Goal: Task Accomplishment & Management: Use online tool/utility

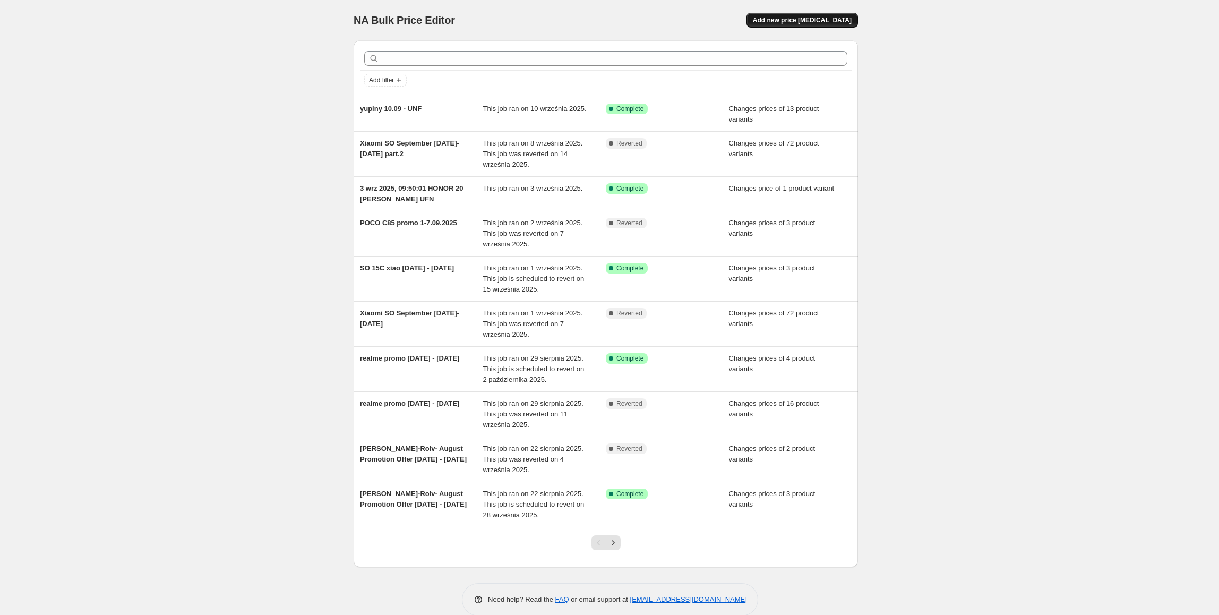
click at [775, 18] on button "Add new price [MEDICAL_DATA]" at bounding box center [801, 20] width 111 height 15
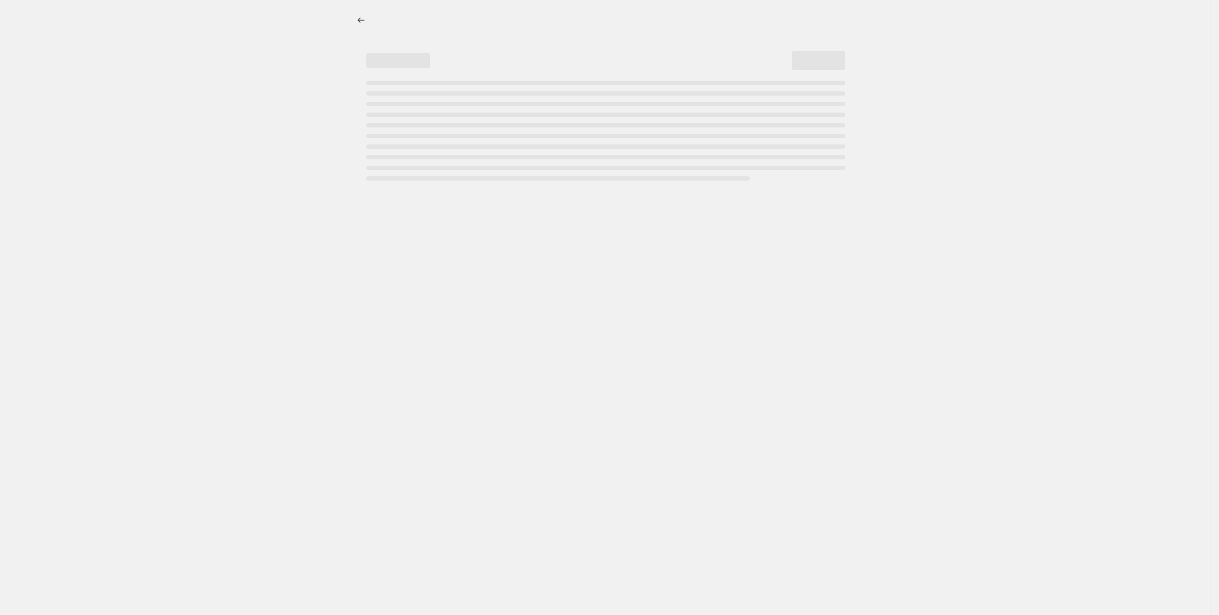
select select "percentage"
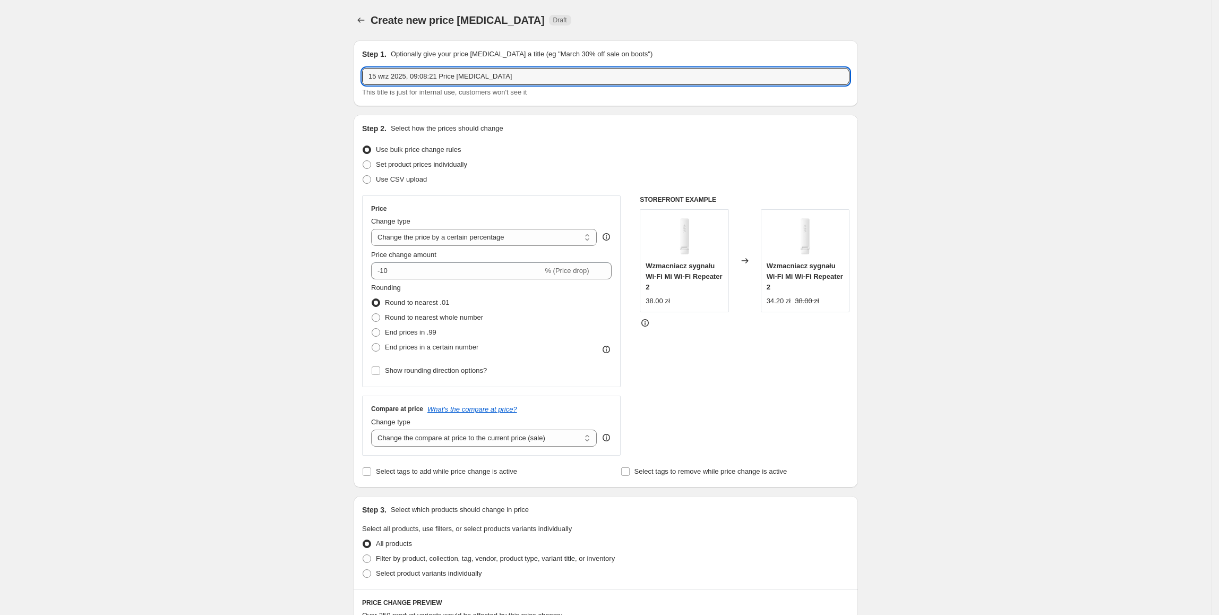
drag, startPoint x: 528, startPoint y: 73, endPoint x: 332, endPoint y: 78, distance: 195.4
click at [332, 78] on div "Create new price [MEDICAL_DATA]. This page is ready Create new price [MEDICAL_D…" at bounding box center [606, 530] width 1212 height 1061
type input "[PERSON_NAME] SO promo part 3 (od 1.09/15.09 - [DATE])"
click at [419, 165] on span "Set product prices individually" at bounding box center [421, 164] width 91 height 8
click at [363, 161] on input "Set product prices individually" at bounding box center [363, 160] width 1 height 1
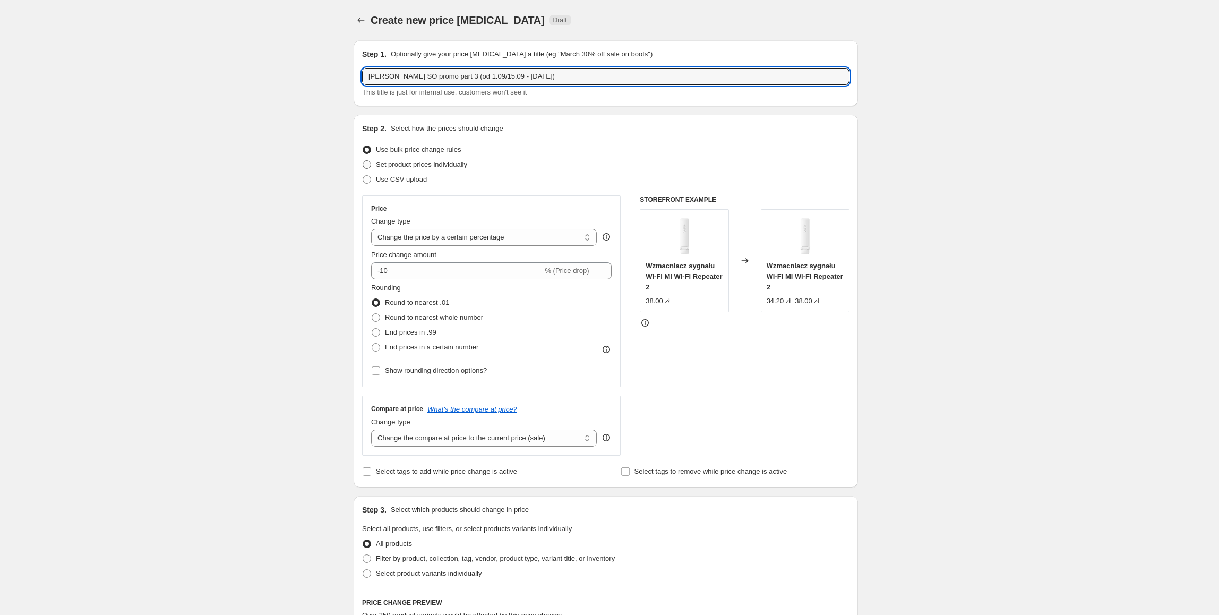
radio input "true"
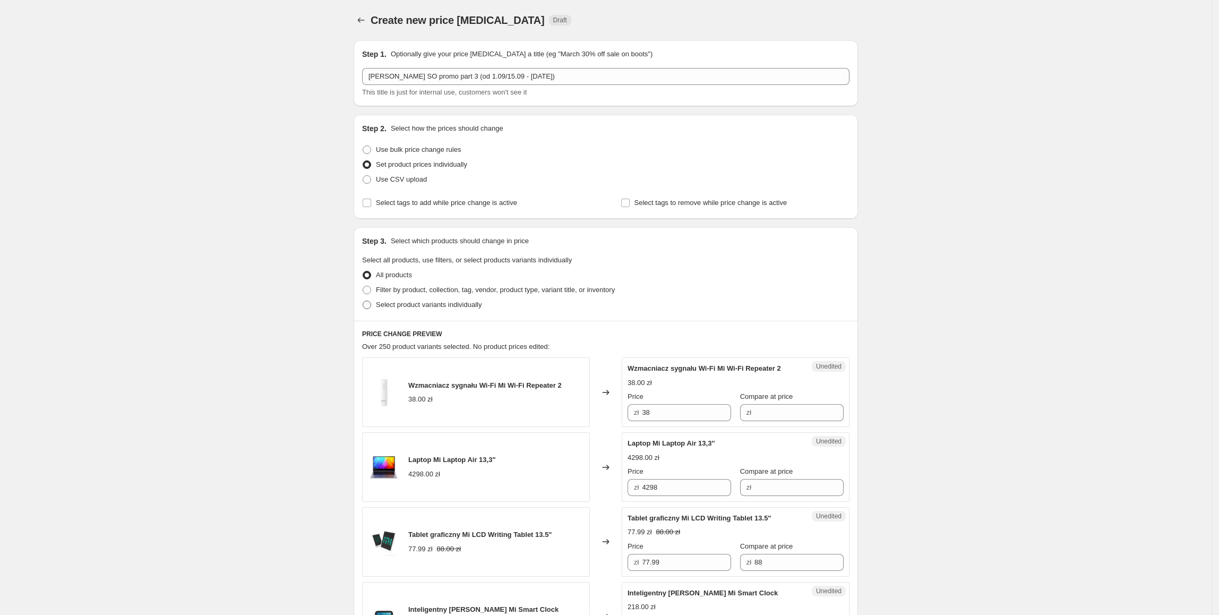
click at [434, 304] on span "Select product variants individually" at bounding box center [429, 305] width 106 height 8
click at [363, 301] on input "Select product variants individually" at bounding box center [363, 301] width 1 height 1
radio input "true"
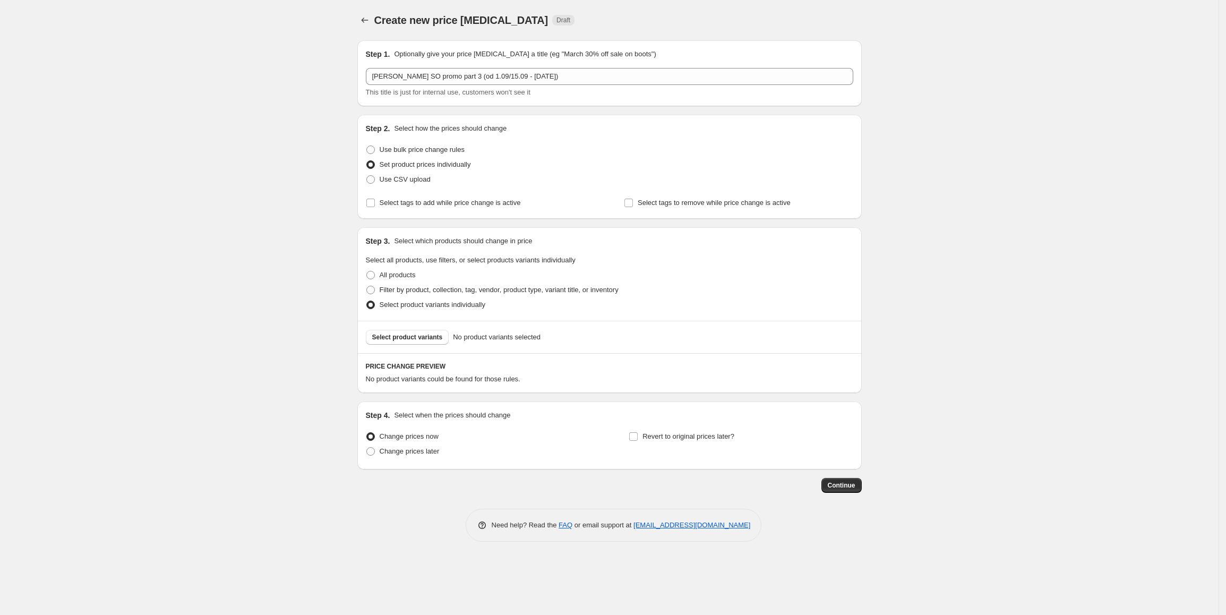
click at [431, 336] on span "Select product variants" at bounding box center [407, 337] width 71 height 8
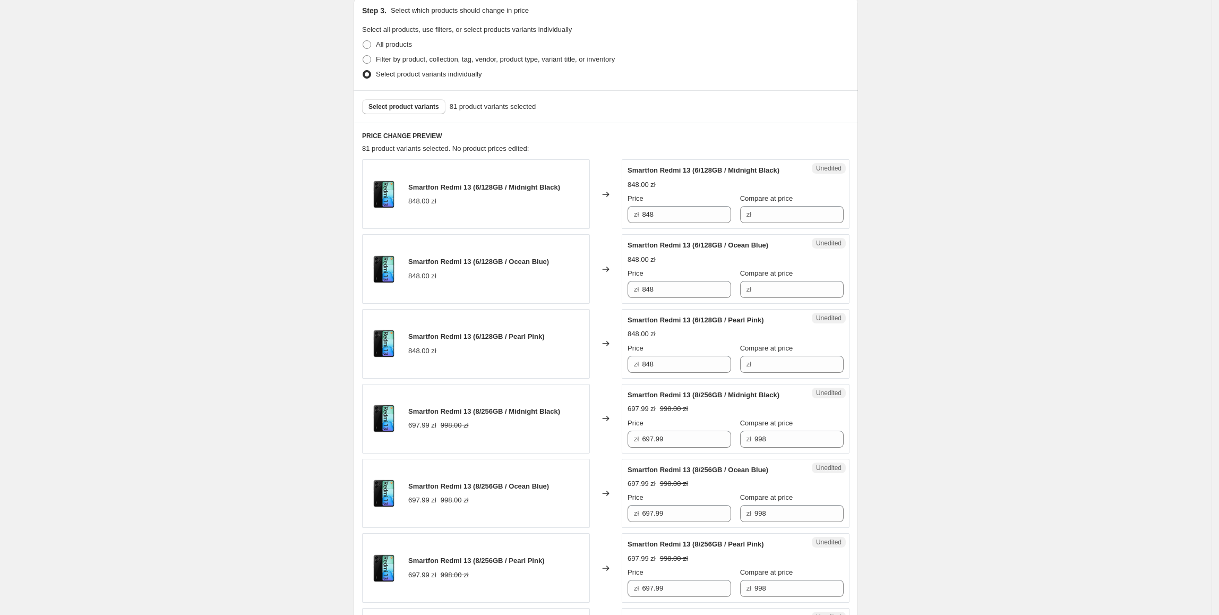
scroll to position [237, 0]
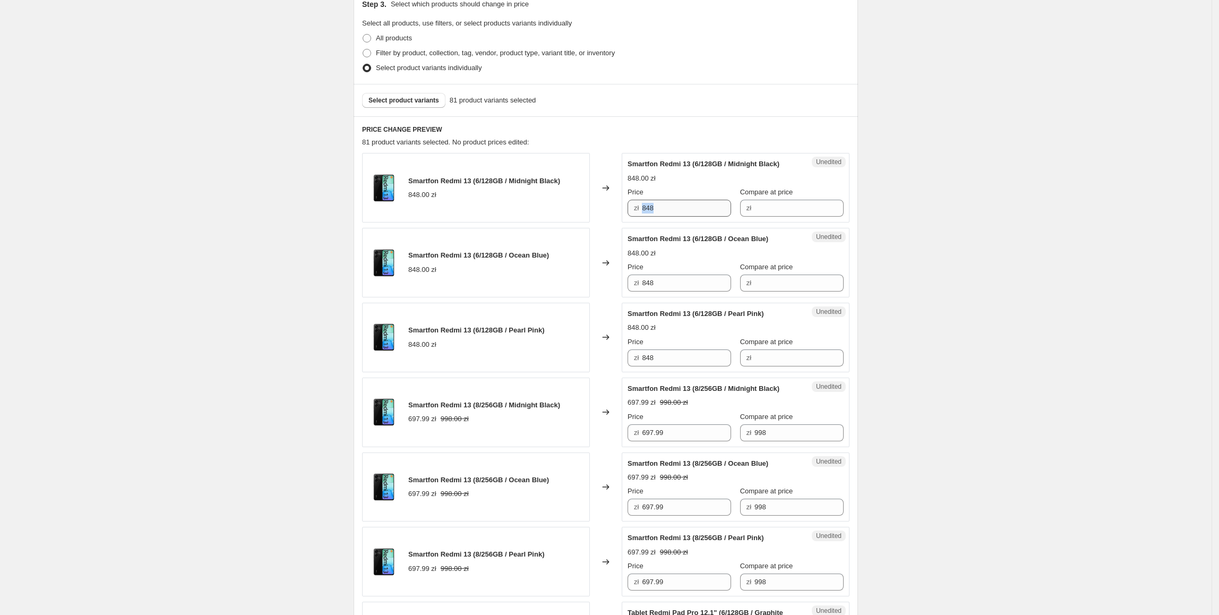
drag, startPoint x: 701, startPoint y: 217, endPoint x: 666, endPoint y: 206, distance: 37.3
click at [625, 207] on div "Unedited Smartfon Redmi 13 (6/128GB / Midnight Black) 848.00 zł Price zł 848 Co…" at bounding box center [736, 188] width 228 height 70
click at [746, 209] on span "zł" at bounding box center [748, 208] width 5 height 8
click at [761, 206] on input "Compare at price" at bounding box center [798, 208] width 89 height 17
type input "698"
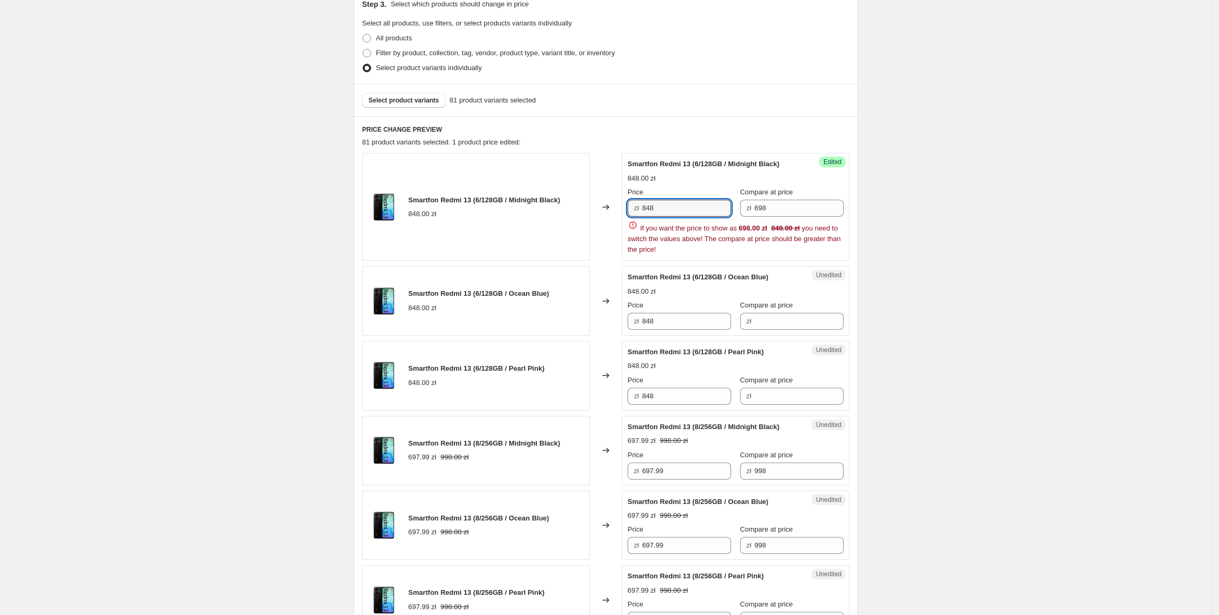
drag, startPoint x: 680, startPoint y: 203, endPoint x: 641, endPoint y: 207, distance: 39.0
click at [641, 207] on div "zł 848" at bounding box center [680, 208] width 104 height 17
type input "447.99"
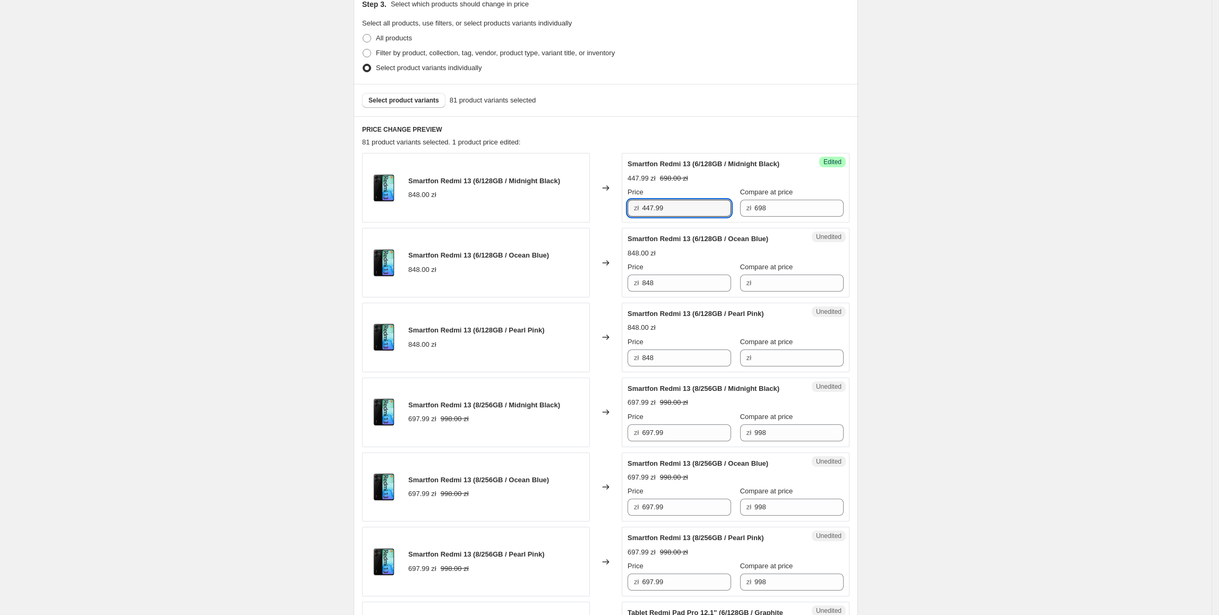
drag, startPoint x: 693, startPoint y: 201, endPoint x: 590, endPoint y: 219, distance: 104.1
click at [588, 216] on div "Smartfon Redmi 13 (6/128GB / Midnight Black) 848.00 zł Changed to Success Edite…" at bounding box center [605, 188] width 487 height 70
drag, startPoint x: 693, startPoint y: 286, endPoint x: 635, endPoint y: 332, distance: 74.8
click at [567, 290] on div "Smartfon Redmi 13 (6/128GB / Ocean Blue) 848.00 zł Changed to Unedited Smartfon…" at bounding box center [605, 263] width 487 height 70
paste input "447.99"
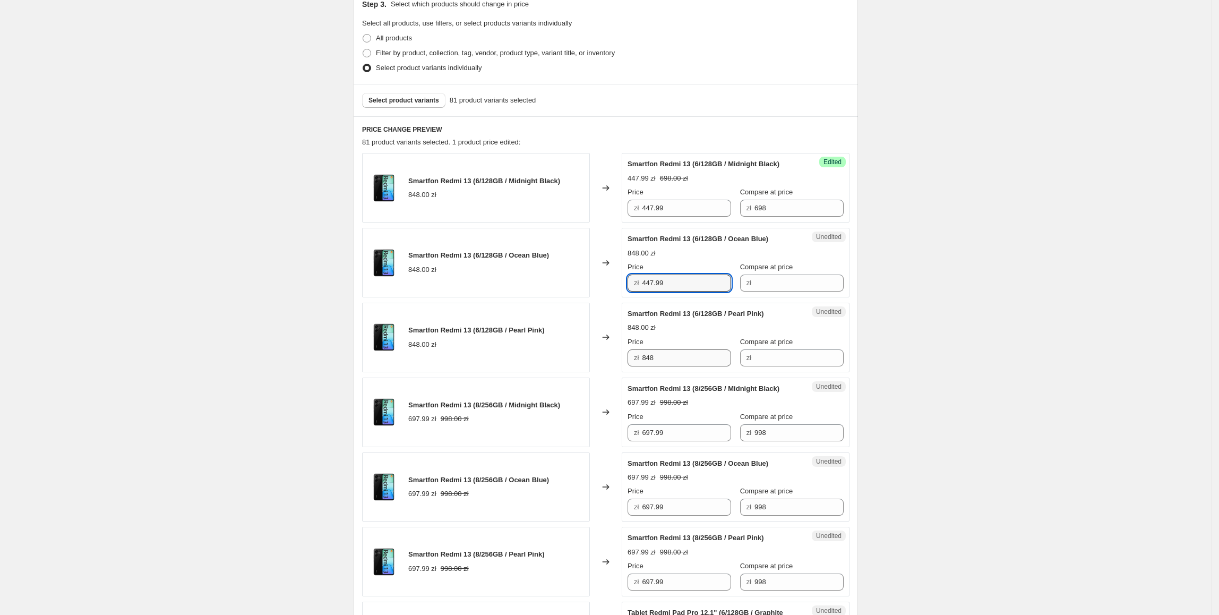
type input "447.99"
drag, startPoint x: 680, startPoint y: 353, endPoint x: 594, endPoint y: 357, distance: 86.6
click at [594, 357] on div "Smartfon Redmi 13 (6/128GB / Pearl Pink) 848.00 zł Changed to Unedited Smartfon…" at bounding box center [605, 338] width 487 height 70
paste input "447.99"
type input "447.99"
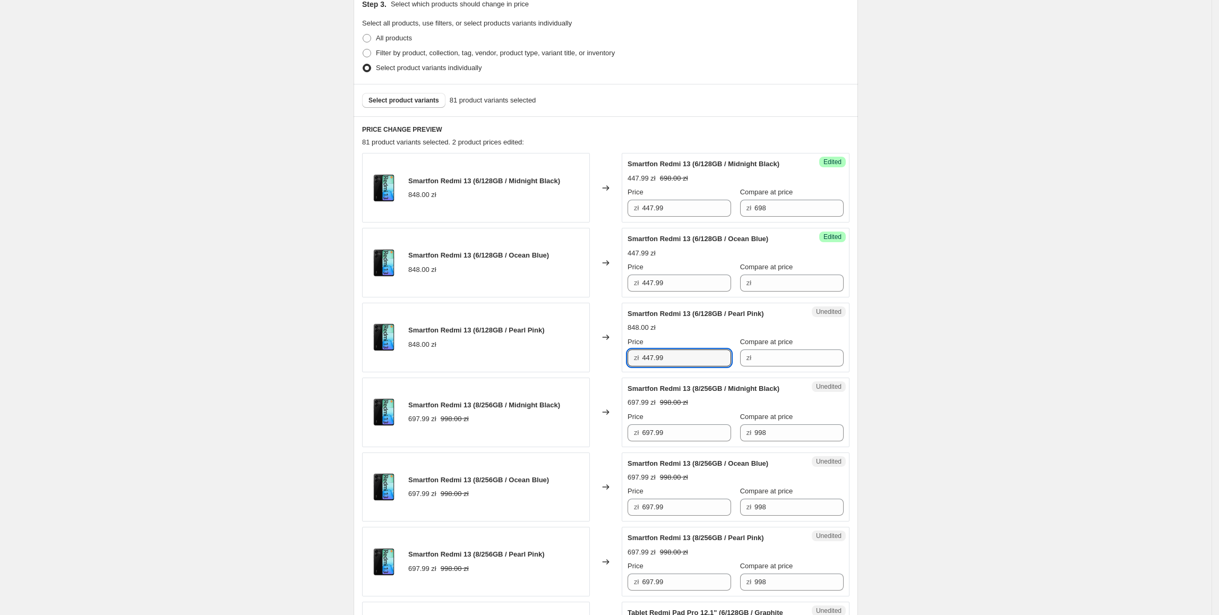
click at [594, 357] on div "Changed to" at bounding box center [606, 338] width 32 height 70
drag, startPoint x: 793, startPoint y: 204, endPoint x: 735, endPoint y: 270, distance: 88.1
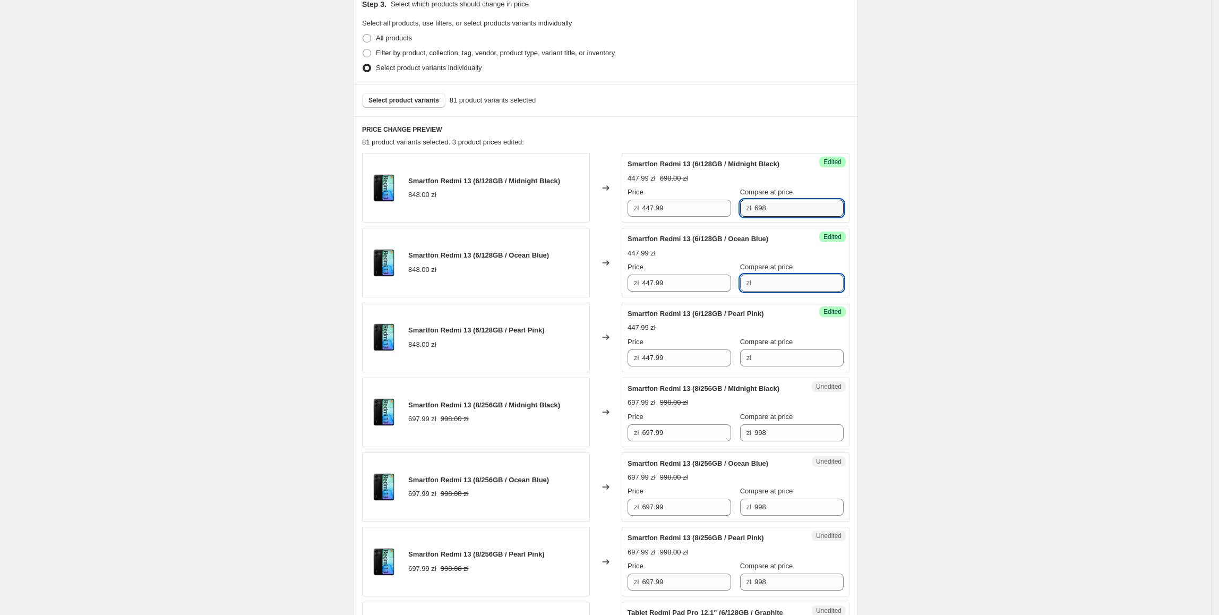
click at [766, 285] on input "Compare at price" at bounding box center [798, 282] width 89 height 17
paste input "698"
type input "698"
click at [768, 359] on input "Compare at price" at bounding box center [798, 357] width 89 height 17
paste input "698"
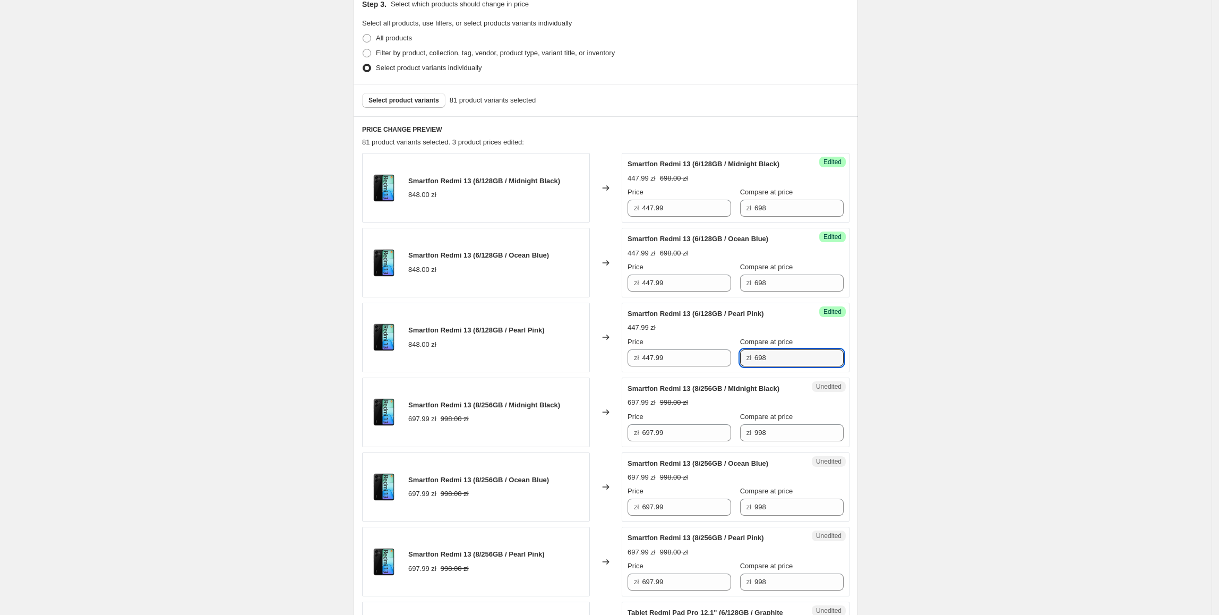
type input "698"
click at [524, 372] on div "Smartfon Redmi 13 (6/128GB / Pearl Pink) 848.00 zł" at bounding box center [476, 338] width 228 height 70
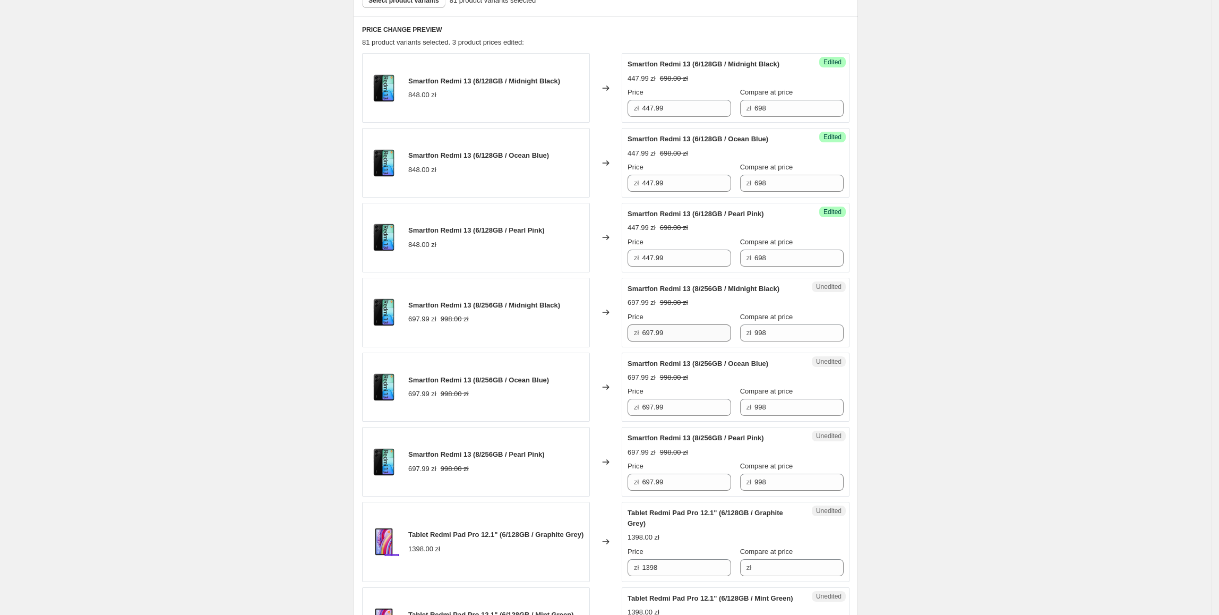
scroll to position [344, 0]
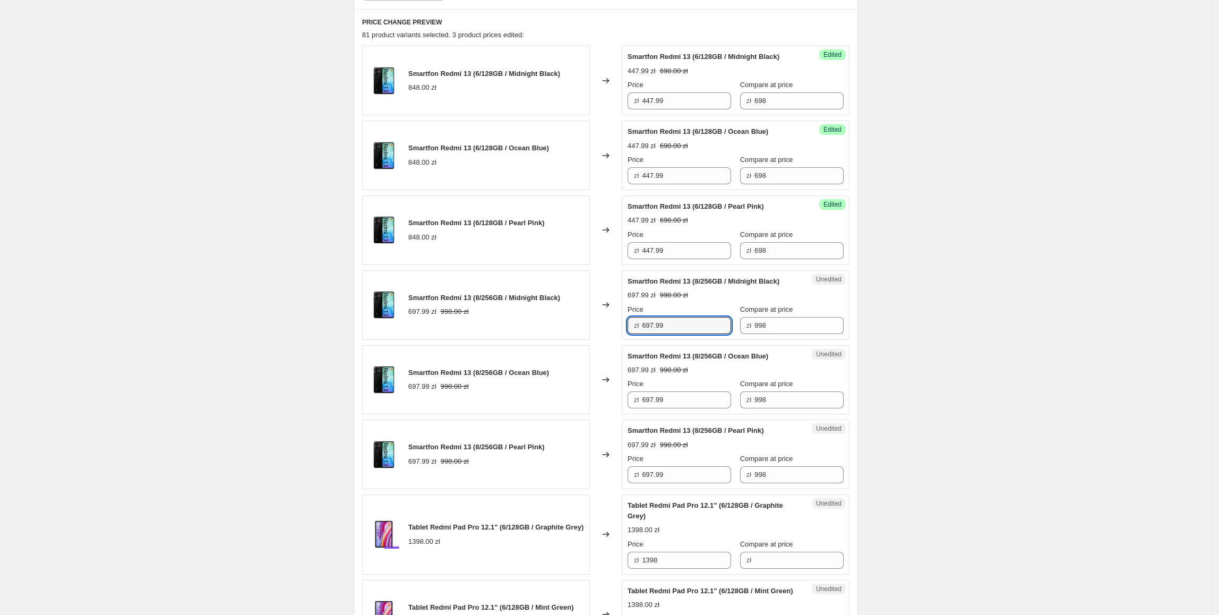
drag, startPoint x: 679, startPoint y: 325, endPoint x: 597, endPoint y: 326, distance: 81.2
click at [587, 326] on div "Smartfon Redmi 13 (8/256GB / Midnight Black) 697.99 zł 998.00 zł Changed to Une…" at bounding box center [605, 305] width 487 height 70
drag, startPoint x: 786, startPoint y: 323, endPoint x: 744, endPoint y: 332, distance: 42.8
click at [744, 332] on div "zł 998" at bounding box center [792, 325] width 104 height 17
type input "798"
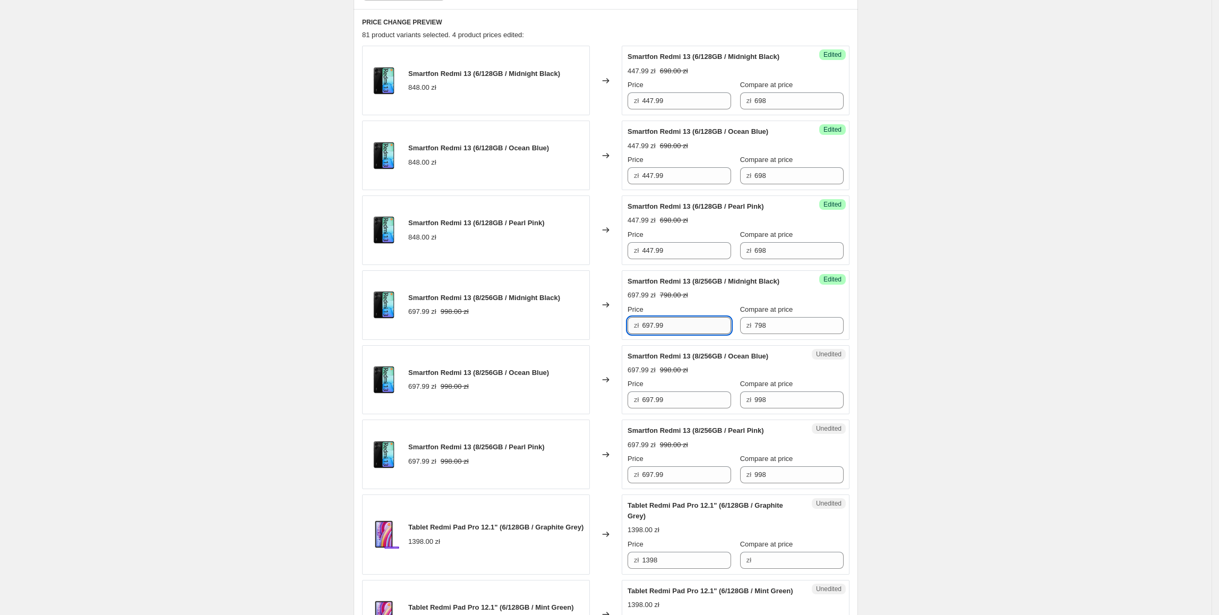
click at [665, 330] on input "697.99" at bounding box center [686, 325] width 89 height 17
drag, startPoint x: 674, startPoint y: 328, endPoint x: 644, endPoint y: 330, distance: 29.9
click at [644, 330] on div "zł 697.99" at bounding box center [680, 325] width 104 height 17
type input "597.99"
click at [602, 340] on div "Changed to" at bounding box center [606, 305] width 32 height 70
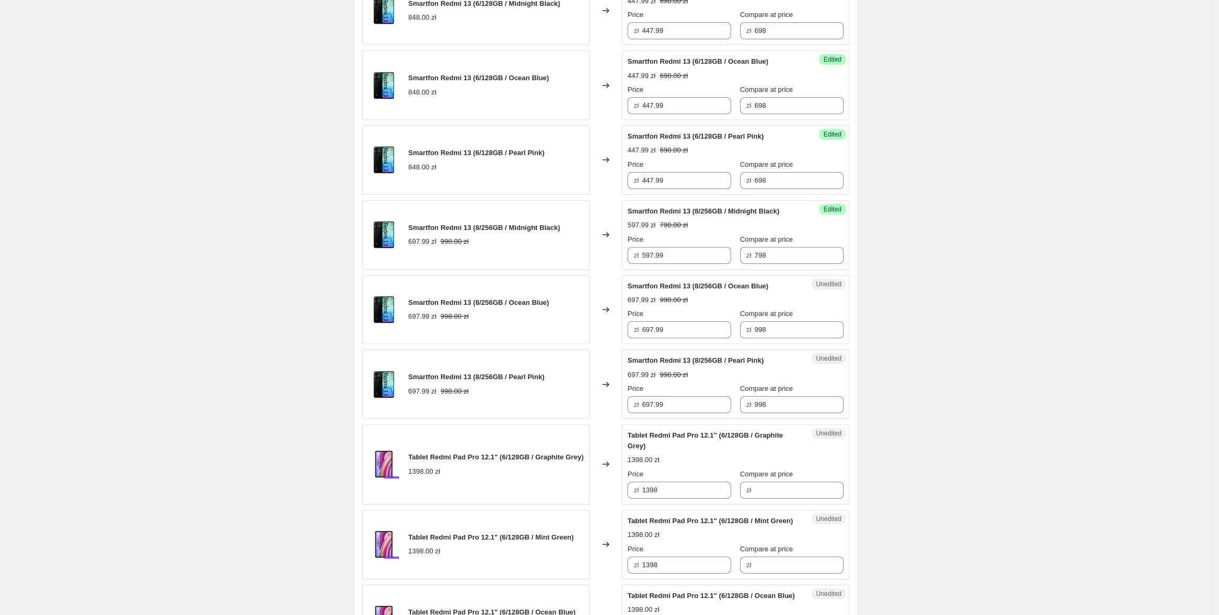
scroll to position [415, 0]
drag, startPoint x: 703, startPoint y: 262, endPoint x: 646, endPoint y: 307, distance: 73.0
click at [585, 268] on div "Smartfon Redmi 13 (8/256GB / Midnight Black) 697.99 zł 998.00 zł Changed to Suc…" at bounding box center [605, 235] width 487 height 70
paste input "5"
drag, startPoint x: 692, startPoint y: 328, endPoint x: 627, endPoint y: 341, distance: 67.2
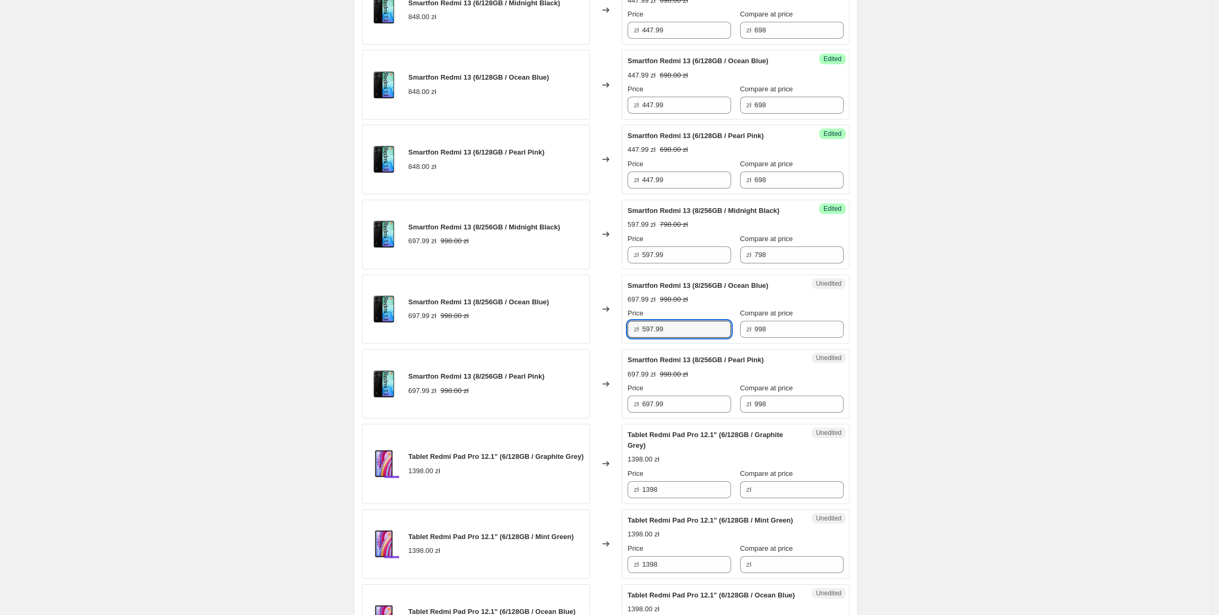
click at [621, 336] on div "Smartfon Redmi 13 (8/256GB / Ocean Blue) 697.99 zł 998.00 zł Changed to Unedite…" at bounding box center [605, 309] width 487 height 70
type input "597.99"
click at [707, 387] on div "Price" at bounding box center [680, 388] width 104 height 11
paste input "5"
drag, startPoint x: 703, startPoint y: 398, endPoint x: 564, endPoint y: 404, distance: 139.2
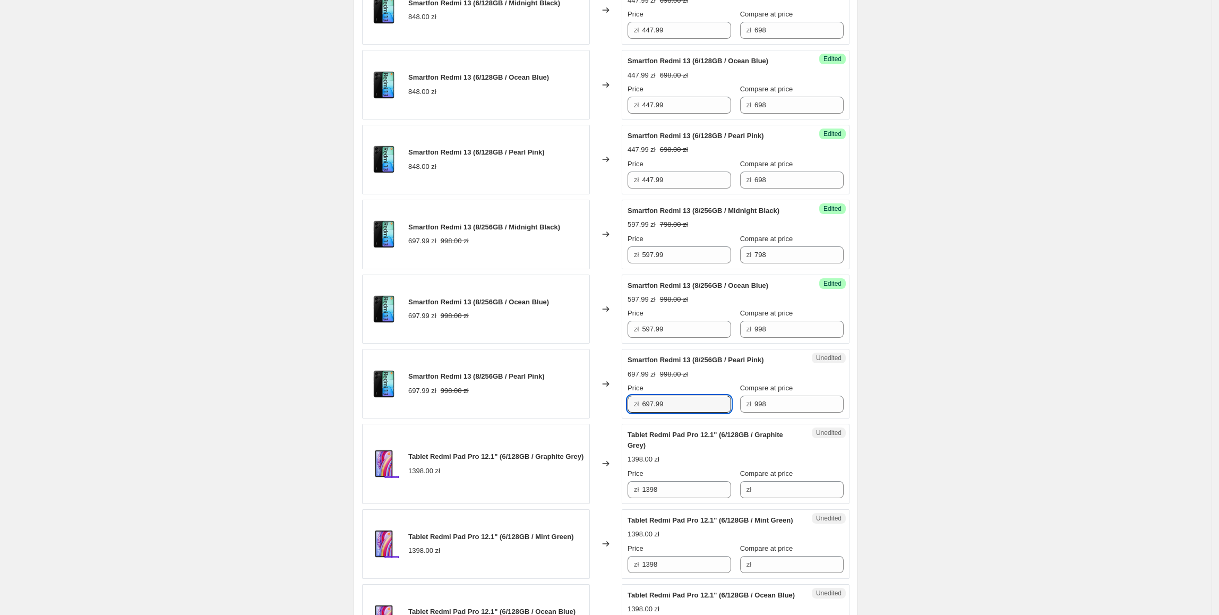
click at [564, 404] on div "Smartfon Redmi 13 (8/256GB / Pearl Pink) 697.99 zł 998.00 zł Changed to Unedite…" at bounding box center [605, 384] width 487 height 70
type input "597.99"
click at [563, 404] on div "Smartfon Redmi 13 (8/256GB / Pearl Pink) 697.99 zł 998.00 zł" at bounding box center [476, 384] width 228 height 70
drag, startPoint x: 793, startPoint y: 257, endPoint x: 769, endPoint y: 330, distance: 77.1
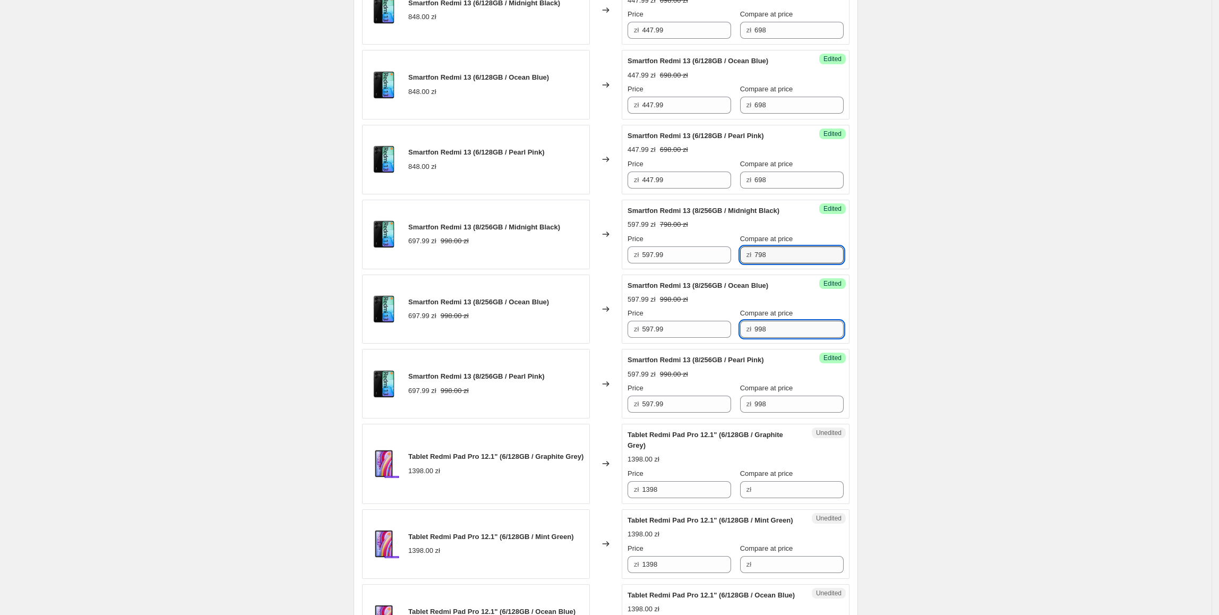
click at [769, 330] on input "998" at bounding box center [798, 329] width 89 height 17
paste input "798"
drag, startPoint x: 792, startPoint y: 338, endPoint x: 685, endPoint y: 343, distance: 107.4
click at [685, 343] on div "Success Edited Smartfon Redmi 13 (8/256GB / Ocean Blue) 597.99 zł 998.00 zł Pri…" at bounding box center [736, 309] width 228 height 70
paste input "text"
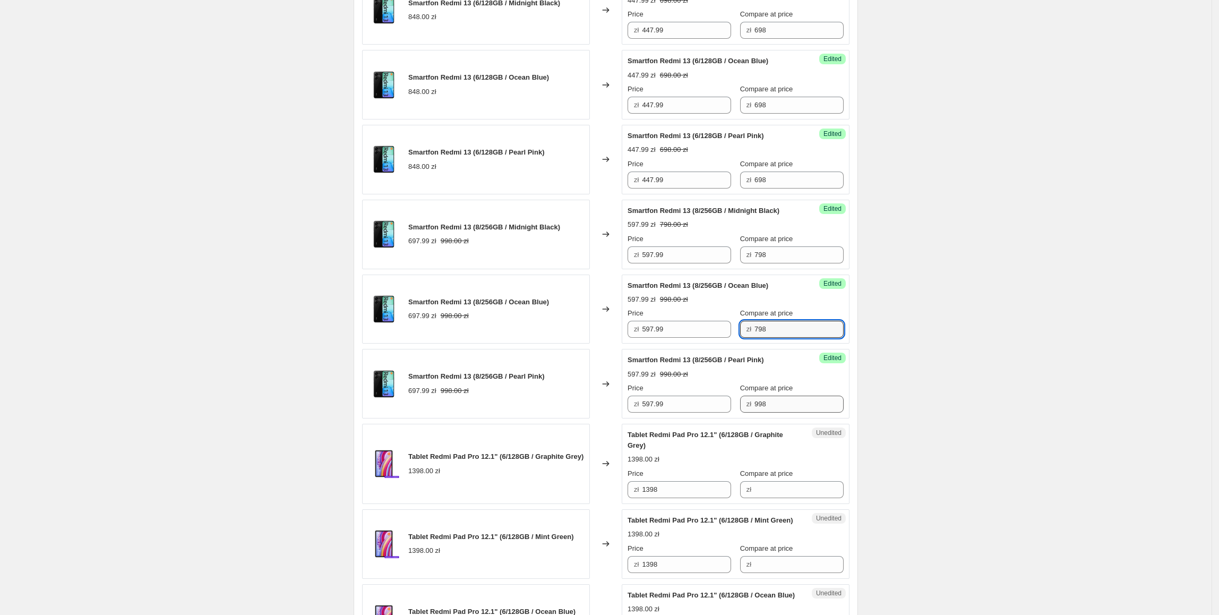
type input "798"
paste input "7"
drag, startPoint x: 778, startPoint y: 402, endPoint x: 684, endPoint y: 415, distance: 94.2
click at [684, 415] on div "Success Edited Smartfon Redmi 13 (8/256GB / Pearl Pink) 597.99 zł 998.00 zł Pri…" at bounding box center [736, 384] width 228 height 70
type input "798"
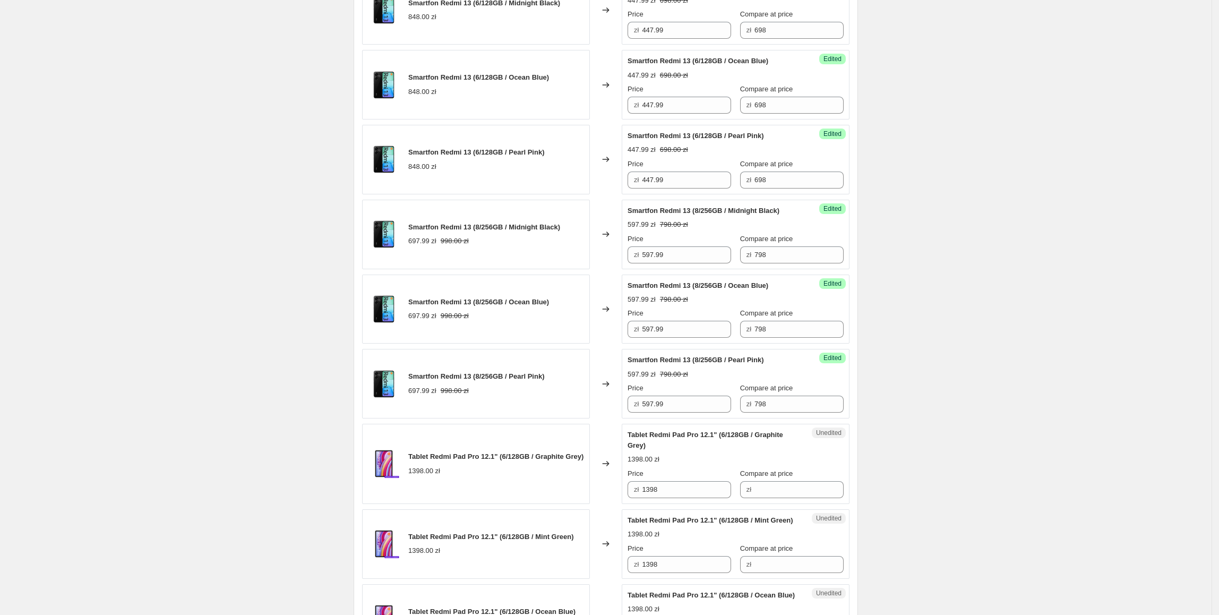
click at [529, 393] on div "697.99 zł 998.00 zł" at bounding box center [476, 390] width 136 height 11
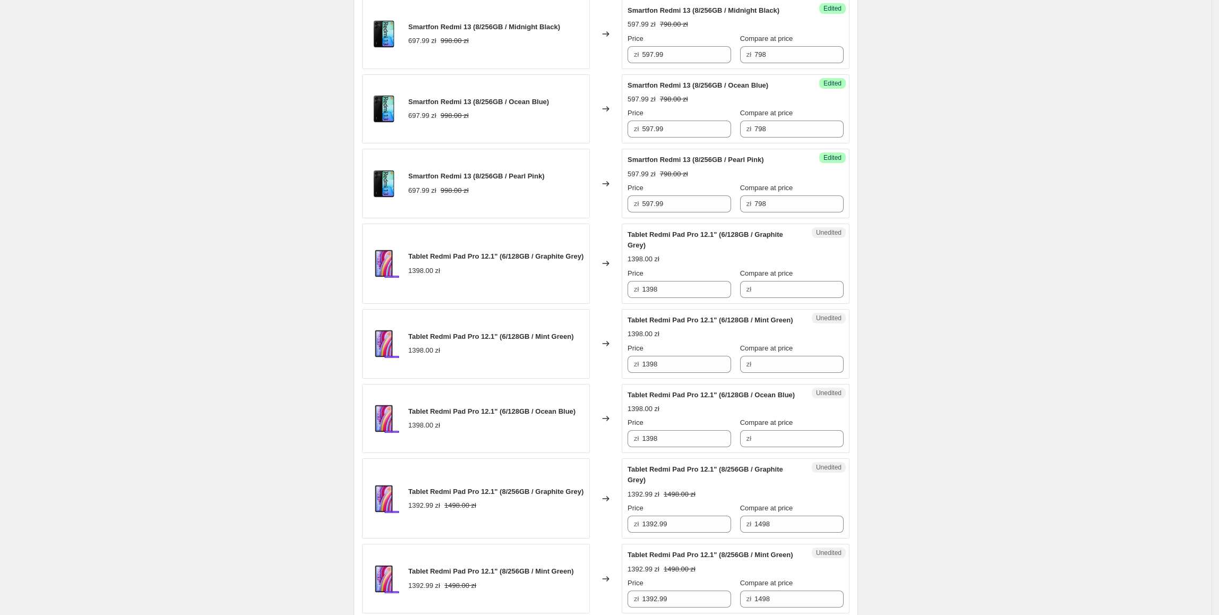
scroll to position [616, 0]
drag, startPoint x: 605, startPoint y: 298, endPoint x: 670, endPoint y: 301, distance: 64.8
click at [594, 300] on div "Tablet Redmi Pad Pro 12.1" (6/128GB / Graphite Grey) 1398.00 zł Changed to Uned…" at bounding box center [605, 262] width 487 height 80
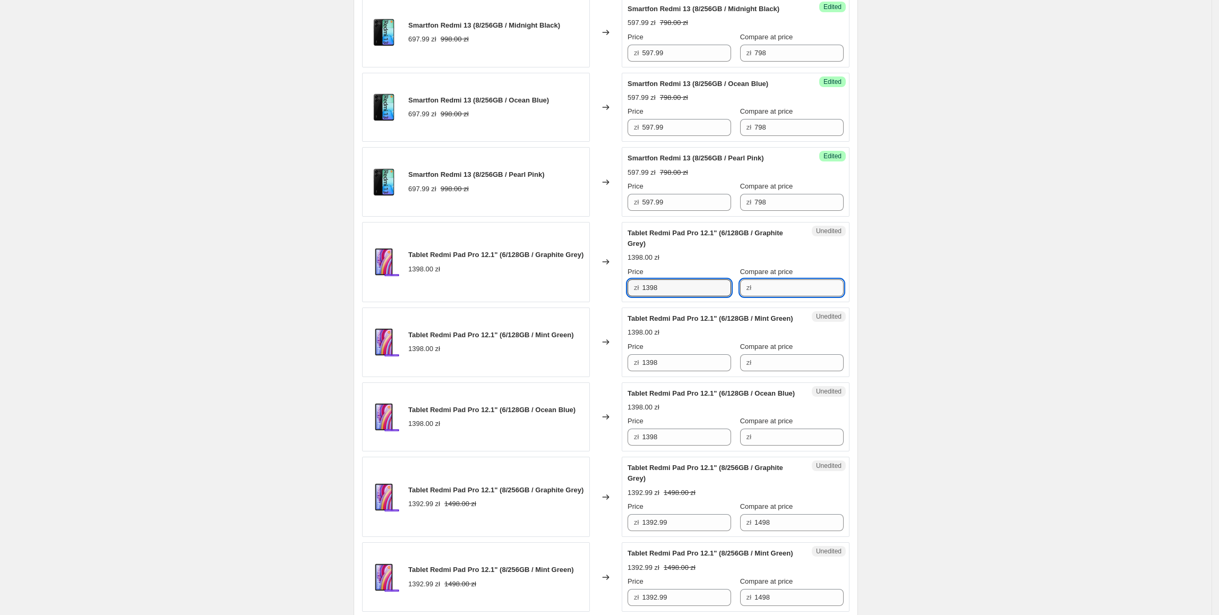
click at [823, 295] on input "Compare at price" at bounding box center [798, 287] width 89 height 17
paste input "1398"
type input "1398"
drag, startPoint x: 689, startPoint y: 292, endPoint x: 630, endPoint y: 298, distance: 59.8
click at [630, 298] on div "Success Edited Tablet Redmi Pad Pro 12.1" (6/128GB / Graphite Grey) 1398.00 zł …" at bounding box center [736, 262] width 228 height 80
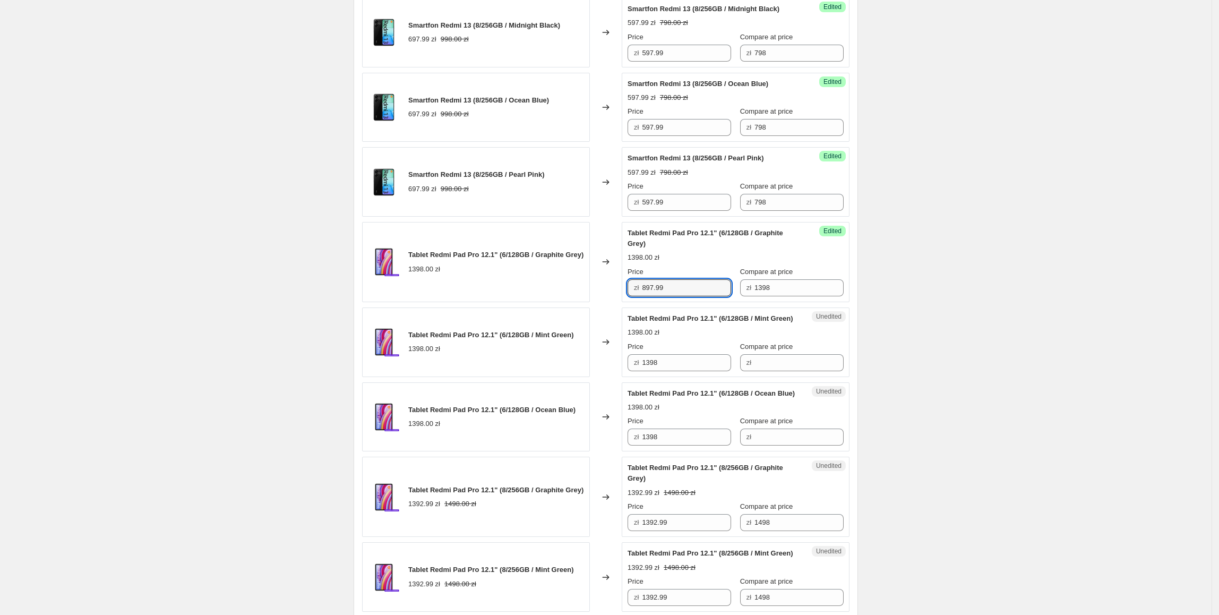
type input "897.99"
click at [584, 362] on div "Tablet Redmi Pad Pro 12.1" (6/128GB / Mint Green) 1398.00 zł" at bounding box center [476, 342] width 228 height 70
drag, startPoint x: 811, startPoint y: 286, endPoint x: 744, endPoint y: 288, distance: 66.9
click at [744, 287] on div "zł 1398" at bounding box center [792, 287] width 104 height 17
type input "1298"
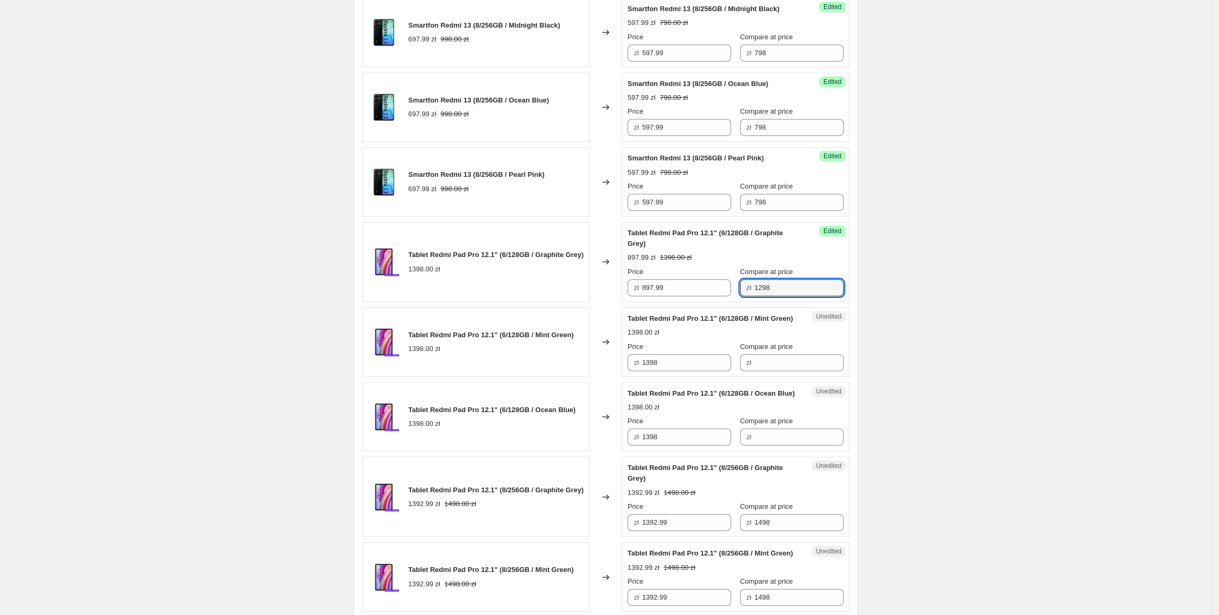
drag, startPoint x: 487, startPoint y: 303, endPoint x: 499, endPoint y: 304, distance: 11.7
click at [495, 302] on div "Tablet Redmi Pad Pro 12.1" (6/128GB / Graphite Grey) 1398.00 zł" at bounding box center [476, 262] width 228 height 80
drag, startPoint x: 683, startPoint y: 284, endPoint x: 655, endPoint y: 320, distance: 45.8
click at [614, 290] on div "Tablet Redmi Pad Pro 12.1" (6/128GB / Graphite Grey) 1398.00 zł Changed to Succ…" at bounding box center [605, 262] width 487 height 80
drag, startPoint x: 713, startPoint y: 379, endPoint x: 574, endPoint y: 387, distance: 138.8
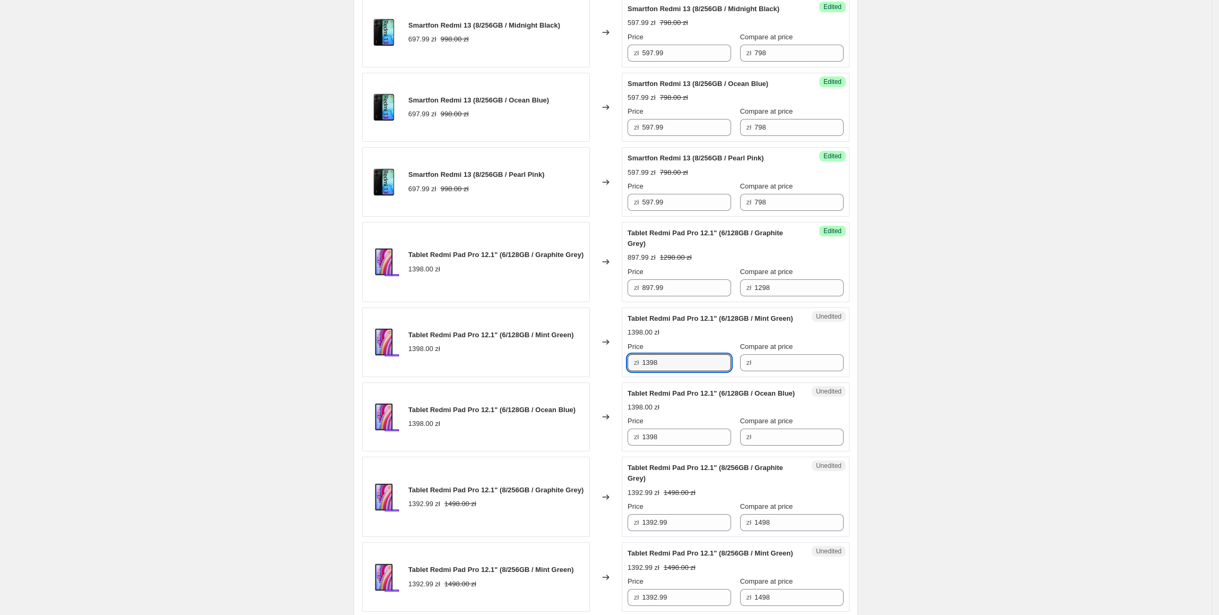
click at [574, 377] on div "Tablet Redmi Pad Pro 12.1" (6/128GB / Mint Green) 1398.00 zł Changed to Unedite…" at bounding box center [605, 342] width 487 height 70
paste input "897.99"
type input "897.99"
drag, startPoint x: 697, startPoint y: 468, endPoint x: 585, endPoint y: 468, distance: 112.0
click at [585, 452] on div "Tablet Redmi Pad Pro 12.1" (6/128GB / Ocean Blue) 1398.00 zł Changed to Unedite…" at bounding box center [605, 417] width 487 height 70
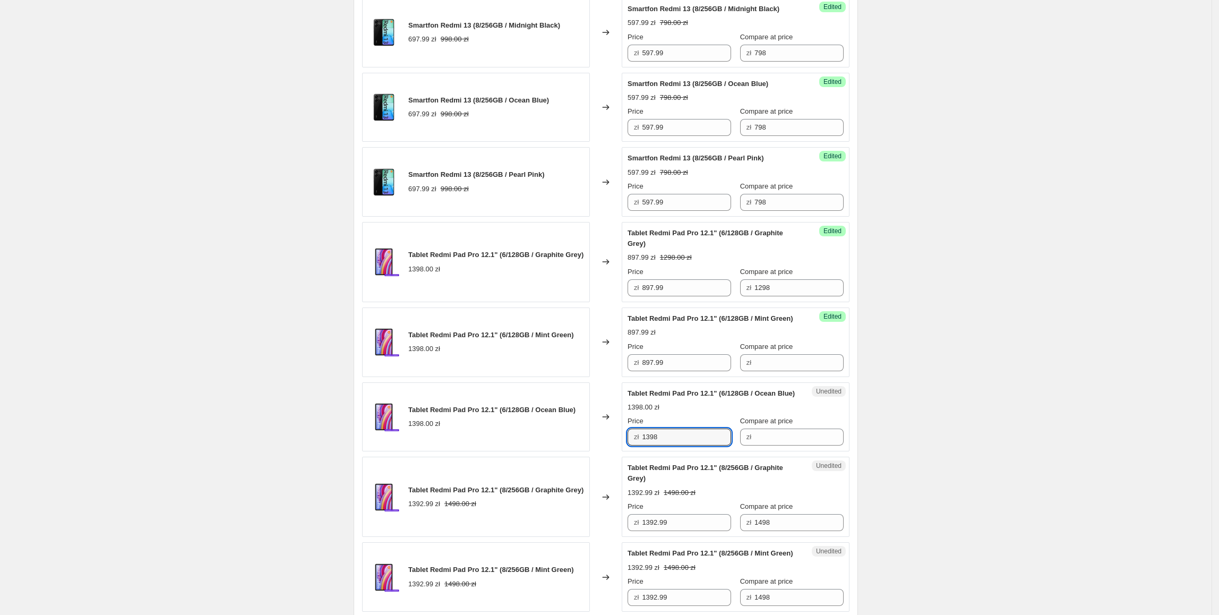
paste input "897.99"
type input "897.99"
click at [580, 452] on div "Tablet Redmi Pad Pro 12.1" (6/128GB / Ocean Blue) 1398.00 zł" at bounding box center [476, 417] width 228 height 70
drag, startPoint x: 785, startPoint y: 292, endPoint x: 788, endPoint y: 356, distance: 63.8
click at [697, 299] on div "Success Edited Tablet Redmi Pad Pro 12.1" (6/128GB / Graphite Grey) 897.99 zł 1…" at bounding box center [736, 262] width 228 height 80
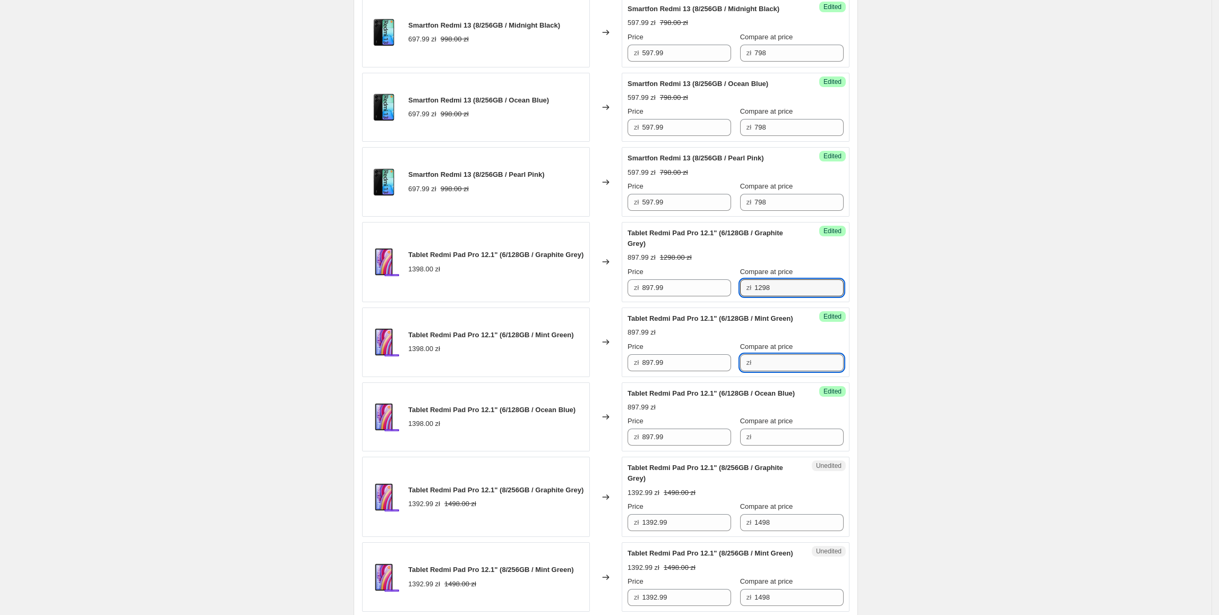
click at [803, 371] on input "Compare at price" at bounding box center [798, 362] width 89 height 17
paste input "1298"
type input "1298"
click at [766, 445] on input "Compare at price" at bounding box center [798, 436] width 89 height 17
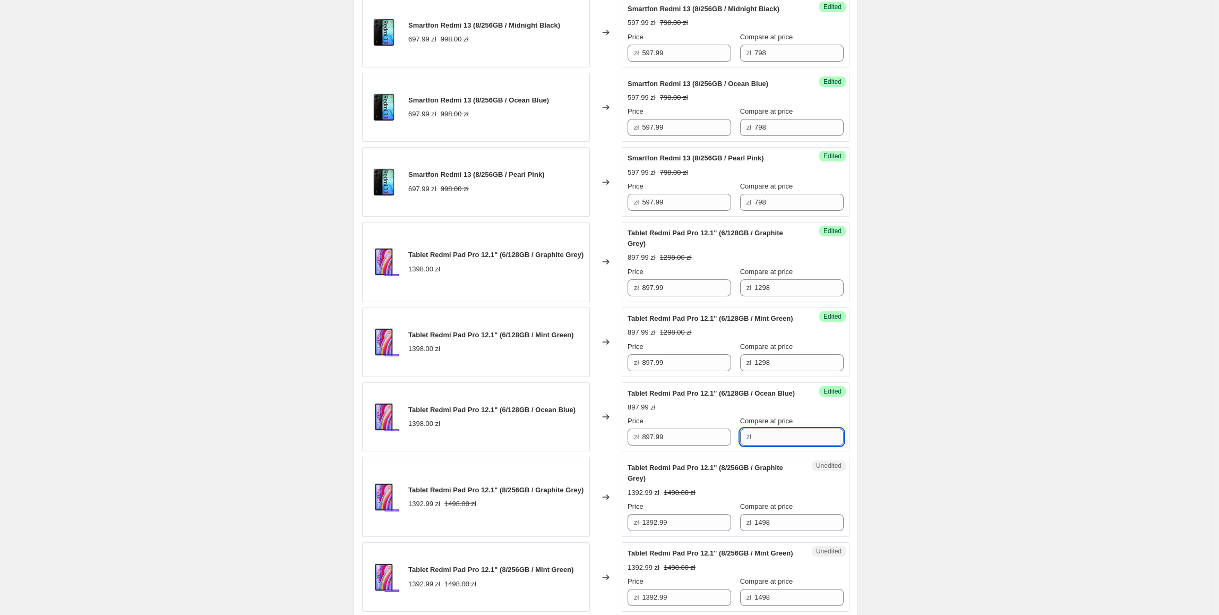
paste input "1298"
type input "1298"
click at [476, 449] on div "Tablet Redmi Pad Pro 12.1" (6/128GB / Ocean Blue) 1398.00 zł" at bounding box center [476, 417] width 228 height 70
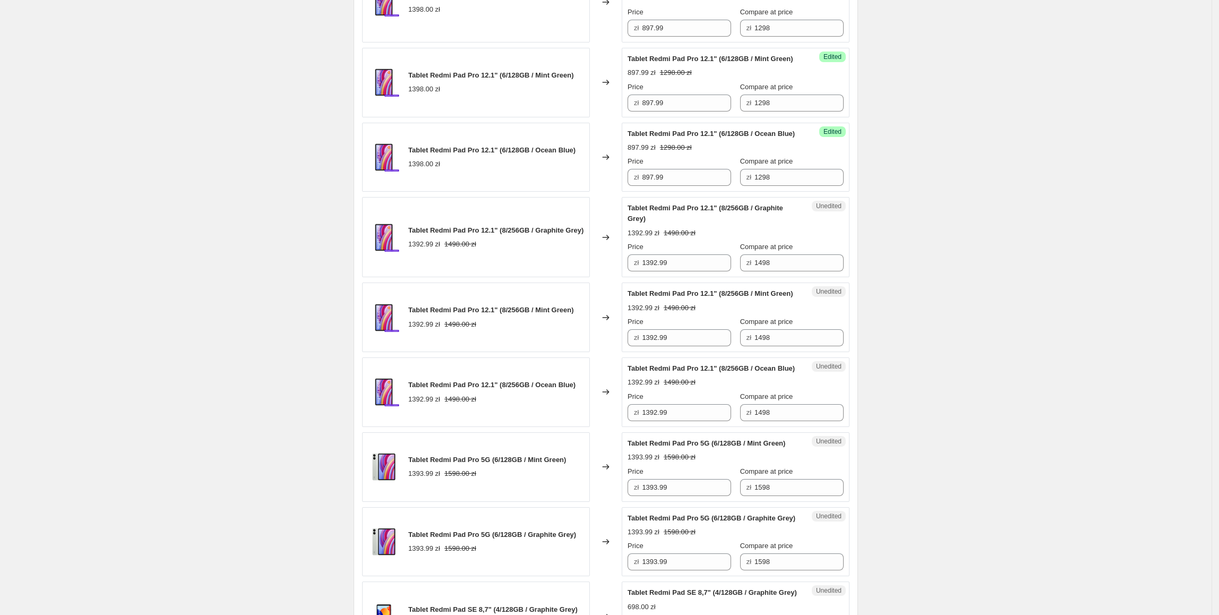
scroll to position [877, 0]
drag, startPoint x: 688, startPoint y: 295, endPoint x: 641, endPoint y: 296, distance: 46.7
click at [641, 276] on div "Unedited Tablet Redmi Pad Pro 12.1" (8/256GB / Graphite Grey) 1392.99 zł 1498.0…" at bounding box center [736, 236] width 228 height 80
type input "1247.99"
drag, startPoint x: 569, startPoint y: 318, endPoint x: 737, endPoint y: 295, distance: 169.3
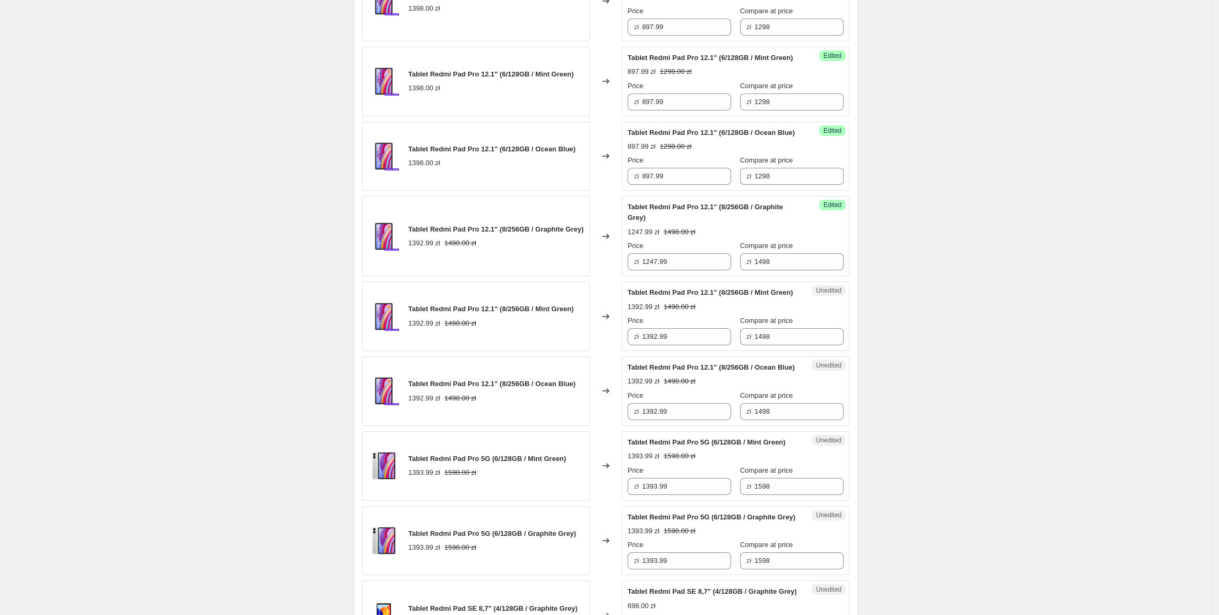
click at [570, 318] on div "Tablet Redmi Pad Pro 12.1" (8/256GB / Mint Green) 1392.99 zł 1498.00 zł" at bounding box center [476, 316] width 228 height 70
drag, startPoint x: 767, startPoint y: 291, endPoint x: 742, endPoint y: 291, distance: 24.4
click at [742, 270] on div "zł 1498" at bounding box center [792, 261] width 104 height 17
click at [608, 337] on div "Changed to" at bounding box center [606, 316] width 32 height 70
drag, startPoint x: 687, startPoint y: 279, endPoint x: 593, endPoint y: 287, distance: 94.8
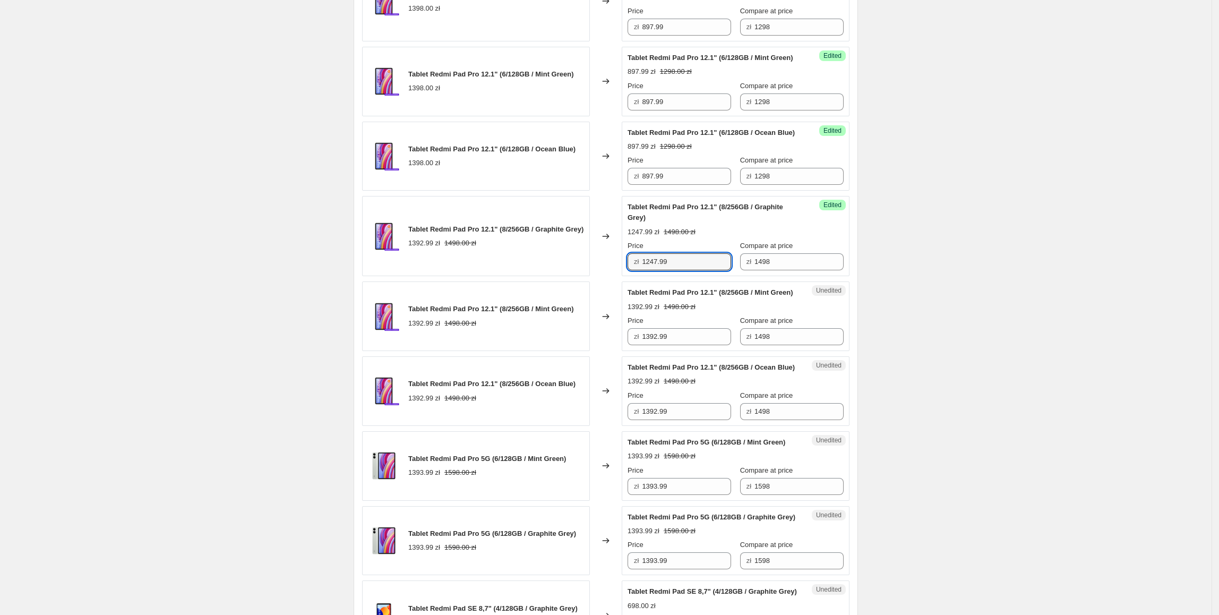
click at [593, 276] on div "Tablet Redmi Pad Pro 12.1" (8/256GB / Graphite Grey) 1392.99 zł 1498.00 zł Chan…" at bounding box center [605, 236] width 487 height 80
drag, startPoint x: 693, startPoint y: 378, endPoint x: 588, endPoint y: 378, distance: 105.1
click at [588, 351] on div "Tablet Redmi Pad Pro 12.1" (8/256GB / Mint Green) 1392.99 zł 1498.00 zł Changed…" at bounding box center [605, 316] width 487 height 70
paste input "247"
type input "1247.99"
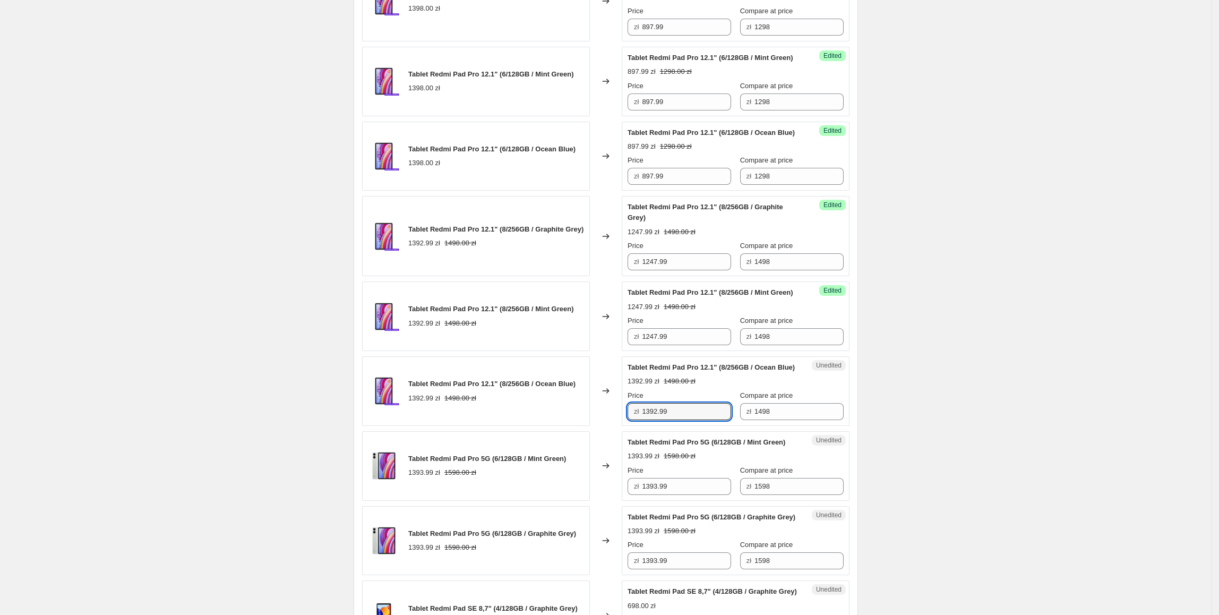
drag, startPoint x: 691, startPoint y: 463, endPoint x: 580, endPoint y: 455, distance: 111.3
click at [580, 426] on div "Tablet Redmi Pad Pro 12.1" (8/256GB / Ocean Blue) 1392.99 zł 1498.00 zł Changed…" at bounding box center [605, 391] width 487 height 70
paste input "247"
type input "1247.99"
drag, startPoint x: 559, startPoint y: 423, endPoint x: 632, endPoint y: 404, distance: 75.7
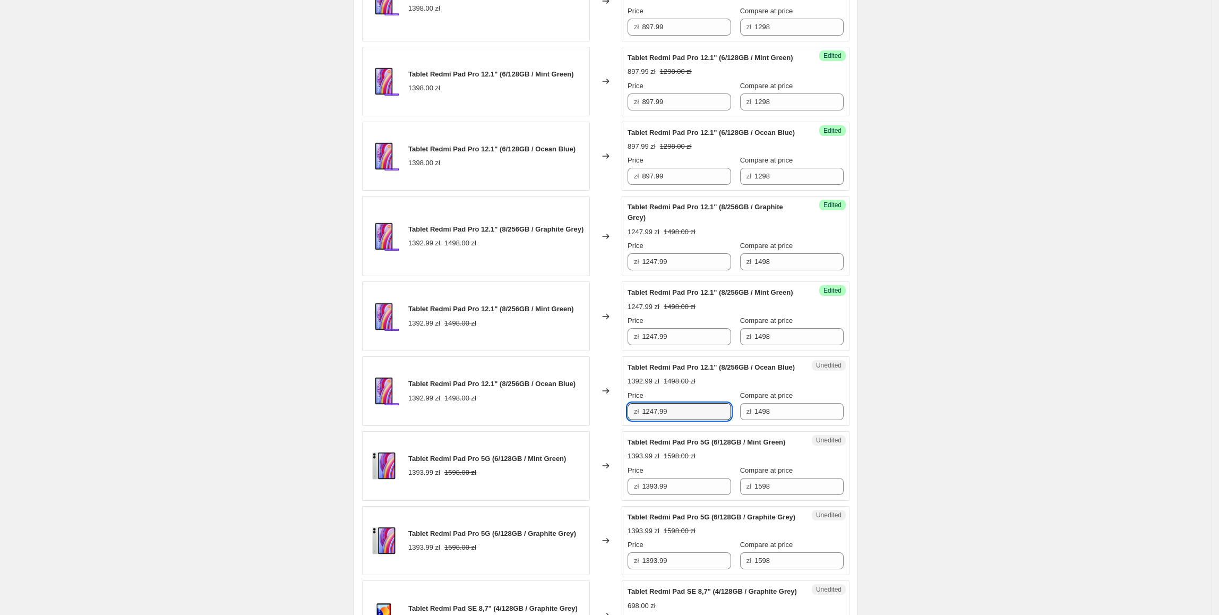
click at [565, 388] on span "Tablet Redmi Pad Pro 12.1" (8/256GB / Ocean Blue)" at bounding box center [491, 384] width 167 height 8
drag, startPoint x: 779, startPoint y: 377, endPoint x: 692, endPoint y: 385, distance: 87.4
click at [691, 345] on div "Price zł 1247.99 Compare at price zł 1498" at bounding box center [736, 330] width 216 height 30
drag, startPoint x: 768, startPoint y: 458, endPoint x: 684, endPoint y: 457, distance: 83.9
click at [684, 420] on div "Price zł 1247.99 Compare at price zł 1498" at bounding box center [736, 405] width 216 height 30
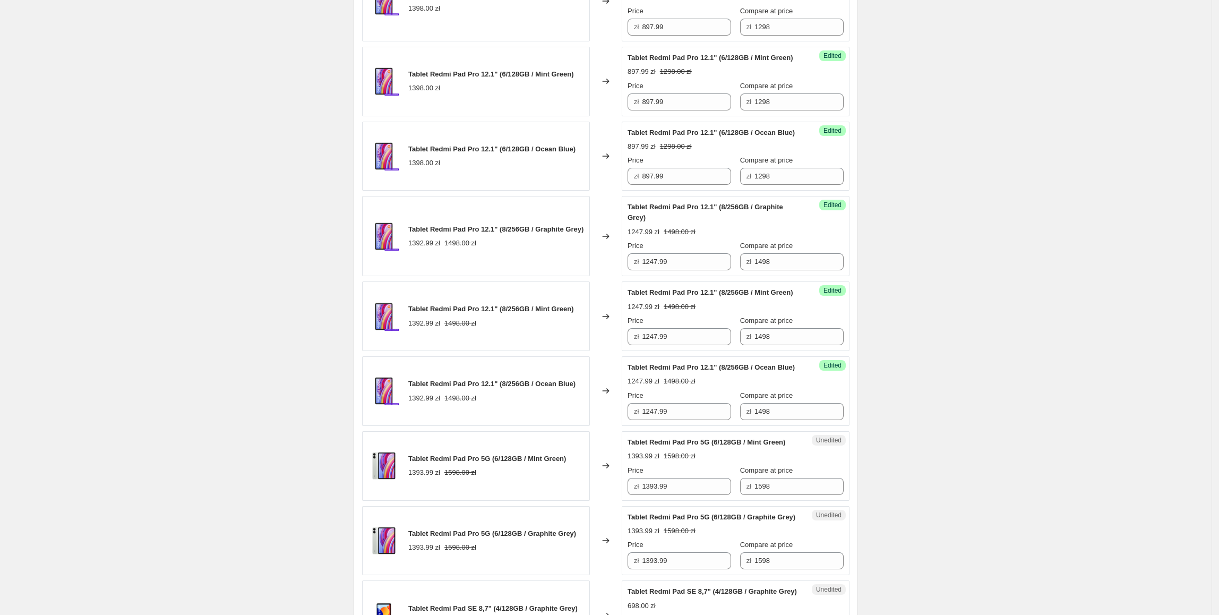
click at [546, 388] on span "Tablet Redmi Pad Pro 12.1" (8/256GB / Ocean Blue)" at bounding box center [491, 384] width 167 height 8
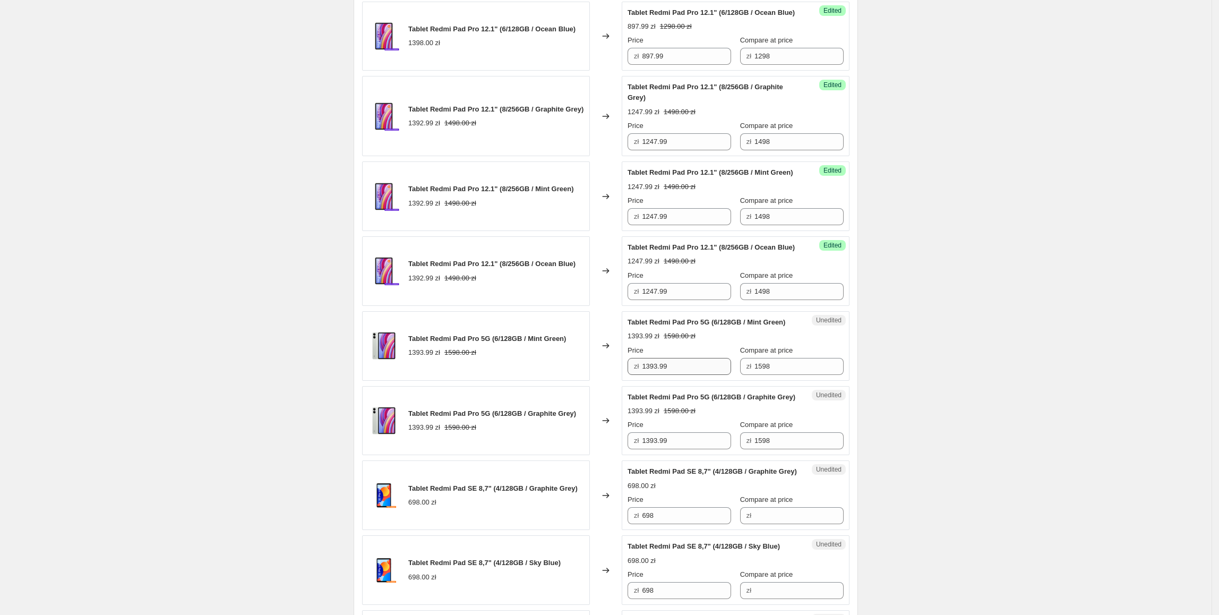
scroll to position [1001, 0]
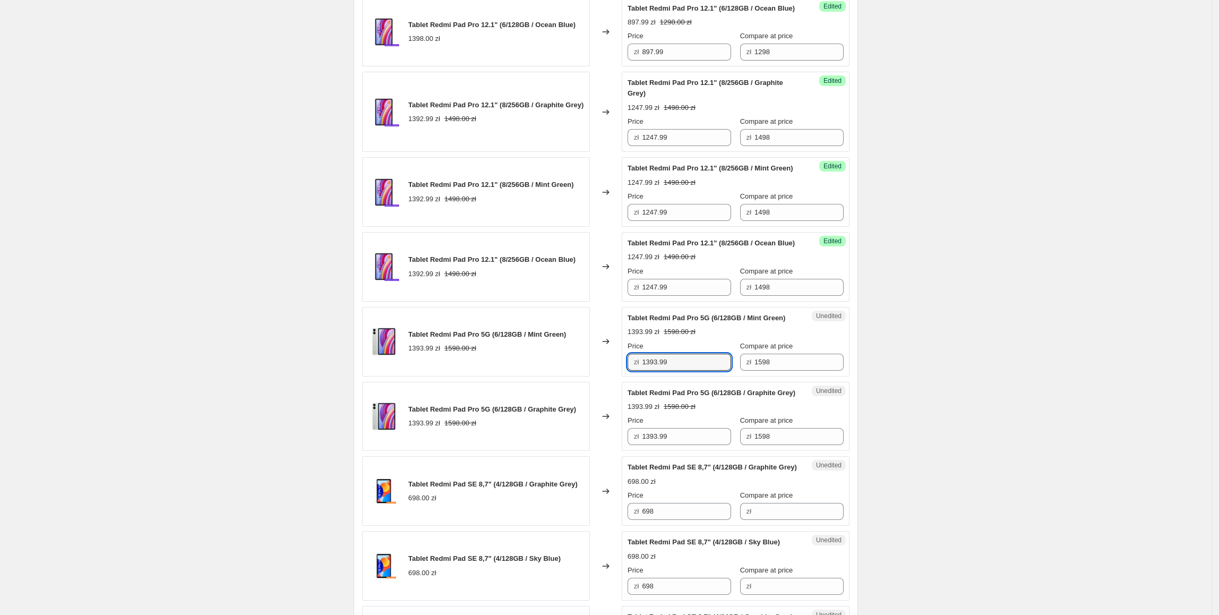
drag, startPoint x: 672, startPoint y: 417, endPoint x: 637, endPoint y: 417, distance: 34.5
click at [637, 371] on div "zł 1393.99" at bounding box center [680, 362] width 104 height 17
type input "1297.99"
click at [563, 444] on div "Tablet Redmi Pad Pro 5G (6/128GB / Graphite Grey) 1393.99 zł 1598.00 zł" at bounding box center [476, 417] width 228 height 70
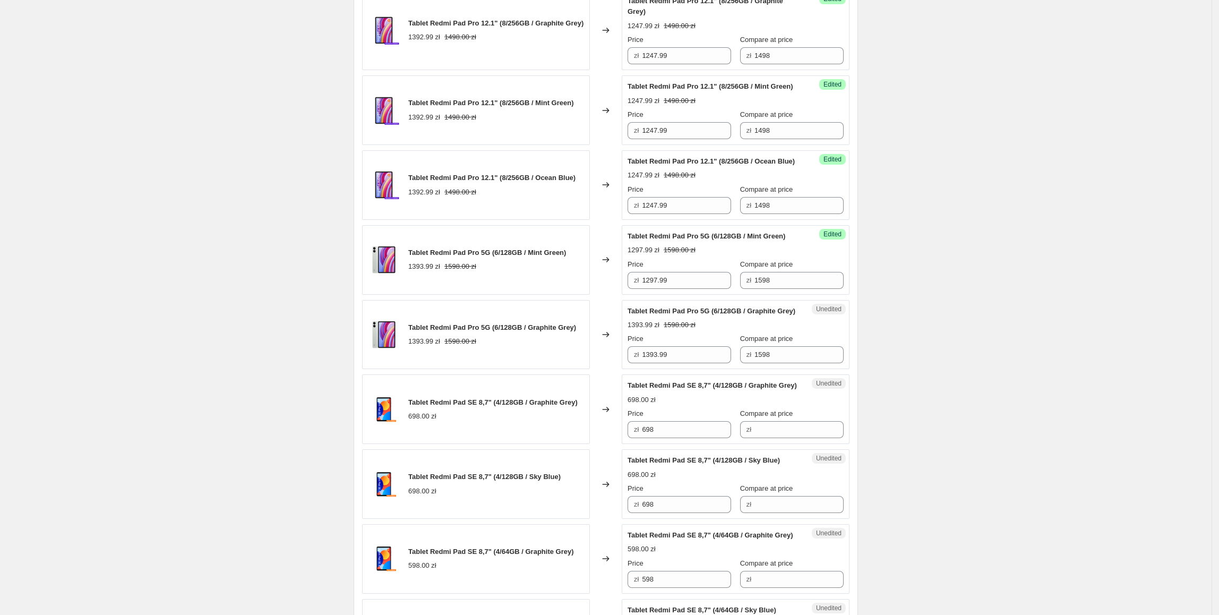
scroll to position [1086, 0]
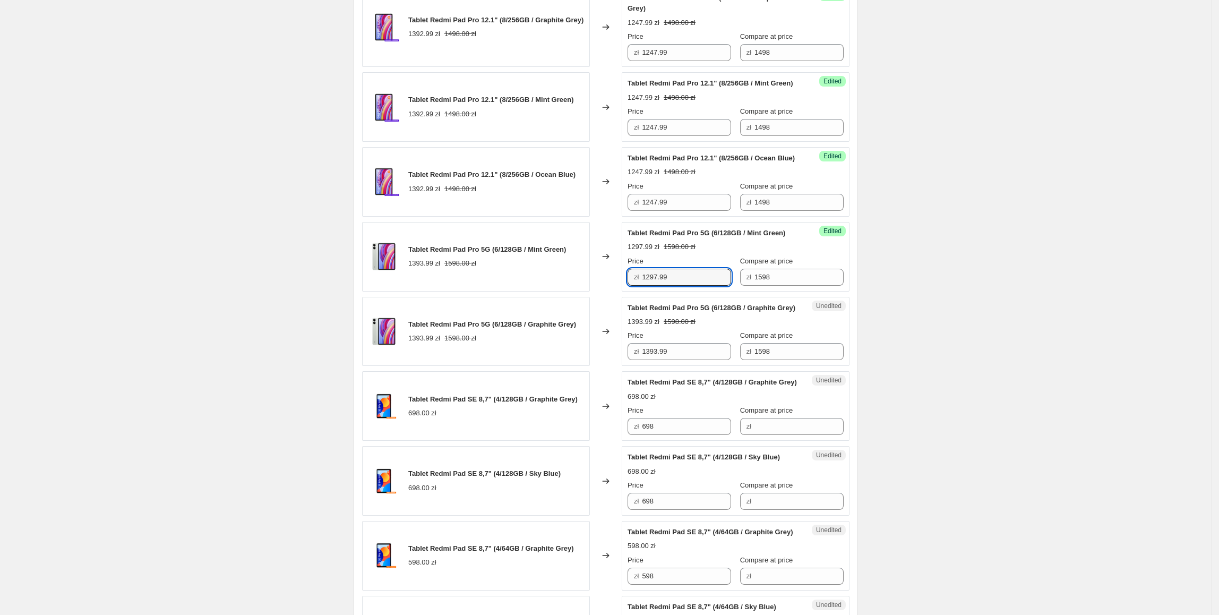
drag, startPoint x: 701, startPoint y: 332, endPoint x: 576, endPoint y: 332, distance: 124.8
click at [576, 291] on div "Tablet Redmi Pad Pro 5G (6/128GB / Mint Green) 1393.99 zł 1598.00 zł Changed to…" at bounding box center [605, 257] width 487 height 70
drag, startPoint x: 699, startPoint y: 416, endPoint x: 571, endPoint y: 418, distance: 128.0
click at [571, 366] on div "Tablet Redmi Pad Pro 5G (6/128GB / Graphite Grey) 1393.99 zł 1598.00 zł Changed…" at bounding box center [605, 332] width 487 height 70
paste input "297"
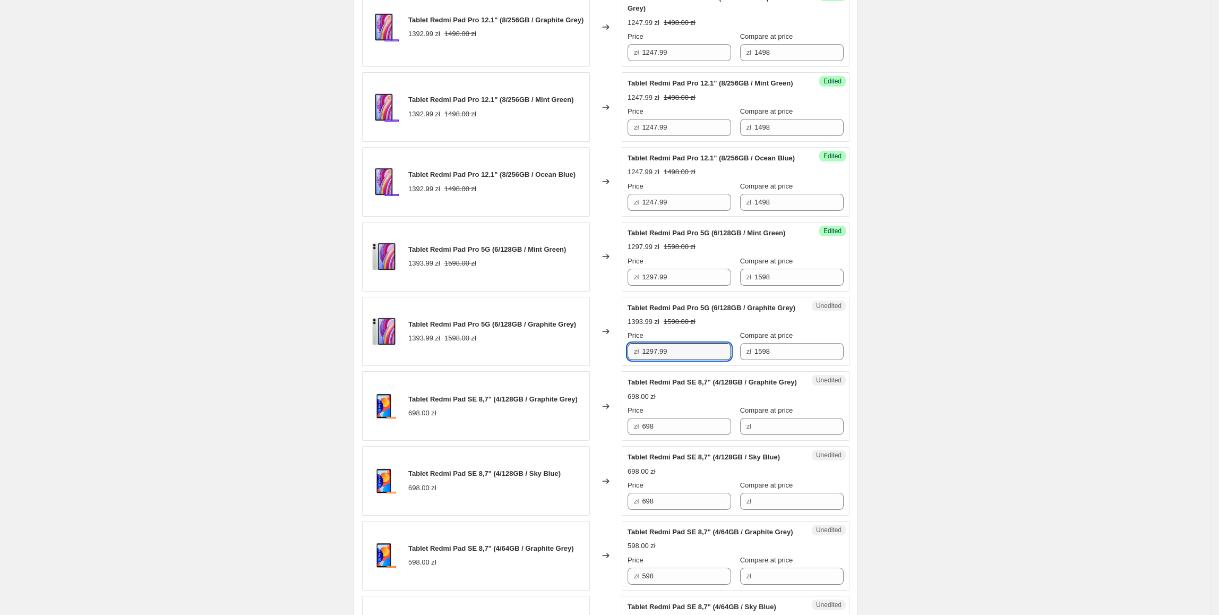
type input "1297.99"
click at [552, 344] on div "1393.99 zł 1598.00 zł" at bounding box center [492, 338] width 168 height 11
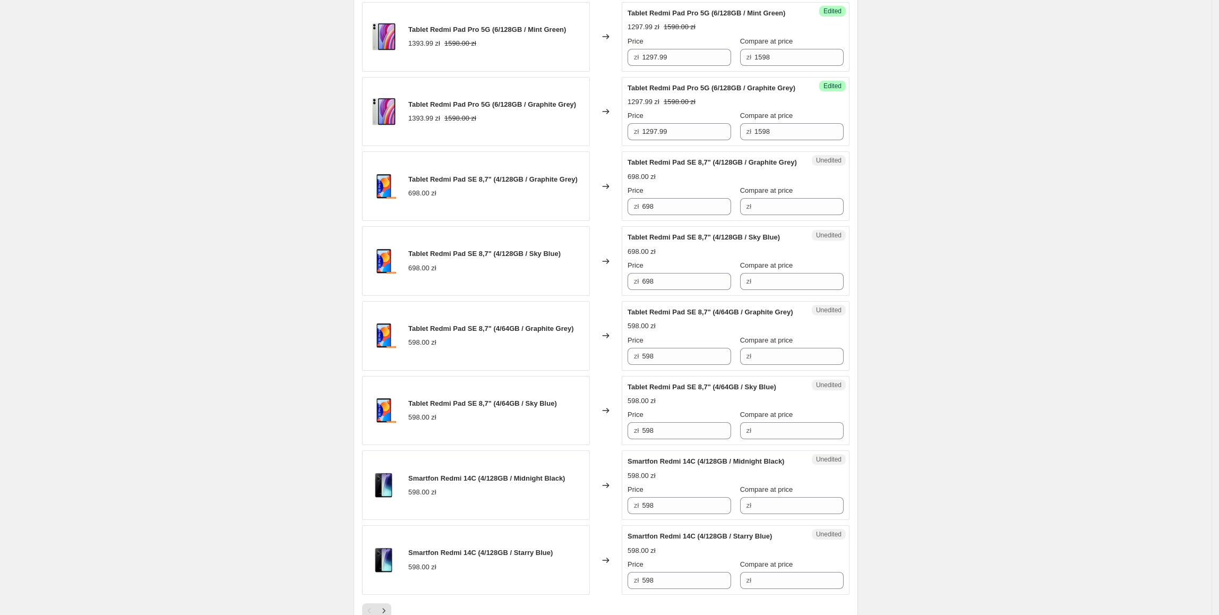
scroll to position [1326, 0]
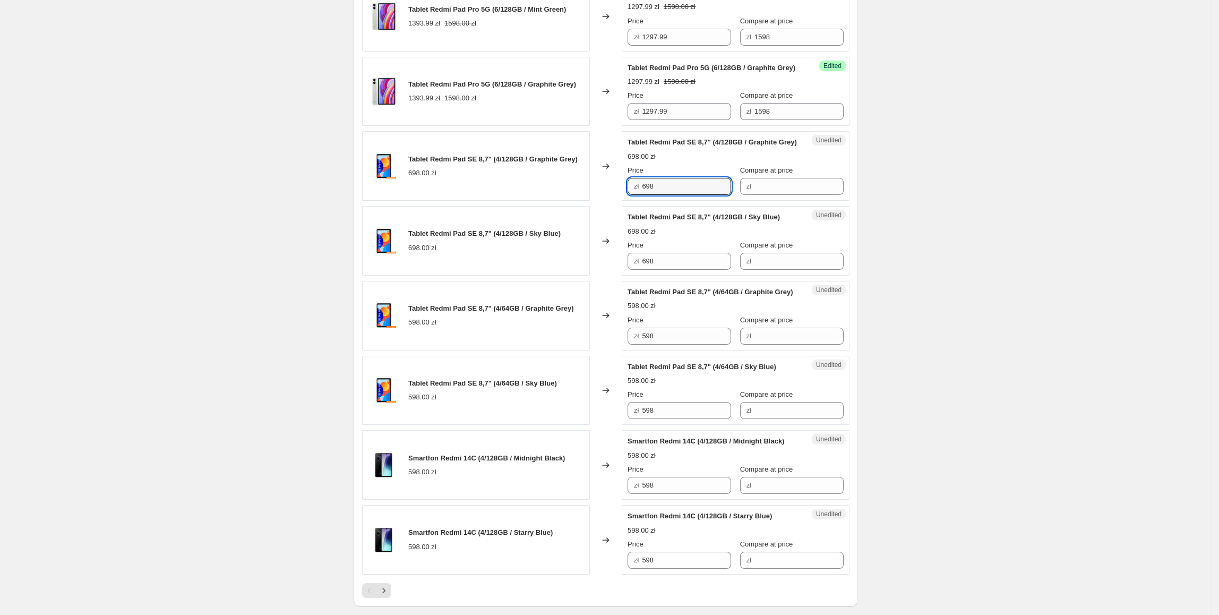
drag, startPoint x: 689, startPoint y: 265, endPoint x: 639, endPoint y: 272, distance: 50.4
click at [639, 195] on div "zł 698" at bounding box center [680, 186] width 104 height 17
type input "597.99"
click at [545, 163] on span "Tablet Redmi Pad SE 8,7" (4/128GB / Graphite Grey)" at bounding box center [492, 159] width 169 height 8
drag, startPoint x: 697, startPoint y: 340, endPoint x: 599, endPoint y: 342, distance: 97.7
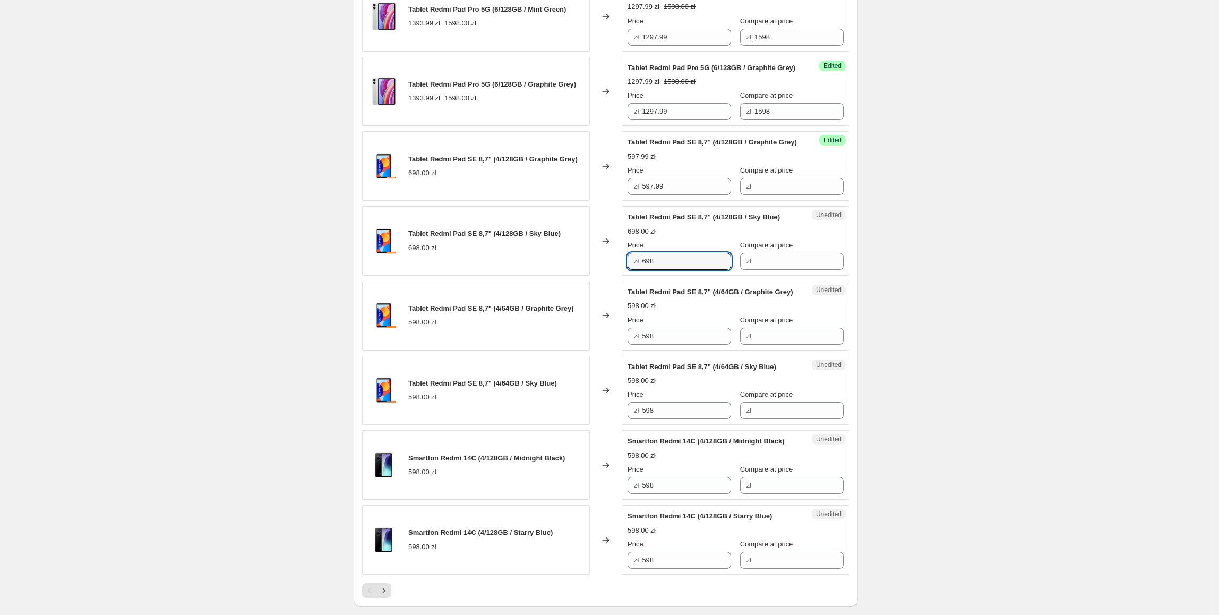
click at [599, 276] on div "Tablet Redmi Pad SE 8,7" (4/128GB / Sky Blue) 698.00 zł Changed to Unedited Tab…" at bounding box center [605, 241] width 487 height 70
click at [767, 195] on input "Compare at price" at bounding box center [798, 186] width 89 height 17
paste input "698"
type input "698"
drag, startPoint x: 679, startPoint y: 264, endPoint x: 663, endPoint y: 340, distance: 78.0
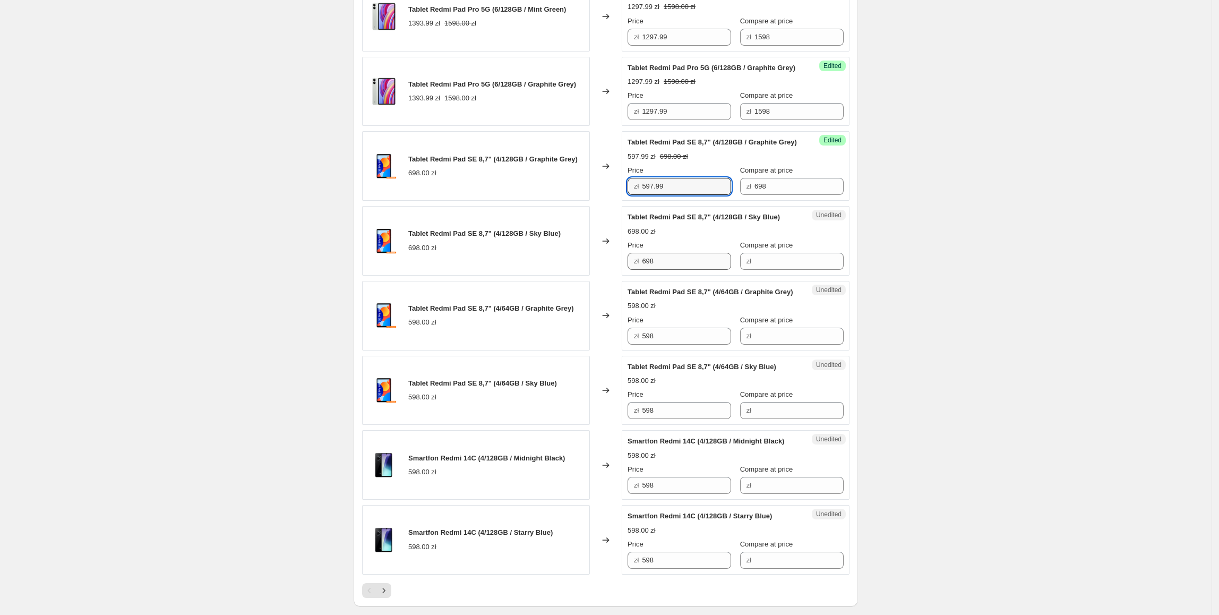
click at [570, 201] on div "Tablet Redmi Pad SE 8,7" (4/128GB / Graphite Grey) 698.00 zł Changed to Success…" at bounding box center [605, 166] width 487 height 70
drag, startPoint x: 682, startPoint y: 340, endPoint x: 562, endPoint y: 339, distance: 120.5
click at [562, 276] on div "Tablet Redmi Pad SE 8,7" (4/128GB / Sky Blue) 698.00 zł Changed to Unedited Tab…" at bounding box center [605, 241] width 487 height 70
paste input "597.99"
type input "597.99"
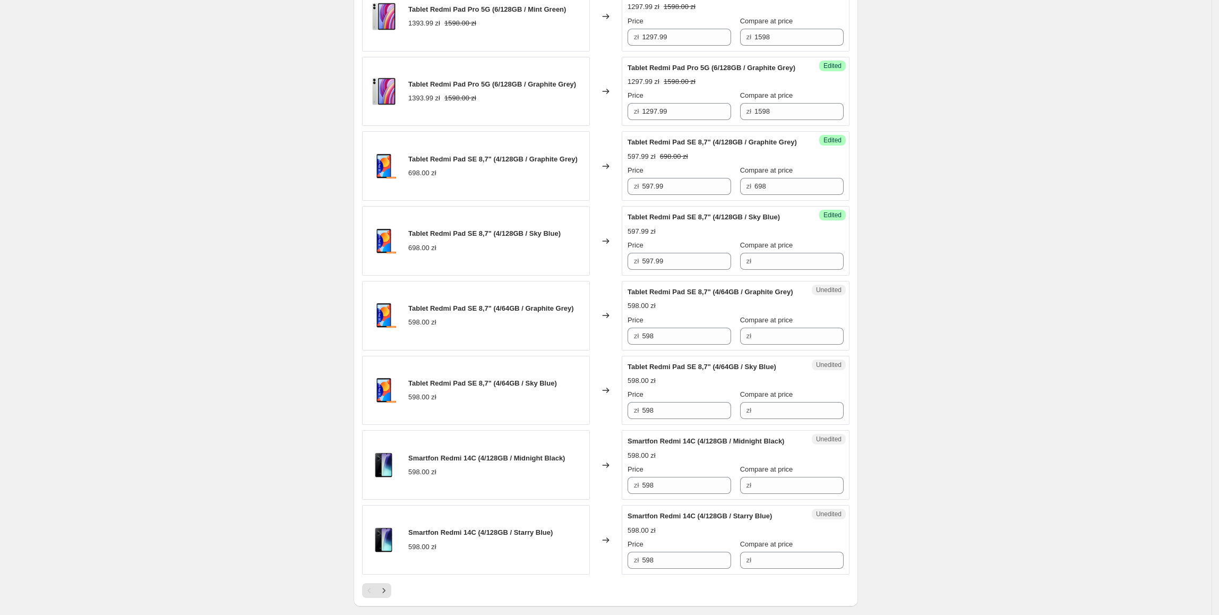
drag, startPoint x: 562, startPoint y: 338, endPoint x: 780, endPoint y: 306, distance: 221.1
click at [564, 276] on div "Tablet Redmi Pad SE 8,7" (4/128GB / Sky Blue) 698.00 zł" at bounding box center [476, 241] width 228 height 70
drag, startPoint x: 770, startPoint y: 271, endPoint x: 752, endPoint y: 329, distance: 61.0
click at [692, 201] on div "Success Edited Tablet Redmi Pad SE 8,7" (4/128GB / Graphite Grey) 597.99 zł 698…" at bounding box center [736, 166] width 228 height 70
click at [761, 270] on input "Compare at price" at bounding box center [798, 261] width 89 height 17
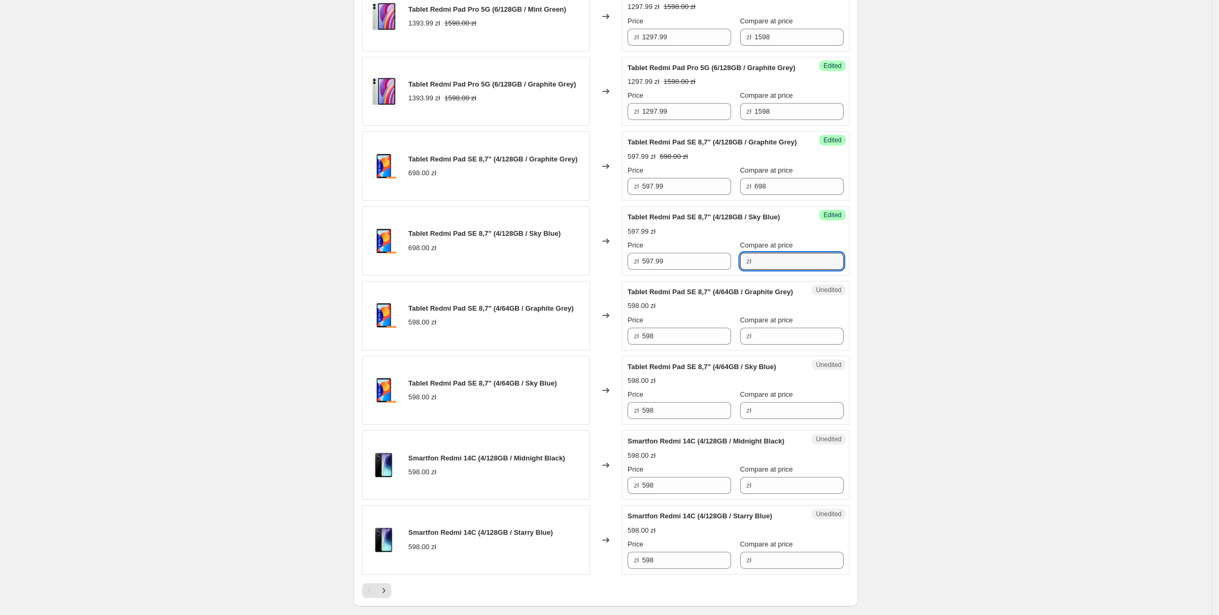
paste input "698"
type input "698"
click at [564, 350] on div "Tablet Redmi Pad SE 8,7" (4/64GB / Graphite Grey) 598.00 zł" at bounding box center [476, 316] width 228 height 70
drag, startPoint x: 699, startPoint y: 430, endPoint x: 635, endPoint y: 429, distance: 63.7
click at [637, 345] on div "zł 598" at bounding box center [680, 336] width 104 height 17
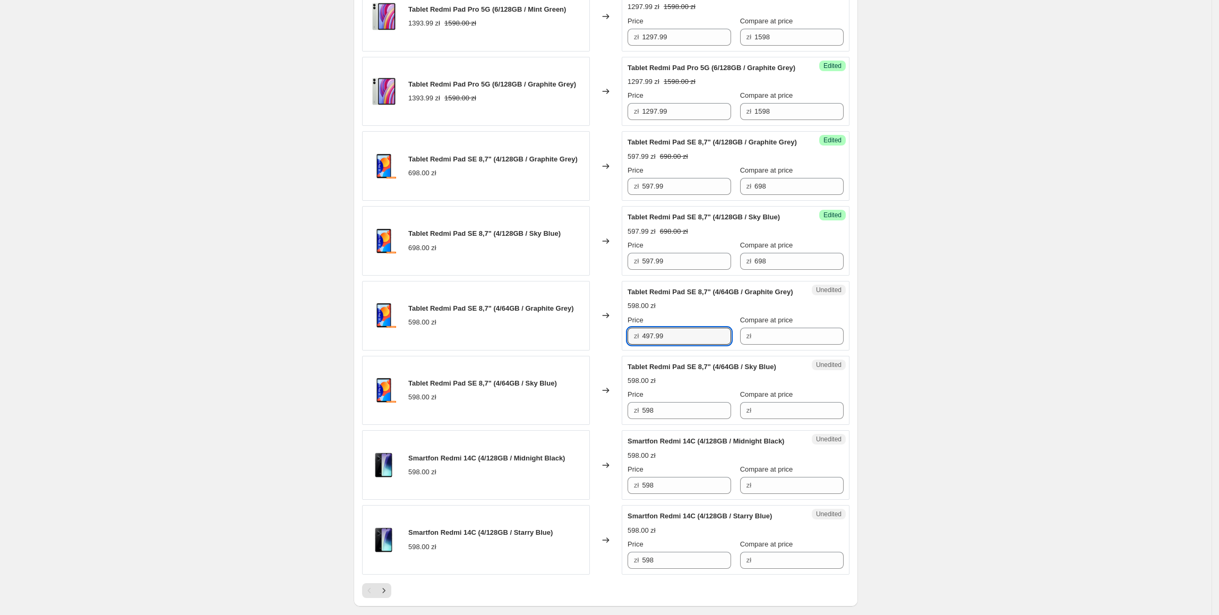
type input "497.99"
click at [590, 425] on div "Tablet Redmi Pad SE 8,7" (4/64GB / Sky Blue) 598.00 zł" at bounding box center [476, 391] width 228 height 70
drag, startPoint x: 702, startPoint y: 502, endPoint x: 585, endPoint y: 502, distance: 117.3
click at [585, 425] on div "Tablet Redmi Pad SE 8,7" (4/64GB / Sky Blue) 598.00 zł Changed to Unedited Tabl…" at bounding box center [605, 391] width 487 height 70
drag, startPoint x: 801, startPoint y: 429, endPoint x: 773, endPoint y: 444, distance: 31.6
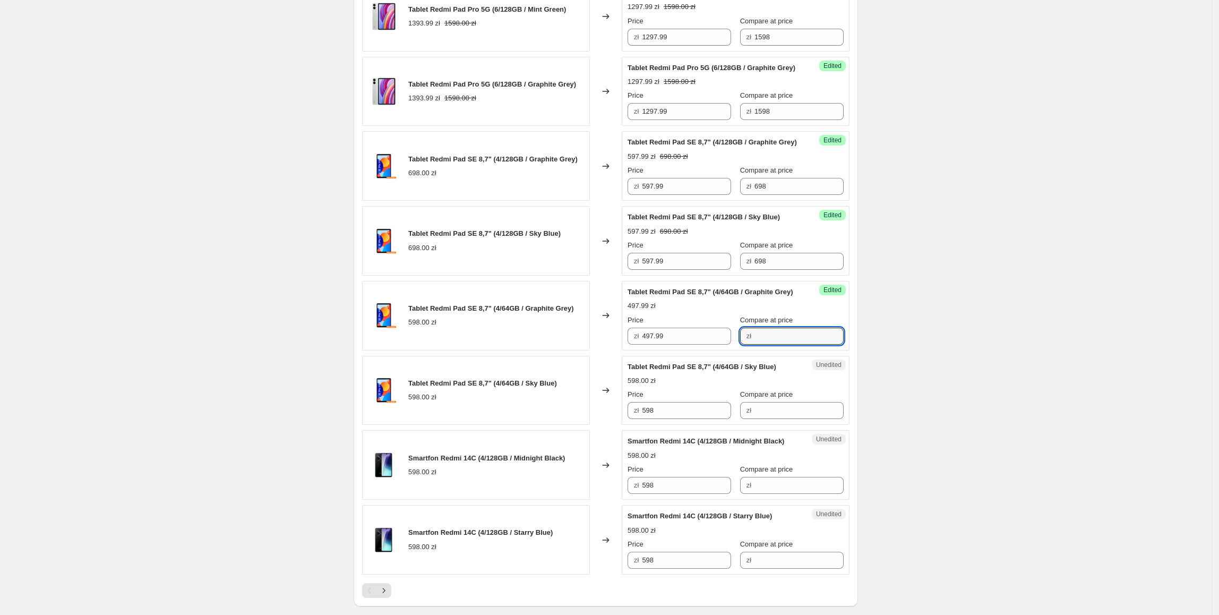
click at [801, 345] on input "Compare at price" at bounding box center [798, 336] width 89 height 17
paste input "598"
type input "598"
drag, startPoint x: 674, startPoint y: 426, endPoint x: 563, endPoint y: 435, distance: 110.8
click at [563, 350] on div "Tablet Redmi Pad SE 8,7" (4/64GB / Graphite Grey) 598.00 zł Changed to Success …" at bounding box center [605, 316] width 487 height 70
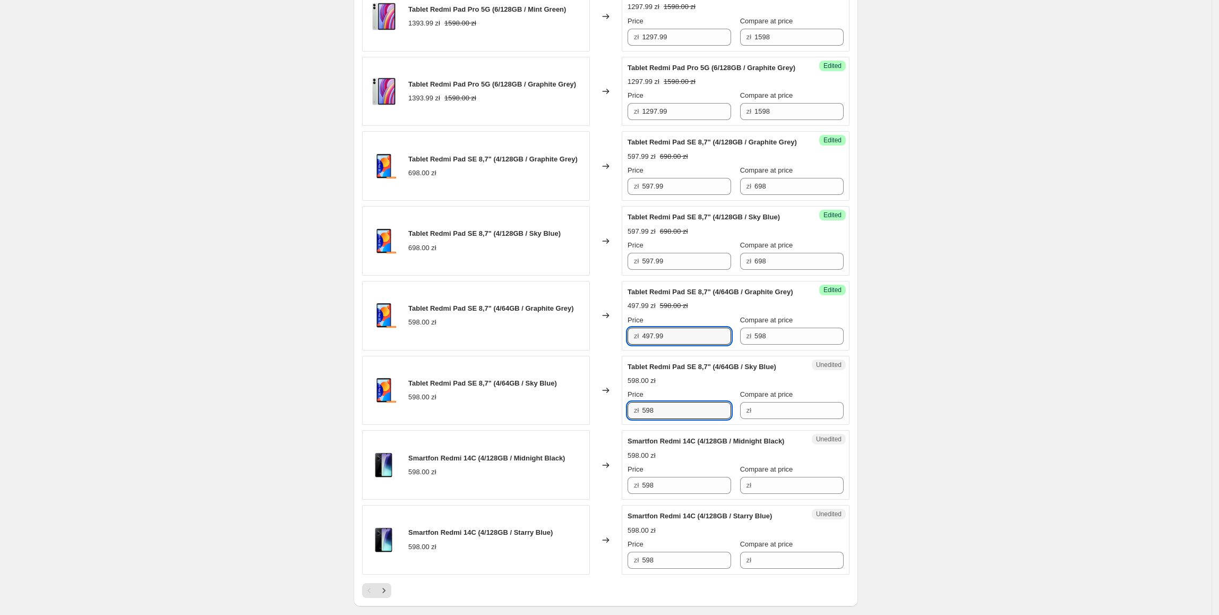
drag, startPoint x: 681, startPoint y: 505, endPoint x: 606, endPoint y: 508, distance: 74.4
click at [606, 425] on div "Tablet Redmi Pad SE 8,7" (4/64GB / Sky Blue) 598.00 zł Changed to Unedited Tabl…" at bounding box center [605, 391] width 487 height 70
paste input "497.99"
type input "497.99"
drag, startPoint x: 594, startPoint y: 491, endPoint x: 733, endPoint y: 458, distance: 143.5
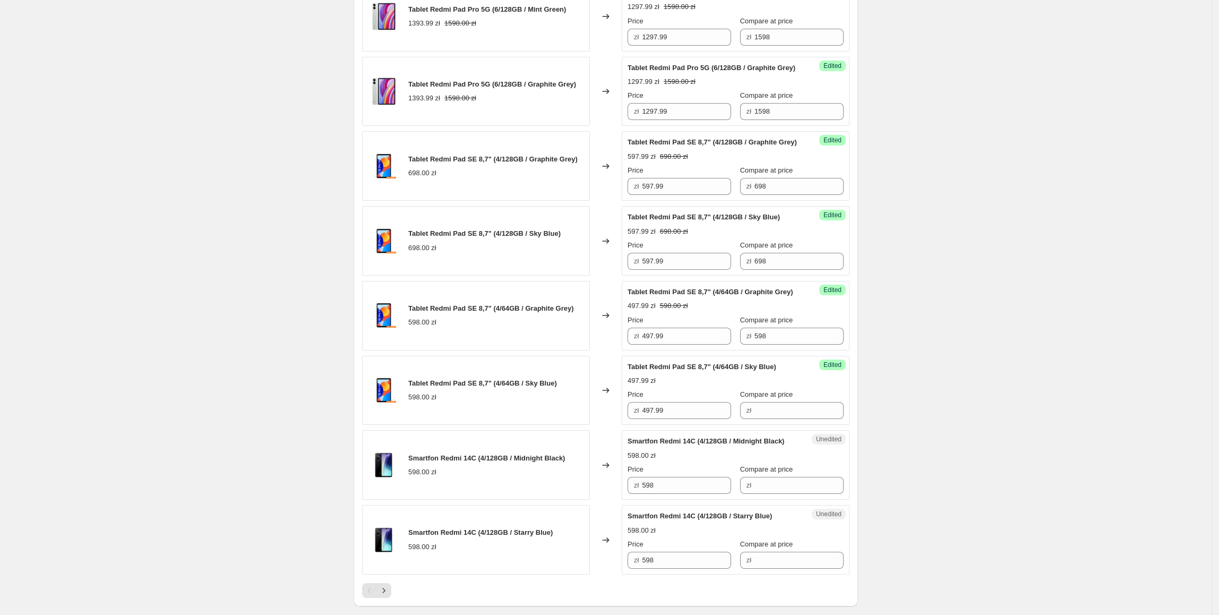
click at [595, 425] on div "Changed to" at bounding box center [606, 391] width 32 height 70
drag, startPoint x: 780, startPoint y: 427, endPoint x: 686, endPoint y: 427, distance: 94.0
click at [686, 345] on div "Price zł 497.99 Compare at price zł 598" at bounding box center [736, 330] width 216 height 30
click at [769, 419] on input "Compare at price" at bounding box center [798, 410] width 89 height 17
paste input "598"
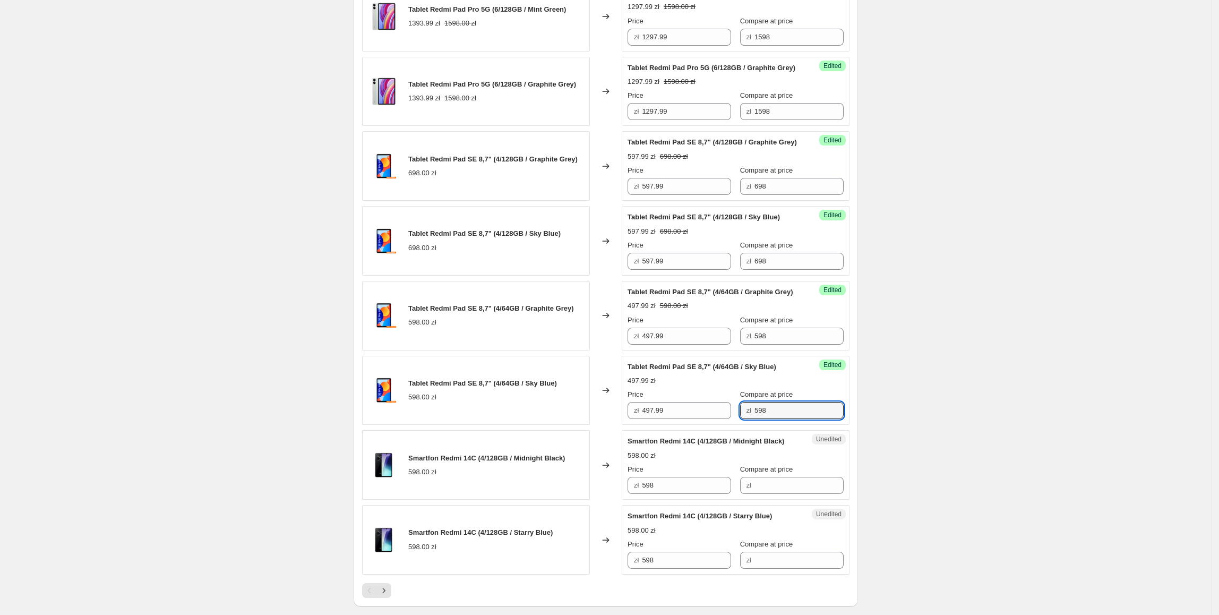
type input "598"
click at [574, 425] on div "Tablet Redmi Pad SE 8,7" (4/64GB / Sky Blue) 598.00 zł" at bounding box center [476, 391] width 228 height 70
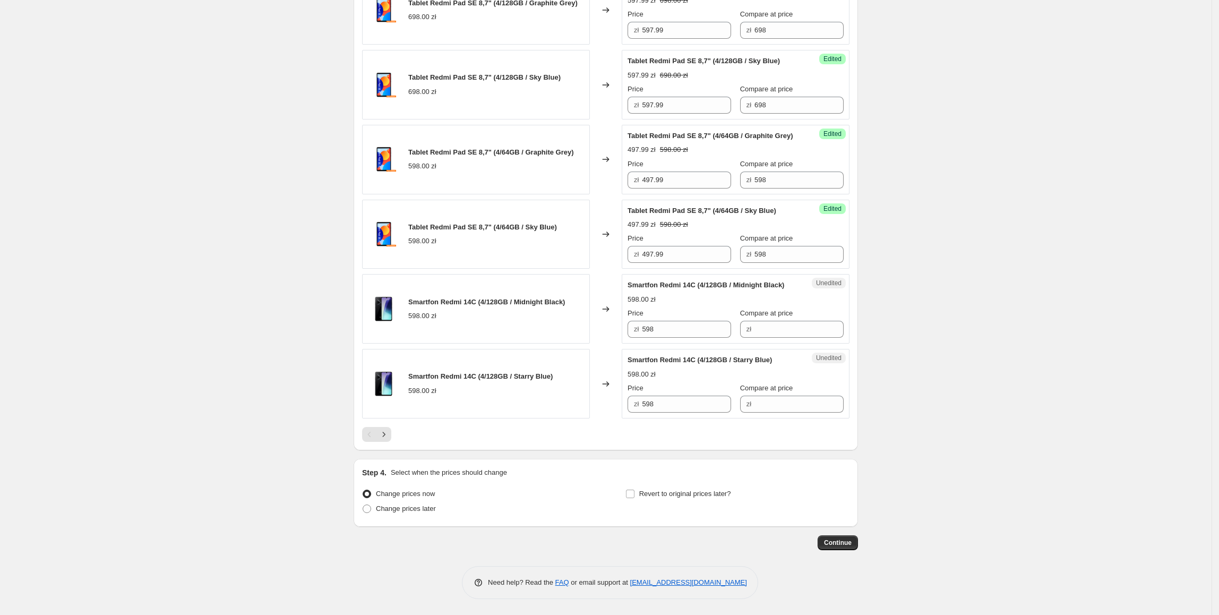
scroll to position [1566, 0]
drag, startPoint x: 688, startPoint y: 347, endPoint x: 568, endPoint y: 357, distance: 120.4
click at [568, 344] on div "Smartfon Redmi 14C (4/128GB / Midnight Black) 598.00 zł Changed to Unedited Sma…" at bounding box center [605, 309] width 487 height 70
click at [770, 338] on input "Compare at price" at bounding box center [798, 329] width 89 height 17
paste input "598"
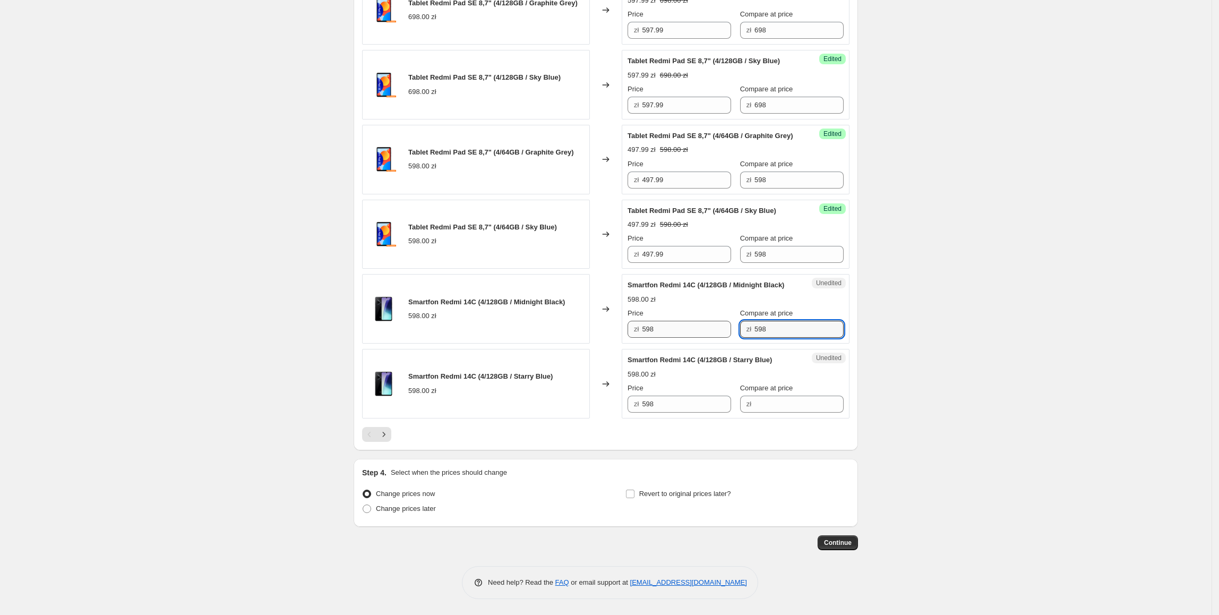
type input "598"
drag, startPoint x: 674, startPoint y: 351, endPoint x: 597, endPoint y: 354, distance: 77.0
click at [597, 344] on div "Smartfon Redmi 14C (4/128GB / Midnight Black) 598.00 zł Changed to Success Edit…" at bounding box center [605, 309] width 487 height 70
type input "347.99"
click at [621, 370] on div "Changed to" at bounding box center [606, 384] width 32 height 70
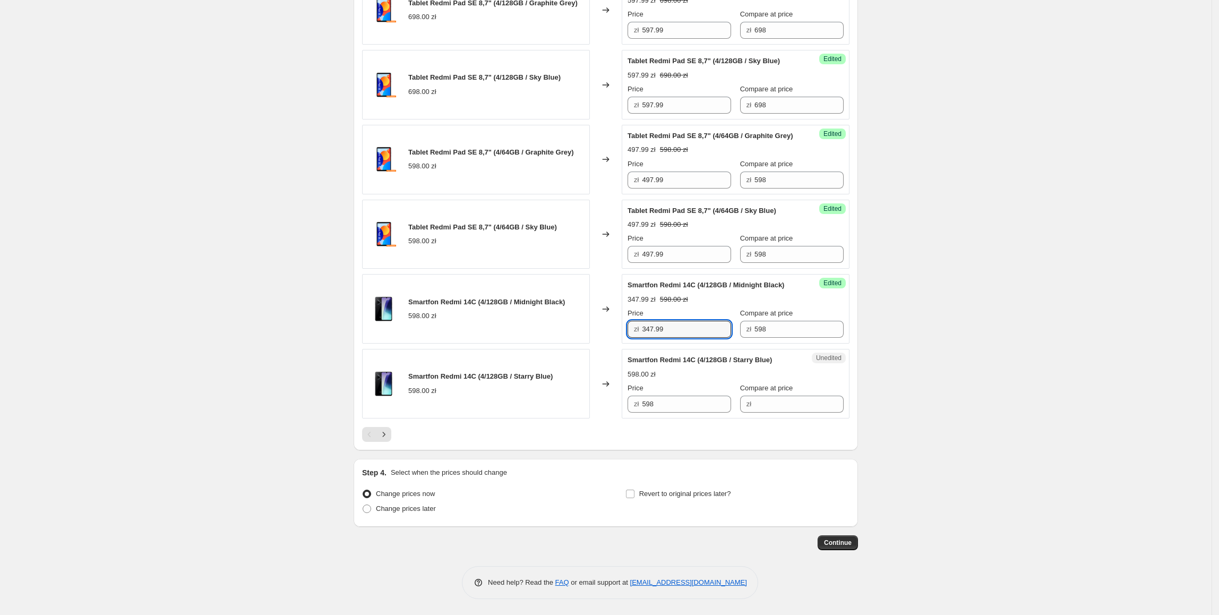
drag, startPoint x: 676, startPoint y: 351, endPoint x: 619, endPoint y: 357, distance: 57.6
click at [614, 344] on div "Smartfon Redmi 14C (4/128GB / Midnight Black) 598.00 zł Changed to Success Edit…" at bounding box center [605, 309] width 487 height 70
paste input "347.99"
drag, startPoint x: 675, startPoint y: 425, endPoint x: 606, endPoint y: 423, distance: 69.6
click at [606, 418] on div "Smartfon Redmi 14C (4/128GB / Starry Blue) 598.00 zł Changed to Unedited Smartf…" at bounding box center [605, 384] width 487 height 70
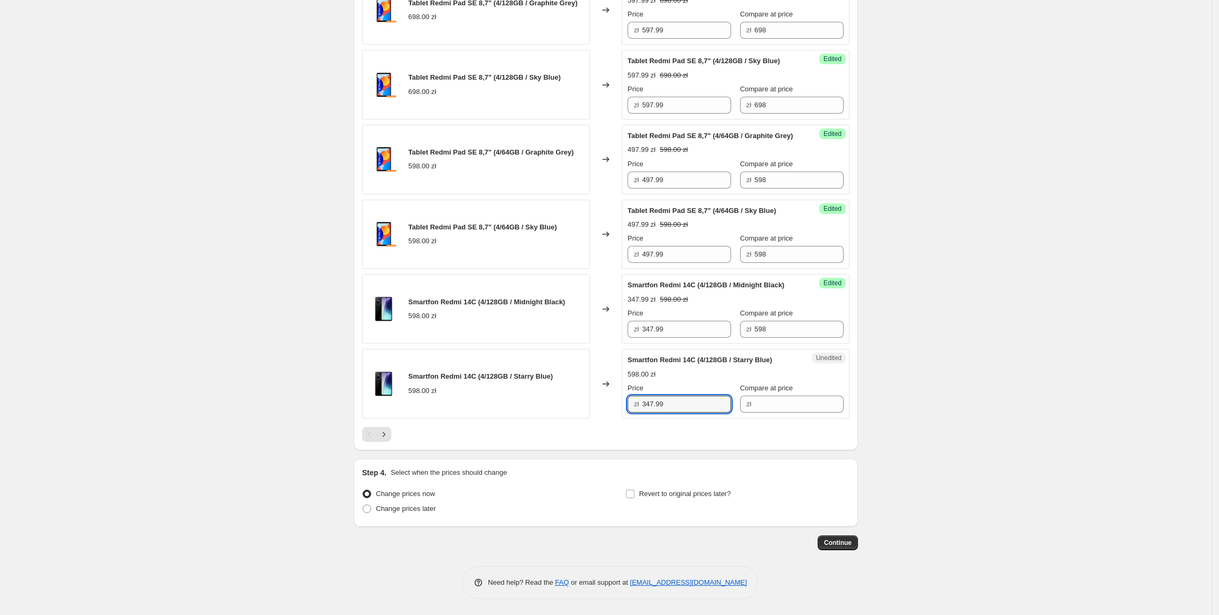
type input "347.99"
drag, startPoint x: 607, startPoint y: 421, endPoint x: 801, endPoint y: 370, distance: 200.2
click at [610, 418] on div "Changed to" at bounding box center [606, 384] width 32 height 70
drag, startPoint x: 729, startPoint y: 349, endPoint x: 710, endPoint y: 359, distance: 21.1
click at [701, 338] on div "Price zł 347.99 Compare at price zł 598" at bounding box center [736, 323] width 216 height 30
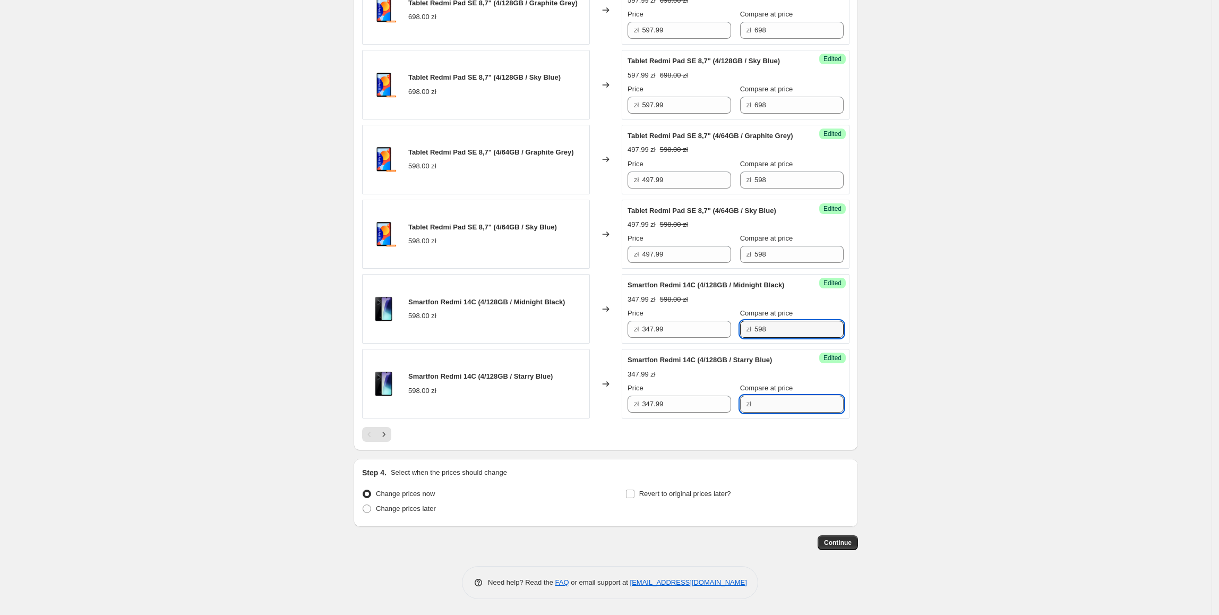
click at [783, 413] on input "Compare at price" at bounding box center [798, 404] width 89 height 17
paste input "598"
type input "598"
click at [389, 440] on icon "Next" at bounding box center [384, 434] width 11 height 11
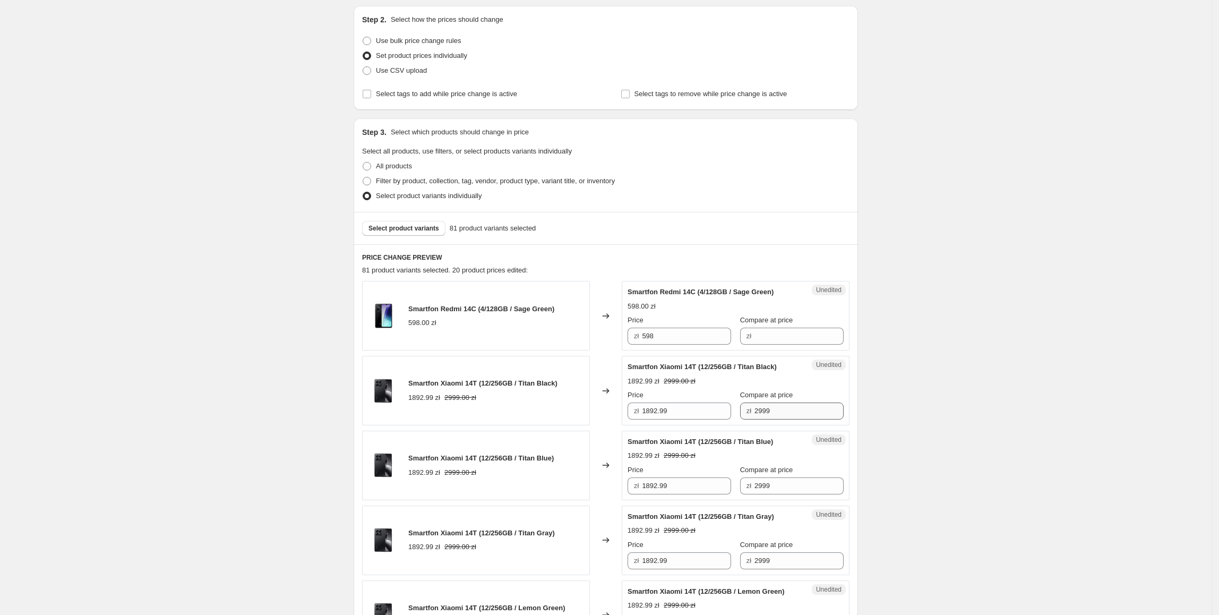
scroll to position [211, 0]
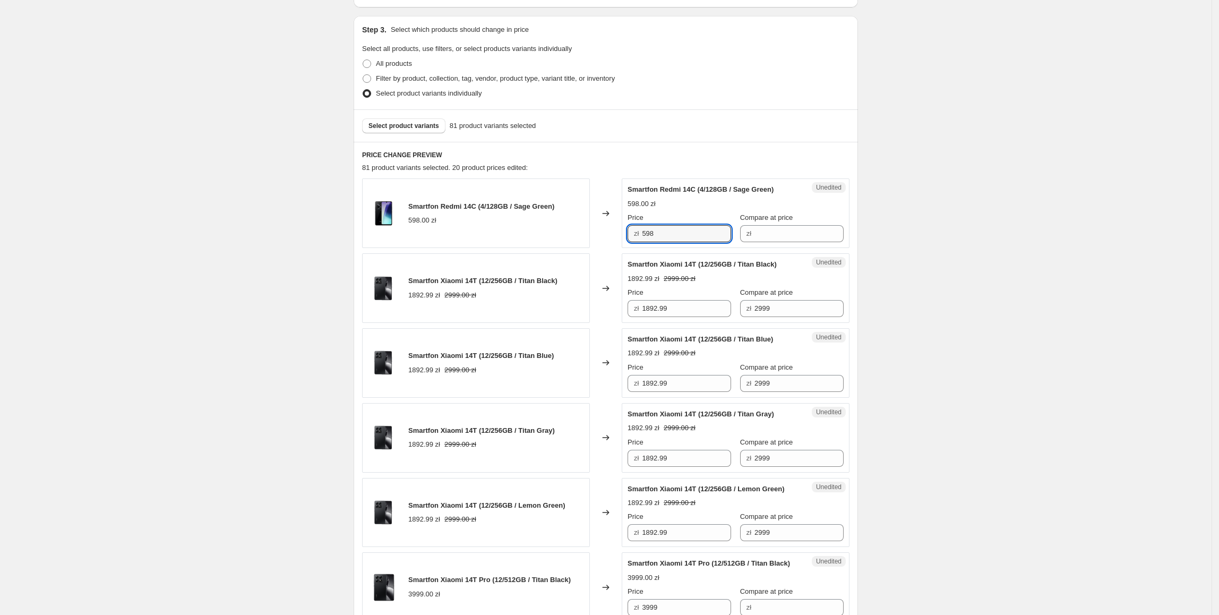
drag, startPoint x: 689, startPoint y: 232, endPoint x: 616, endPoint y: 237, distance: 73.4
click at [605, 232] on div "Smartfon Redmi 14C (4/128GB / Sage Green) 598.00 zł Changed to Unedited Smartfo…" at bounding box center [605, 213] width 487 height 70
click at [771, 242] on div "Unedited Smartfon Redmi 14C (4/128GB / Sage Green) 598.00 zł Price zł 598 Compa…" at bounding box center [736, 213] width 228 height 70
click at [775, 235] on input "Compare at price" at bounding box center [798, 233] width 89 height 17
paste input "598"
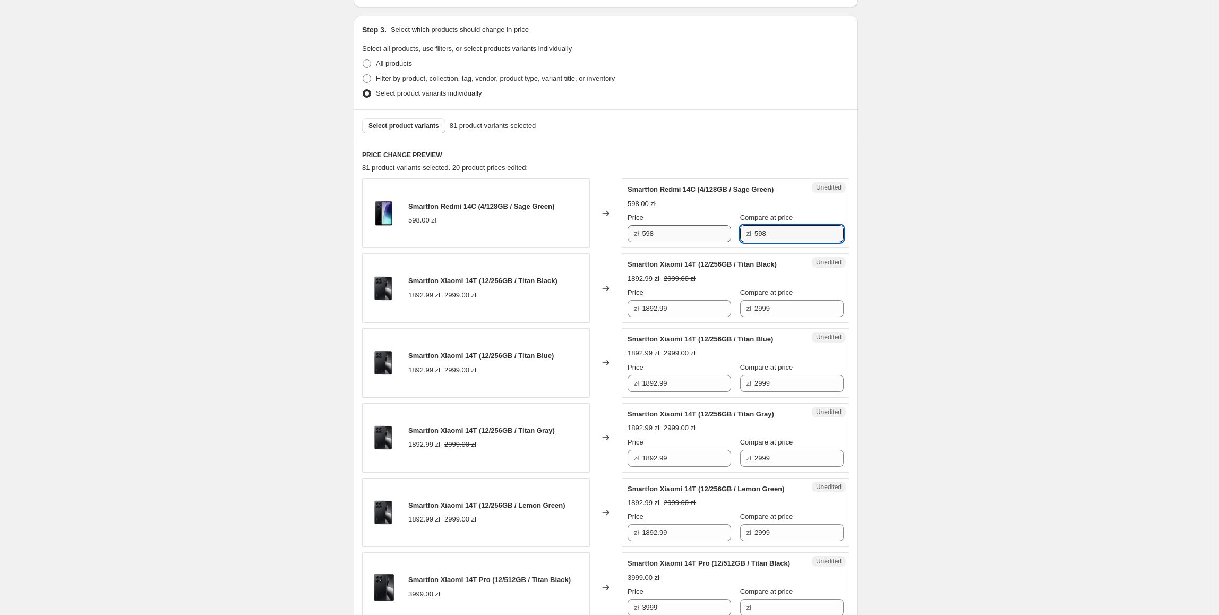
type input "598"
drag, startPoint x: 662, startPoint y: 234, endPoint x: 634, endPoint y: 239, distance: 28.0
click at [634, 239] on div "zł 598" at bounding box center [680, 233] width 104 height 17
type input "347.99"
click at [496, 290] on div "1892.99 zł 2999.00 zł" at bounding box center [482, 295] width 149 height 11
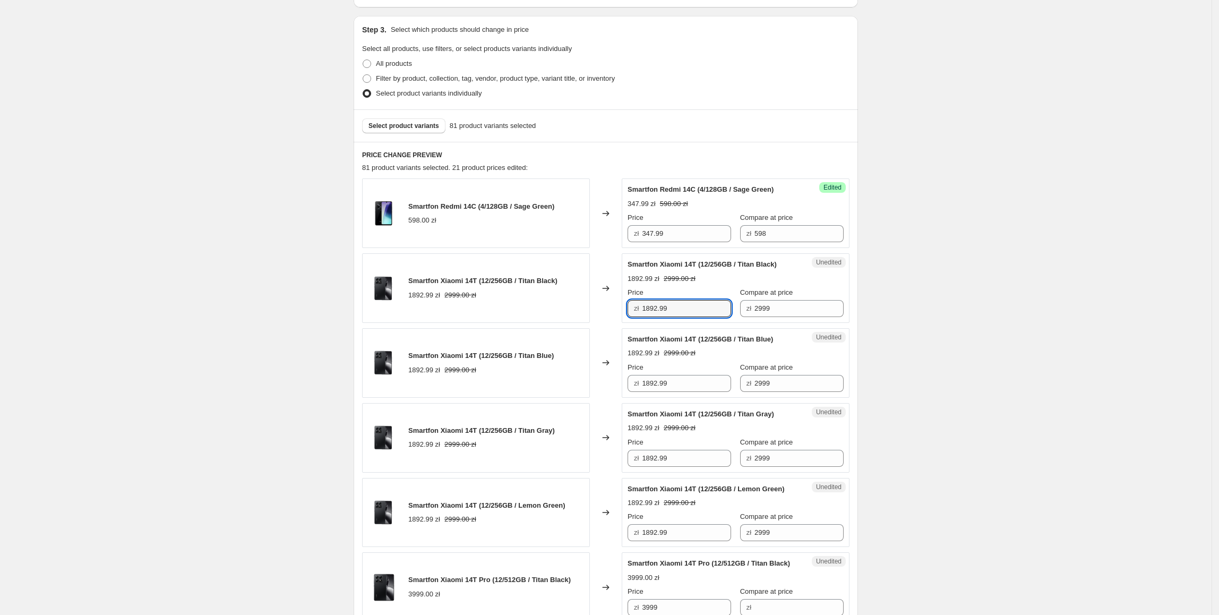
drag, startPoint x: 681, startPoint y: 304, endPoint x: 635, endPoint y: 309, distance: 45.9
click at [635, 309] on div "zł 1892.99" at bounding box center [680, 308] width 104 height 17
type input "1697.99"
click at [579, 339] on div "Smartfon Xiaomi 14T (12/256GB / Titan Blue) 1892.99 zł 2999.00 zł" at bounding box center [476, 363] width 228 height 70
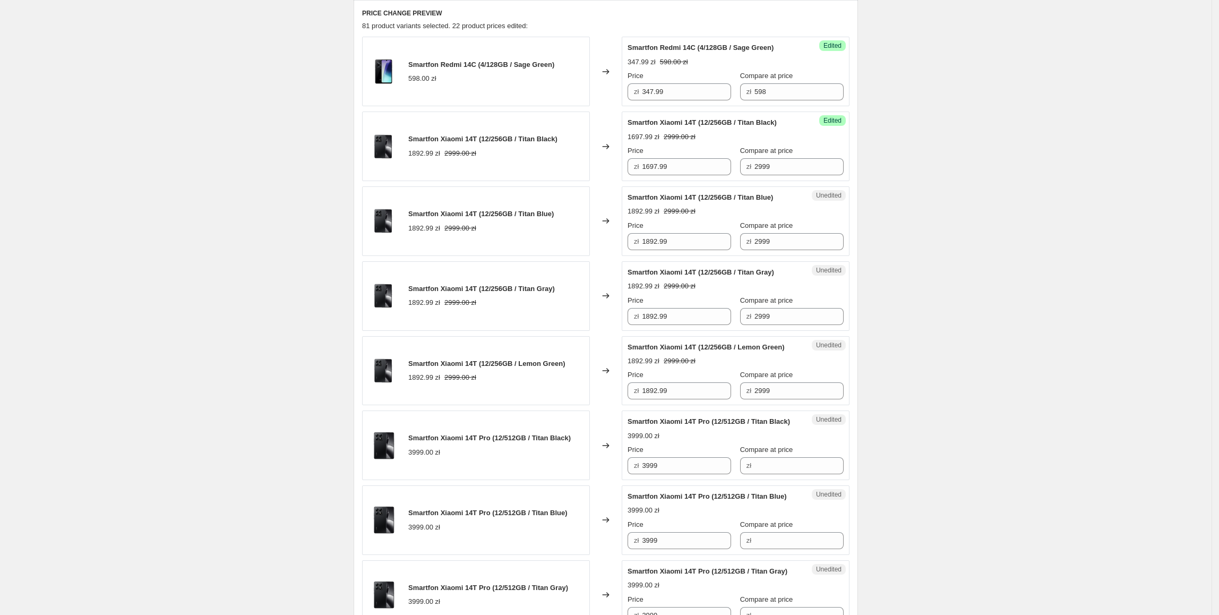
scroll to position [364, 0]
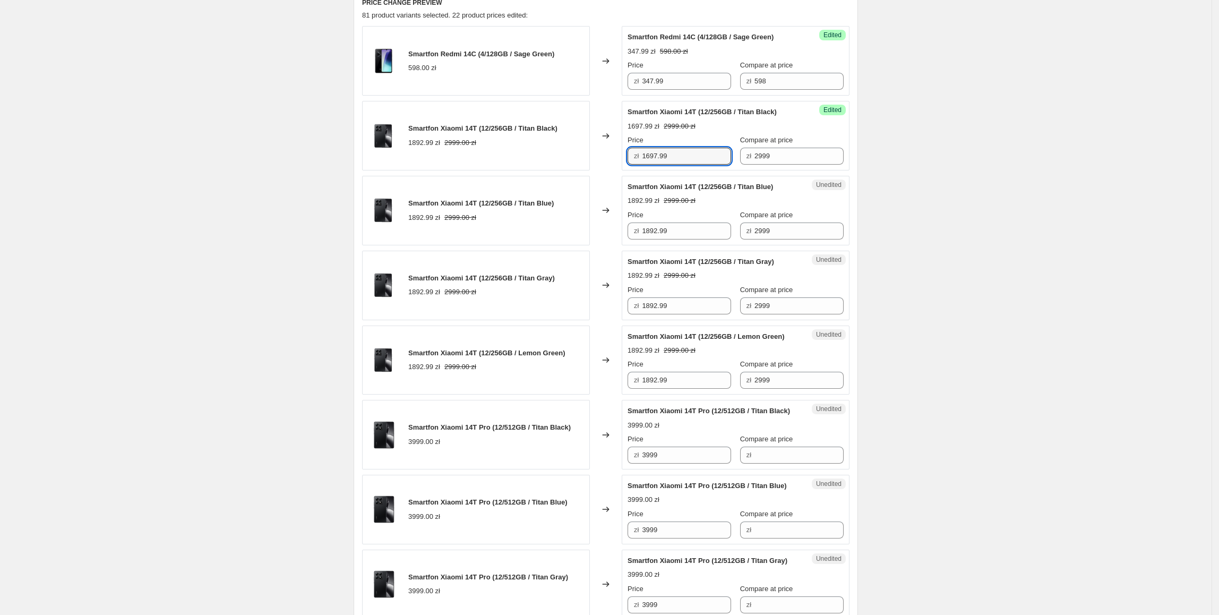
drag, startPoint x: 689, startPoint y: 156, endPoint x: 632, endPoint y: 155, distance: 57.4
click at [634, 155] on div "zł 1697.99" at bounding box center [680, 156] width 104 height 17
drag, startPoint x: 690, startPoint y: 226, endPoint x: 648, endPoint y: 299, distance: 85.2
click at [543, 238] on div "Smartfon Xiaomi 14T (12/256GB / Titan Blue) 1892.99 zł 2999.00 zł Changed to Un…" at bounding box center [605, 211] width 487 height 70
paste input "697"
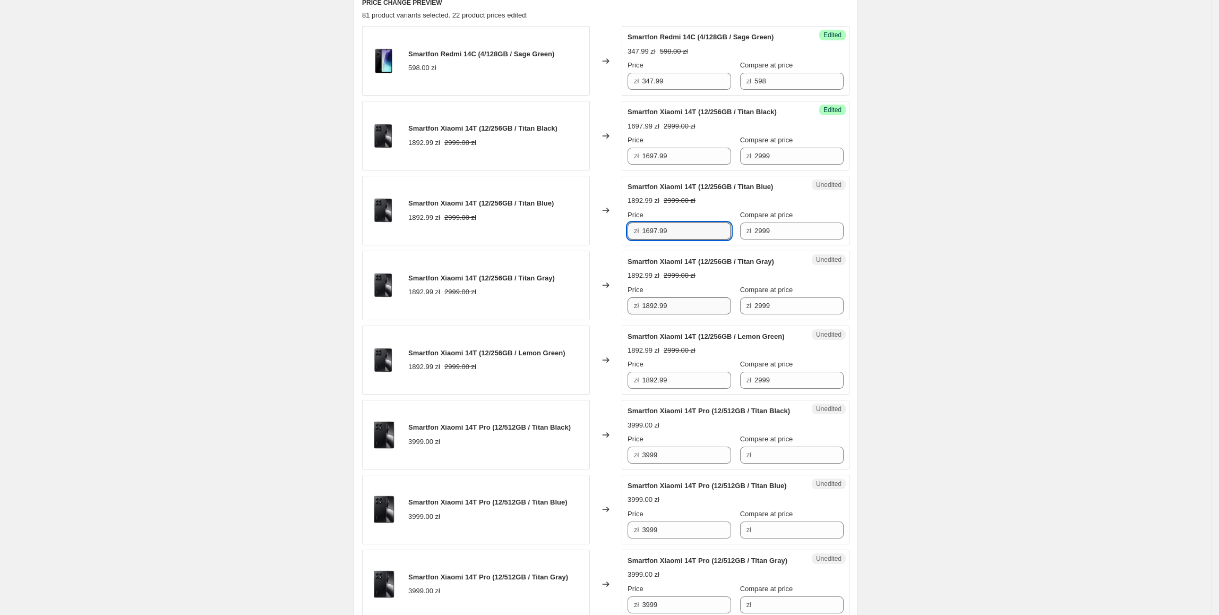
type input "1697.99"
drag, startPoint x: 685, startPoint y: 306, endPoint x: 502, endPoint y: 308, distance: 182.6
click at [502, 308] on div "Smartfon Xiaomi 14T (12/256GB / Titan Gray) 1892.99 zł 2999.00 zł Changed to Un…" at bounding box center [605, 286] width 487 height 70
paste input "697"
type input "1697.99"
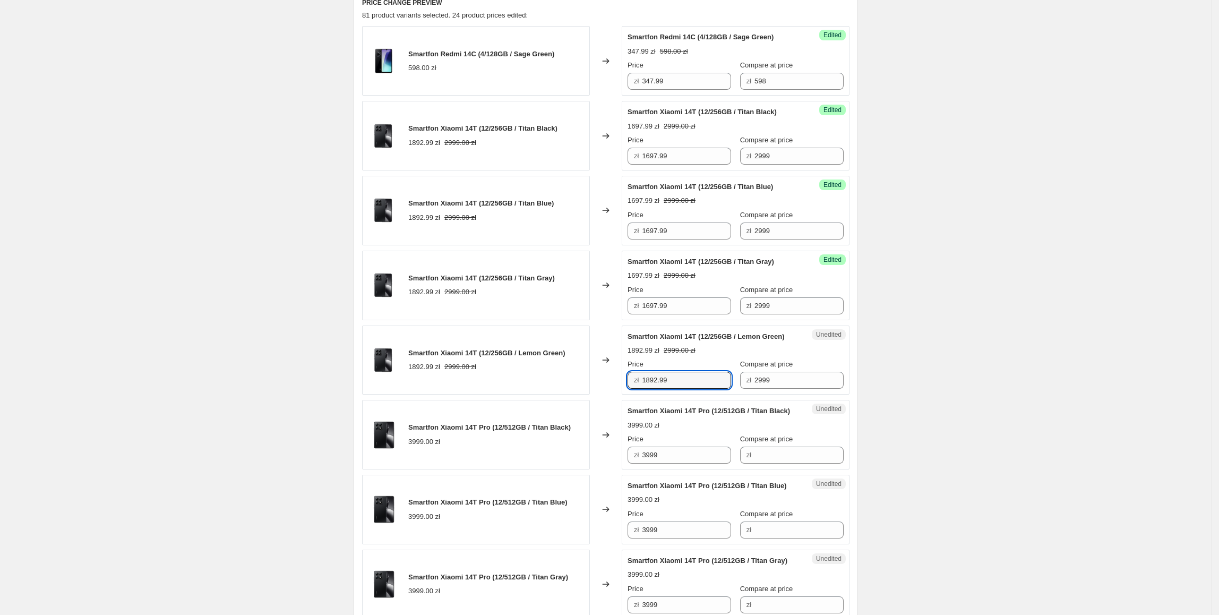
drag, startPoint x: 682, startPoint y: 393, endPoint x: 553, endPoint y: 398, distance: 129.1
click at [553, 395] on div "Smartfon Xiaomi 14T (12/256GB / Lemon Green) 1892.99 zł 2999.00 zł Changed to U…" at bounding box center [605, 360] width 487 height 70
paste input "697"
type input "1697.99"
click at [521, 368] on div "1892.99 zł 2999.00 zł" at bounding box center [486, 367] width 157 height 11
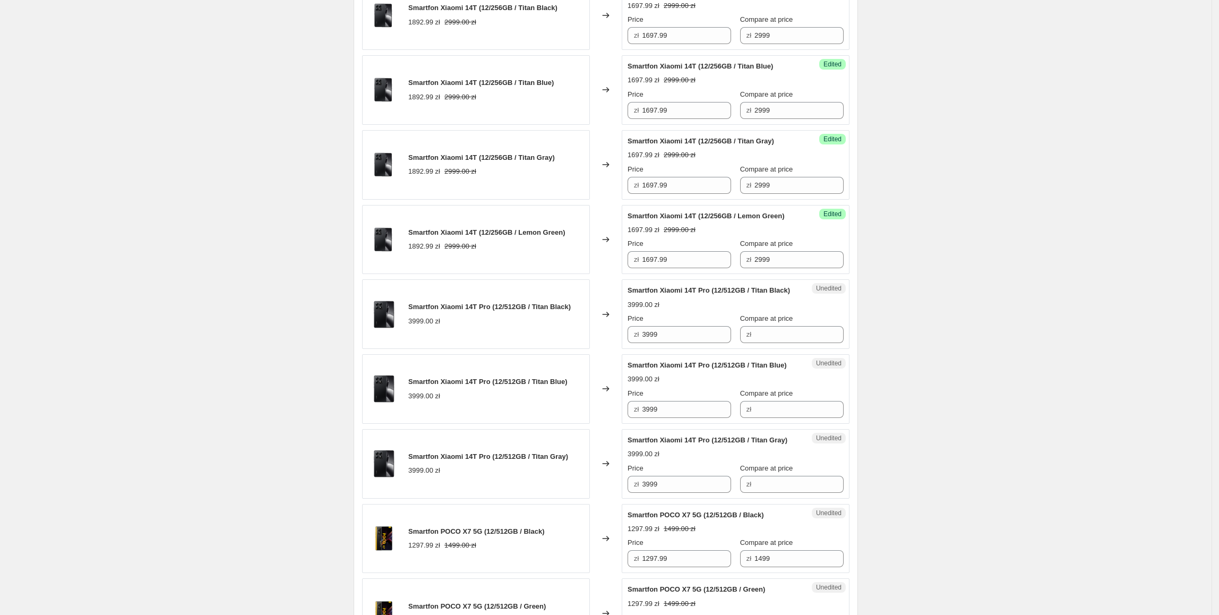
scroll to position [486, 0]
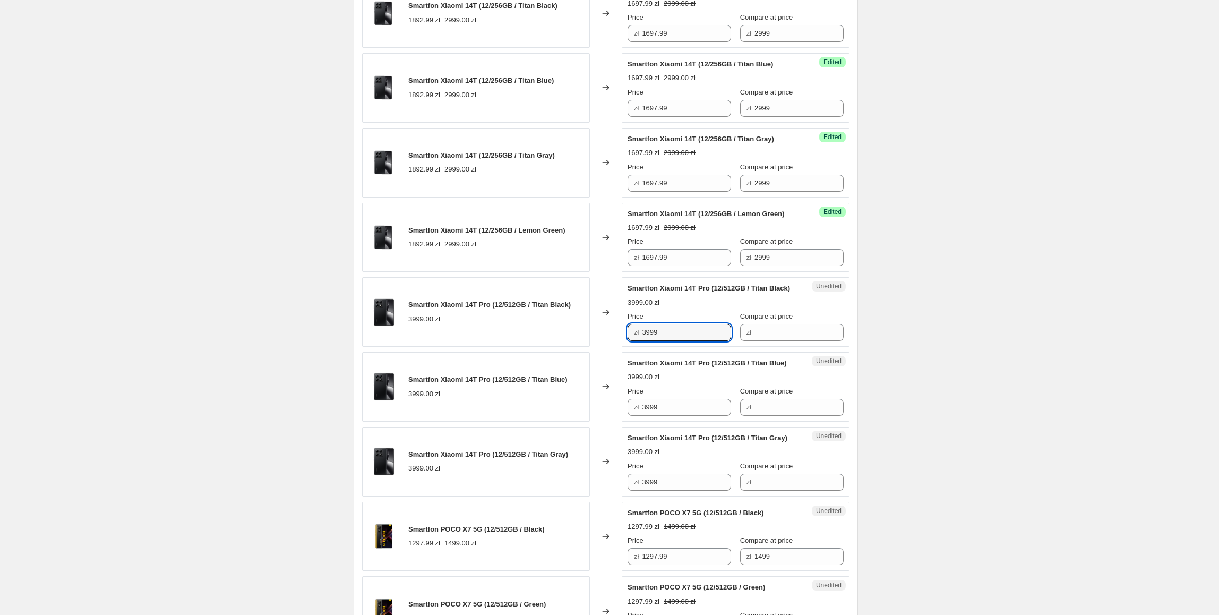
drag, startPoint x: 701, startPoint y: 359, endPoint x: 599, endPoint y: 359, distance: 101.9
click at [599, 347] on div "Smartfon Xiaomi 14T Pro (12/512GB / Titan Black) 3999.00 zł Changed to Unedited…" at bounding box center [605, 312] width 487 height 70
click at [767, 341] on input "Compare at price" at bounding box center [798, 332] width 89 height 17
paste input "3999"
type input "3999"
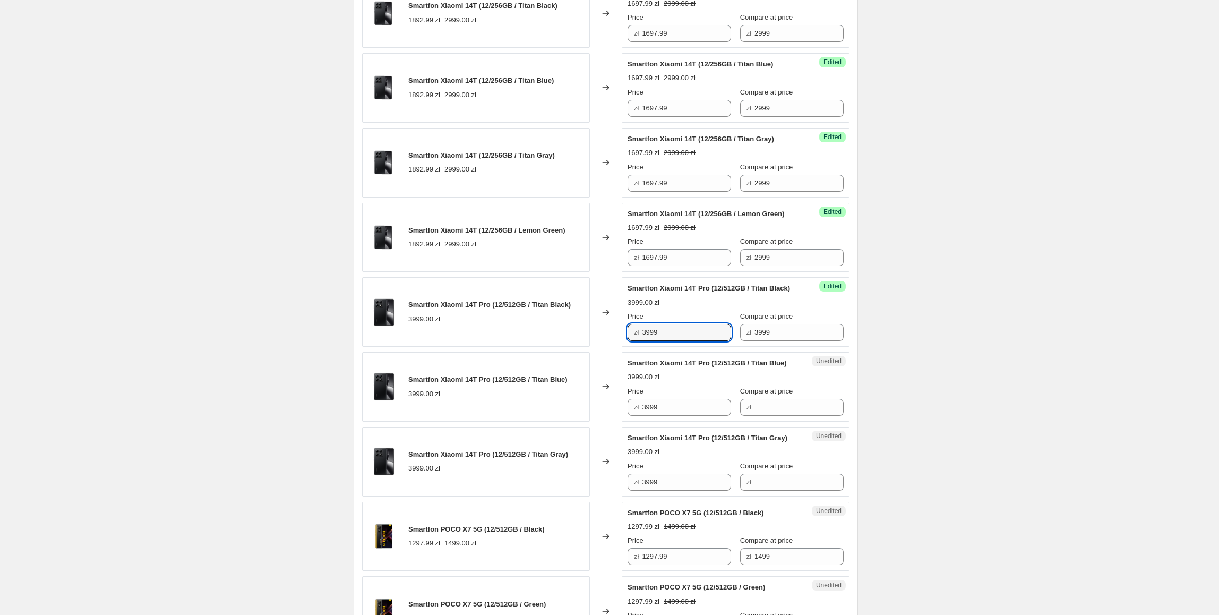
drag, startPoint x: 687, startPoint y: 357, endPoint x: 631, endPoint y: 357, distance: 55.7
click at [631, 341] on div "zł 3999" at bounding box center [680, 332] width 104 height 17
drag, startPoint x: 660, startPoint y: 361, endPoint x: 667, endPoint y: 355, distance: 8.6
click at [660, 341] on input "3999" at bounding box center [686, 332] width 89 height 17
drag, startPoint x: 673, startPoint y: 353, endPoint x: 632, endPoint y: 353, distance: 41.4
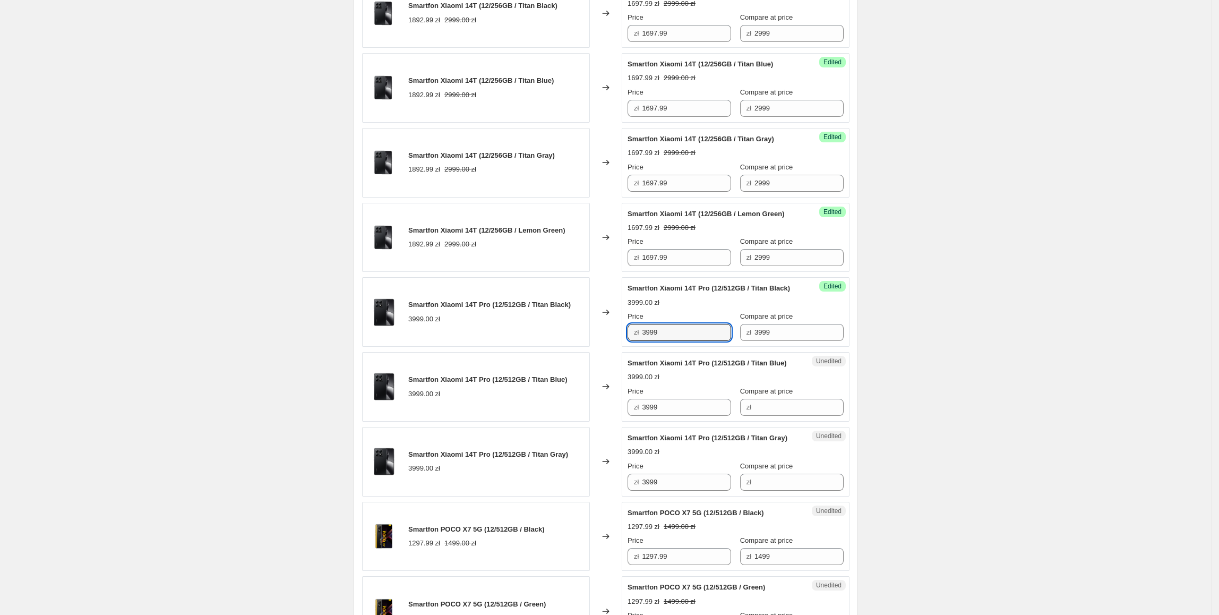
click at [632, 341] on div "zł 3999" at bounding box center [680, 332] width 104 height 17
type input "2697.99"
click at [499, 347] on div "Smartfon Xiaomi 14T Pro (12/512GB / Titan Black) 3999.00 zł" at bounding box center [476, 312] width 228 height 70
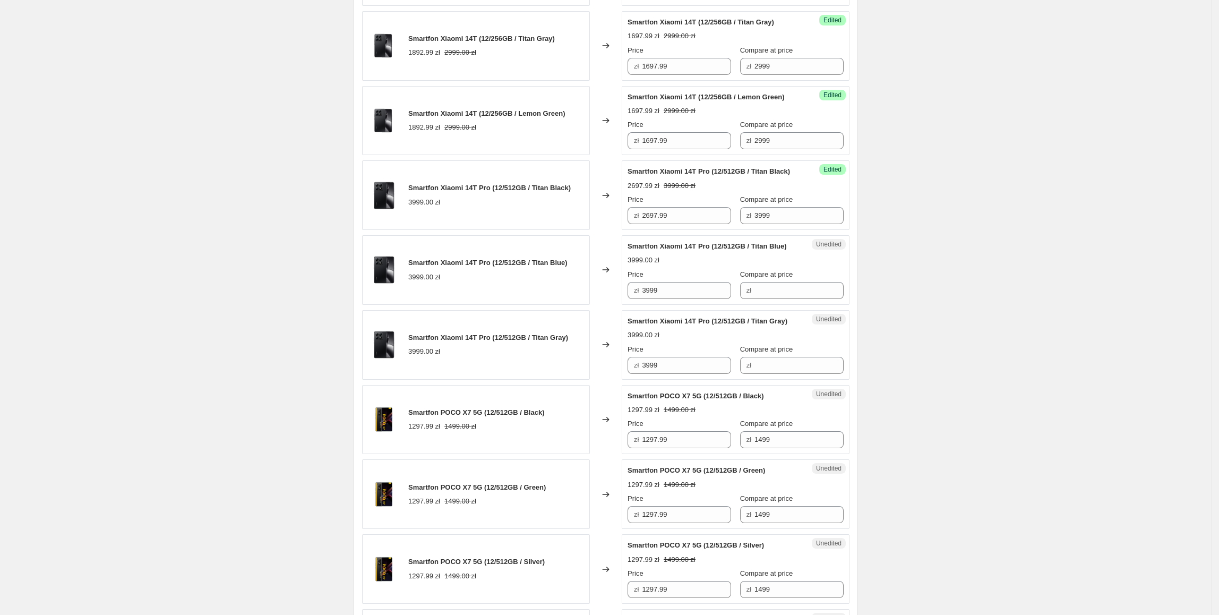
scroll to position [606, 0]
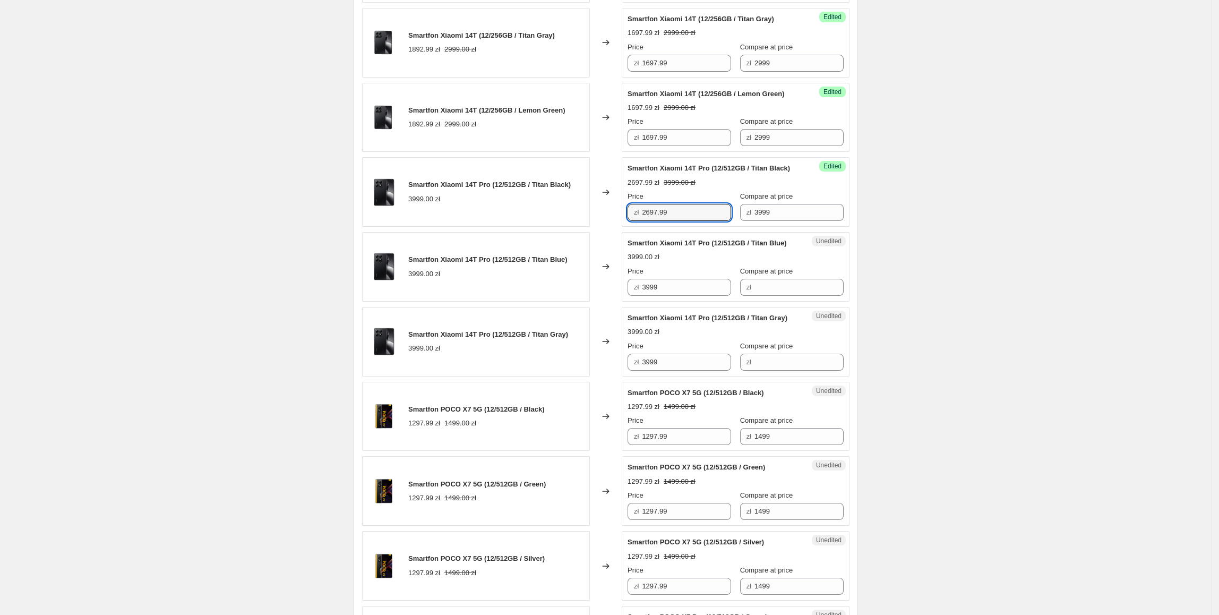
drag, startPoint x: 696, startPoint y: 229, endPoint x: 628, endPoint y: 243, distance: 69.3
click at [612, 227] on div "Smartfon Xiaomi 14T Pro (12/512GB / Titan Black) 3999.00 zł Changed to Success …" at bounding box center [605, 192] width 487 height 70
drag, startPoint x: 706, startPoint y: 320, endPoint x: 572, endPoint y: 320, distance: 133.8
click at [572, 302] on div "Smartfon Xiaomi 14T Pro (12/512GB / Titan Blue) 3999.00 zł Changed to Unedited …" at bounding box center [605, 267] width 487 height 70
paste input "2697."
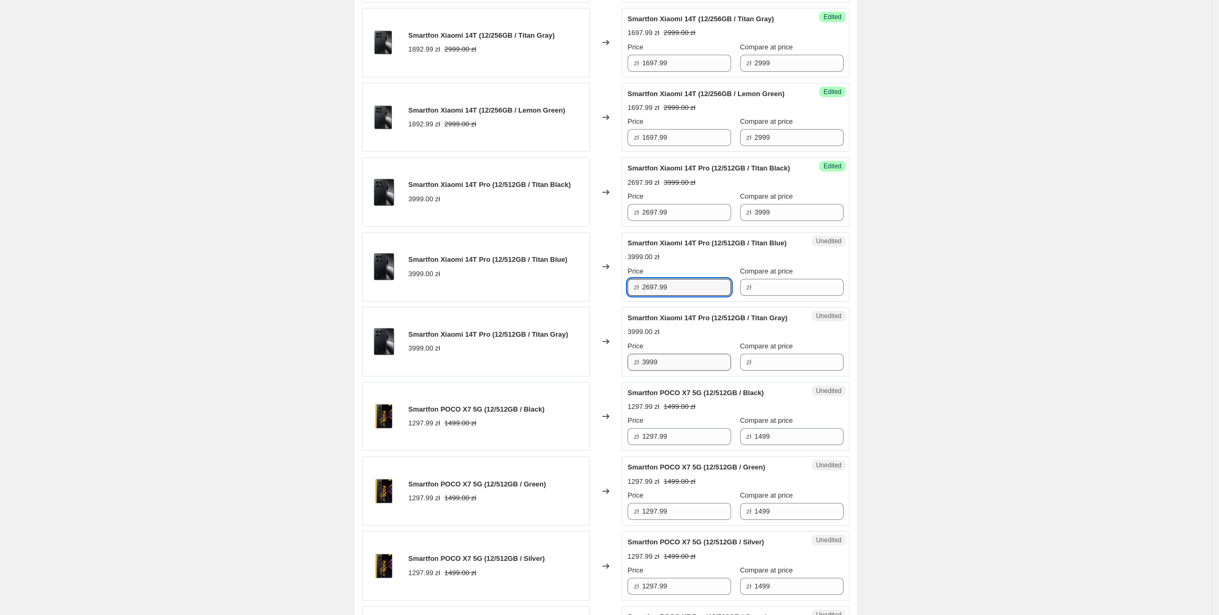
type input "2697.99"
drag, startPoint x: 686, startPoint y: 408, endPoint x: 549, endPoint y: 408, distance: 137.0
click at [549, 376] on div "Smartfon Xiaomi 14T Pro (12/512GB / Titan Gray) 3999.00 zł Changed to Unedited …" at bounding box center [605, 342] width 487 height 70
paste input "2697."
type input "2697.99"
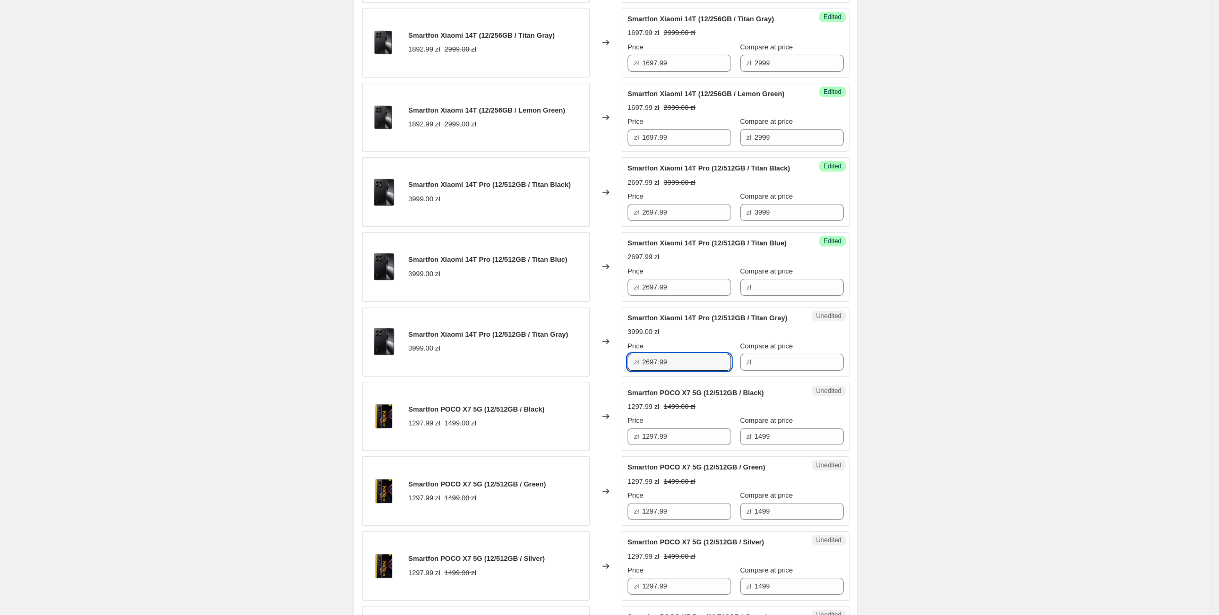
click at [551, 376] on div "Smartfon Xiaomi 14T Pro (12/512GB / Titan Gray) 3999.00 zł" at bounding box center [476, 342] width 228 height 70
drag, startPoint x: 770, startPoint y: 240, endPoint x: 727, endPoint y: 251, distance: 44.4
click at [720, 227] on div "Success Edited Smartfon Xiaomi 14T Pro (12/512GB / Titan Black) 2697.99 zł 3999…" at bounding box center [736, 192] width 228 height 70
click at [782, 296] on input "Compare at price" at bounding box center [798, 287] width 89 height 17
paste input "3999"
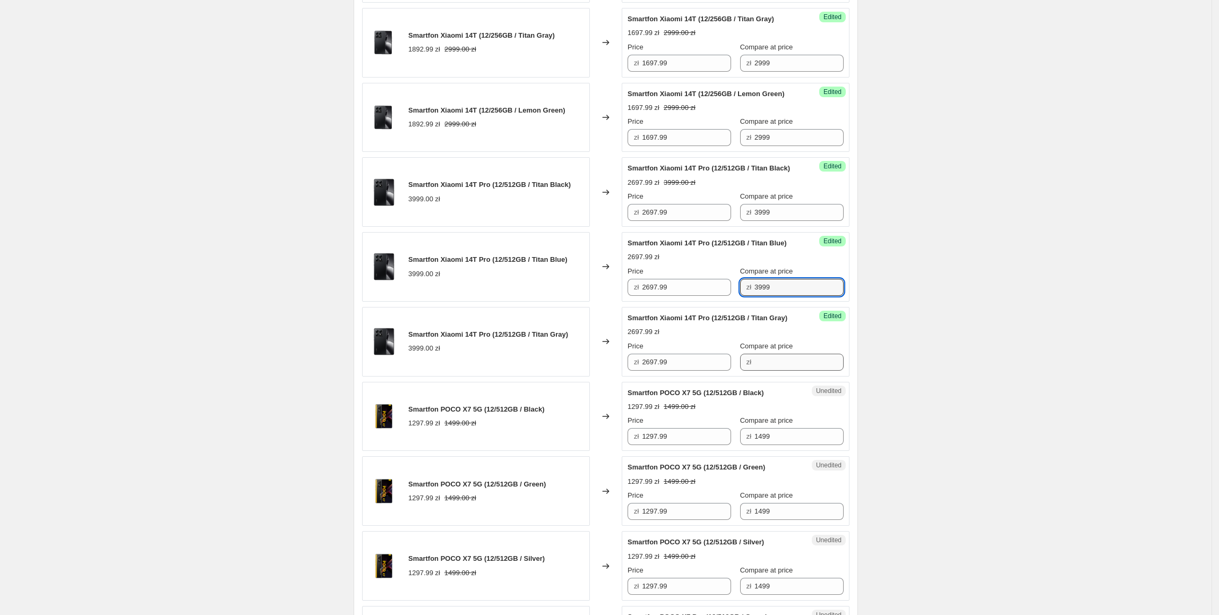
type input "3999"
click at [773, 371] on input "Compare at price" at bounding box center [798, 362] width 89 height 17
paste input "3999"
type input "3999"
click at [594, 376] on div "Changed to" at bounding box center [606, 342] width 32 height 70
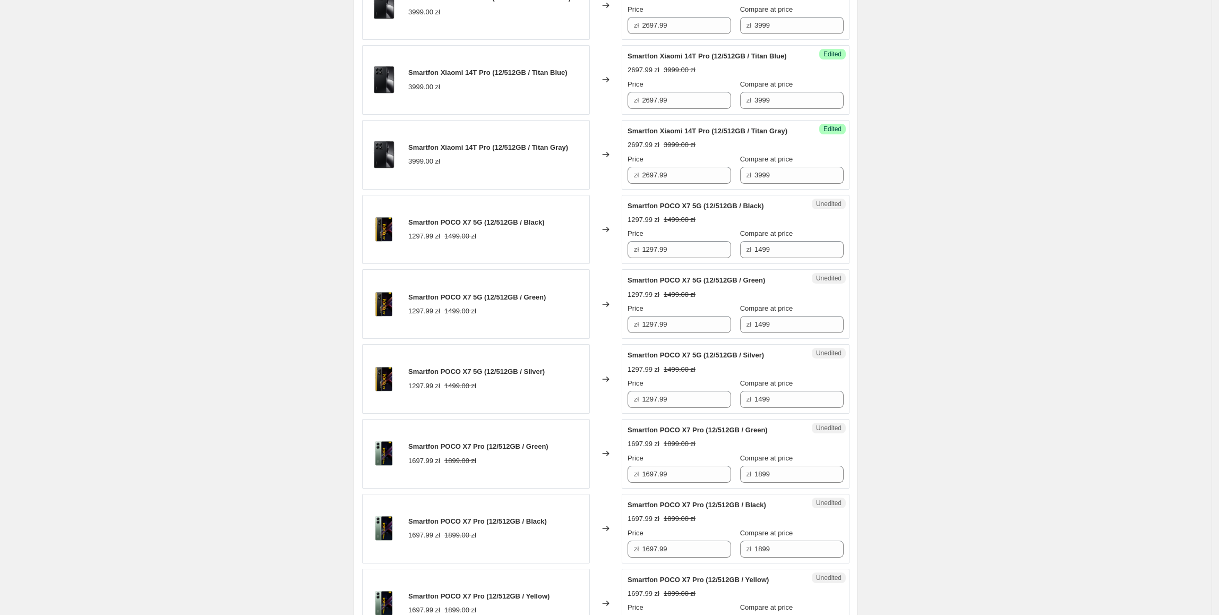
scroll to position [833, 0]
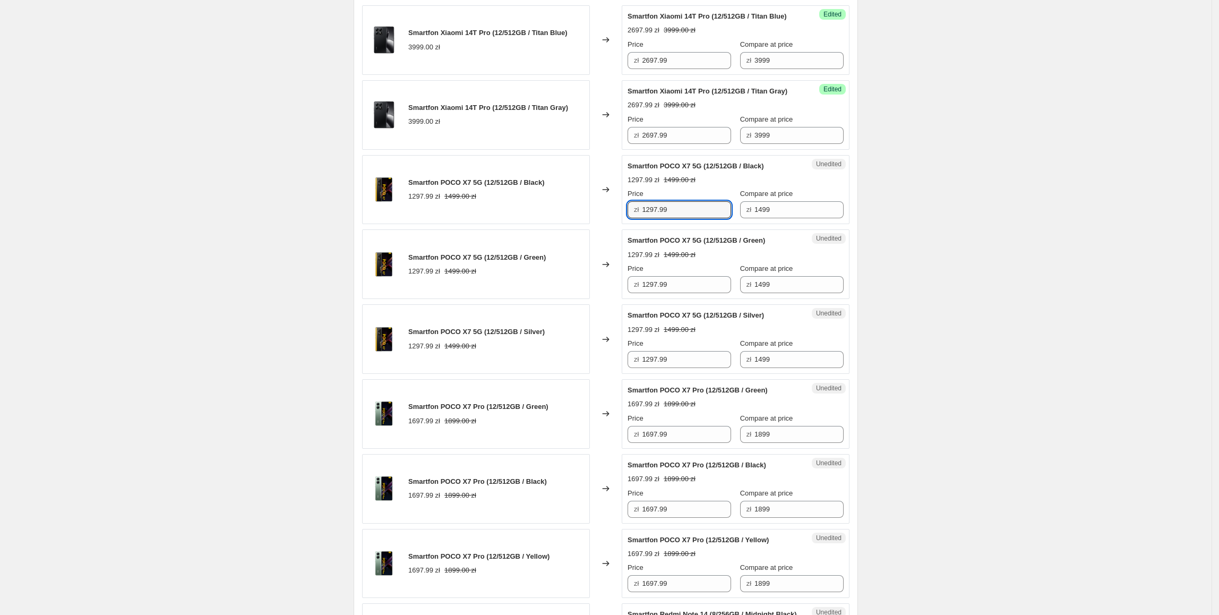
drag, startPoint x: 688, startPoint y: 259, endPoint x: 645, endPoint y: 266, distance: 44.1
click at [645, 225] on div "Unedited Smartfon POCO X7 5G (12/512GB / Black) 1297.99 zł 1499.00 zł Price zł …" at bounding box center [736, 190] width 228 height 70
type input "1247.99"
click at [450, 225] on div "Smartfon POCO X7 5G (12/512GB / Black) 1297.99 zł 1499.00 zł" at bounding box center [476, 190] width 228 height 70
drag, startPoint x: 696, startPoint y: 255, endPoint x: 740, endPoint y: 358, distance: 111.5
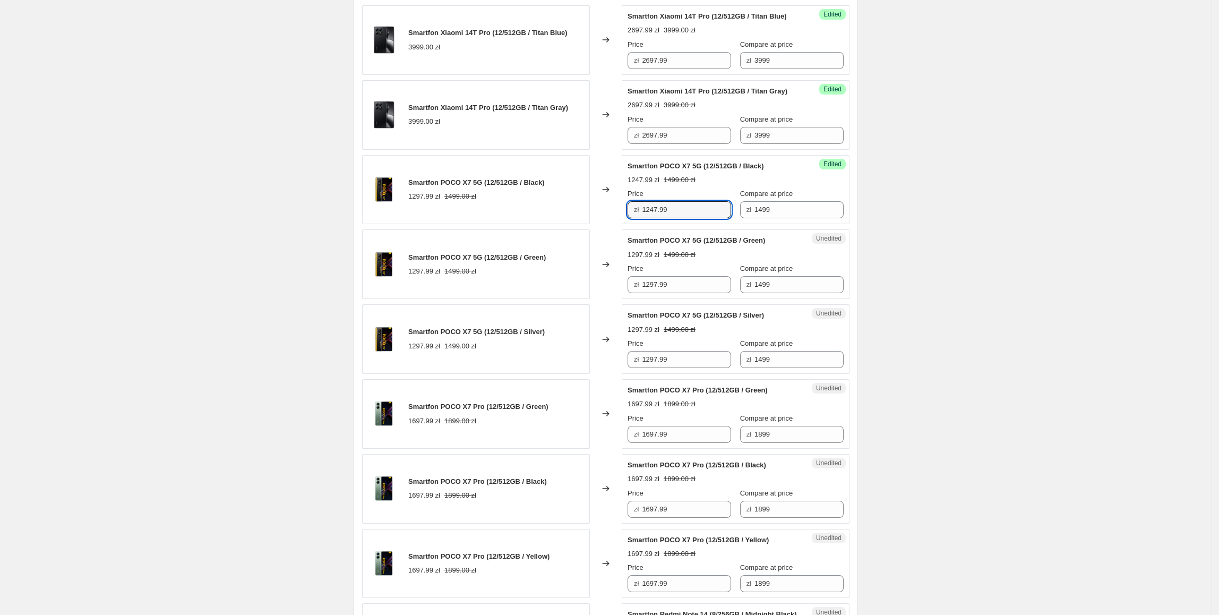
click at [610, 225] on div "Smartfon POCO X7 5G (12/512GB / Black) 1297.99 zł 1499.00 zł Changed to Success…" at bounding box center [605, 190] width 487 height 70
drag, startPoint x: 701, startPoint y: 329, endPoint x: 546, endPoint y: 334, distance: 154.6
click at [546, 299] on div "Smartfon POCO X7 5G (12/512GB / Green) 1297.99 zł 1499.00 zł Changed to Unedite…" at bounding box center [605, 264] width 487 height 70
paste input "4"
type input "1247.99"
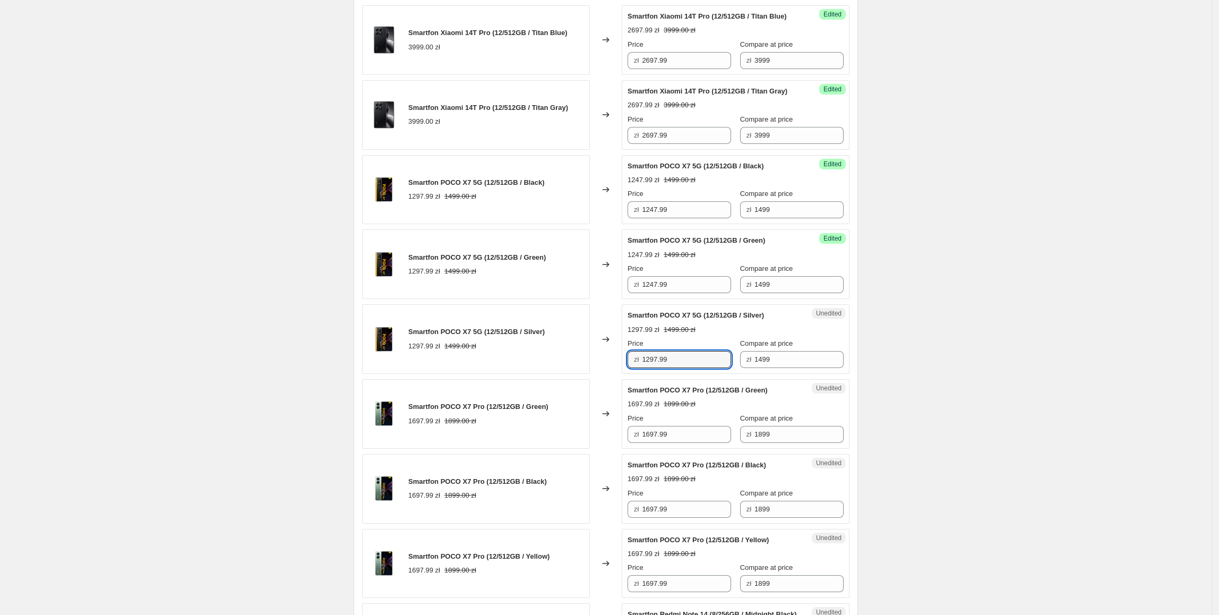
paste input "4"
drag, startPoint x: 681, startPoint y: 402, endPoint x: 551, endPoint y: 396, distance: 129.7
click at [551, 374] on div "Smartfon POCO X7 5G (12/512GB / Silver) 1297.99 zł 1499.00 zł Changed to Unedit…" at bounding box center [605, 339] width 487 height 70
type input "1247.99"
click at [551, 374] on div "Smartfon POCO X7 5G (12/512GB / Silver) 1297.99 zł 1499.00 zł" at bounding box center [476, 339] width 228 height 70
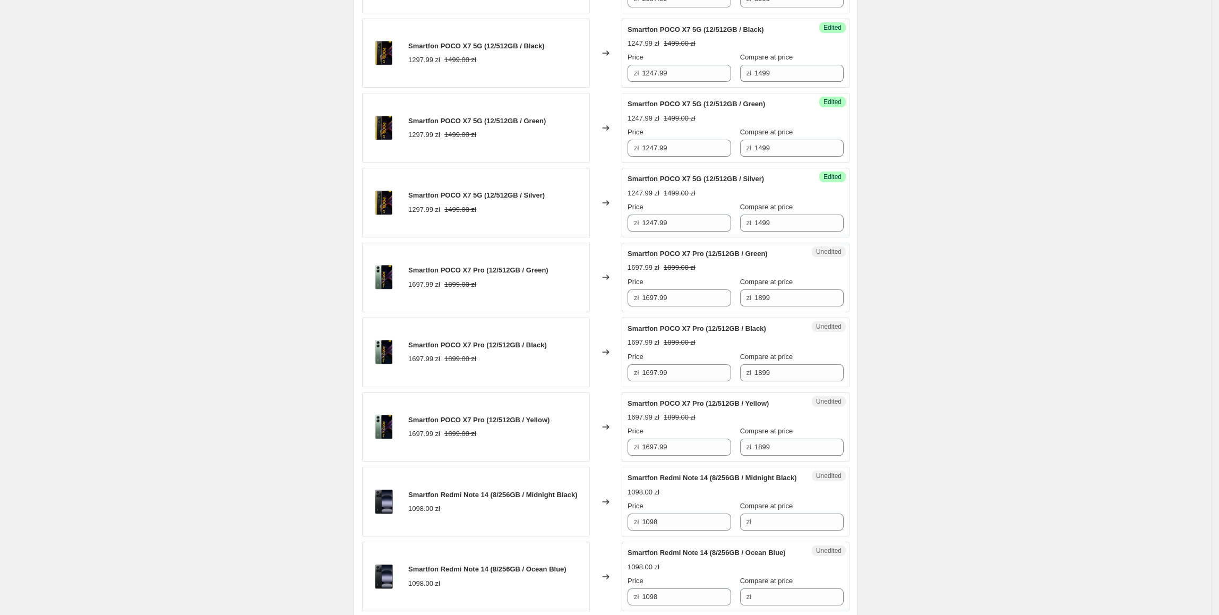
scroll to position [1064, 0]
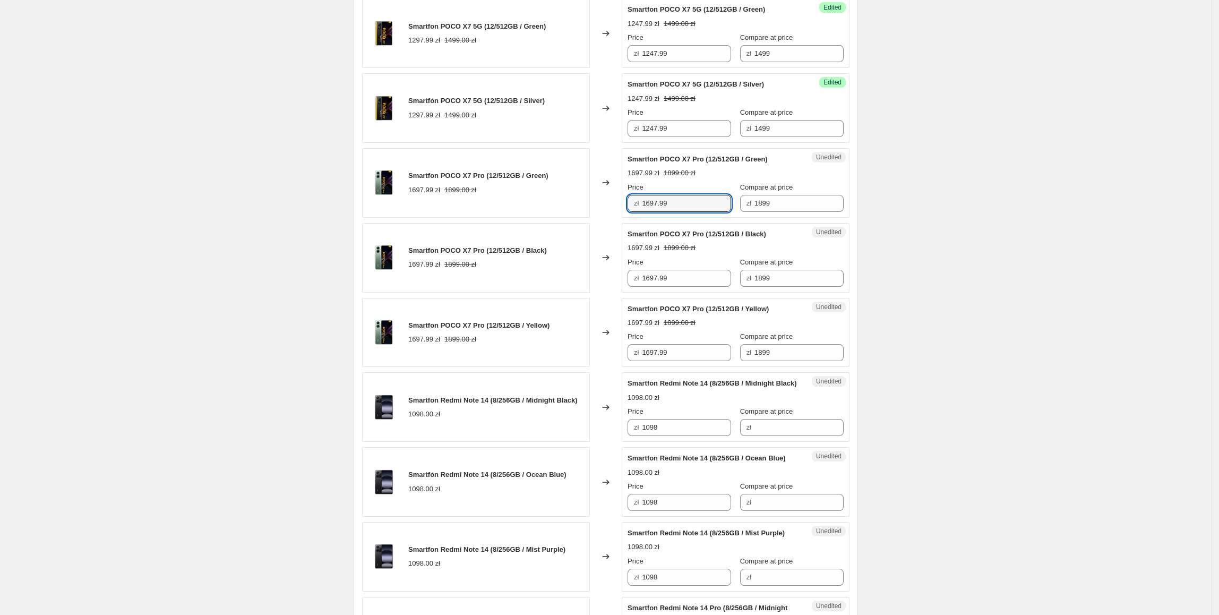
drag, startPoint x: 693, startPoint y: 257, endPoint x: 643, endPoint y: 262, distance: 50.1
click at [643, 218] on div "Unedited Smartfon POCO X7 Pro (12/512GB / Green) 1697.99 zł 1899.00 zł Price zł…" at bounding box center [736, 183] width 228 height 70
type input "1597.99"
click at [585, 293] on div "Smartfon POCO X7 Pro (12/512GB / Black) 1697.99 zł 1899.00 zł" at bounding box center [476, 258] width 228 height 70
drag, startPoint x: 615, startPoint y: 250, endPoint x: 604, endPoint y: 251, distance: 11.2
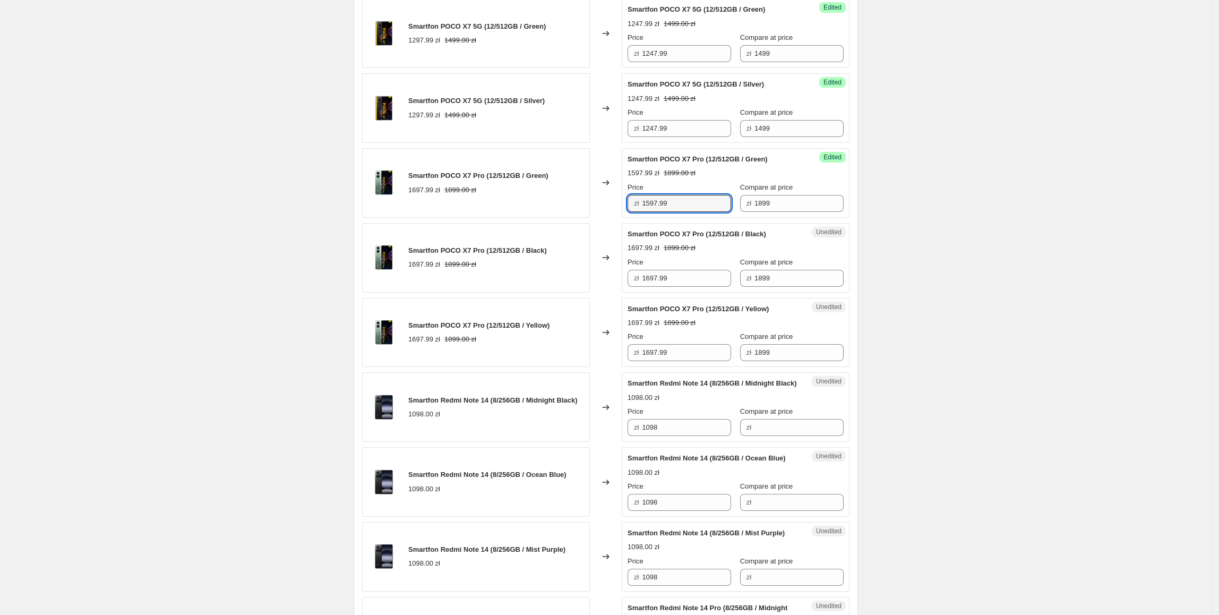
click at [604, 218] on div "Smartfon POCO X7 Pro (12/512GB / Green) 1697.99 zł 1899.00 zł Changed to Succes…" at bounding box center [605, 183] width 487 height 70
drag, startPoint x: 691, startPoint y: 323, endPoint x: 562, endPoint y: 326, distance: 129.6
click at [562, 293] on div "Smartfon POCO X7 Pro (12/512GB / Black) 1697.99 zł 1899.00 zł Changed to Unedit…" at bounding box center [605, 258] width 487 height 70
paste input "5"
type input "1597.99"
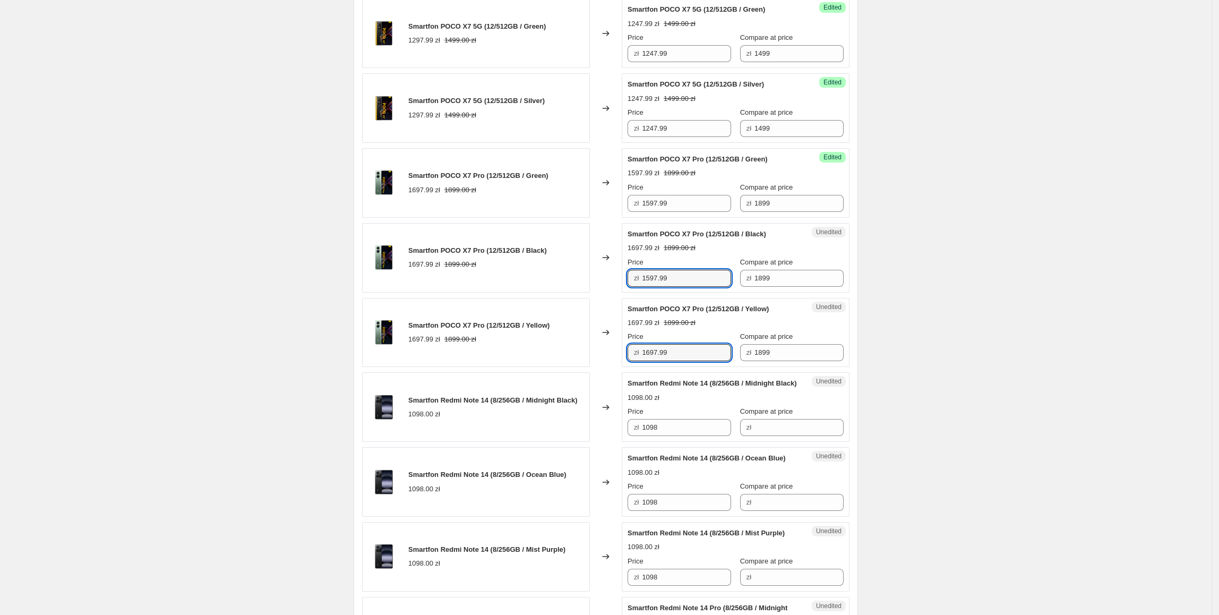
paste input "5"
drag, startPoint x: 686, startPoint y: 398, endPoint x: 524, endPoint y: 398, distance: 162.5
click at [524, 367] on div "Smartfon POCO X7 Pro (12/512GB / Yellow) 1697.99 zł 1899.00 zł Changed to Unedi…" at bounding box center [605, 333] width 487 height 70
type input "1597.99"
click at [524, 367] on div "Smartfon POCO X7 Pro (12/512GB / Yellow) 1697.99 zł 1899.00 zł" at bounding box center [476, 333] width 228 height 70
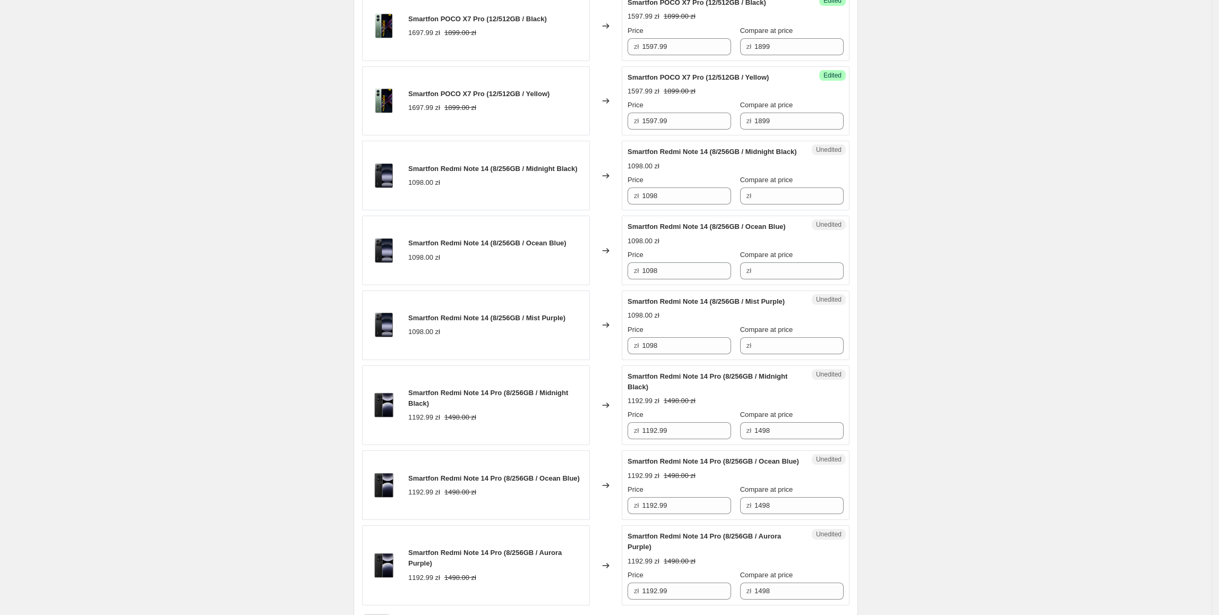
scroll to position [1297, 0]
drag, startPoint x: 685, startPoint y: 247, endPoint x: 565, endPoint y: 256, distance: 120.3
click at [565, 209] on div "Smartfon Redmi Note 14 (8/256GB / Midnight Black) 1098.00 zł Changed to Unedite…" at bounding box center [605, 175] width 487 height 70
click at [761, 203] on input "Compare at price" at bounding box center [798, 194] width 89 height 17
paste input "1098"
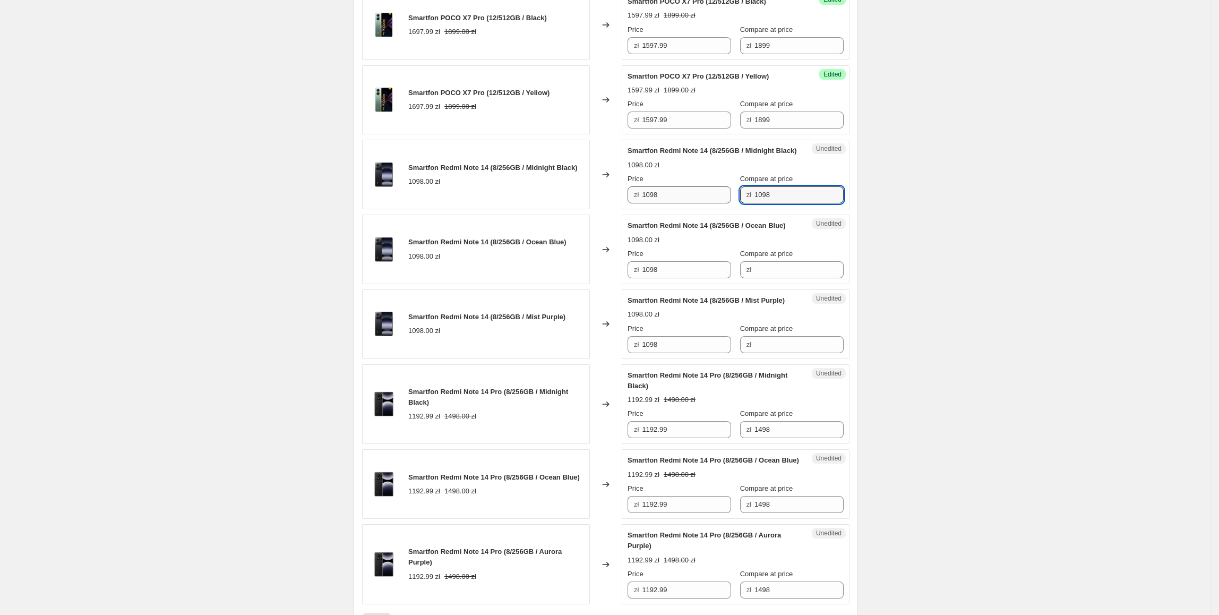
type input "1098"
drag, startPoint x: 675, startPoint y: 253, endPoint x: 636, endPoint y: 251, distance: 39.9
click at [636, 203] on div "zł 1098" at bounding box center [680, 194] width 104 height 17
type input "747.99"
click at [554, 284] on div "Smartfon Redmi Note 14 (8/256GB / Ocean Blue) 1098.00 zł" at bounding box center [476, 249] width 228 height 70
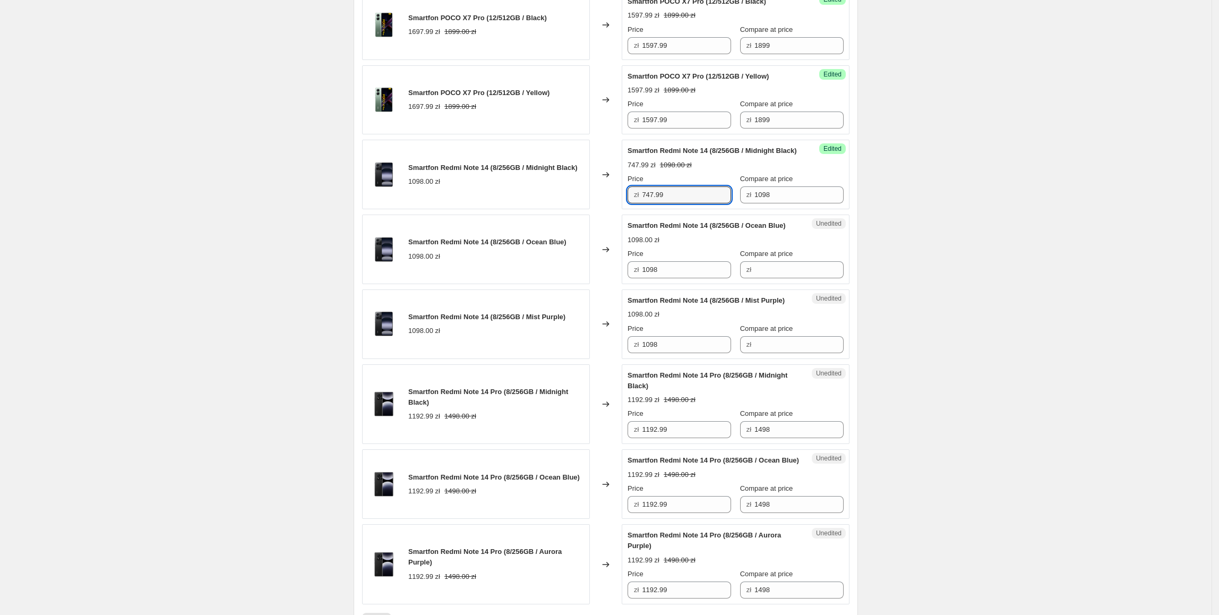
drag, startPoint x: 678, startPoint y: 257, endPoint x: 591, endPoint y: 257, distance: 87.1
click at [591, 209] on div "Smartfon Redmi Note 14 (8/256GB / Midnight Black) 1098.00 zł Changed to Success…" at bounding box center [605, 175] width 487 height 70
drag, startPoint x: 699, startPoint y: 340, endPoint x: 655, endPoint y: 396, distance: 70.6
click at [586, 284] on div "Smartfon Redmi Note 14 (8/256GB / Ocean Blue) 1098.00 zł Changed to Unedited Sm…" at bounding box center [605, 249] width 487 height 70
paste input "747.99"
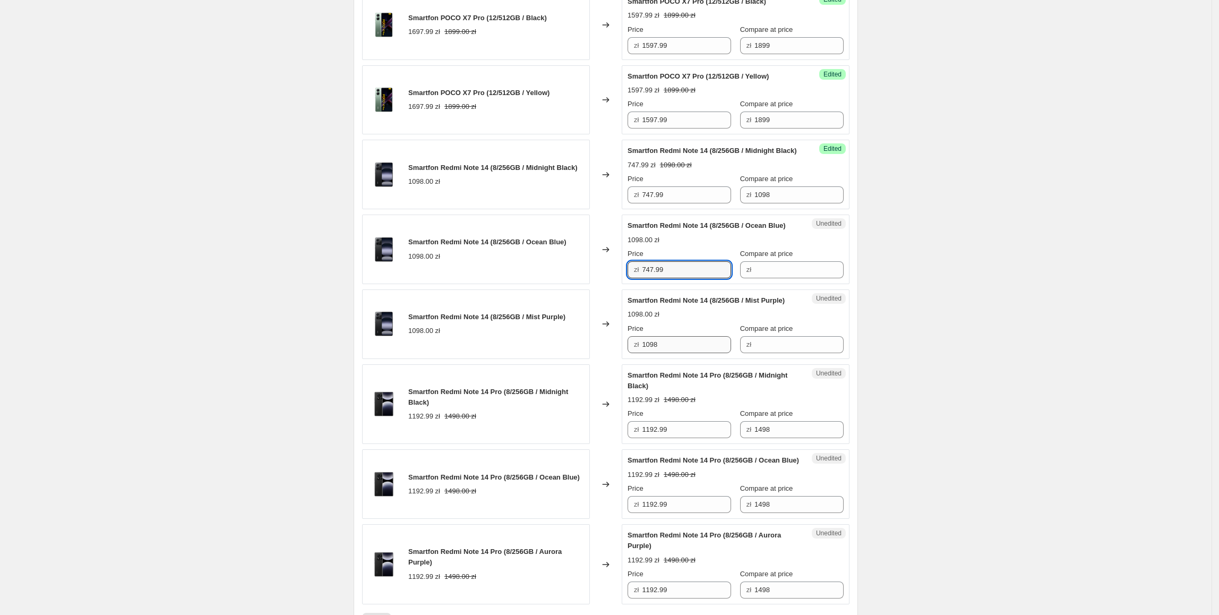
type input "747.99"
drag, startPoint x: 703, startPoint y: 421, endPoint x: 524, endPoint y: 423, distance: 179.5
click at [524, 359] on div "Smartfon Redmi Note 14 (8/256GB / Mist Purple) 1098.00 zł Changed to Unedited S…" at bounding box center [605, 324] width 487 height 70
paste input "747.99"
type input "747.99"
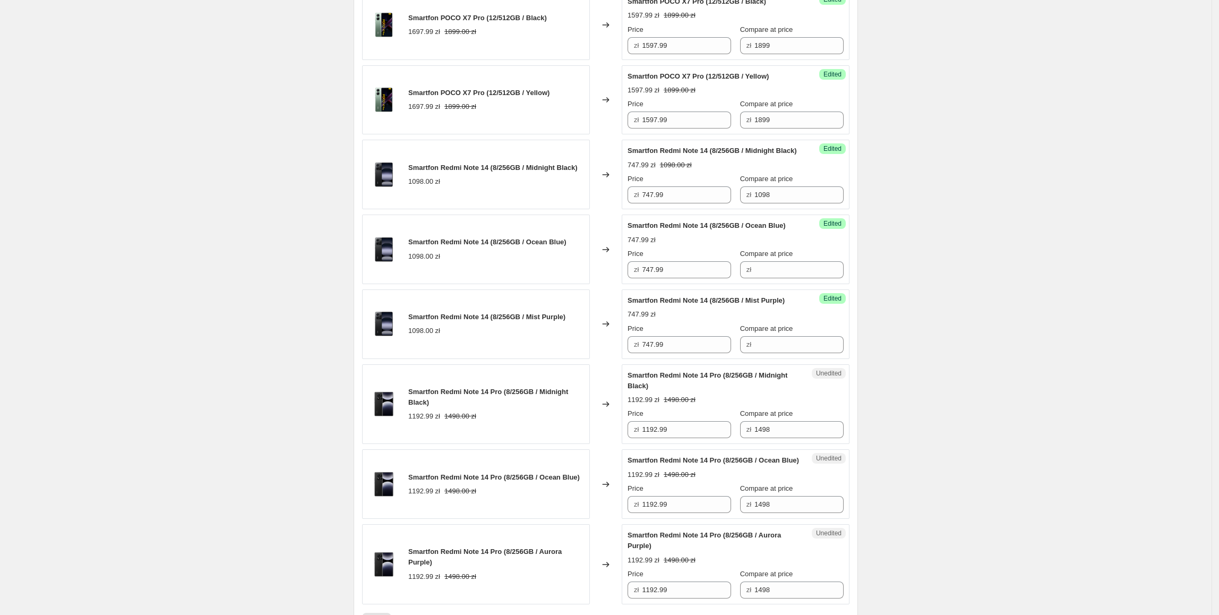
drag, startPoint x: 527, startPoint y: 422, endPoint x: 788, endPoint y: 287, distance: 294.0
click at [540, 359] on div "Smartfon Redmi Note 14 (8/256GB / Mist Purple) 1098.00 zł" at bounding box center [476, 324] width 228 height 70
drag, startPoint x: 805, startPoint y: 240, endPoint x: 719, endPoint y: 255, distance: 87.4
click at [718, 203] on div "Price zł 747.99 Compare at price zł 1098" at bounding box center [736, 189] width 216 height 30
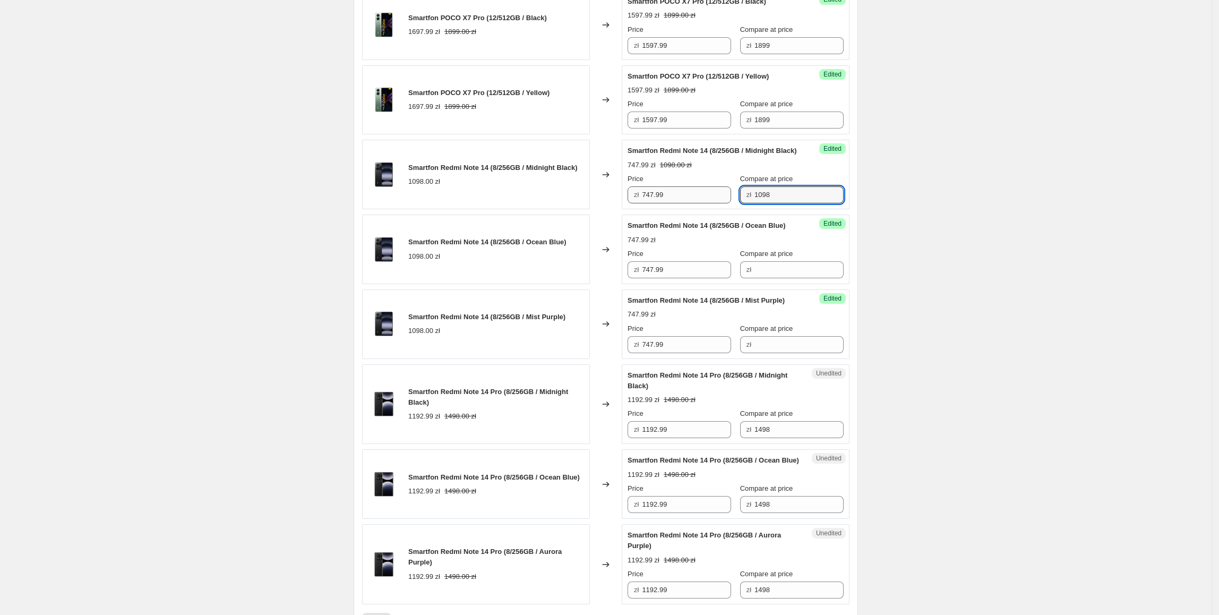
drag, startPoint x: 795, startPoint y: 258, endPoint x: 691, endPoint y: 258, distance: 104.1
click at [691, 203] on div "Price zł 747.99 Compare at price zł 1098" at bounding box center [736, 189] width 216 height 30
click at [800, 278] on input "Compare at price" at bounding box center [798, 269] width 89 height 17
paste input "1098"
type input "1098"
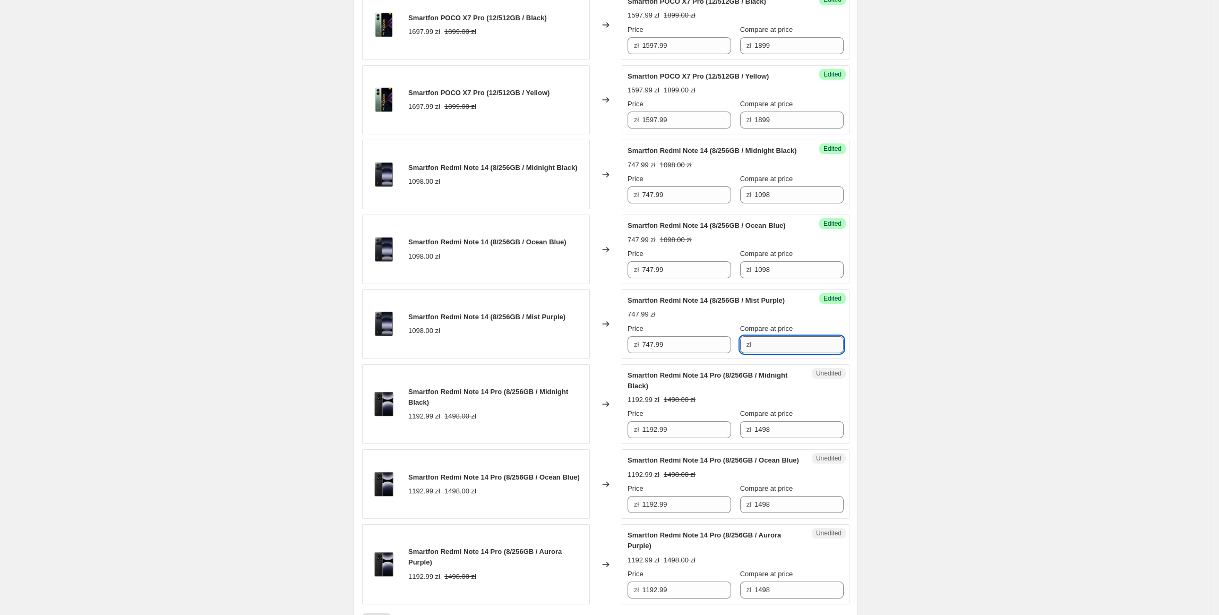
click at [771, 353] on input "Compare at price" at bounding box center [798, 344] width 89 height 17
paste input "1098"
type input "1098"
click at [456, 359] on div "Smartfon Redmi Note 14 (8/256GB / Mist Purple) 1098.00 zł" at bounding box center [476, 324] width 228 height 70
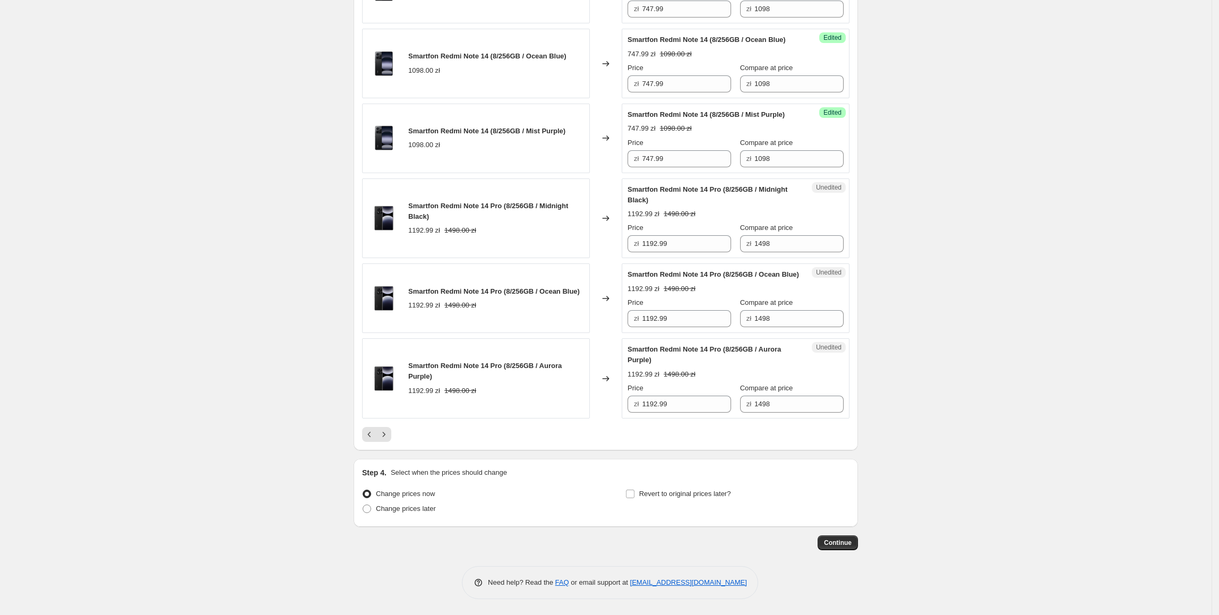
scroll to position [1561, 0]
drag, startPoint x: 699, startPoint y: 245, endPoint x: 644, endPoint y: 247, distance: 54.8
click at [644, 247] on div "zł 1192.99" at bounding box center [680, 243] width 104 height 17
type input "1097.99"
drag, startPoint x: 597, startPoint y: 279, endPoint x: 613, endPoint y: 291, distance: 20.1
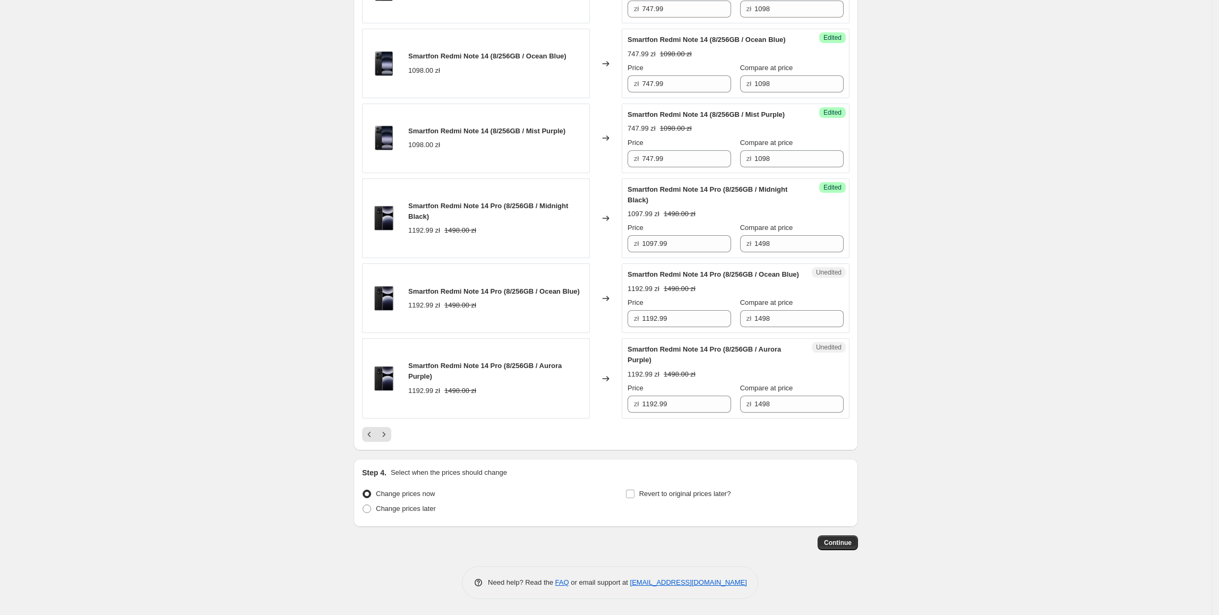
click at [597, 281] on div "Changed to" at bounding box center [606, 298] width 32 height 70
drag, startPoint x: 682, startPoint y: 247, endPoint x: 677, endPoint y: 307, distance: 59.7
click at [610, 248] on div "Smartfon Redmi Note 14 Pro (8/256GB / Midnight Black) 1192.99 zł 1498.00 zł Cha…" at bounding box center [605, 218] width 487 height 80
drag, startPoint x: 687, startPoint y: 336, endPoint x: 636, endPoint y: 401, distance: 83.3
click at [551, 333] on div "Smartfon Redmi Note 14 Pro (8/256GB / Ocean Blue) 1192.99 zł 1498.00 zł Changed…" at bounding box center [605, 298] width 487 height 70
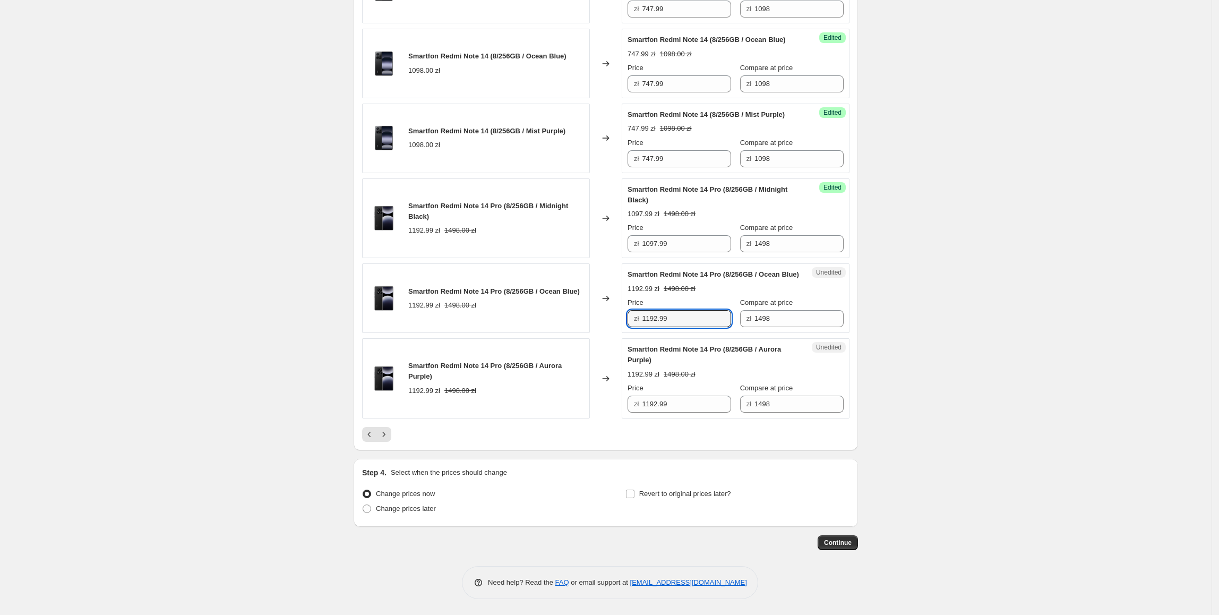
paste input "097"
type input "1097.99"
drag, startPoint x: 683, startPoint y: 423, endPoint x: 598, endPoint y: 421, distance: 85.0
click at [598, 418] on div "Smartfon Redmi Note 14 Pro (8/256GB / Aurora Purple) 1192.99 zł 1498.00 zł Chan…" at bounding box center [605, 378] width 487 height 80
paste input "097"
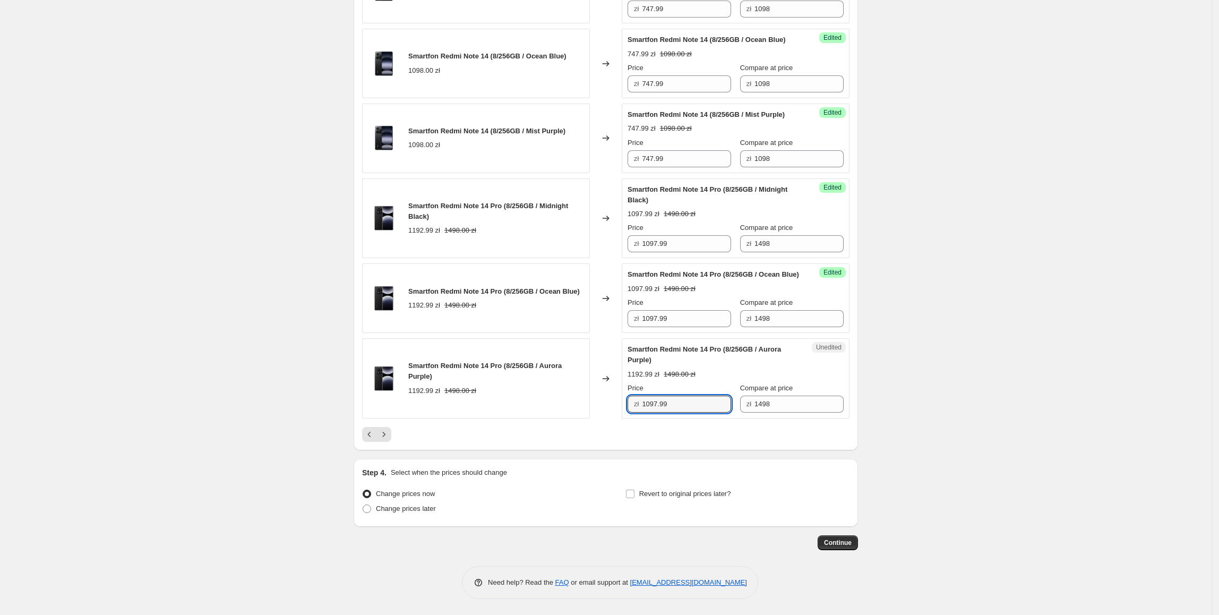
type input "1097.99"
click at [551, 373] on div "Smartfon Redmi Note 14 Pro (8/256GB / Aurora Purple) 1192.99 zł 1498.00 zł" at bounding box center [476, 378] width 228 height 80
click at [384, 440] on icon "Next" at bounding box center [384, 434] width 11 height 11
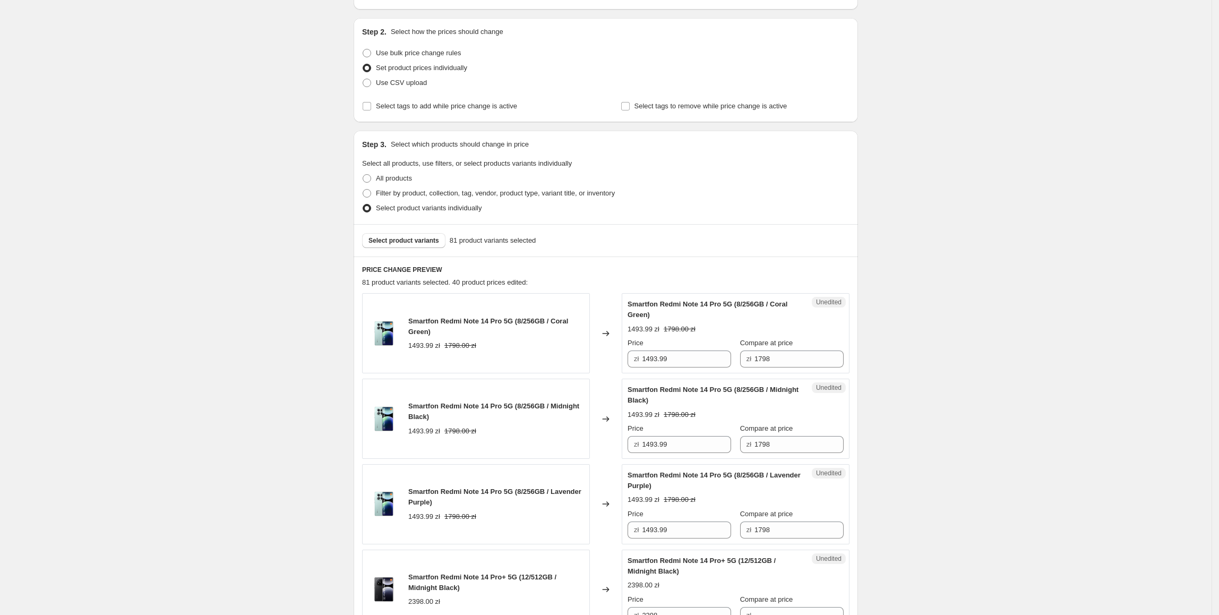
scroll to position [95, 0]
drag, startPoint x: 708, startPoint y: 361, endPoint x: 637, endPoint y: 358, distance: 71.2
click at [637, 358] on div "zł 1493.99" at bounding box center [680, 361] width 104 height 17
type input "1297.99"
click at [567, 366] on div "Smartfon Redmi Note 14 Pro 5G (8/256GB / Coral Green) 1493.99 zł 1798.00 zł" at bounding box center [476, 335] width 228 height 80
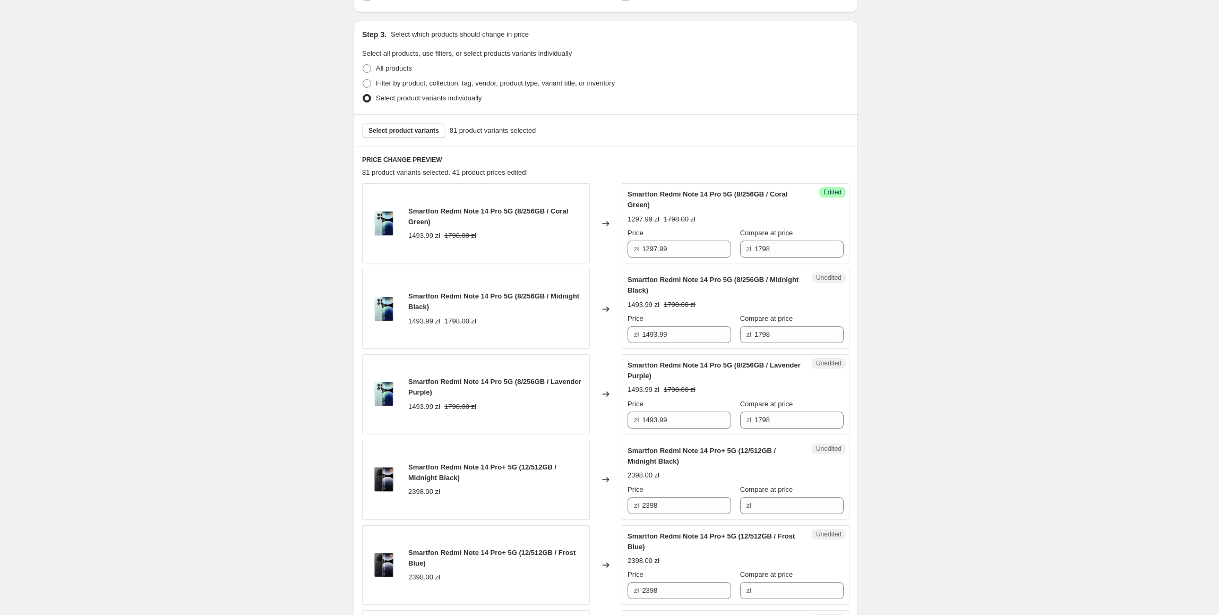
scroll to position [210, 0]
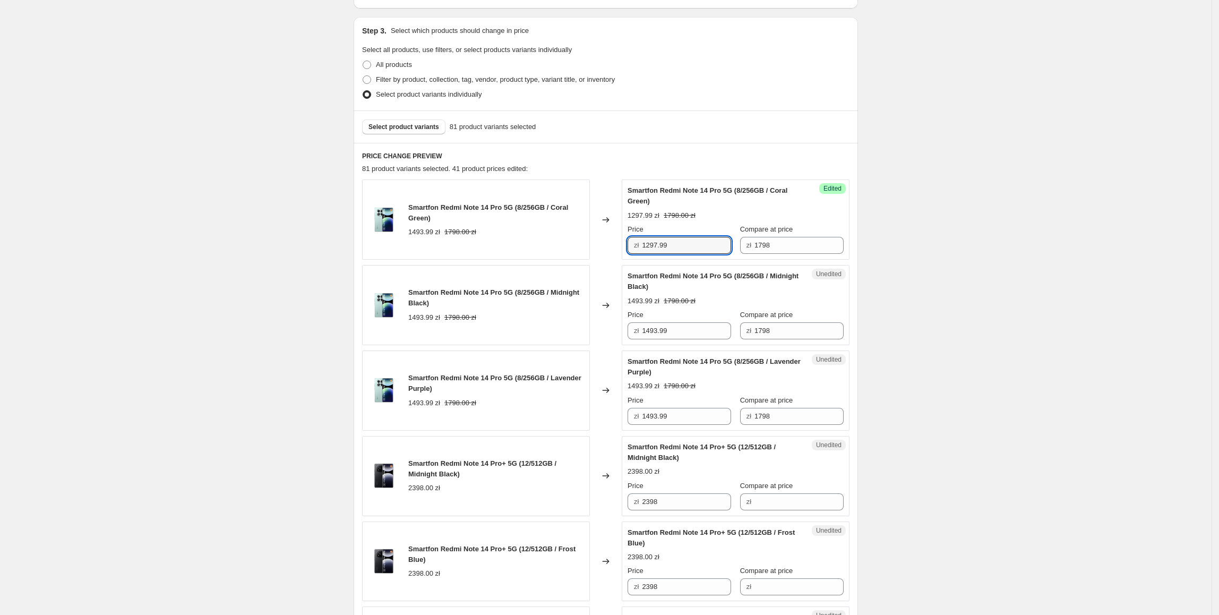
drag, startPoint x: 704, startPoint y: 250, endPoint x: 628, endPoint y: 250, distance: 76.5
click at [628, 250] on div "Success Edited Smartfon Redmi Note 14 Pro 5G (8/256GB / Coral Green) 1297.99 zł…" at bounding box center [736, 219] width 228 height 80
paste input "297"
drag, startPoint x: 693, startPoint y: 329, endPoint x: 619, endPoint y: 328, distance: 74.3
click at [619, 328] on div "Smartfon Redmi Note 14 Pro 5G (8/256GB / Midnight Black) 1493.99 zł 1798.00 zł …" at bounding box center [605, 305] width 487 height 80
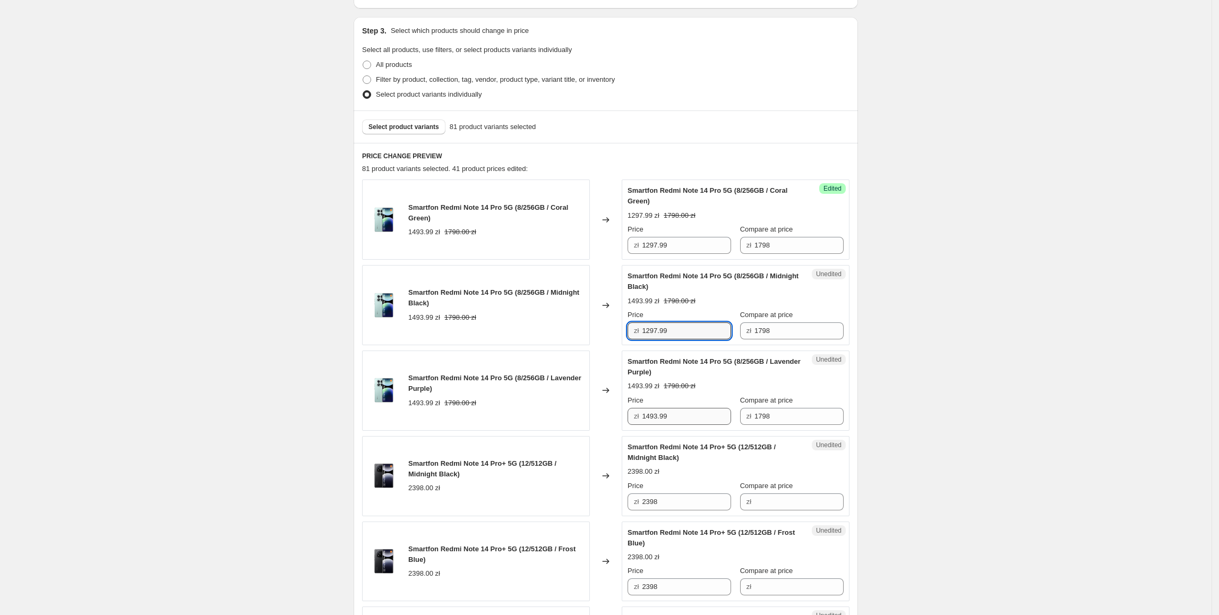
type input "1297.99"
drag, startPoint x: 699, startPoint y: 413, endPoint x: 543, endPoint y: 418, distance: 156.2
click at [543, 418] on div "Smartfon Redmi Note 14 Pro 5G (8/256GB / Lavender Purple) 1493.99 zł 1798.00 zł…" at bounding box center [605, 390] width 487 height 80
paste input "297"
type input "1297.99"
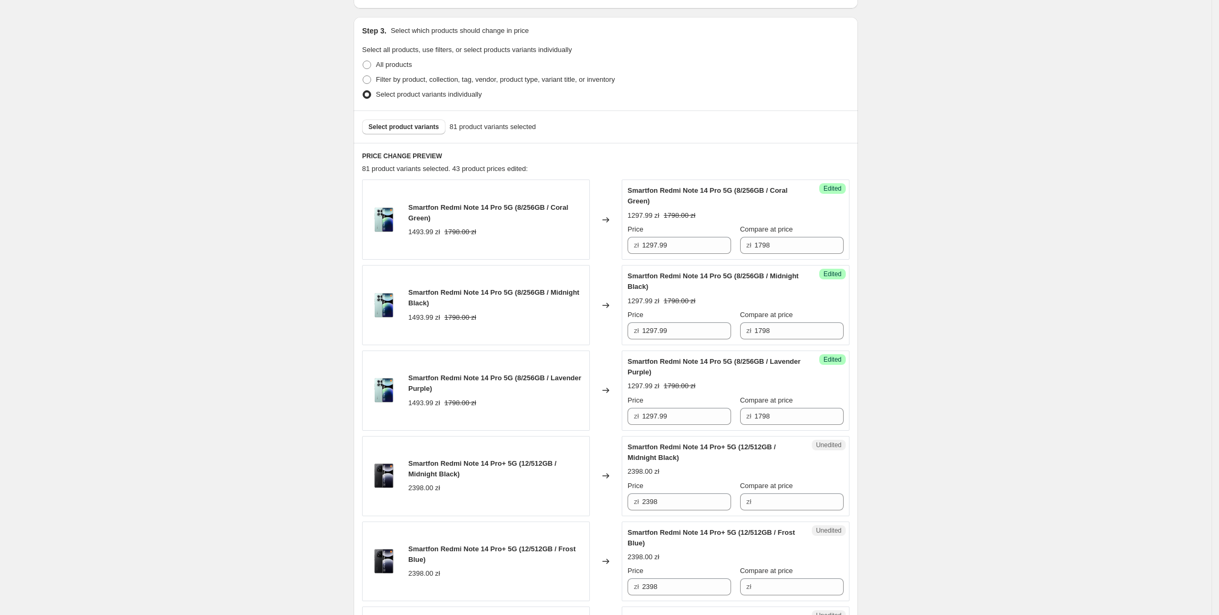
click at [531, 406] on div "1493.99 zł 1798.00 zł" at bounding box center [496, 403] width 176 height 11
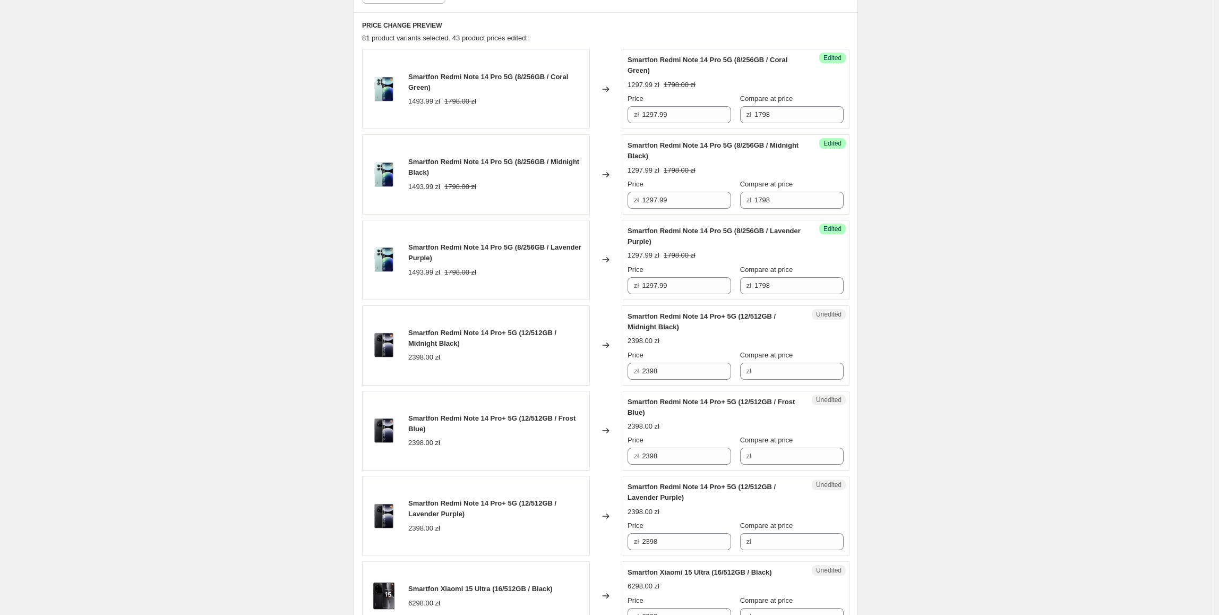
scroll to position [366, 0]
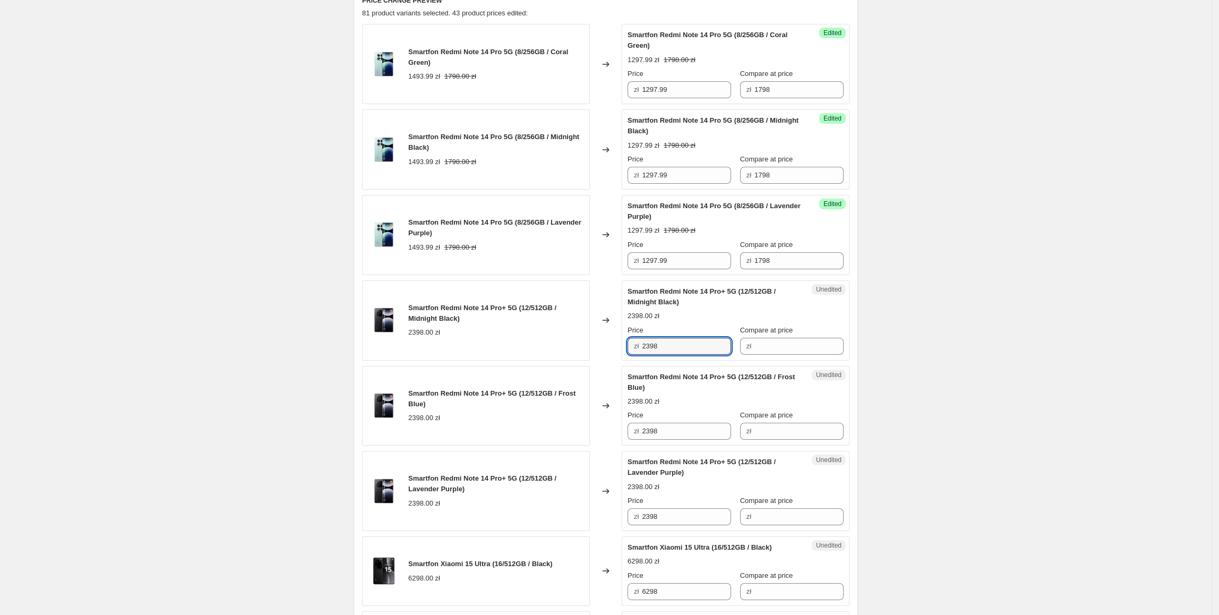
drag, startPoint x: 687, startPoint y: 348, endPoint x: 768, endPoint y: 350, distance: 80.7
click at [632, 351] on div "zł 2398" at bounding box center [680, 346] width 104 height 17
click at [768, 350] on input "Compare at price" at bounding box center [798, 346] width 89 height 17
paste input "2398"
type input "2398"
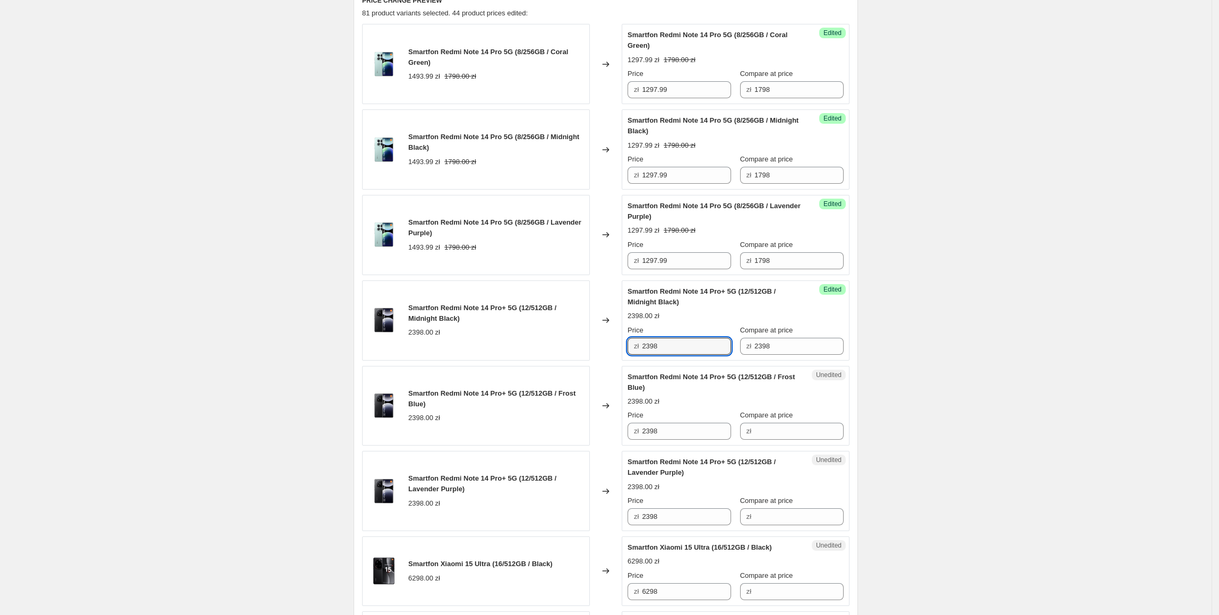
drag, startPoint x: 683, startPoint y: 348, endPoint x: 641, endPoint y: 353, distance: 41.6
click at [641, 353] on div "zł 2398" at bounding box center [680, 346] width 104 height 17
type input "1797.99"
click at [550, 370] on div "Smartfon Redmi Note 14 Pro+ 5G (12/512GB / Frost Blue) 2398.00 zł" at bounding box center [476, 406] width 228 height 80
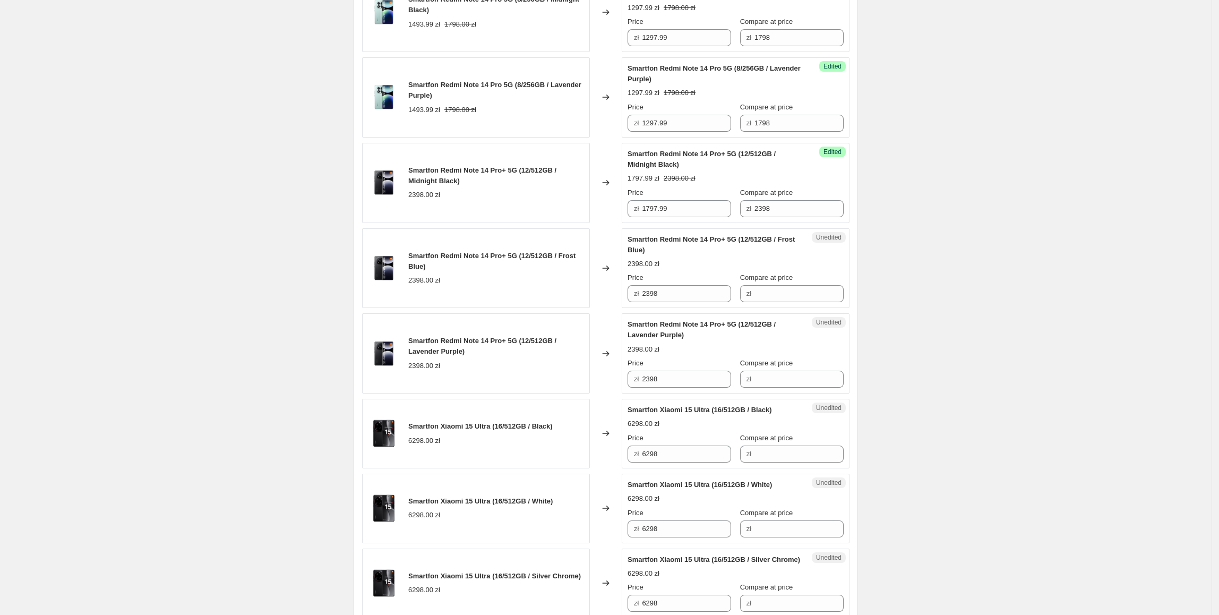
scroll to position [508, 0]
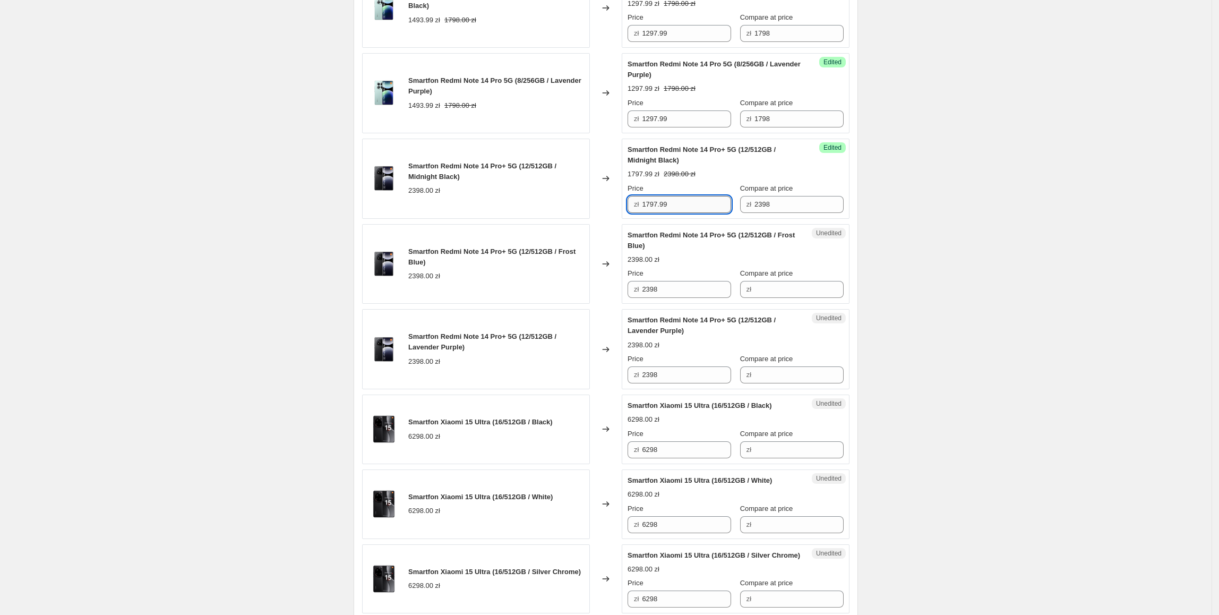
drag, startPoint x: 705, startPoint y: 198, endPoint x: 697, endPoint y: 204, distance: 10.5
click at [703, 200] on input "1797.99" at bounding box center [686, 204] width 89 height 17
click at [697, 204] on input "1797.99" at bounding box center [686, 204] width 89 height 17
drag, startPoint x: 699, startPoint y: 204, endPoint x: 594, endPoint y: 206, distance: 105.1
click at [593, 205] on div "Smartfon Redmi Note 14 Pro+ 5G (12/512GB / Midnight Black) 2398.00 zł Changed t…" at bounding box center [605, 179] width 487 height 80
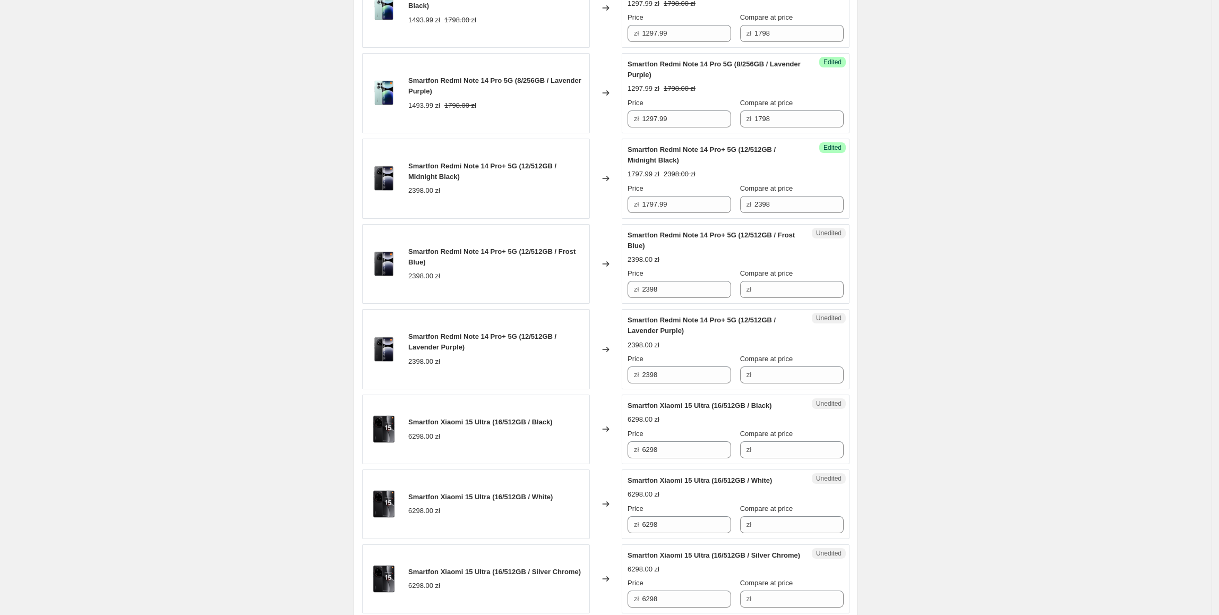
click at [700, 304] on div "Unedited Smartfon Redmi Note 14 Pro+ 5G (12/512GB / Frost Blue) 2398.00 zł Pric…" at bounding box center [736, 264] width 228 height 80
drag, startPoint x: 703, startPoint y: 297, endPoint x: 680, endPoint y: 374, distance: 80.5
click at [570, 298] on div "Smartfon Redmi Note 14 Pro+ 5G (12/512GB / Frost Blue) 2398.00 zł Changed to Un…" at bounding box center [605, 264] width 487 height 80
paste input "1797.99"
type input "1797.99"
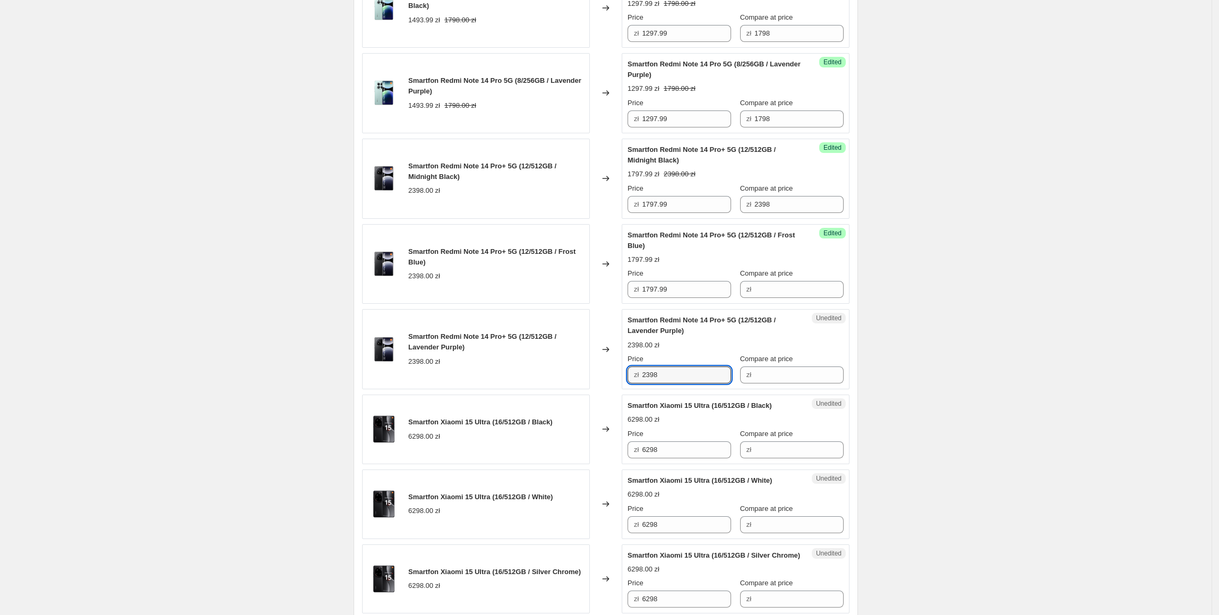
drag, startPoint x: 680, startPoint y: 378, endPoint x: 573, endPoint y: 378, distance: 106.2
click at [573, 378] on div "Smartfon Redmi Note 14 Pro+ 5G (12/512GB / Lavender Purple) 2398.00 zł Changed …" at bounding box center [605, 349] width 487 height 80
paste input "1797.99"
type input "1797.99"
drag, startPoint x: 572, startPoint y: 375, endPoint x: 578, endPoint y: 374, distance: 6.4
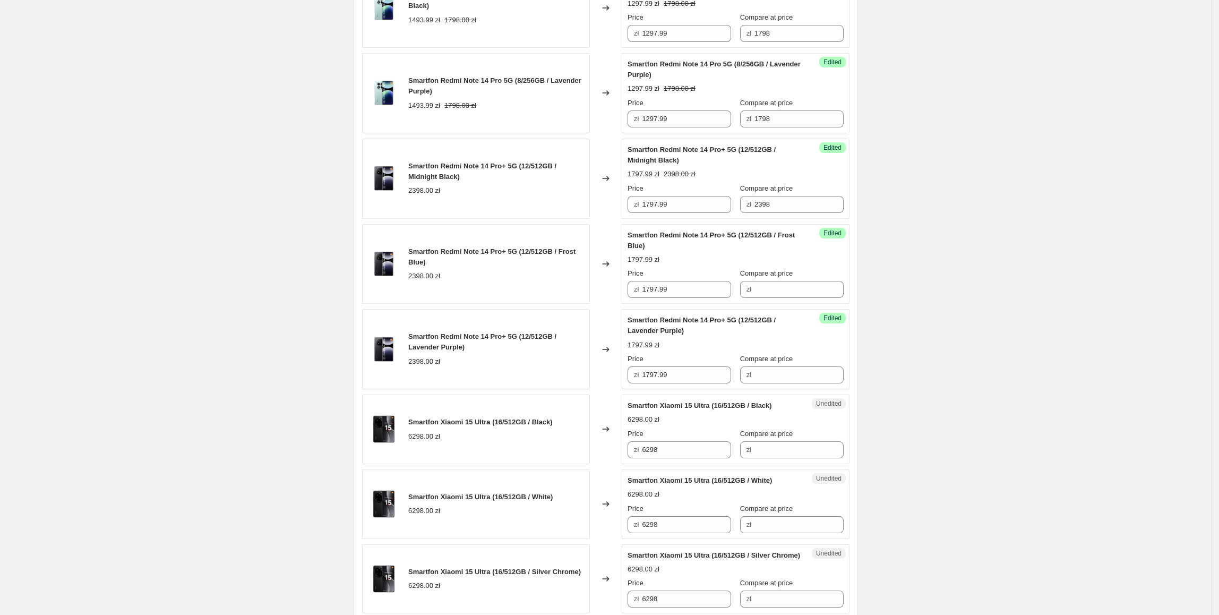
click at [574, 375] on div "Smartfon Redmi Note 14 Pro+ 5G (12/512GB / Lavender Purple) 2398.00 zł" at bounding box center [476, 349] width 228 height 80
drag, startPoint x: 784, startPoint y: 205, endPoint x: 697, endPoint y: 203, distance: 86.6
click at [697, 203] on div "Price zł 1797.99 Compare at price zł 2398" at bounding box center [736, 198] width 216 height 30
click at [768, 296] on input "Compare at price" at bounding box center [798, 289] width 89 height 17
paste input "2398"
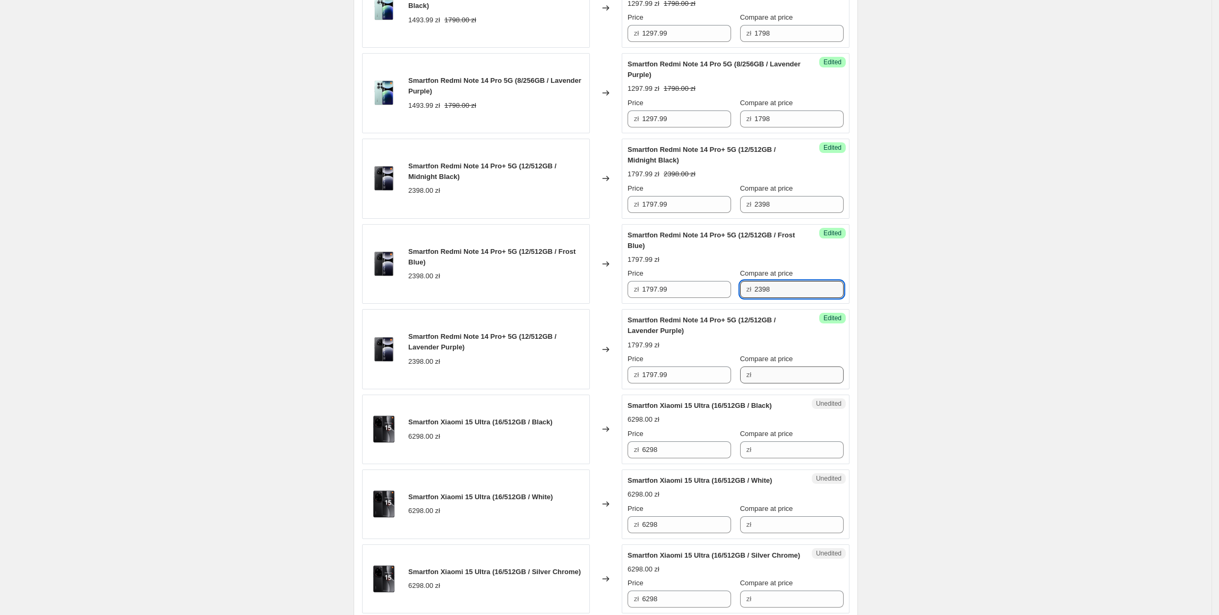
type input "2398"
click at [767, 383] on input "Compare at price" at bounding box center [798, 374] width 89 height 17
paste input "2398"
type input "2398"
click at [483, 377] on div "Smartfon Redmi Note 14 Pro+ 5G (12/512GB / Lavender Purple) 2398.00 zł" at bounding box center [476, 349] width 228 height 80
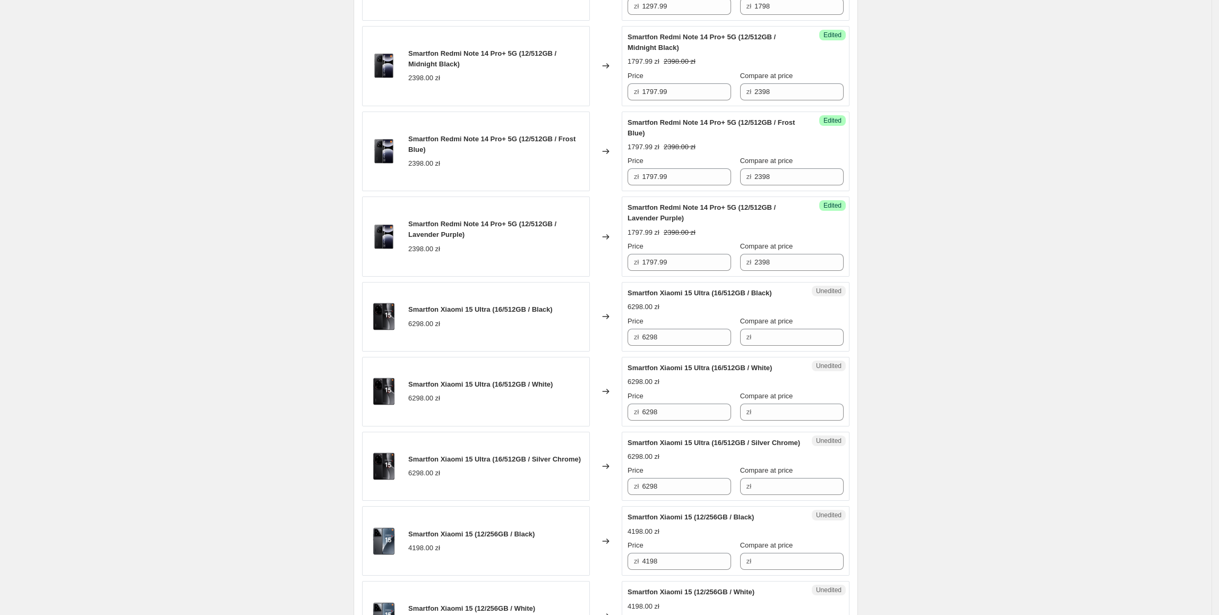
scroll to position [698, 0]
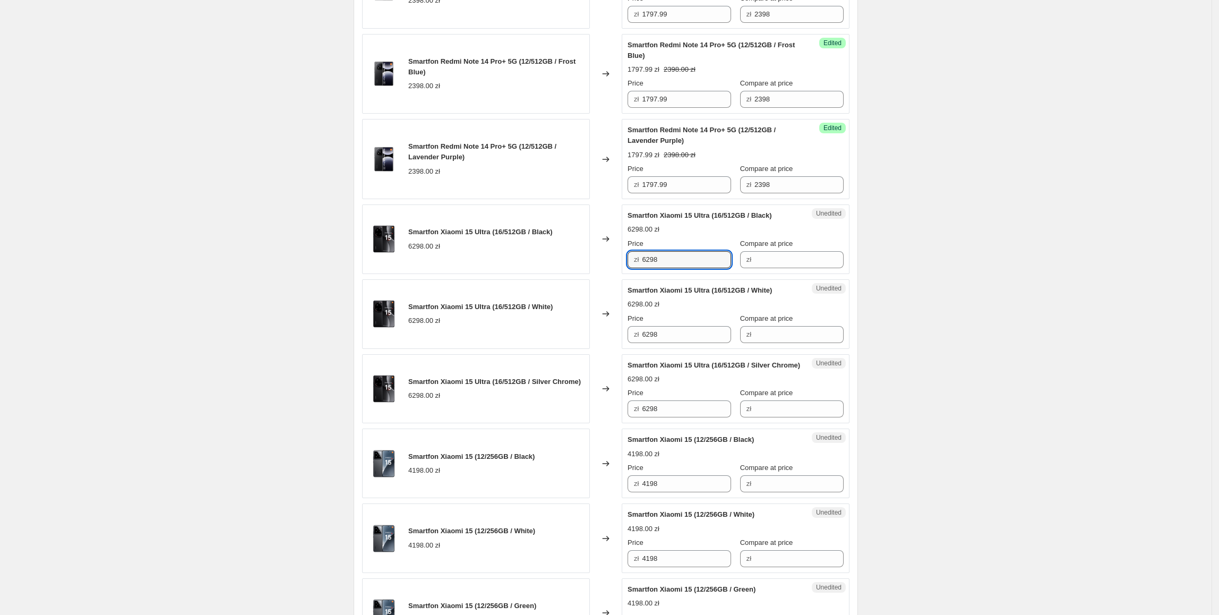
drag, startPoint x: 696, startPoint y: 261, endPoint x: 557, endPoint y: 261, distance: 138.0
click at [557, 261] on div "Smartfon Xiaomi 15 Ultra (16/512GB / Black) 6298.00 zł Changed to Unedited Smar…" at bounding box center [605, 239] width 487 height 70
click at [759, 259] on input "Compare at price" at bounding box center [798, 259] width 89 height 17
paste input "6298"
type input "6298"
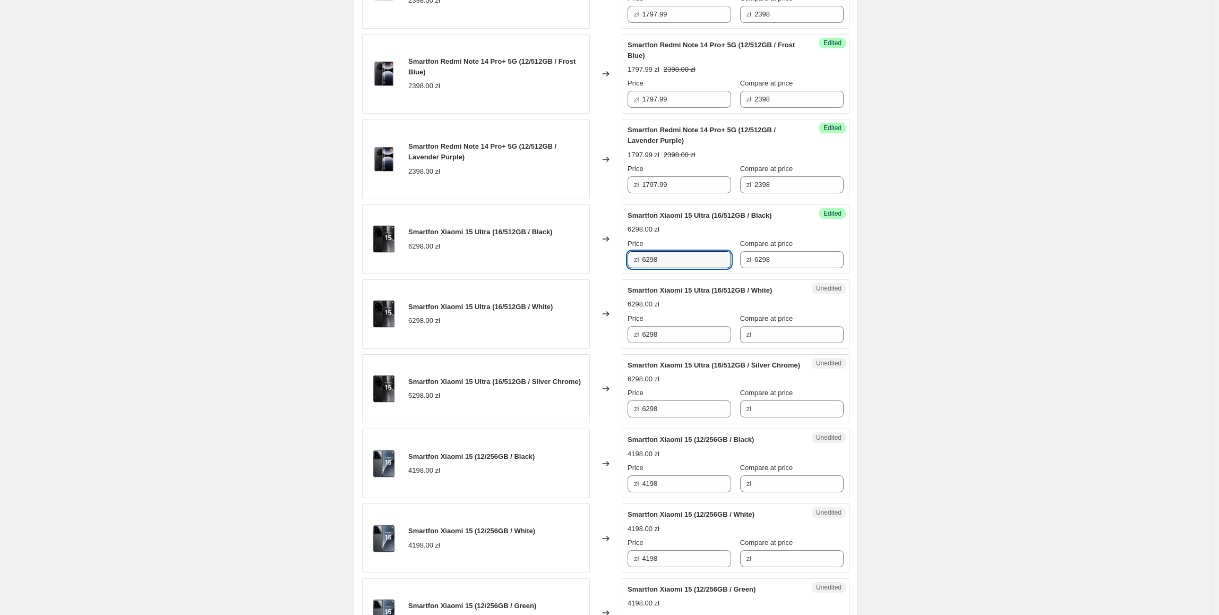
drag, startPoint x: 673, startPoint y: 262, endPoint x: 615, endPoint y: 263, distance: 58.4
click at [615, 263] on div "Smartfon Xiaomi 15 Ultra (16/512GB / Black) 6298.00 zł Changed to Success Edite…" at bounding box center [605, 239] width 487 height 70
type input "5997.99"
click at [607, 294] on div "Changed to" at bounding box center [606, 314] width 32 height 70
drag, startPoint x: 694, startPoint y: 265, endPoint x: 594, endPoint y: 265, distance: 100.9
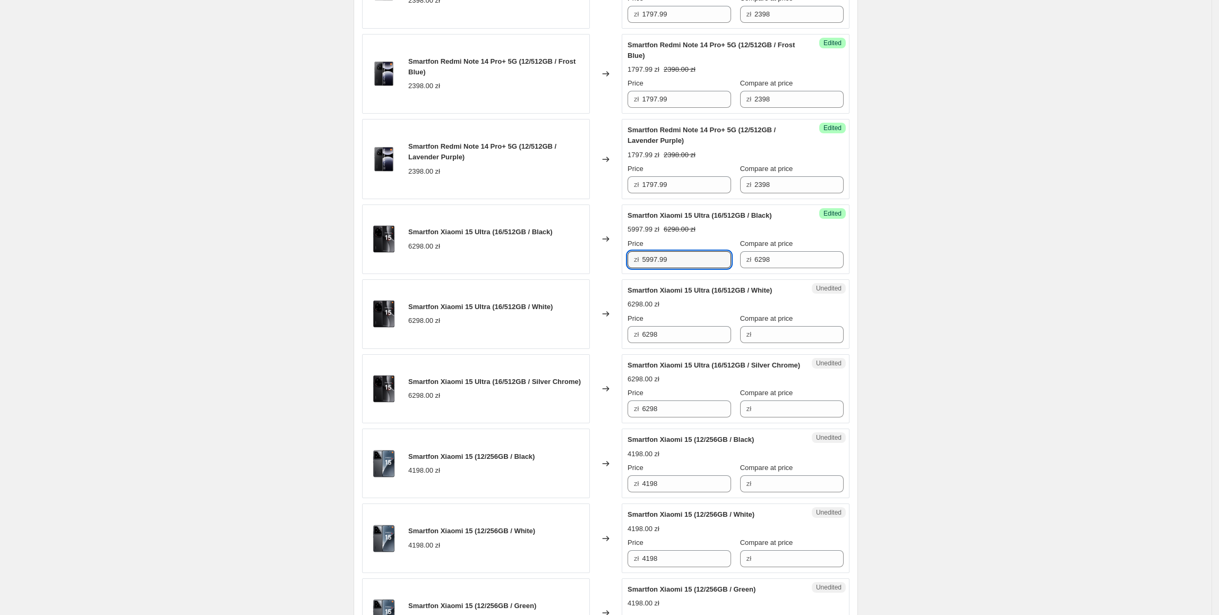
click at [594, 265] on div "Smartfon Xiaomi 15 Ultra (16/512GB / Black) 6298.00 zł Changed to Success Edite…" at bounding box center [605, 239] width 487 height 70
paste input "5997.99"
drag, startPoint x: 688, startPoint y: 338, endPoint x: 594, endPoint y: 357, distance: 96.4
click at [585, 349] on div "Smartfon Xiaomi 15 Ultra (16/512GB / White) 6298.00 zł Changed to Unedited Smar…" at bounding box center [605, 314] width 487 height 70
type input "5997.99"
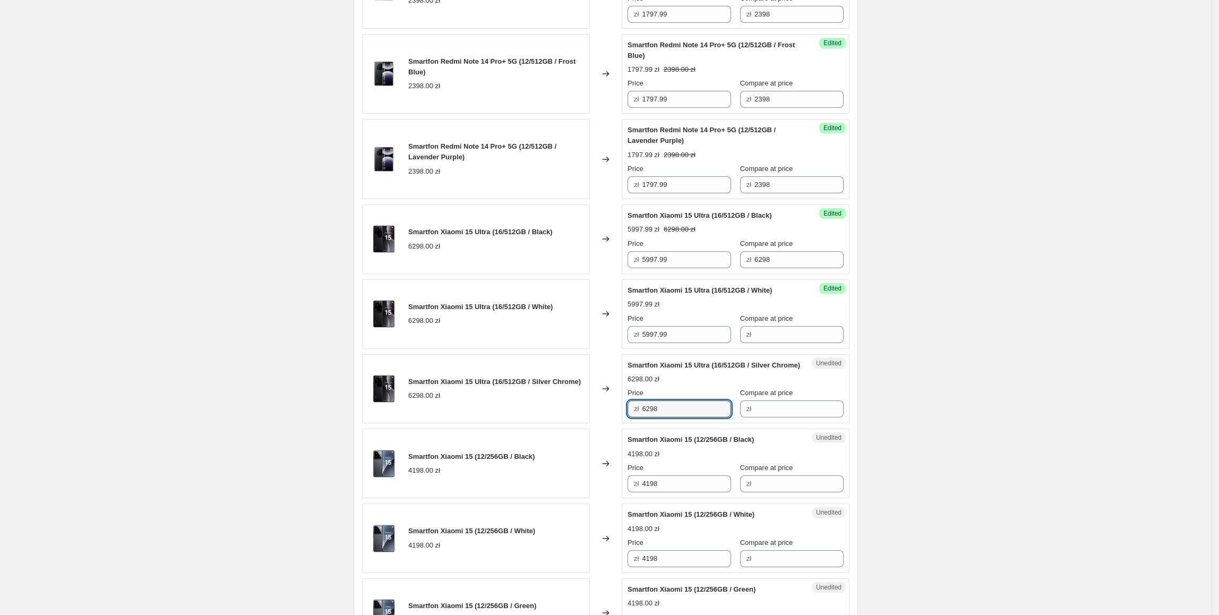
paste input "5997.99"
drag, startPoint x: 680, startPoint y: 425, endPoint x: 553, endPoint y: 425, distance: 126.9
click at [553, 424] on div "Smartfon Xiaomi 15 Ultra (16/512GB / Silver Chrome) 6298.00 zł Changed to Unedi…" at bounding box center [605, 389] width 487 height 70
type input "5997.99"
click at [549, 415] on div "Smartfon Xiaomi 15 Ultra (16/512GB / Silver Chrome) 6298.00 zł" at bounding box center [476, 389] width 228 height 70
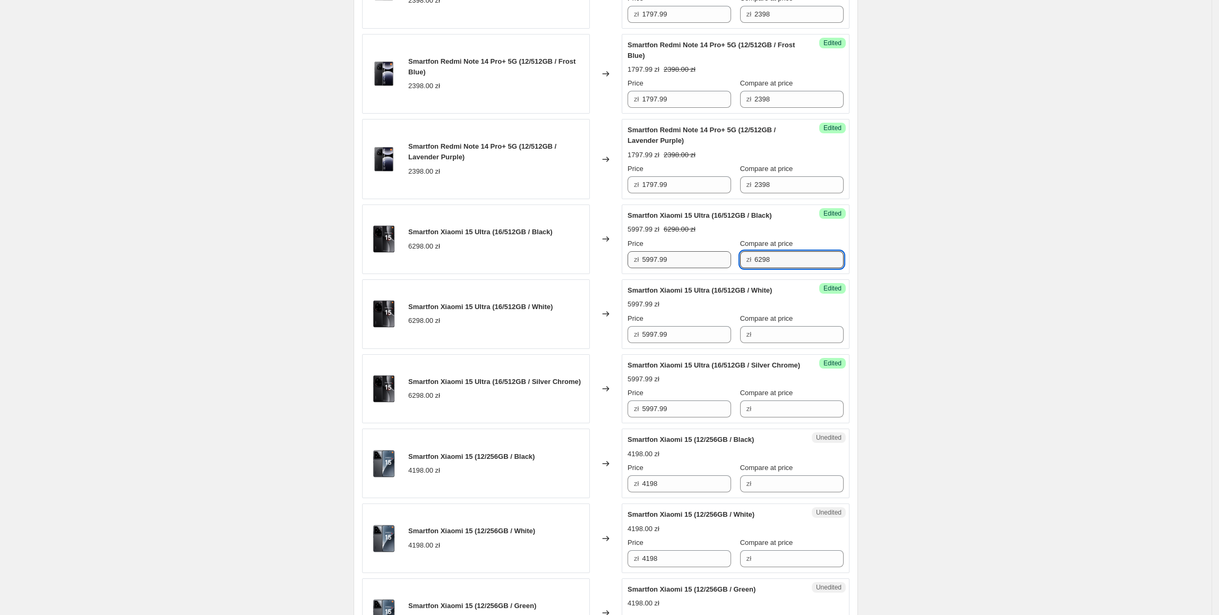
drag, startPoint x: 788, startPoint y: 258, endPoint x: 724, endPoint y: 258, distance: 64.2
click at [724, 258] on div "Price zł 5997.99 Compare at price zł 6298" at bounding box center [736, 253] width 216 height 30
click at [805, 348] on div "Success Edited Smartfon Xiaomi 15 Ultra (16/512GB / White) 5997.99 zł Price zł …" at bounding box center [736, 314] width 228 height 70
click at [799, 341] on input "Compare at price" at bounding box center [798, 334] width 89 height 17
paste input "6298"
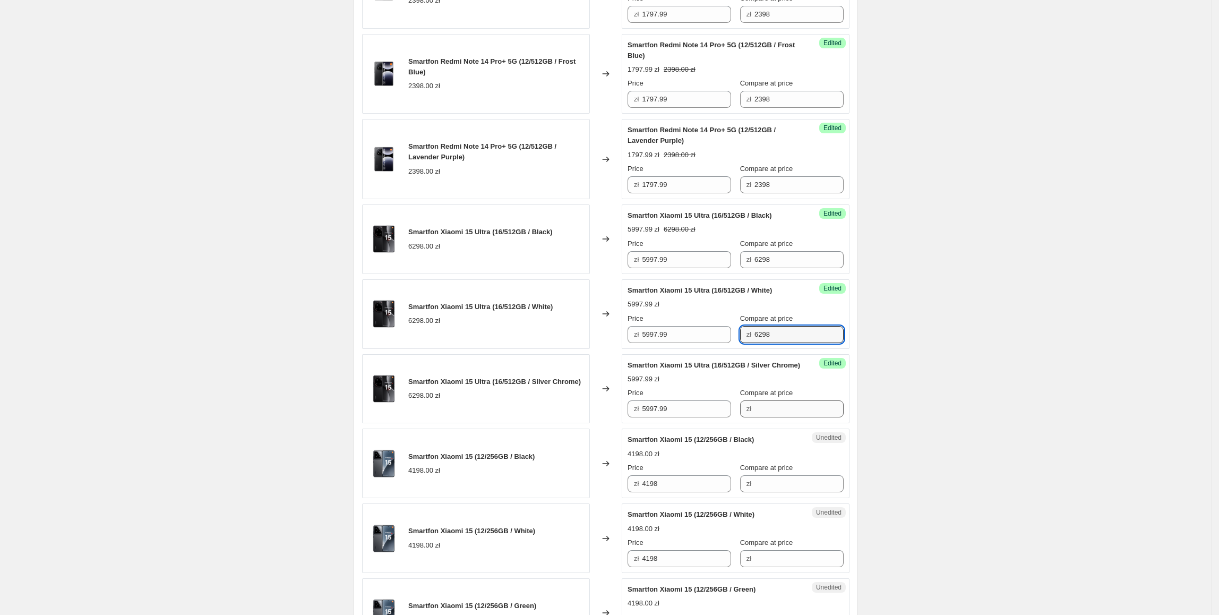
type input "6298"
click at [756, 417] on input "Compare at price" at bounding box center [798, 408] width 89 height 17
paste input "6298"
type input "6298"
click at [440, 424] on div "Smartfon Xiaomi 15 Ultra (16/512GB / Silver Chrome) 6298.00 zł" at bounding box center [476, 389] width 228 height 70
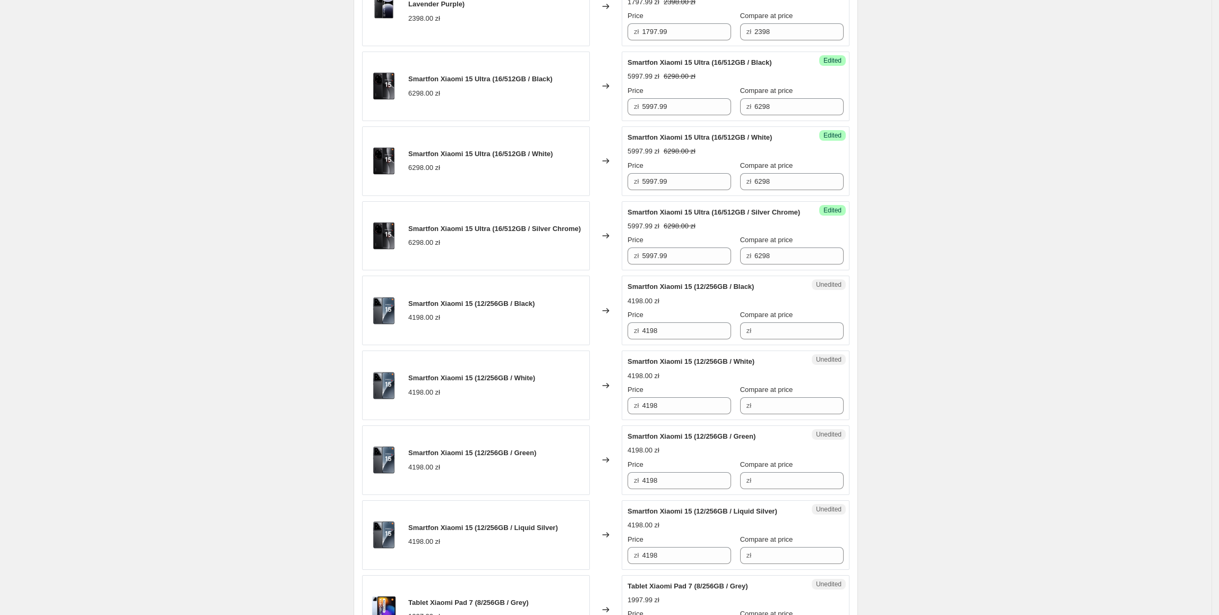
scroll to position [854, 0]
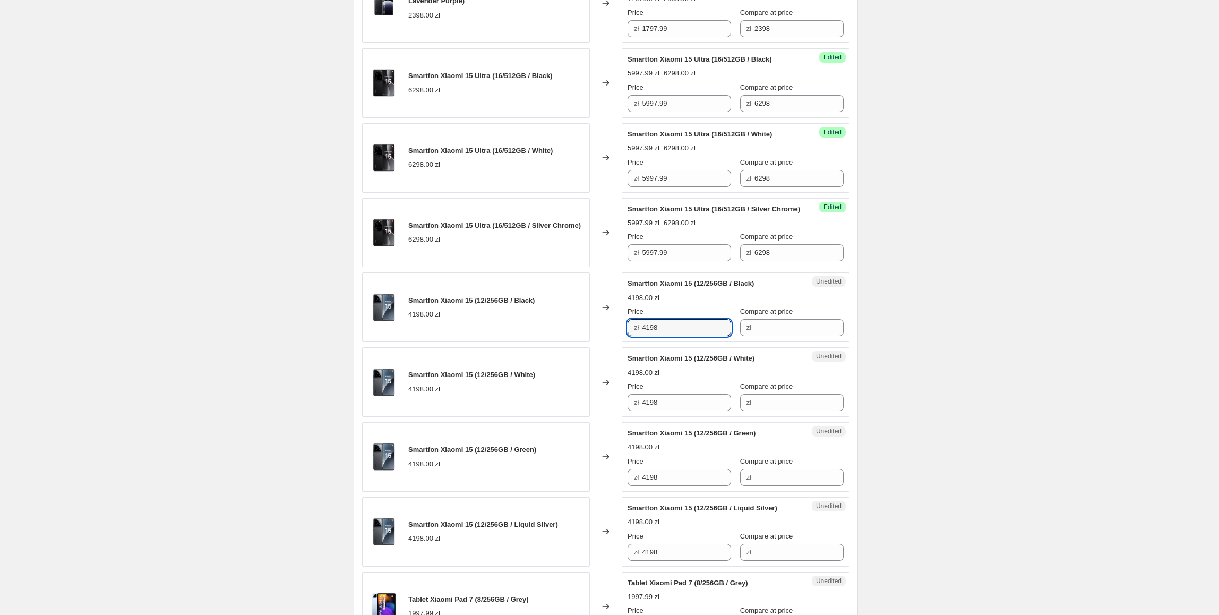
drag, startPoint x: 710, startPoint y: 341, endPoint x: 581, endPoint y: 339, distance: 129.0
click at [581, 339] on div "Smartfon Xiaomi 15 (12/256GB / Black) 4198.00 zł Changed to Unedited Smartfon X…" at bounding box center [605, 307] width 487 height 70
click at [793, 336] on input "Compare at price" at bounding box center [798, 327] width 89 height 17
paste input "4198"
type input "4198"
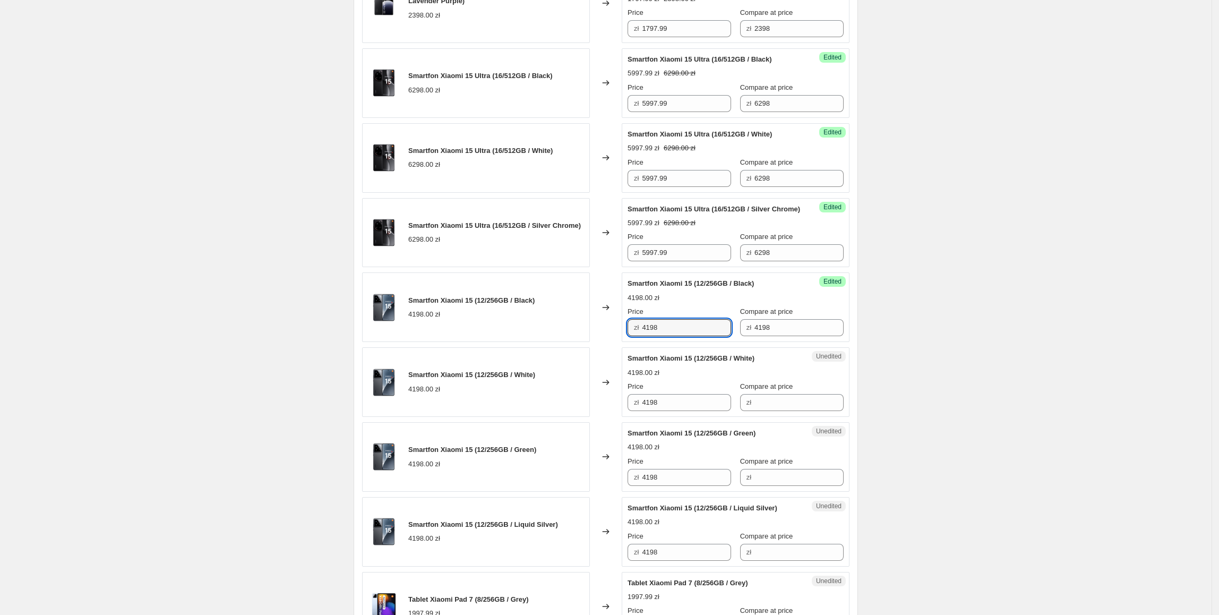
drag, startPoint x: 672, startPoint y: 342, endPoint x: 634, endPoint y: 345, distance: 38.4
click at [634, 336] on div "zł 4198" at bounding box center [680, 327] width 104 height 17
type input "3897.99"
click at [579, 382] on div "Smartfon Xiaomi 15 (12/256GB / White) 4198.00 zł" at bounding box center [476, 382] width 228 height 70
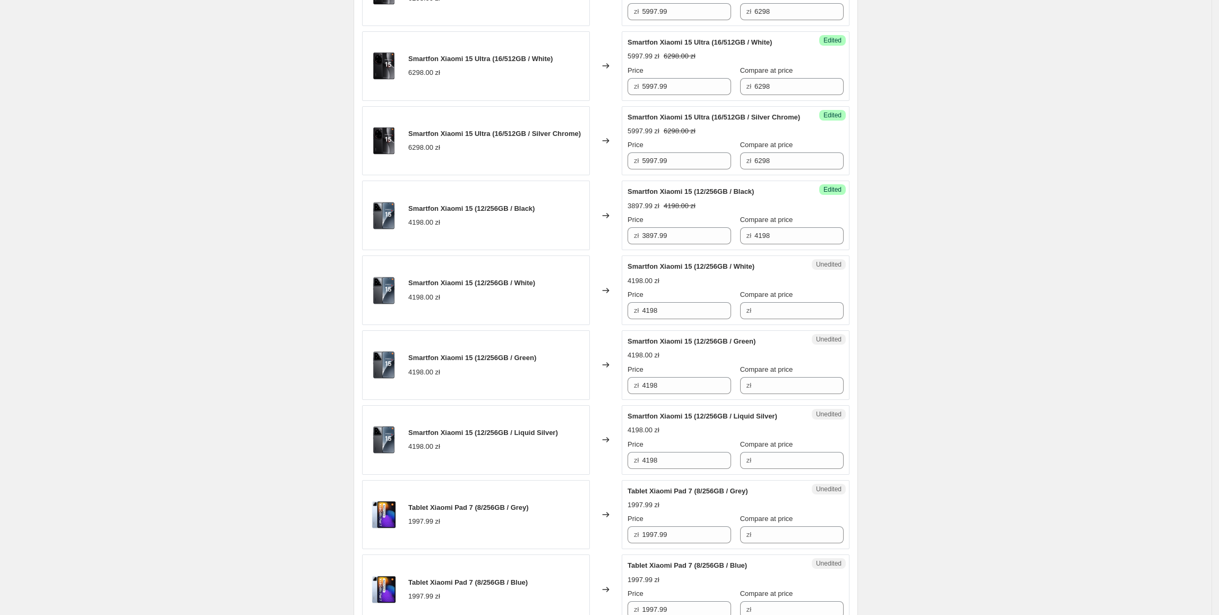
scroll to position [946, 0]
drag, startPoint x: 691, startPoint y: 244, endPoint x: 662, endPoint y: 304, distance: 66.7
click at [587, 247] on div "Smartfon Xiaomi 15 (12/256GB / Black) 4198.00 zł Changed to Success Edited Smar…" at bounding box center [605, 215] width 487 height 70
drag, startPoint x: 688, startPoint y: 323, endPoint x: 571, endPoint y: 325, distance: 116.8
click at [571, 324] on div "Smartfon Xiaomi 15 (12/256GB / White) 4198.00 zł Changed to Unedited Smartfon X…" at bounding box center [605, 290] width 487 height 70
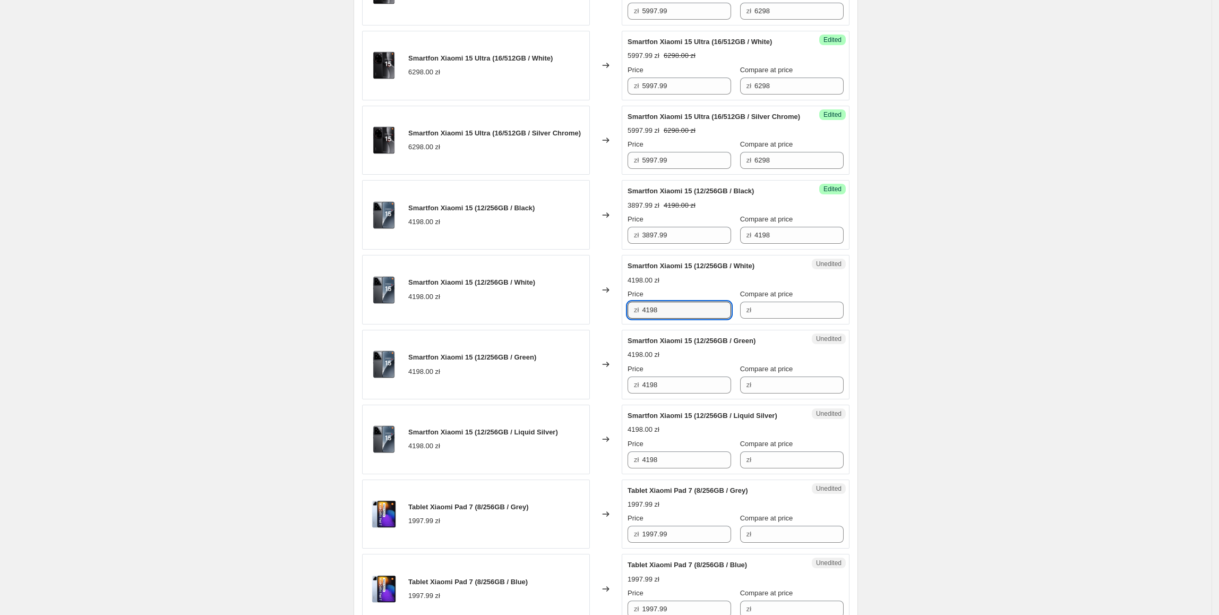
paste input "3897.99"
type input "3897.99"
drag, startPoint x: 682, startPoint y: 396, endPoint x: 508, endPoint y: 396, distance: 174.1
click at [508, 396] on div "Smartfon Xiaomi 15 (12/256GB / Green) 4198.00 zł Changed to Unedited Smartfon X…" at bounding box center [605, 365] width 487 height 70
paste input "3897.99"
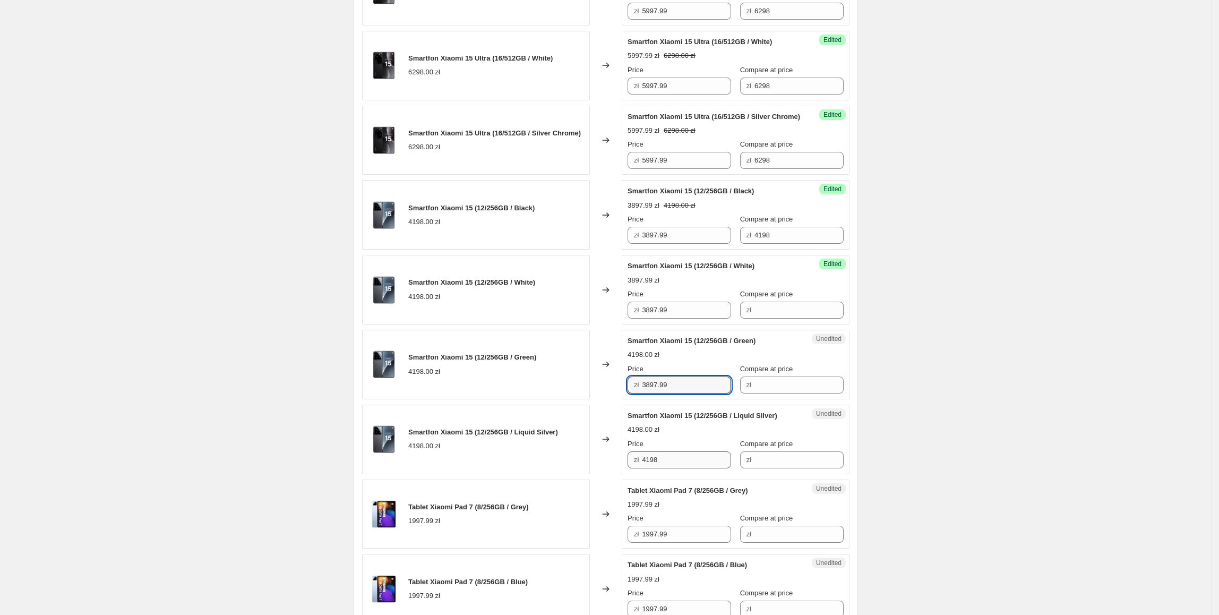
type input "3897.99"
drag, startPoint x: 685, startPoint y: 469, endPoint x: 504, endPoint y: 468, distance: 181.1
click at [504, 468] on div "Smartfon Xiaomi 15 (12/256GB / Liquid Silver) 4198.00 zł Changed to Unedited Sm…" at bounding box center [605, 440] width 487 height 70
paste input "3897.99"
type input "3897.99"
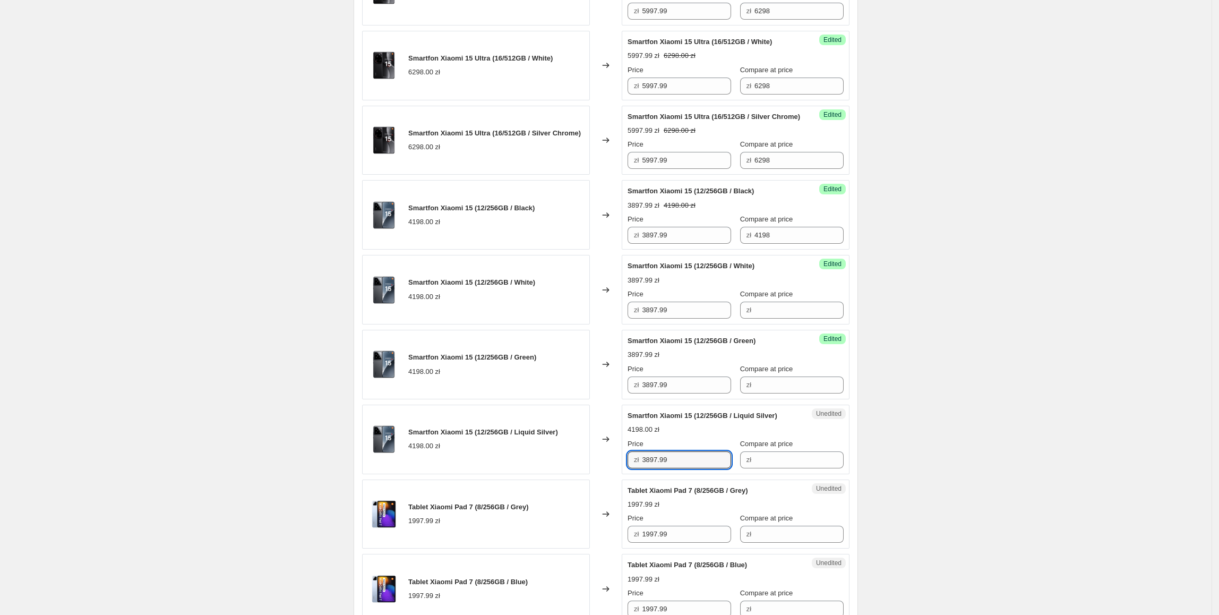
drag, startPoint x: 490, startPoint y: 364, endPoint x: 695, endPoint y: 314, distance: 211.4
click at [493, 364] on div "Smartfon Xiaomi 15 (12/256GB / Green) 4198.00 zł" at bounding box center [476, 365] width 228 height 70
drag, startPoint x: 787, startPoint y: 247, endPoint x: 725, endPoint y: 264, distance: 63.9
click at [701, 244] on div "Price zł 3897.99 Compare at price zł 4198" at bounding box center [736, 229] width 216 height 30
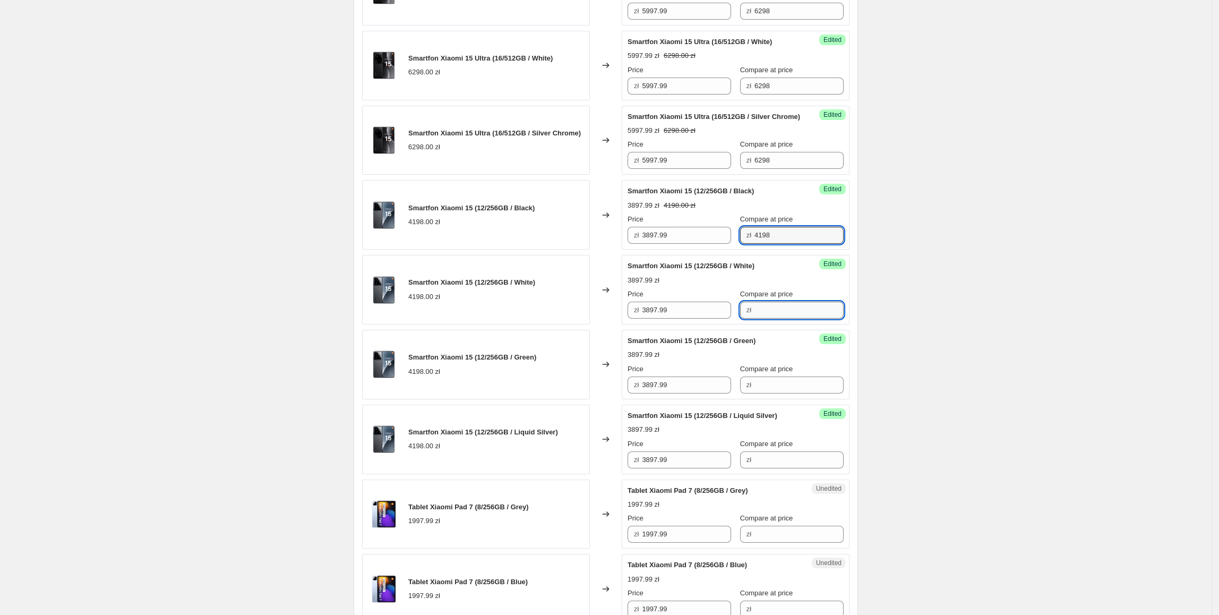
click at [795, 319] on input "Compare at price" at bounding box center [798, 310] width 89 height 17
paste input "4198"
type input "4198"
click at [784, 393] on input "Compare at price" at bounding box center [798, 384] width 89 height 17
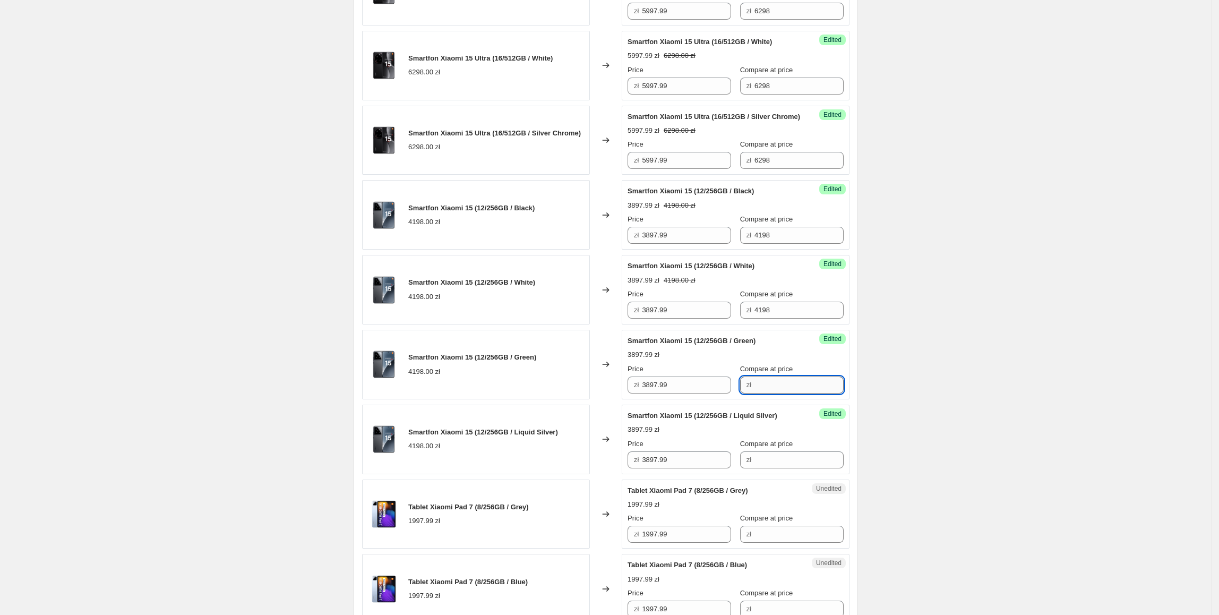
paste input "4198"
type input "4198"
click at [792, 468] on input "Compare at price" at bounding box center [798, 459] width 89 height 17
paste input "4198"
type input "4198"
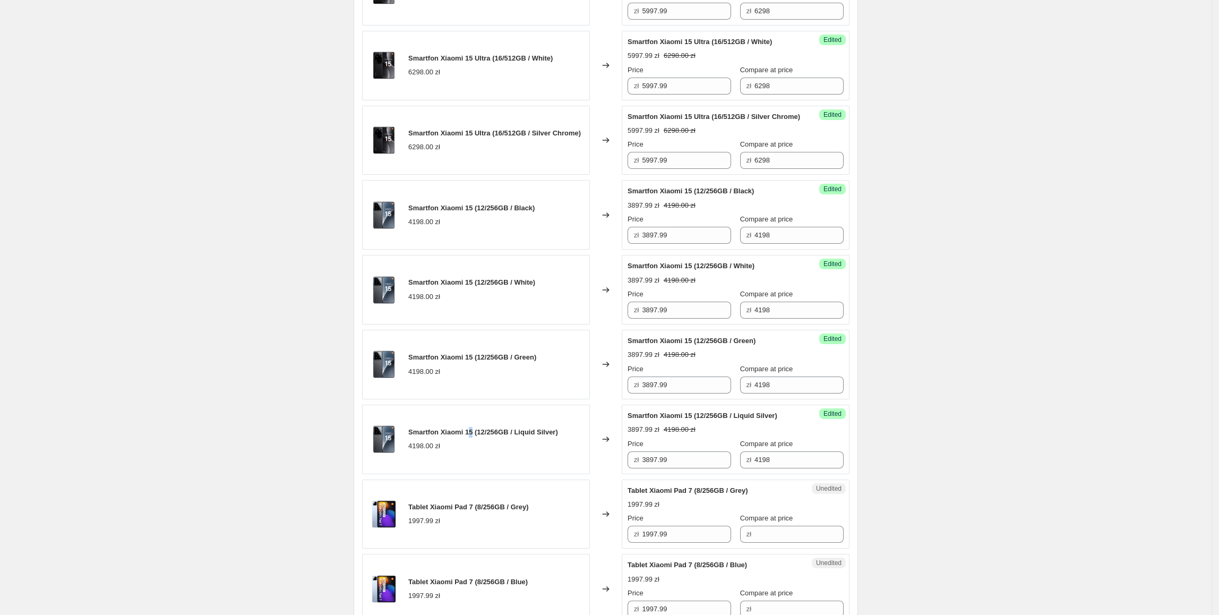
click at [475, 436] on span "Smartfon Xiaomi 15 (12/256GB / Liquid Silver)" at bounding box center [483, 432] width 150 height 8
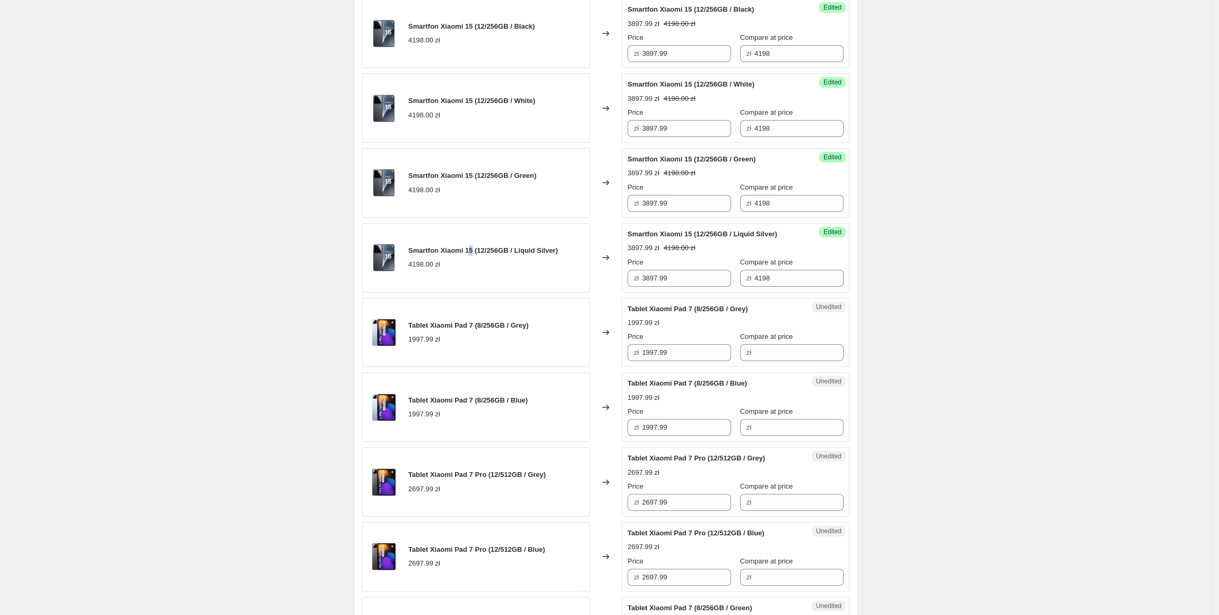
scroll to position [1148, 0]
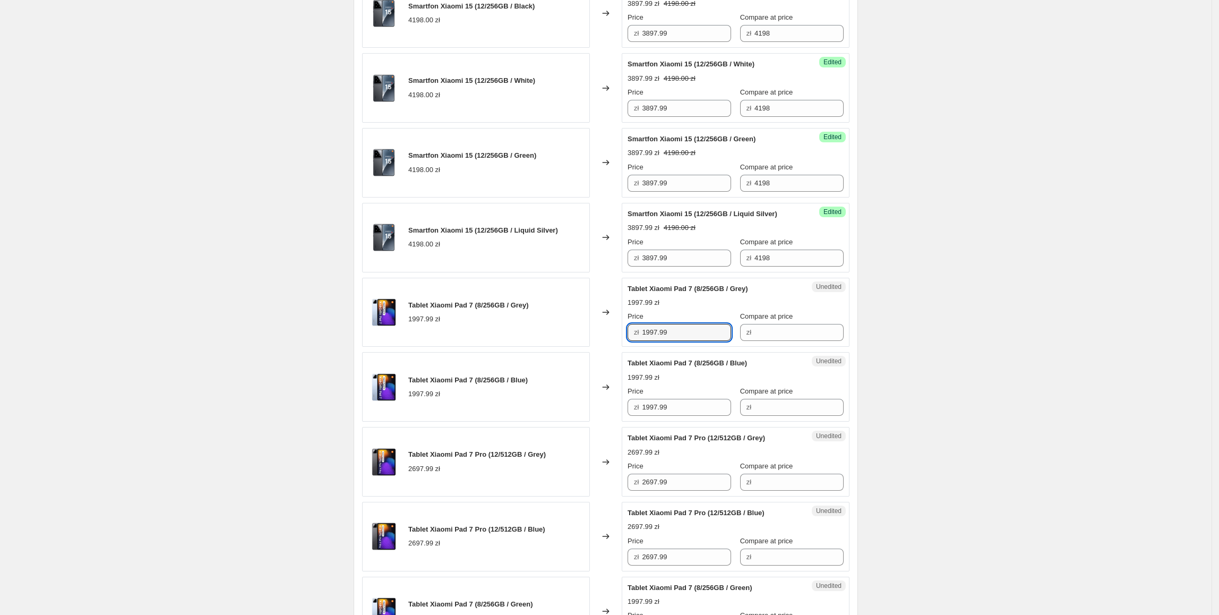
drag, startPoint x: 659, startPoint y: 355, endPoint x: 623, endPoint y: 355, distance: 36.1
click at [623, 347] on div "Tablet Xiaomi Pad 7 (8/256GB / Grey) 1997.99 zł Changed to Unedited Tablet Xiao…" at bounding box center [605, 313] width 487 height 70
click at [791, 341] on input "Compare at price" at bounding box center [798, 332] width 89 height 17
paste input "1997.99"
type input "1997.99"
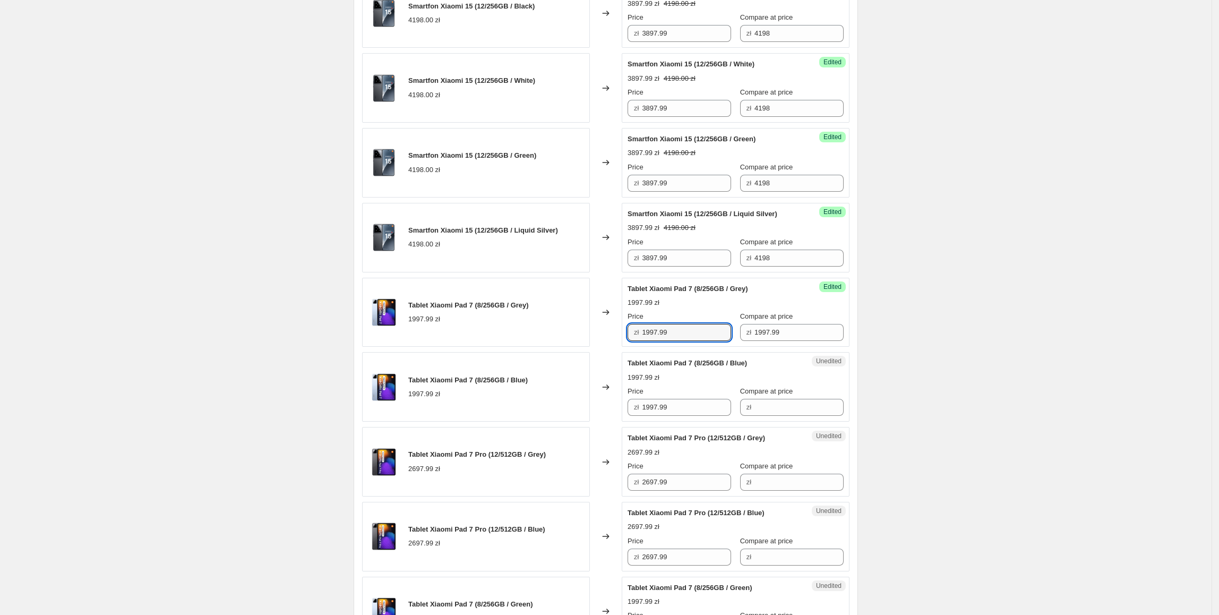
drag, startPoint x: 706, startPoint y: 346, endPoint x: 625, endPoint y: 353, distance: 80.4
click at [625, 347] on div "Success Edited Tablet [PERSON_NAME] 7 (8/256GB / Grey) 1997.99 zł Price zł 1997…" at bounding box center [736, 313] width 228 height 70
type input "1697.99"
click at [569, 375] on div "Tablet Xiaomi Pad 7 (8/256GB / Blue) 1997.99 zł" at bounding box center [476, 387] width 228 height 70
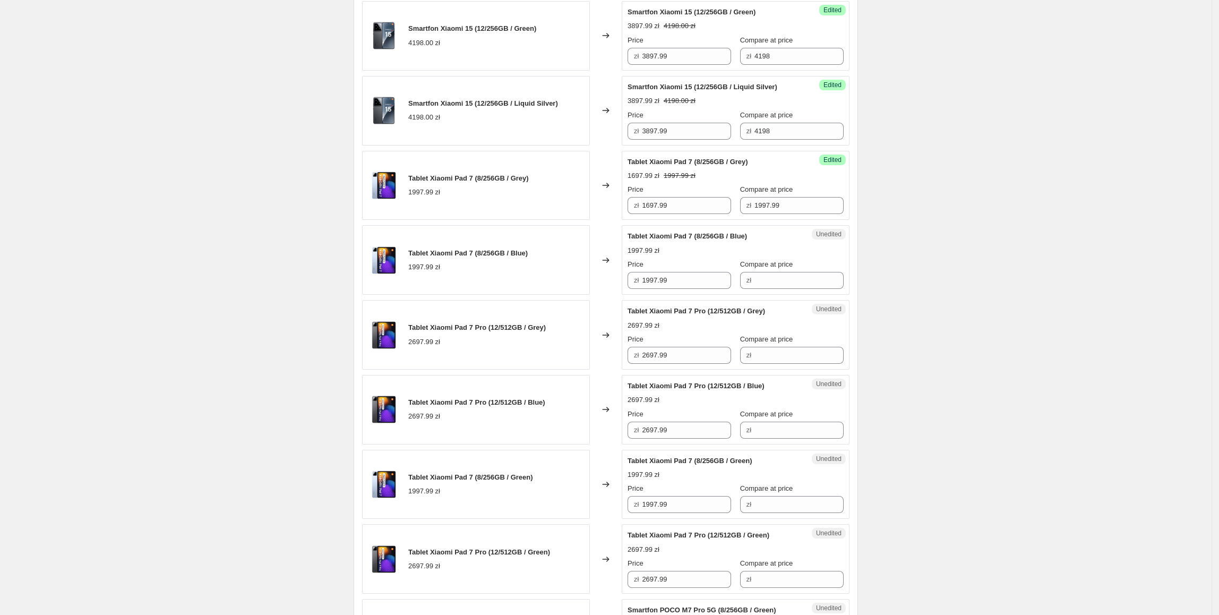
scroll to position [1275, 0]
drag, startPoint x: 684, startPoint y: 223, endPoint x: 577, endPoint y: 223, distance: 107.8
click at [577, 220] on div "Tablet Xiaomi Pad 7 (8/256GB / Grey) 1997.99 zł Changed to Success Edited Table…" at bounding box center [605, 185] width 487 height 70
drag, startPoint x: 698, startPoint y: 299, endPoint x: 555, endPoint y: 306, distance: 142.5
click at [555, 294] on div "Tablet Xiaomi Pad 7 (8/256GB / Blue) 1997.99 zł Changed to Unedited Tablet Xiao…" at bounding box center [605, 260] width 487 height 70
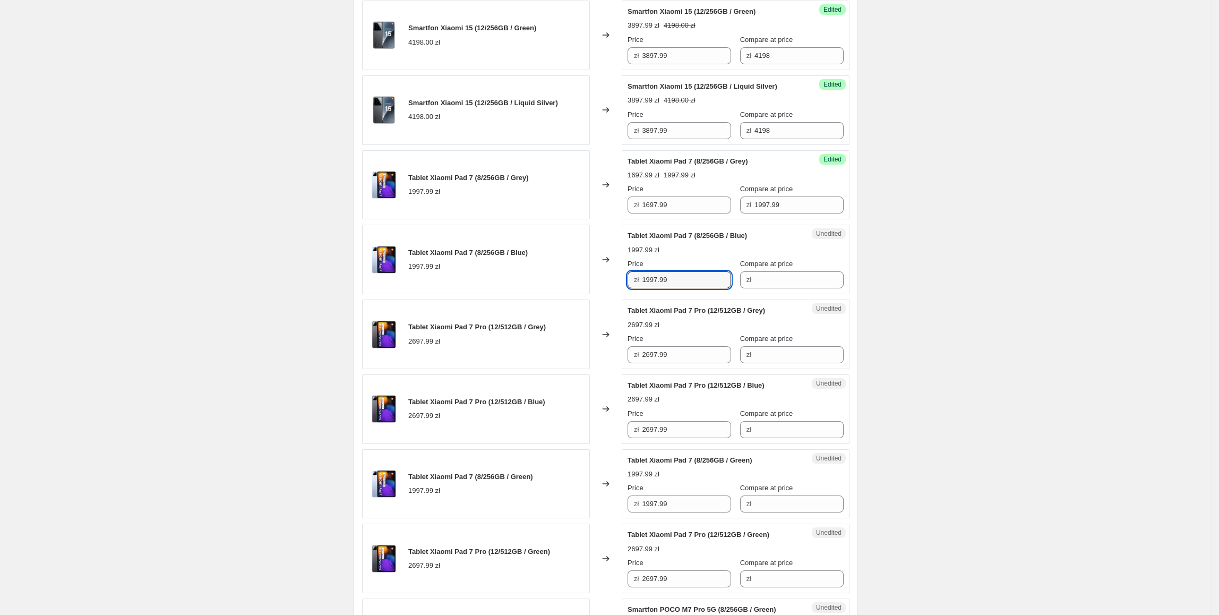
paste input "6"
type input "1697.99"
drag, startPoint x: 805, startPoint y: 219, endPoint x: 713, endPoint y: 228, distance: 92.8
click at [713, 213] on div "Price zł 1697.99 Compare at price zł 1997.99" at bounding box center [736, 199] width 216 height 30
click at [830, 294] on div "Success Edited Tablet Xiaomi Pad 7 (8/256GB / Blue) 1697.99 zł Price zł 1697.99…" at bounding box center [736, 260] width 228 height 70
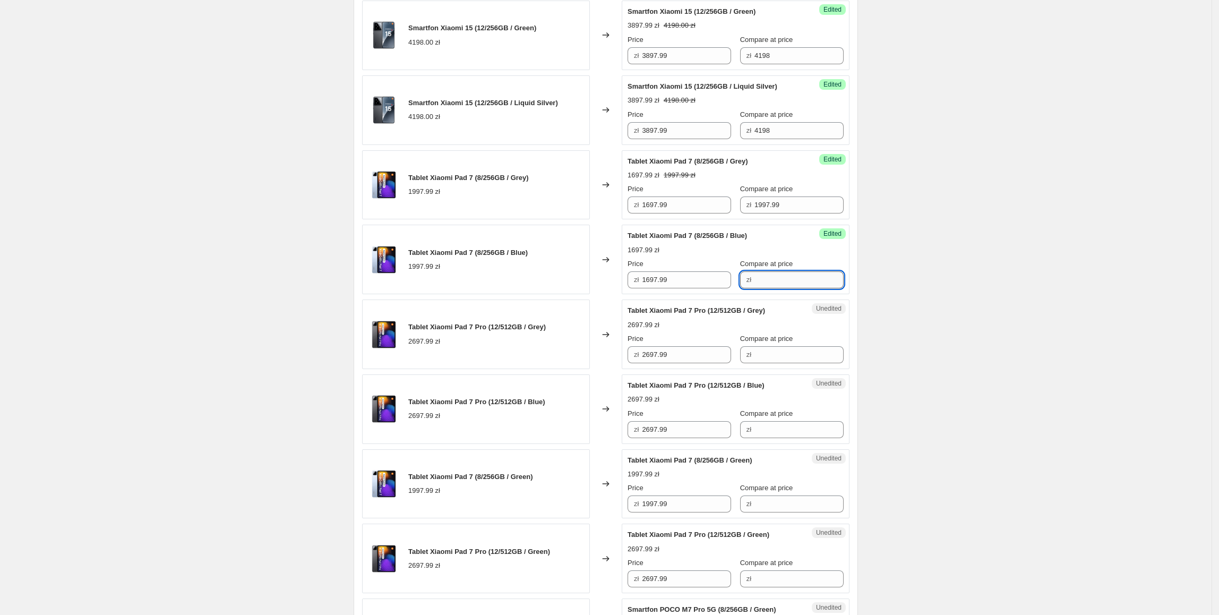
click at [802, 288] on input "Compare at price" at bounding box center [798, 279] width 89 height 17
paste input "1997.99"
type input "1997.99"
click at [512, 331] on span "Tablet Xiaomi Pad 7 Pro (12/512GB / Grey)" at bounding box center [477, 327] width 138 height 8
drag, startPoint x: 677, startPoint y: 370, endPoint x: 633, endPoint y: 377, distance: 44.6
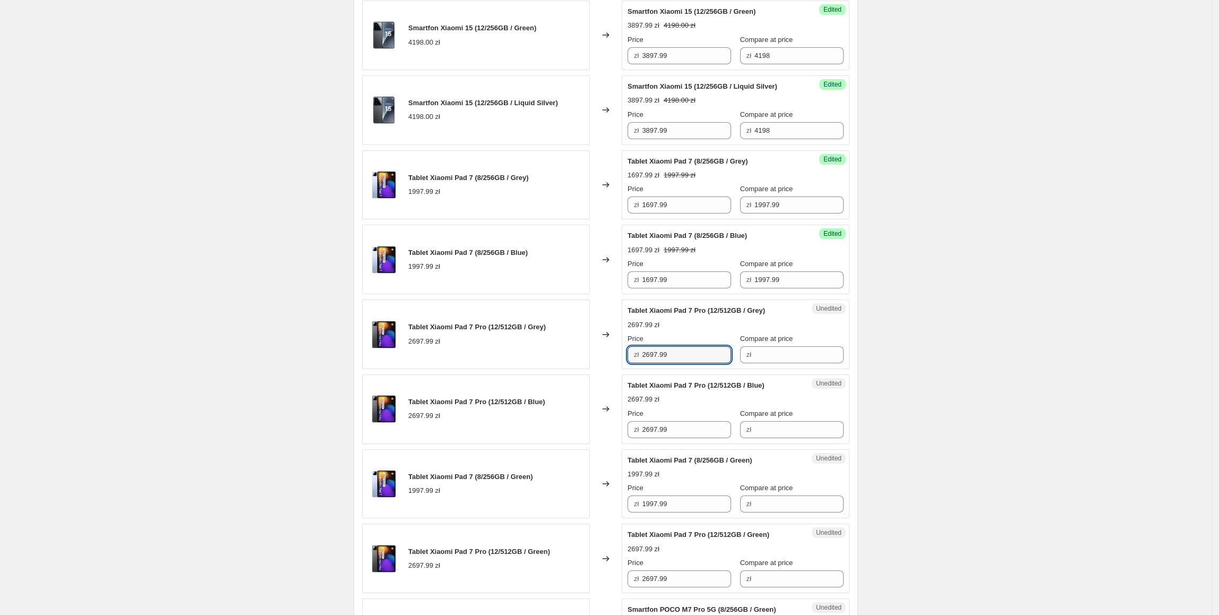
click at [622, 369] on div "Tablet Xiaomi Pad 7 Pro (12/512GB / Grey) 2697.99 zł Changed to Unedited Tablet…" at bounding box center [605, 334] width 487 height 70
click at [773, 342] on span "Compare at price" at bounding box center [766, 338] width 53 height 8
click at [773, 350] on input "Compare at price" at bounding box center [798, 354] width 89 height 17
click at [772, 363] on input "Compare at price" at bounding box center [798, 354] width 89 height 17
paste input "2697.99"
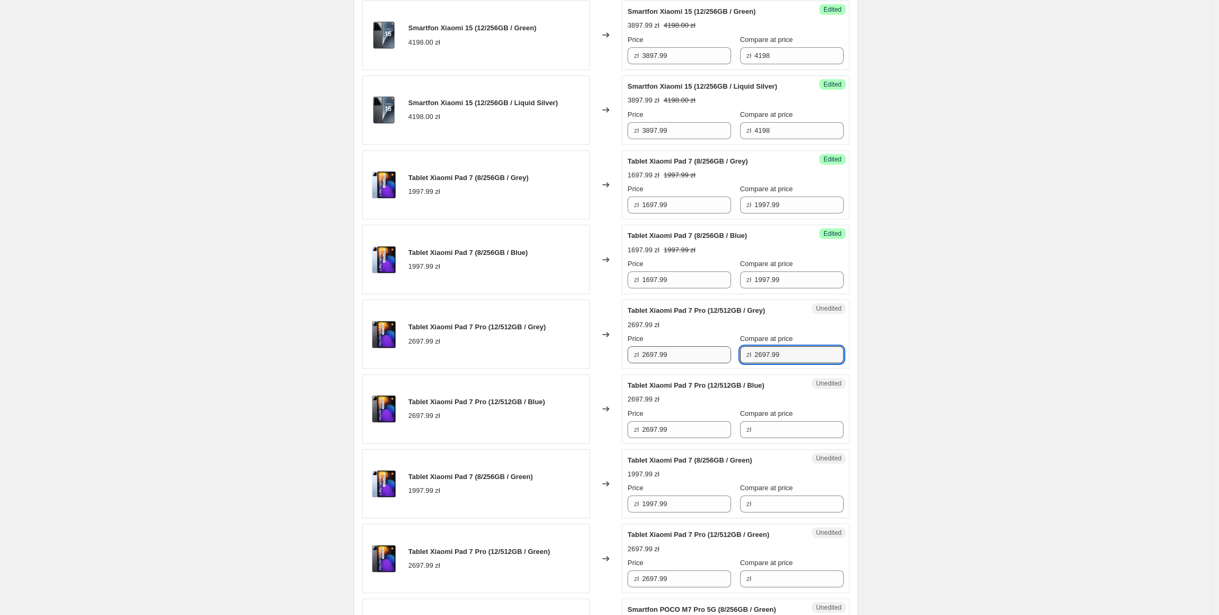
type input "2697.99"
drag, startPoint x: 691, startPoint y: 372, endPoint x: 629, endPoint y: 374, distance: 61.6
click at [629, 369] on div "Success Edited Tablet Xiaomi Pad 7 Pro (12/512GB / Grey) 2697.99 zł Price zł 26…" at bounding box center [736, 334] width 228 height 70
type input "2597.99"
click at [559, 427] on div "Tablet Xiaomi Pad 7 Pro (12/512GB / Blue) 2697.99 zł" at bounding box center [476, 409] width 228 height 70
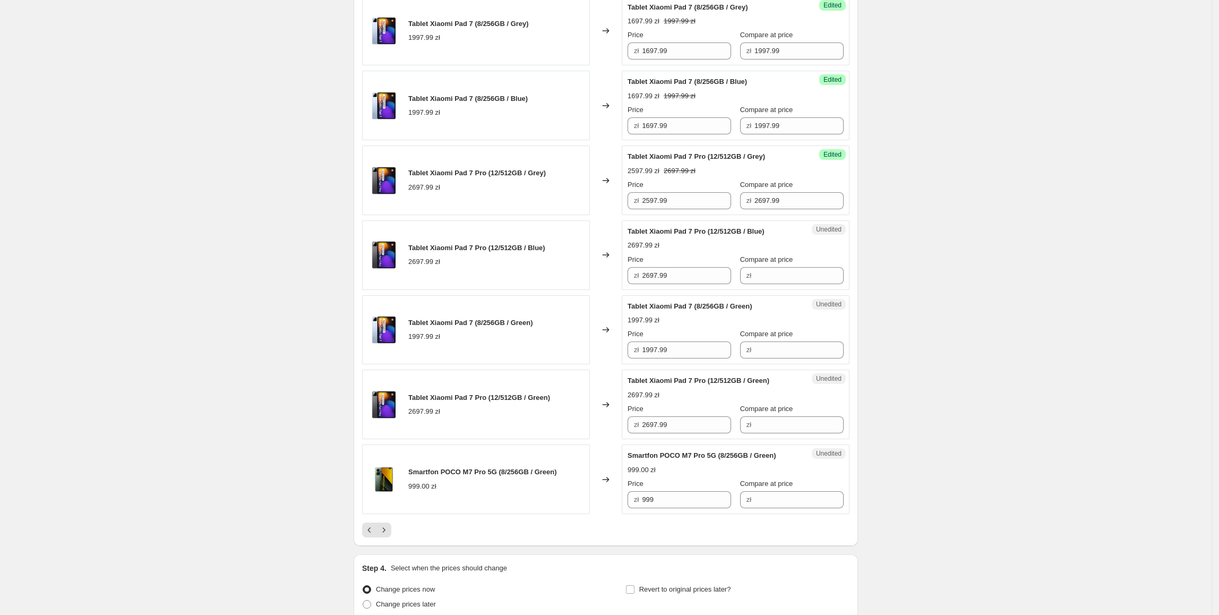
scroll to position [1430, 0]
drag, startPoint x: 699, startPoint y: 211, endPoint x: 630, endPoint y: 223, distance: 70.0
click at [616, 211] on div "Tablet Xiaomi Pad 7 Pro (12/512GB / Grey) 2697.99 zł Changed to Success Edited …" at bounding box center [605, 180] width 487 height 70
drag, startPoint x: 701, startPoint y: 284, endPoint x: 567, endPoint y: 285, distance: 134.3
click at [567, 285] on div "Tablet Xiaomi Pad 7 Pro (12/512GB / Blue) 2697.99 zł Changed to Unedited Tablet…" at bounding box center [605, 255] width 487 height 70
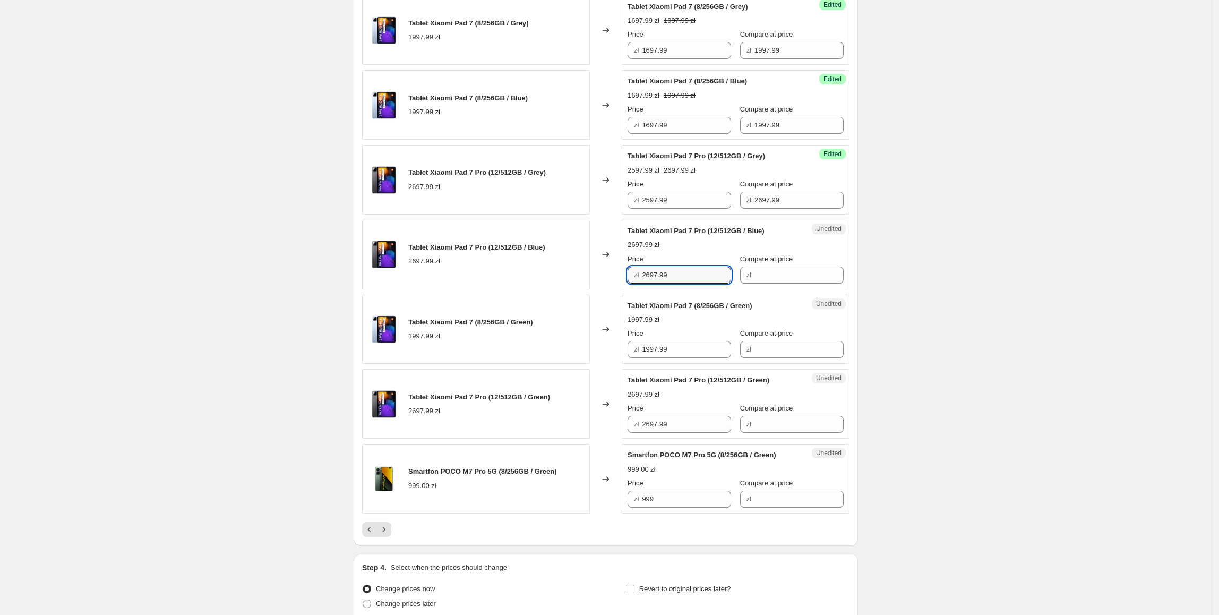
paste input "5"
type input "2597.99"
drag, startPoint x: 568, startPoint y: 284, endPoint x: 597, endPoint y: 284, distance: 28.7
click at [572, 284] on div "Tablet Xiaomi Pad 7 Pro (12/512GB / Blue) 2697.99 zł" at bounding box center [476, 255] width 228 height 70
drag, startPoint x: 810, startPoint y: 219, endPoint x: 791, endPoint y: 302, distance: 84.9
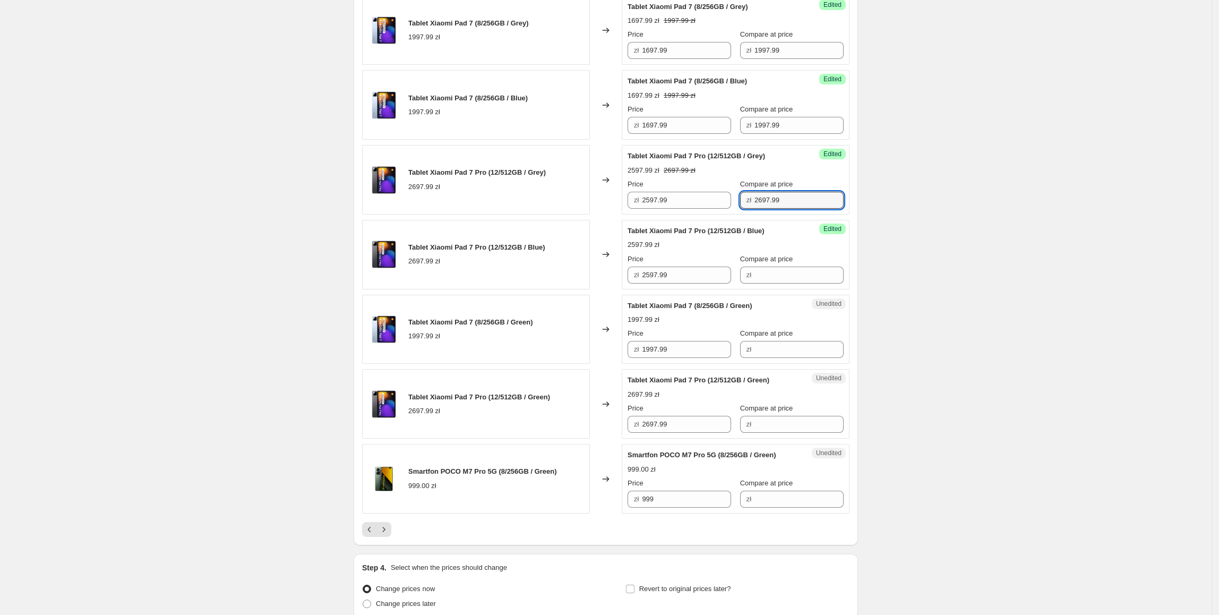
click at [673, 209] on div "Price zł 2597.99 Compare at price zł 2697.99" at bounding box center [736, 194] width 216 height 30
click at [791, 289] on div "Success Edited Tablet Xiaomi Pad 7 Pro (12/512GB / Blue) 2597.99 zł Price zł 25…" at bounding box center [736, 255] width 228 height 70
click at [789, 284] on input "Compare at price" at bounding box center [798, 275] width 89 height 17
paste input "2697.99"
type input "2697.99"
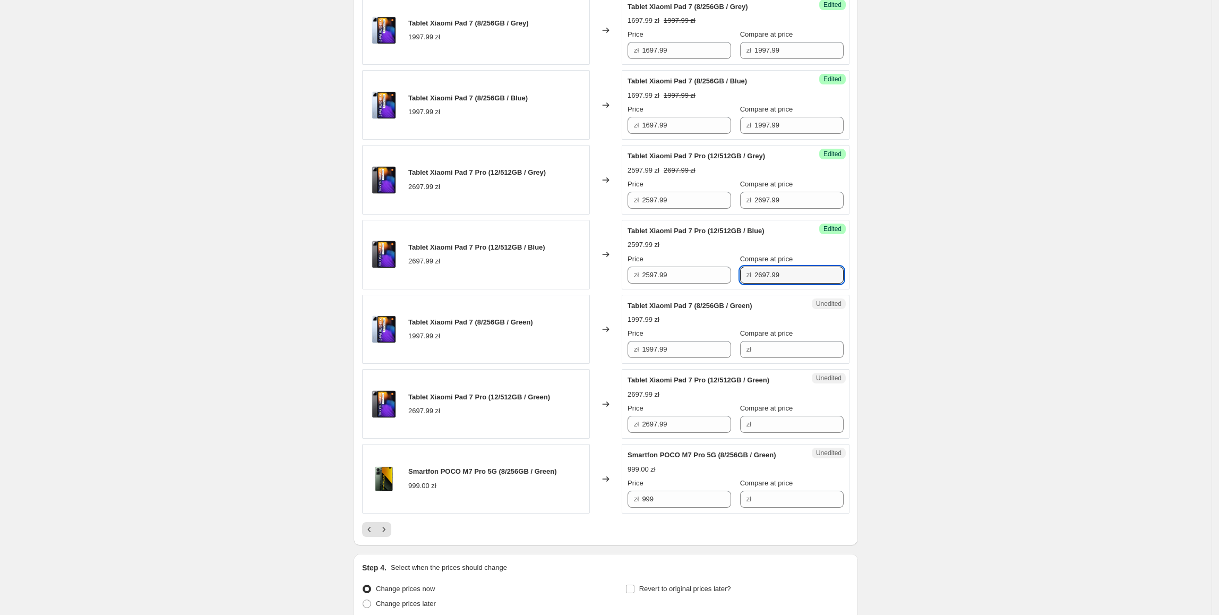
click at [525, 328] on div "Tablet Xiaomi Pad 7 (8/256GB / Green) 1997.99 zł" at bounding box center [476, 330] width 228 height 70
drag, startPoint x: 702, startPoint y: 366, endPoint x: 584, endPoint y: 366, distance: 117.9
click at [584, 364] on div "Tablet Xiaomi Pad 7 (8/256GB / Green) 1997.99 zł Changed to Unedited Tablet Xia…" at bounding box center [605, 330] width 487 height 70
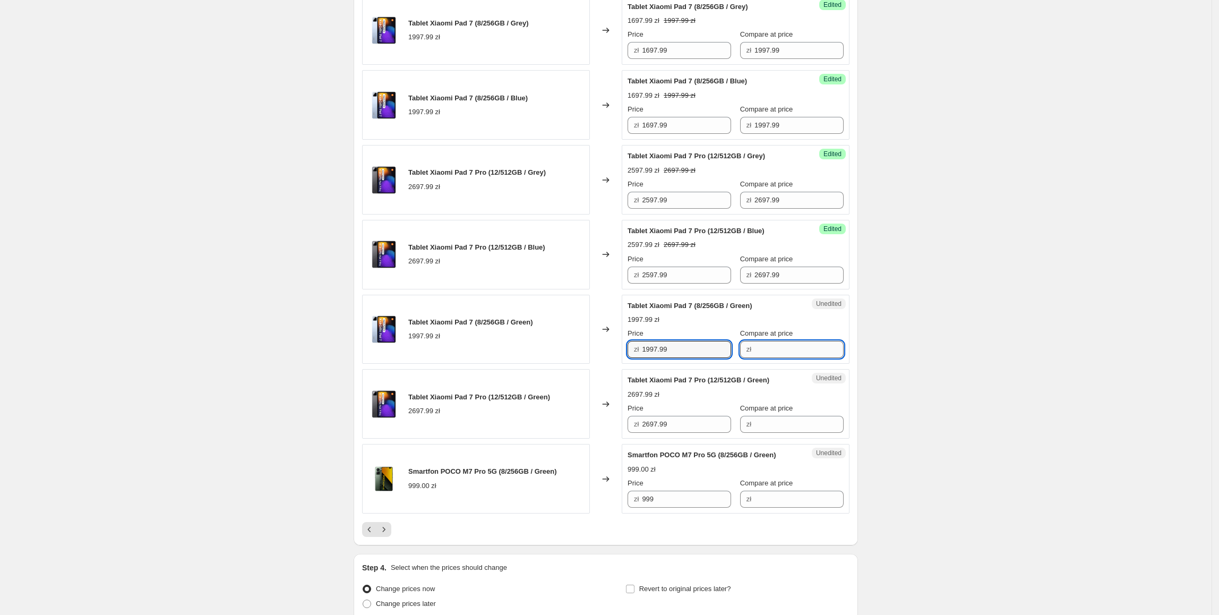
click at [808, 358] on input "Compare at price" at bounding box center [798, 349] width 89 height 17
paste input "1997.99"
type input "1997.99"
drag, startPoint x: 677, startPoint y: 362, endPoint x: 636, endPoint y: 371, distance: 42.9
click at [636, 358] on div "zł 1997.99" at bounding box center [680, 349] width 104 height 17
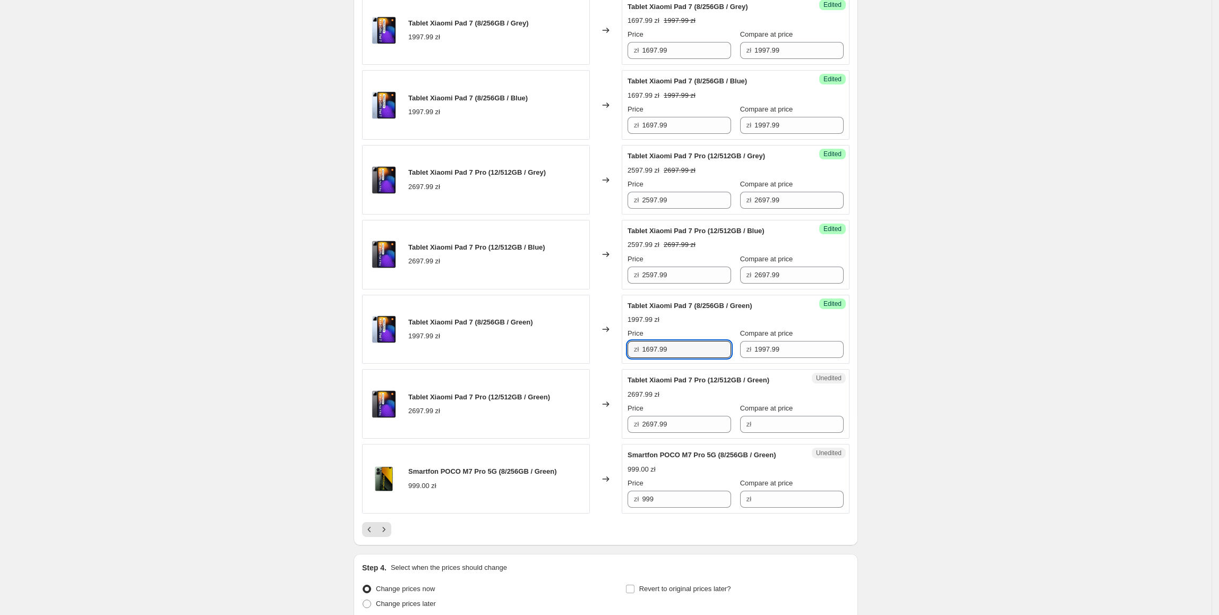
type input "1697.99"
click at [566, 406] on div "Tablet Xiaomi Pad 7 Pro (12/512GB / Green) 2697.99 zł" at bounding box center [476, 404] width 228 height 70
drag, startPoint x: 704, startPoint y: 278, endPoint x: 656, endPoint y: 290, distance: 49.2
click at [656, 284] on div "Price zł 2597.99" at bounding box center [680, 269] width 104 height 30
drag, startPoint x: 706, startPoint y: 297, endPoint x: 625, endPoint y: 372, distance: 109.7
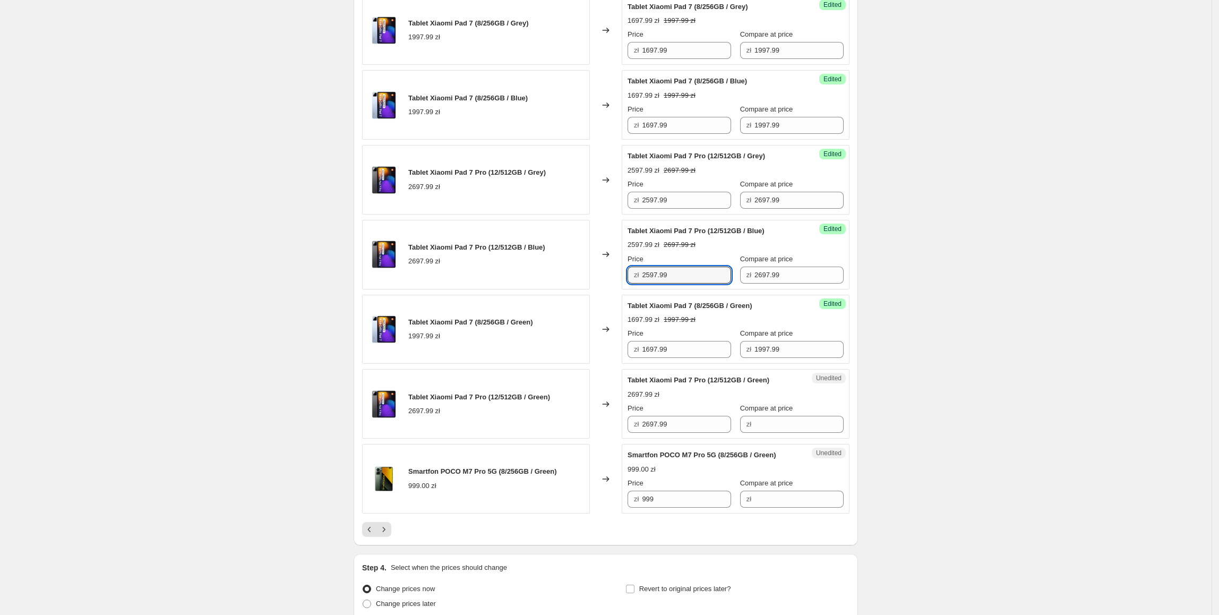
click at [555, 289] on div "Tablet Xiaomi Pad 7 Pro (12/512GB / Blue) 2697.99 zł Changed to Success Edited …" at bounding box center [605, 255] width 487 height 70
drag, startPoint x: 679, startPoint y: 447, endPoint x: 573, endPoint y: 444, distance: 105.1
click at [573, 439] on div "Tablet Xiaomi Pad 7 Pro (12/512GB / Green) 2697.99 zł Changed to Unedited Table…" at bounding box center [605, 404] width 487 height 70
paste input "5"
type input "2597.99"
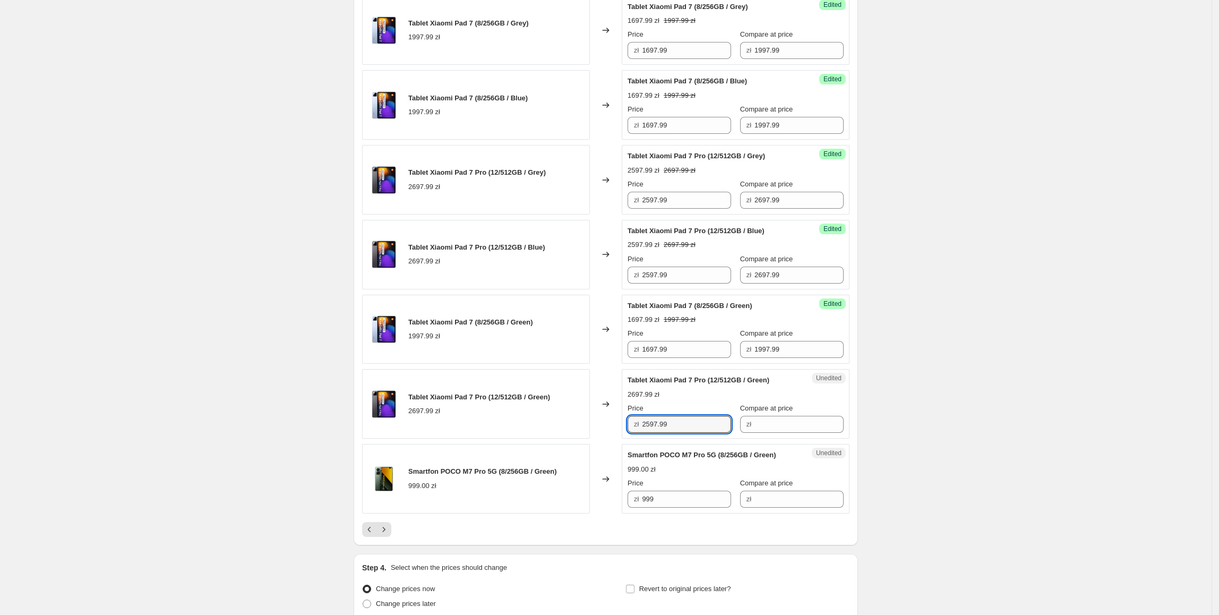
click at [572, 436] on div "Tablet Xiaomi Pad 7 Pro (12/512GB / Green) 2697.99 zł" at bounding box center [476, 404] width 228 height 70
drag, startPoint x: 794, startPoint y: 287, endPoint x: 655, endPoint y: 321, distance: 143.7
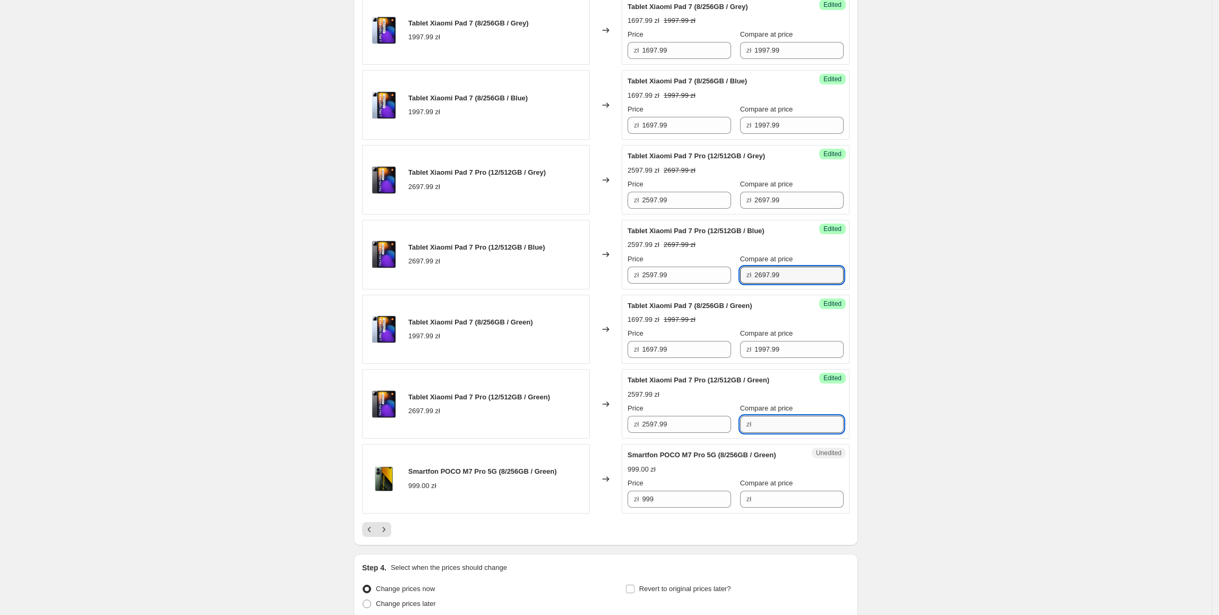
click at [770, 433] on input "Compare at price" at bounding box center [798, 424] width 89 height 17
paste input "2697.99"
type input "2697.99"
click at [522, 404] on div "Tablet Xiaomi Pad 7 Pro (12/512GB / Green) 2697.99 zł" at bounding box center [476, 404] width 228 height 70
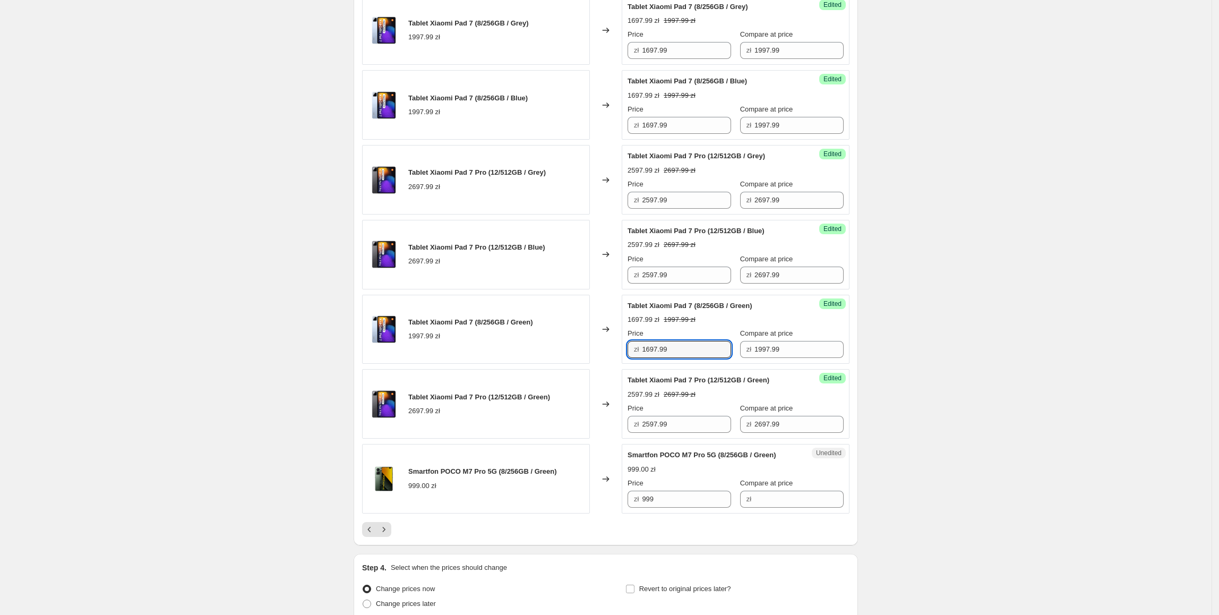
drag, startPoint x: 691, startPoint y: 366, endPoint x: 590, endPoint y: 387, distance: 102.6
click at [548, 401] on span "Tablet Xiaomi Pad 7 Pro (12/512GB / Green)" at bounding box center [479, 397] width 142 height 8
drag, startPoint x: 693, startPoint y: 521, endPoint x: 616, endPoint y: 521, distance: 77.0
click at [616, 513] on div "Smartfon POCO M7 Pro 5G (8/256GB / Green) 999.00 zł Changed to Unedited Smartfo…" at bounding box center [605, 479] width 487 height 70
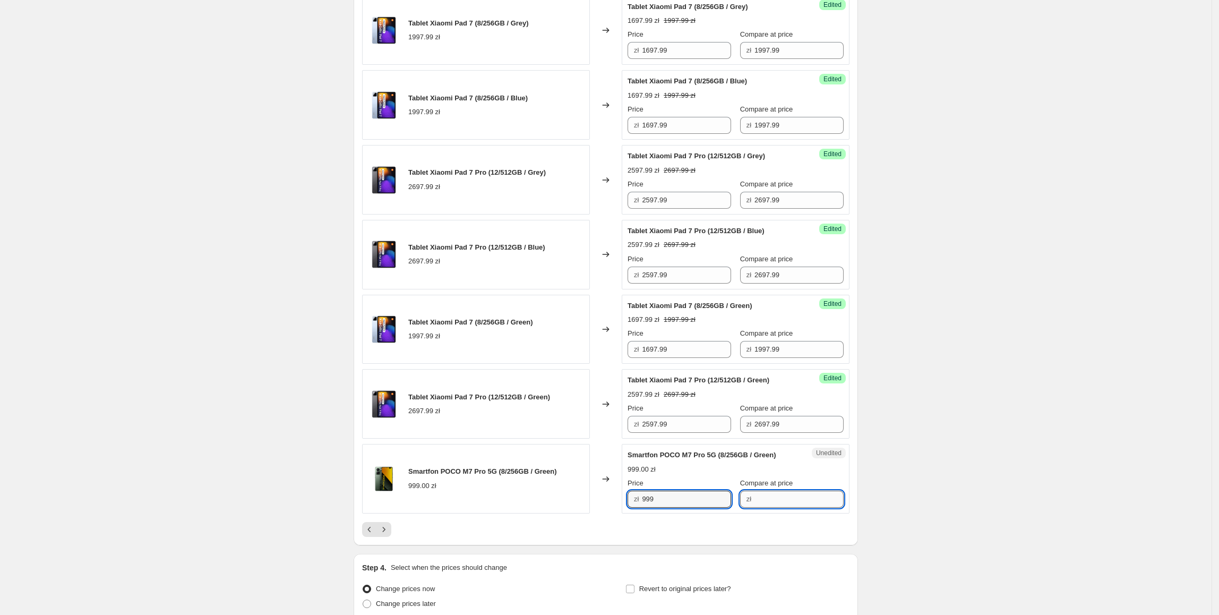
click at [769, 508] on input "Compare at price" at bounding box center [798, 499] width 89 height 17
paste input "999"
type input "999"
drag, startPoint x: 674, startPoint y: 512, endPoint x: 642, endPoint y: 518, distance: 32.4
click at [642, 508] on div "zł 999" at bounding box center [680, 499] width 104 height 17
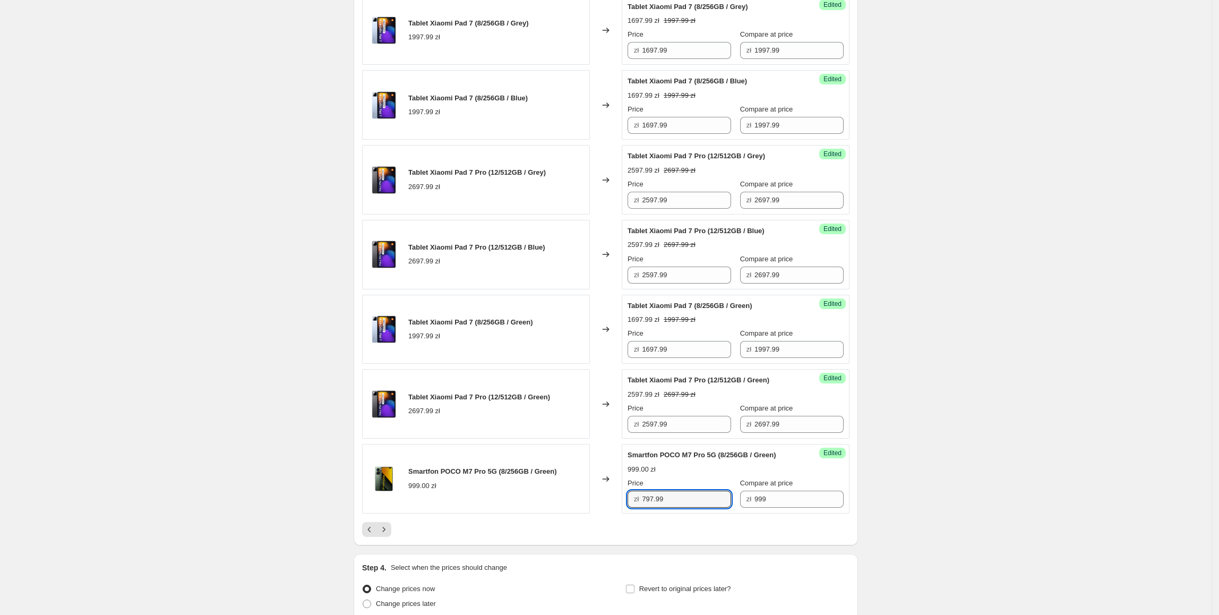
type input "797.99"
click at [525, 513] on div "Smartfon POCO M7 Pro 5G (8/256GB / Green) 999.00 zł" at bounding box center [476, 479] width 228 height 70
click at [389, 535] on icon "Next" at bounding box center [384, 529] width 11 height 11
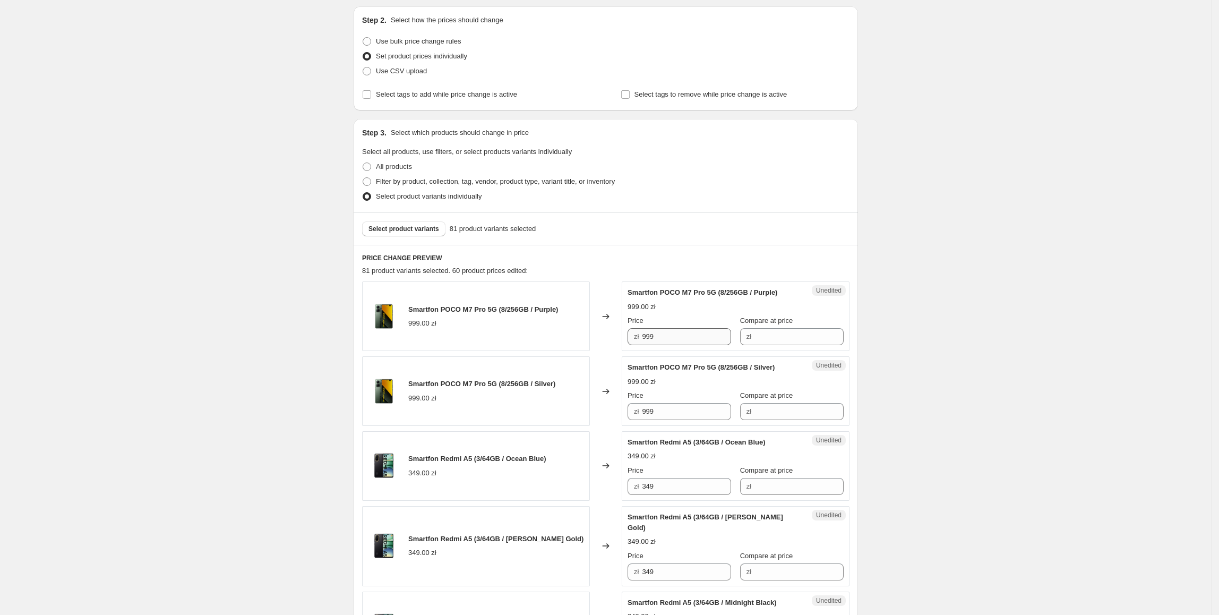
scroll to position [109, 0]
drag, startPoint x: 700, startPoint y: 330, endPoint x: 602, endPoint y: 332, distance: 98.2
click at [602, 332] on div "Smartfon POCO M7 Pro 5G (8/256GB / Purple) 999.00 zł Changed to Unedited Smartf…" at bounding box center [605, 316] width 487 height 70
click at [780, 332] on input "Compare at price" at bounding box center [798, 336] width 89 height 17
paste input "999"
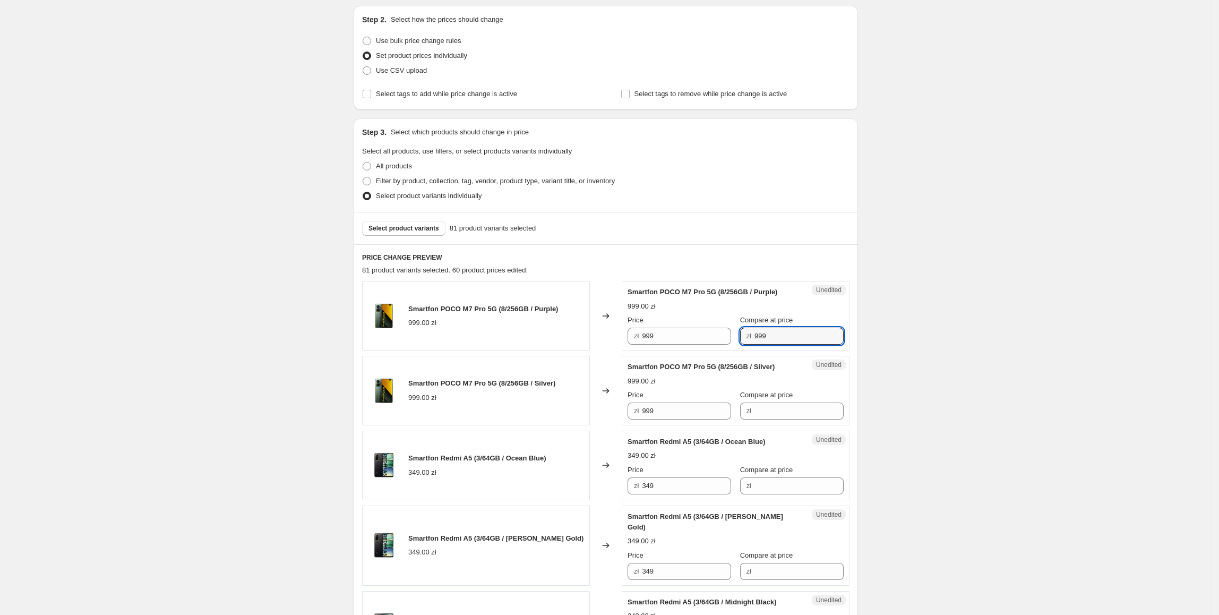
type input "999"
drag, startPoint x: 674, startPoint y: 342, endPoint x: 632, endPoint y: 351, distance: 43.3
type input "797.99"
click at [476, 414] on div "Smartfon POCO M7 Pro 5G (8/256GB / Silver) 999.00 zł" at bounding box center [476, 391] width 228 height 70
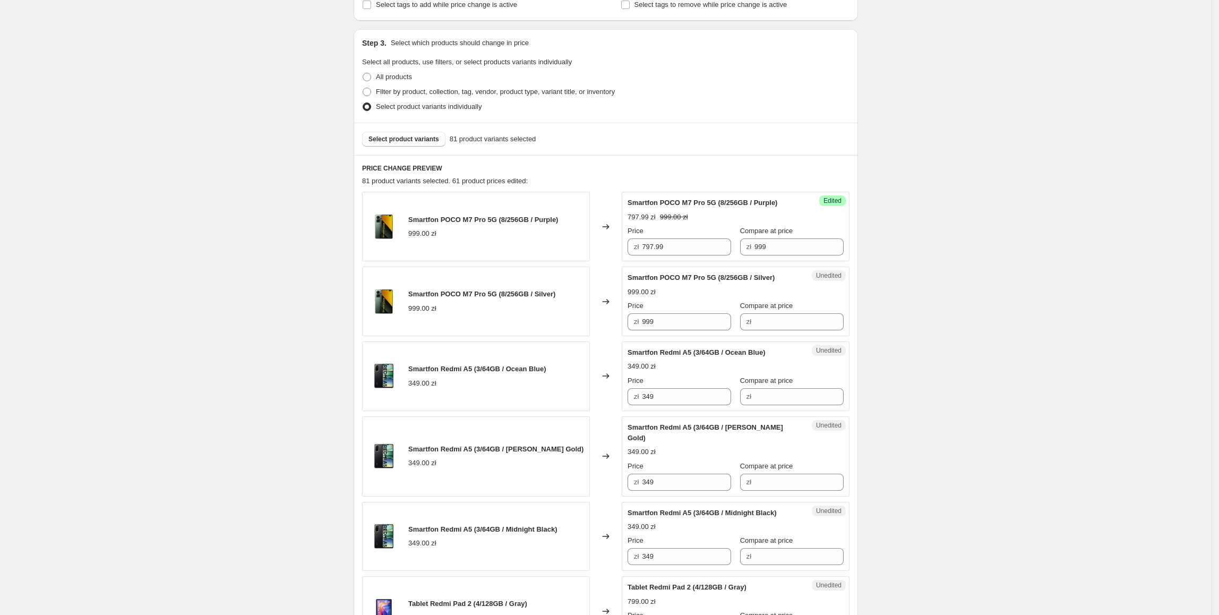
scroll to position [199, 0]
drag, startPoint x: 686, startPoint y: 331, endPoint x: 674, endPoint y: 329, distance: 12.4
click at [674, 329] on div "Unedited Smartfon POCO M7 Pro 5G (8/256GB / Silver) 999.00 zł Price zł 999 Comp…" at bounding box center [736, 301] width 228 height 70
drag, startPoint x: 677, startPoint y: 325, endPoint x: 628, endPoint y: 325, distance: 49.9
click at [628, 325] on div "Unedited Smartfon POCO M7 Pro 5G (8/256GB / Silver) 999.00 zł Price zł 999 Comp…" at bounding box center [736, 301] width 228 height 70
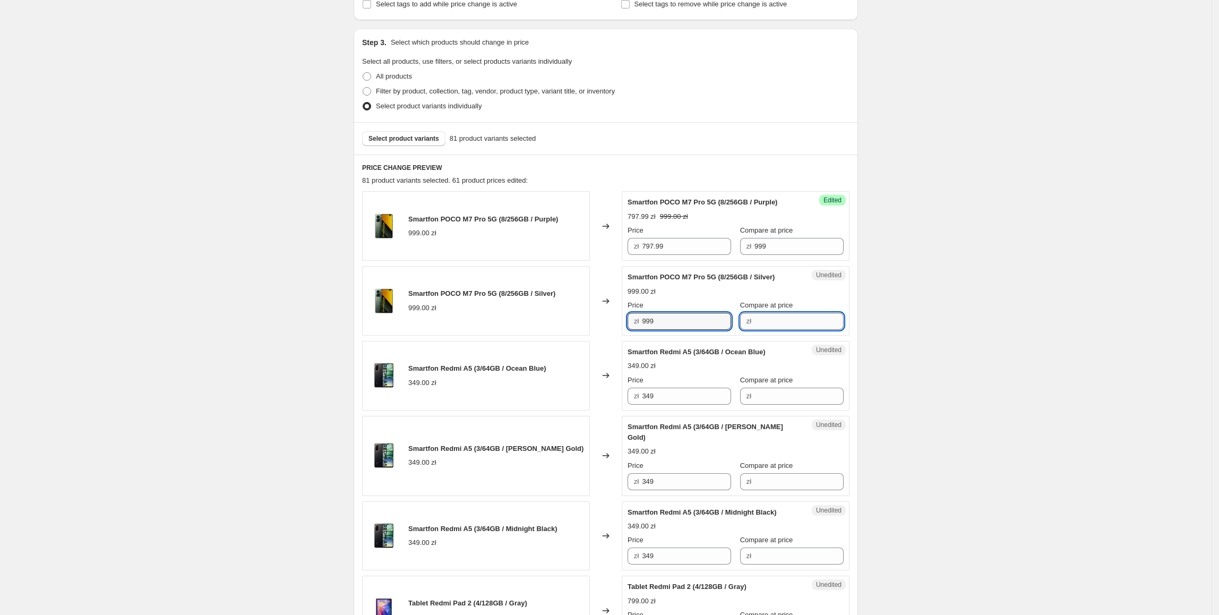
click at [795, 314] on input "Compare at price" at bounding box center [798, 321] width 89 height 17
paste input "999"
type input "999"
drag, startPoint x: 708, startPoint y: 313, endPoint x: 639, endPoint y: 324, distance: 69.3
click at [639, 324] on div "zł 999" at bounding box center [680, 321] width 104 height 17
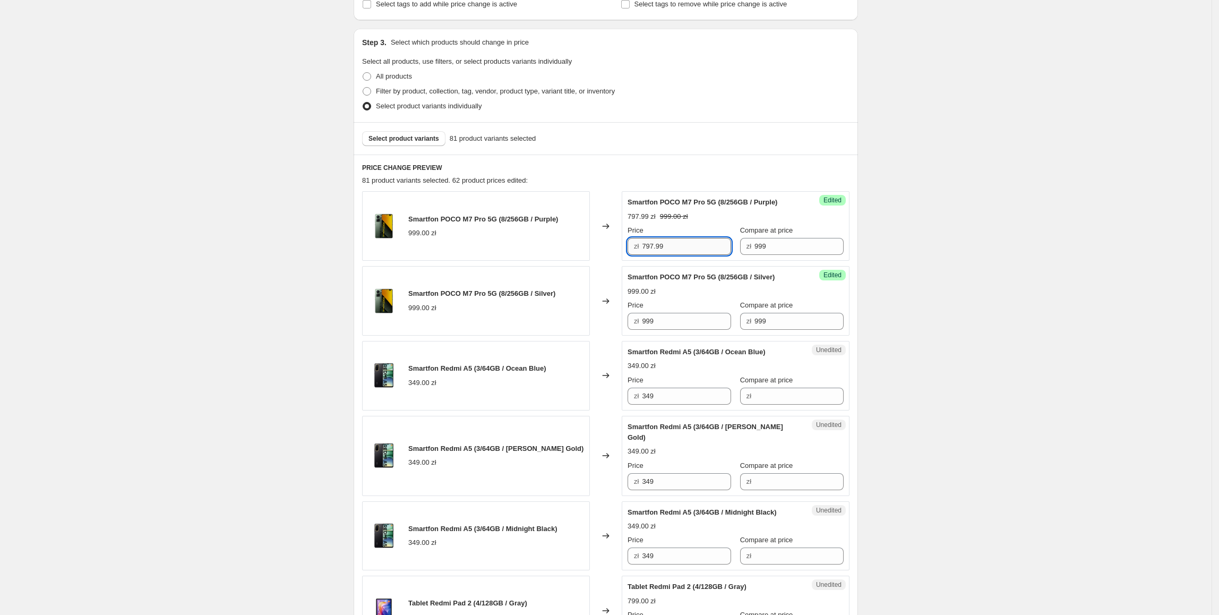
click at [682, 241] on input "797.99" at bounding box center [686, 246] width 89 height 17
drag, startPoint x: 684, startPoint y: 241, endPoint x: 502, endPoint y: 241, distance: 182.1
click at [502, 241] on div "Smartfon POCO M7 Pro 5G (8/256GB / Purple) 999.00 zł Changed to Success Edited …" at bounding box center [605, 226] width 487 height 70
paste input "797."
drag, startPoint x: 686, startPoint y: 320, endPoint x: 565, endPoint y: 320, distance: 120.5
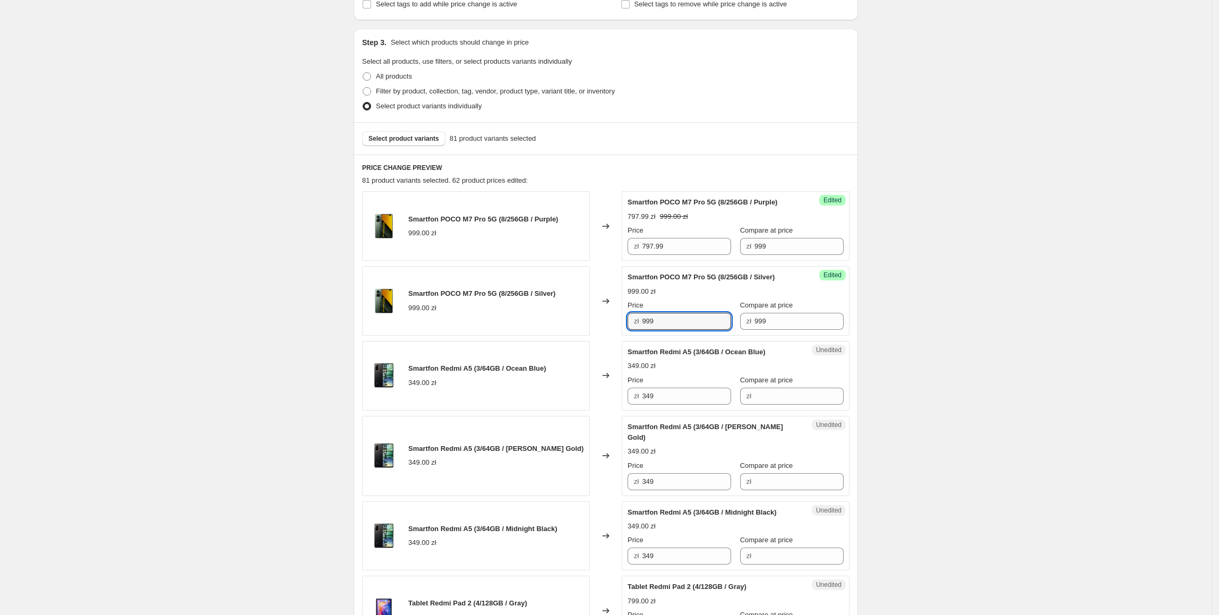
click at [566, 320] on div "Smartfon POCO M7 Pro 5G (8/256GB / Silver) 999.00 zł Changed to Success Edited …" at bounding box center [605, 301] width 487 height 70
type input "797.99"
click at [563, 319] on div "Smartfon POCO M7 Pro 5G (8/256GB / Silver) 999.00 zł" at bounding box center [476, 301] width 228 height 70
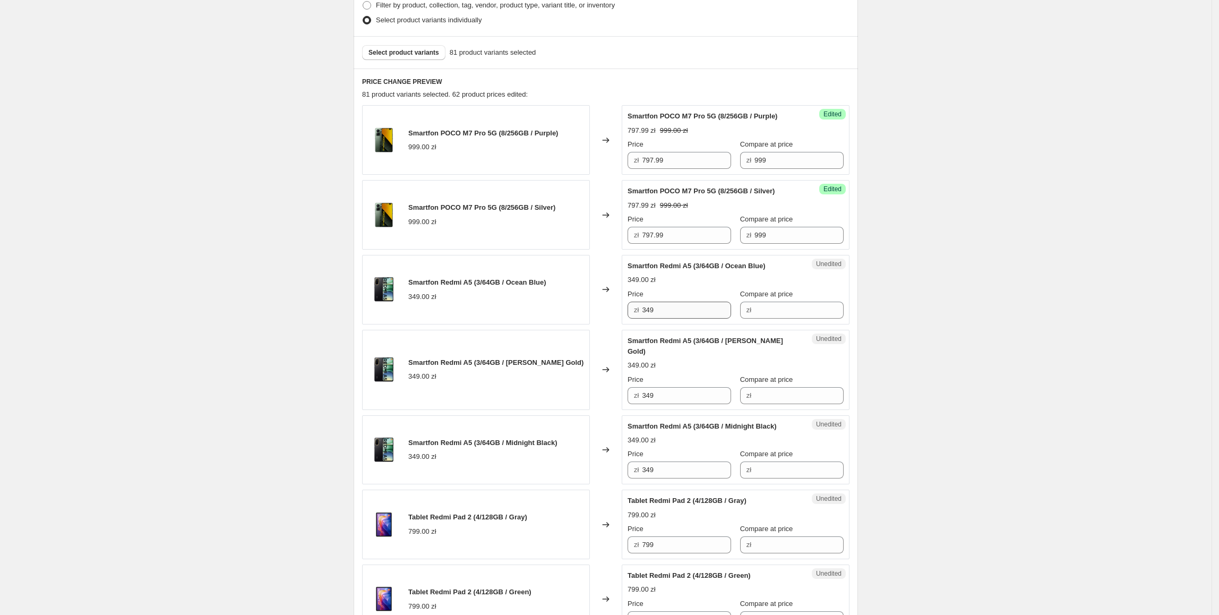
scroll to position [285, 0]
drag, startPoint x: 676, startPoint y: 308, endPoint x: 631, endPoint y: 311, distance: 45.2
click at [631, 311] on div "zł 349" at bounding box center [680, 309] width 104 height 17
click at [746, 313] on div "zł" at bounding box center [792, 309] width 104 height 17
paste input "349"
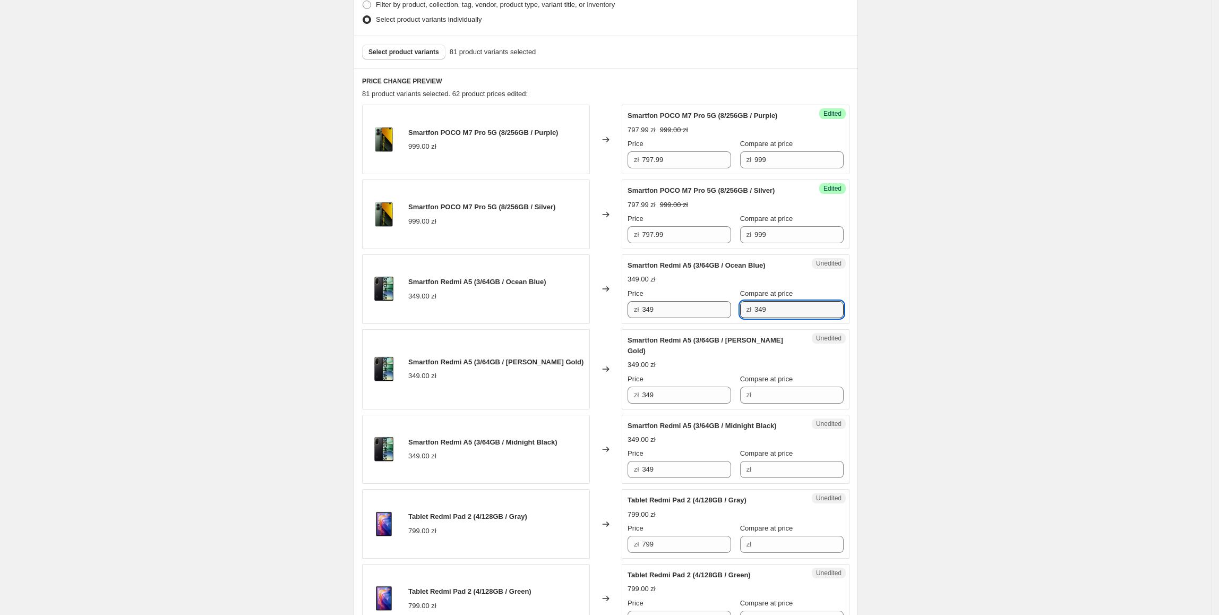
type input "349"
drag, startPoint x: 676, startPoint y: 313, endPoint x: 639, endPoint y: 313, distance: 37.2
click at [639, 313] on div "zł 349" at bounding box center [680, 309] width 104 height 17
type input "297.99"
click at [536, 360] on span "Smartfon Redmi A5 (3/64GB / [PERSON_NAME] Gold)" at bounding box center [495, 362] width 175 height 8
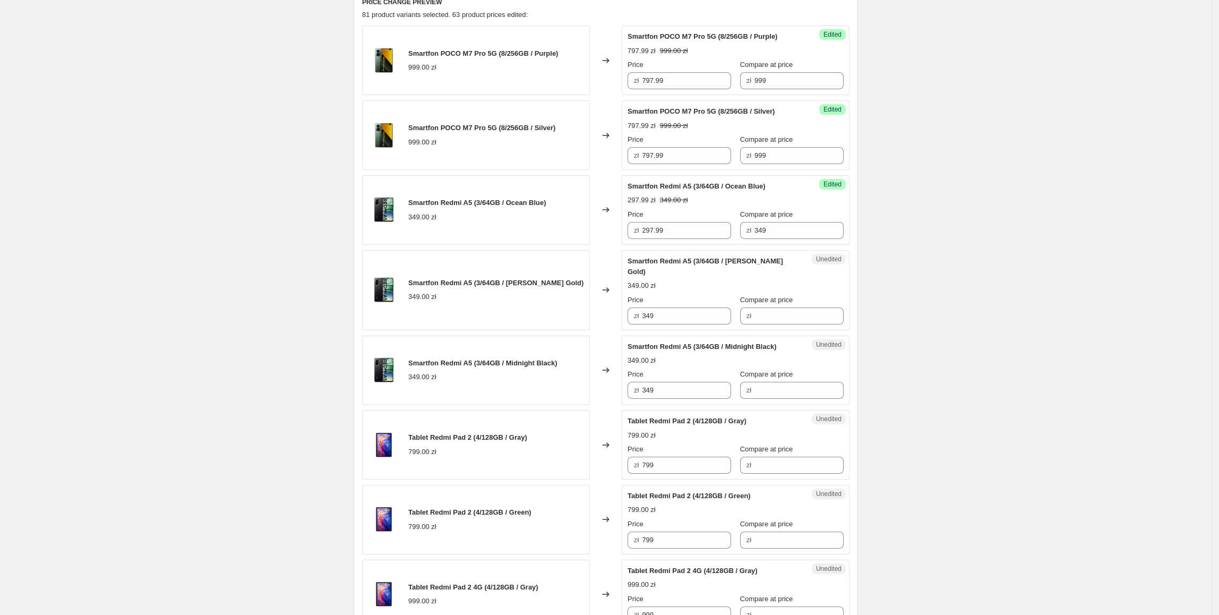
scroll to position [389, 0]
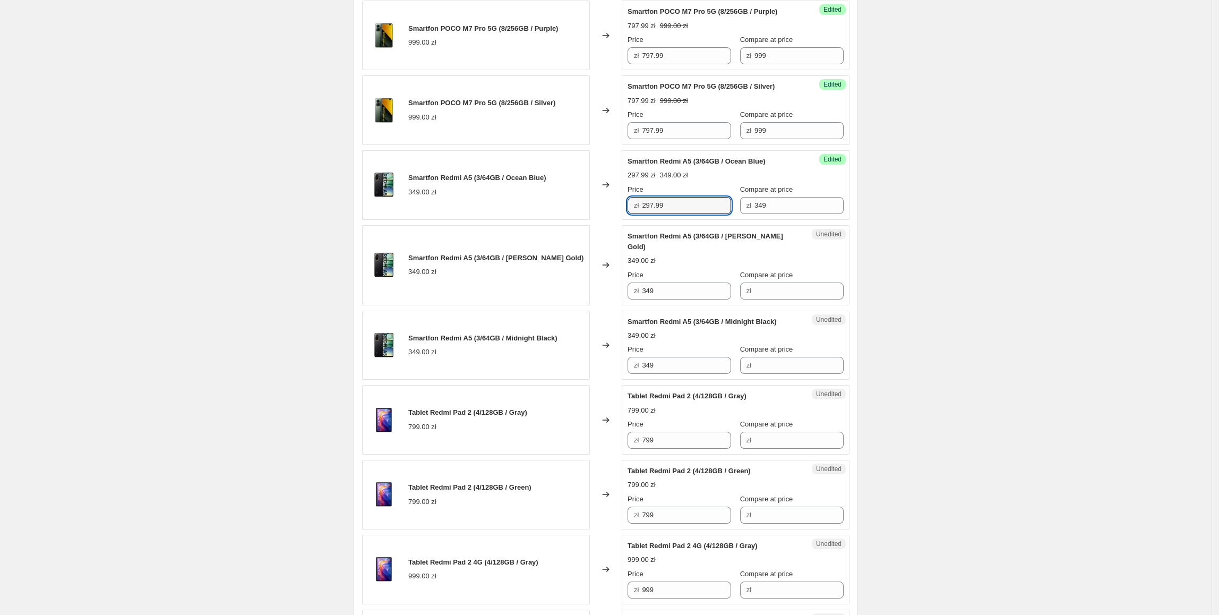
drag, startPoint x: 669, startPoint y: 207, endPoint x: 585, endPoint y: 207, distance: 84.4
click at [585, 207] on div "Smartfon Redmi A5 (3/64GB / Ocean Blue) 349.00 zł Changed to Success Edited Sma…" at bounding box center [605, 185] width 487 height 70
paste input "297.9"
drag, startPoint x: 677, startPoint y: 285, endPoint x: 689, endPoint y: 361, distance: 77.3
click at [545, 285] on div "Smartfon Redmi A5 (3/64GB / [PERSON_NAME] Gold) 349.00 zł Changed to Unedited S…" at bounding box center [605, 265] width 487 height 80
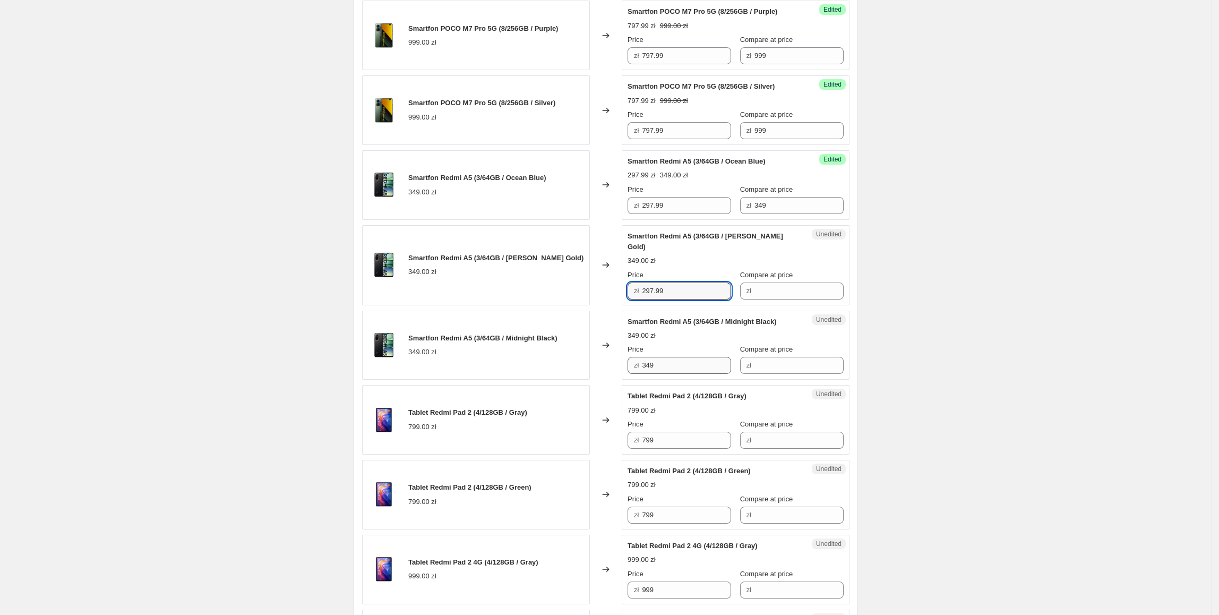
type input "297.99"
drag, startPoint x: 690, startPoint y: 359, endPoint x: 526, endPoint y: 359, distance: 164.6
click at [526, 359] on div "Smartfon Redmi A5 (3/64GB / Midnight Black) 349.00 zł Changed to Unedited Smart…" at bounding box center [605, 346] width 487 height 70
paste input "297.9"
type input "297.99"
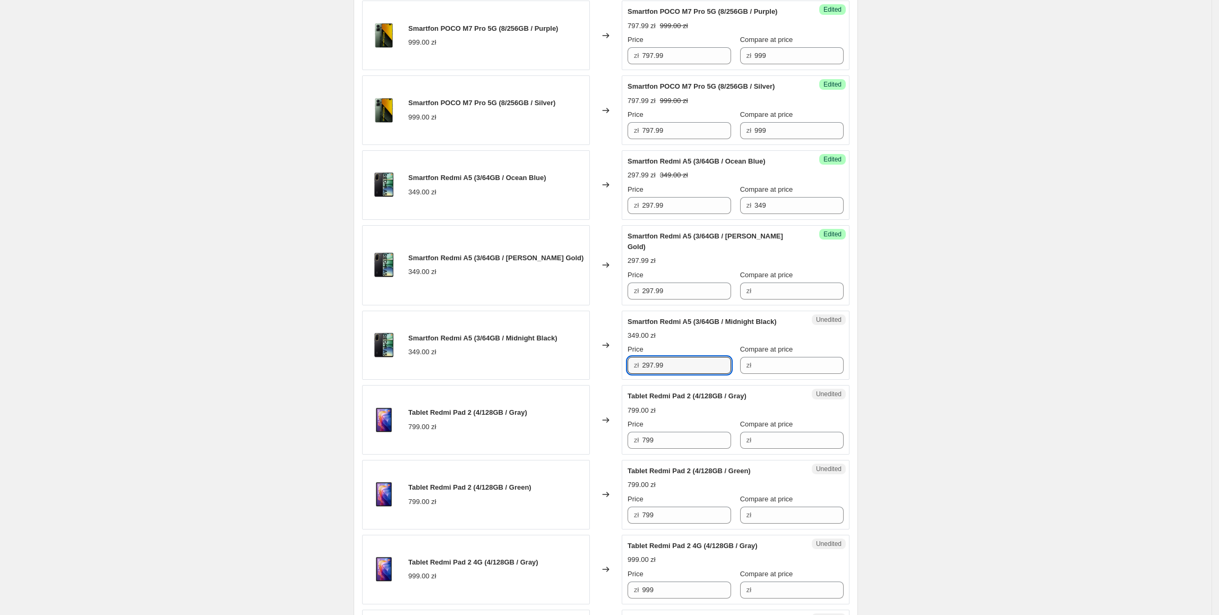
click at [532, 349] on div "Smartfon Redmi A5 (3/64GB / Midnight Black) 349.00 zł" at bounding box center [476, 346] width 228 height 70
drag, startPoint x: 773, startPoint y: 202, endPoint x: 708, endPoint y: 217, distance: 66.6
click at [706, 217] on div "Success Edited Smartfon Redmi A5 (3/64GB / Ocean Blue) 297.99 zł 349.00 zł Pric…" at bounding box center [736, 185] width 228 height 70
click at [791, 282] on input "Compare at price" at bounding box center [798, 290] width 89 height 17
paste input "349"
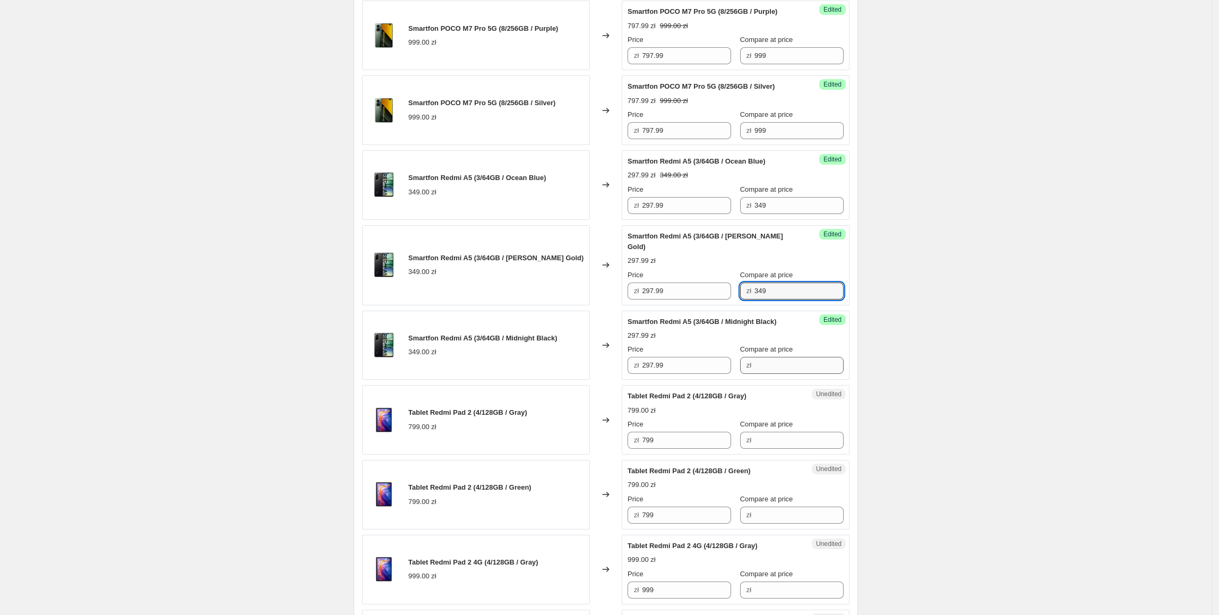
type input "349"
click at [775, 357] on input "Compare at price" at bounding box center [798, 365] width 89 height 17
paste input "349"
type input "349"
click at [512, 364] on div "Smartfon Redmi A5 (3/64GB / Midnight Black) 349.00 zł" at bounding box center [476, 346] width 228 height 70
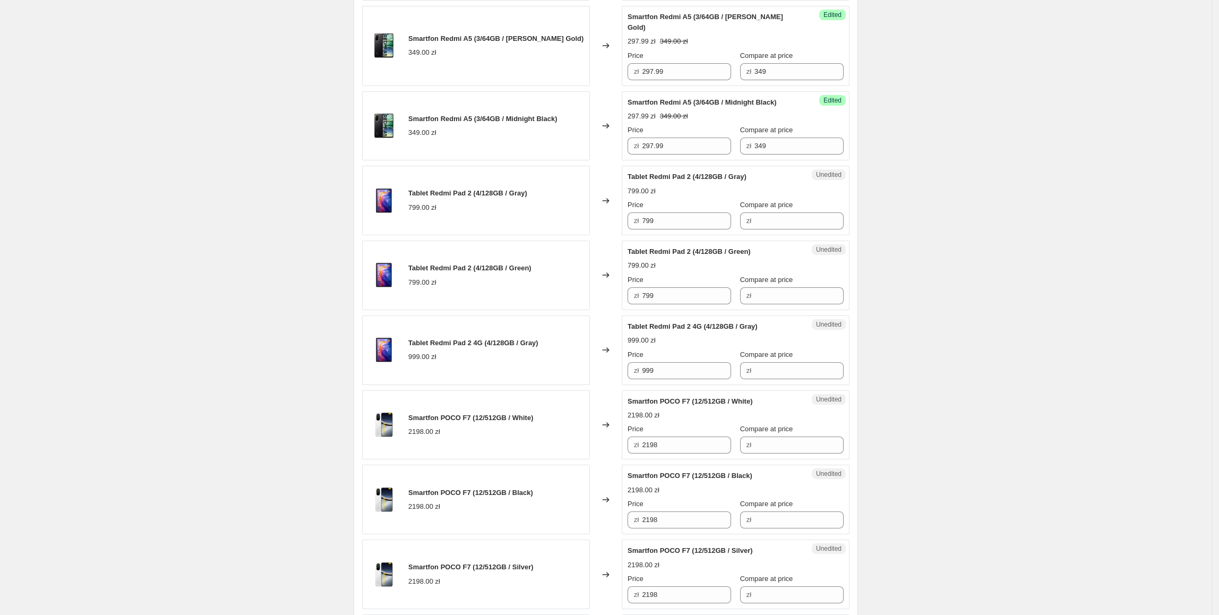
scroll to position [629, 0]
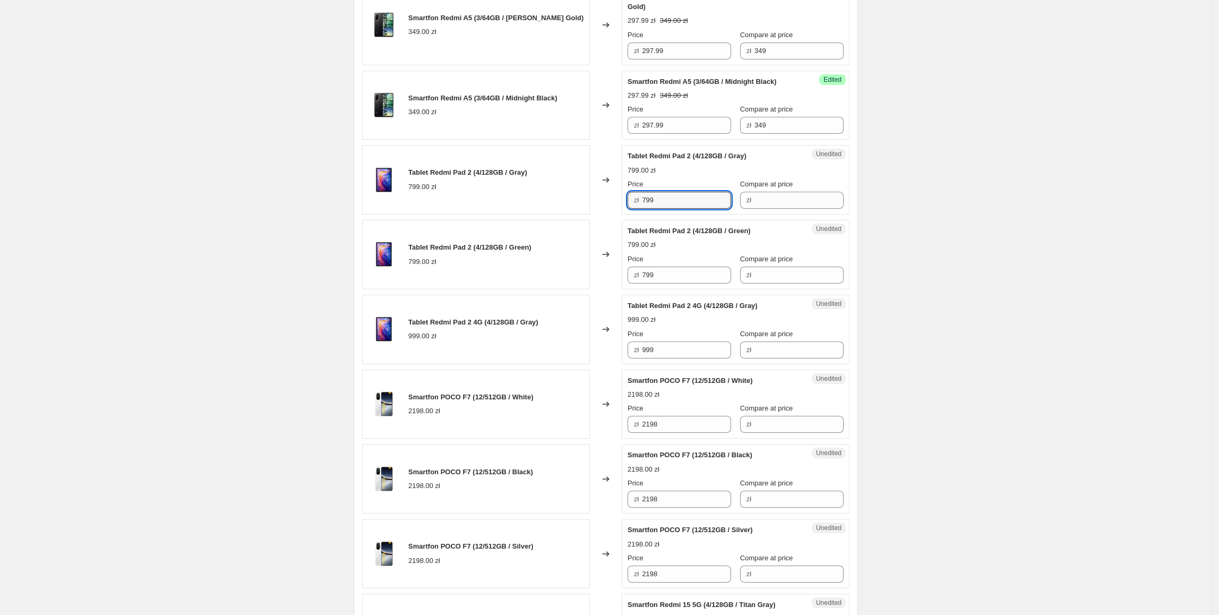
drag, startPoint x: 710, startPoint y: 192, endPoint x: 703, endPoint y: 192, distance: 6.4
click at [612, 192] on div "Tablet Redmi Pad 2 (4/128GB / Gray) 799.00 zł Changed to Unedited Tablet Redmi …" at bounding box center [605, 180] width 487 height 70
drag, startPoint x: 799, startPoint y: 192, endPoint x: 771, endPoint y: 191, distance: 27.6
click at [799, 192] on input "Compare at price" at bounding box center [798, 200] width 89 height 17
paste input "799"
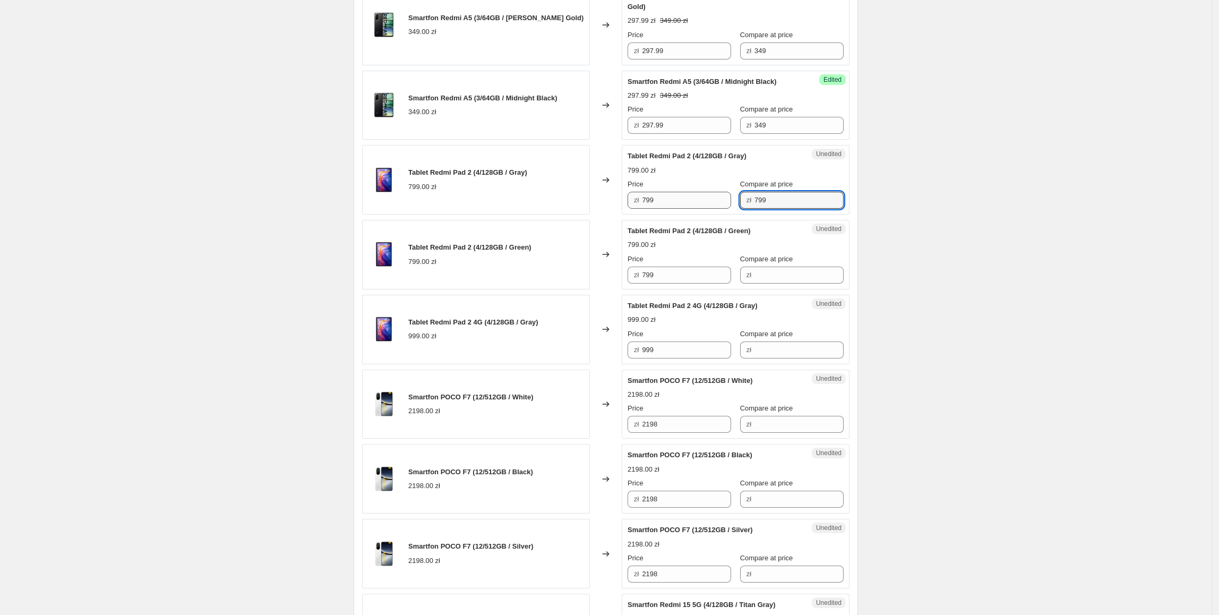
type input "799"
drag, startPoint x: 704, startPoint y: 190, endPoint x: 638, endPoint y: 191, distance: 65.9
click at [639, 192] on div "zł 799" at bounding box center [680, 200] width 104 height 17
type input "697.99"
click at [487, 281] on div "Smartfon POCO M7 Pro 5G (8/256GB / Purple) 999.00 zł Changed to Success Edited …" at bounding box center [605, 511] width 487 height 1500
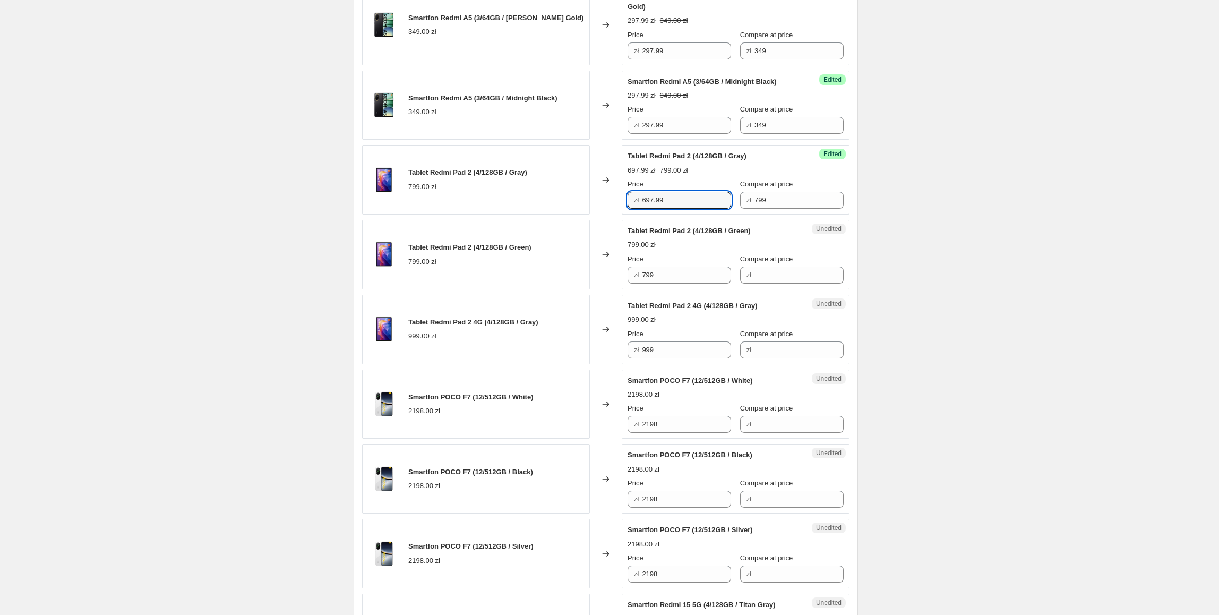
drag, startPoint x: 676, startPoint y: 193, endPoint x: 678, endPoint y: 263, distance: 70.1
click at [598, 209] on div "Smartfon POCO M7 Pro 5G (8/256GB / Purple) 999.00 zł Changed to Success Edited …" at bounding box center [605, 511] width 487 height 1500
click at [679, 267] on input "799" at bounding box center [686, 275] width 89 height 17
click at [683, 267] on input "799" at bounding box center [686, 275] width 89 height 17
drag, startPoint x: 690, startPoint y: 267, endPoint x: 564, endPoint y: 270, distance: 126.4
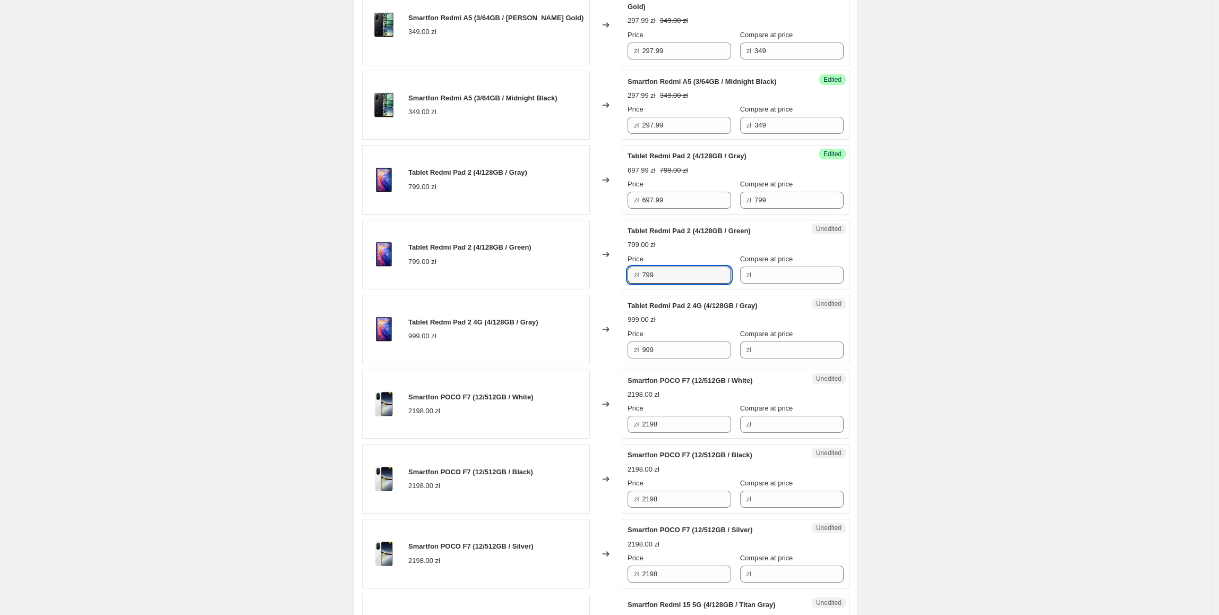
click at [565, 270] on div "Tablet Redmi Pad 2 (4/128GB / Green) 799.00 zł Changed to Unedited Tablet Redmi…" at bounding box center [605, 255] width 487 height 70
paste input "697."
type input "697.99"
click at [564, 270] on div "Tablet Redmi Pad 2 (4/128GB / Green) 799.00 zł" at bounding box center [476, 255] width 228 height 70
drag, startPoint x: 801, startPoint y: 195, endPoint x: 754, endPoint y: 230, distance: 57.7
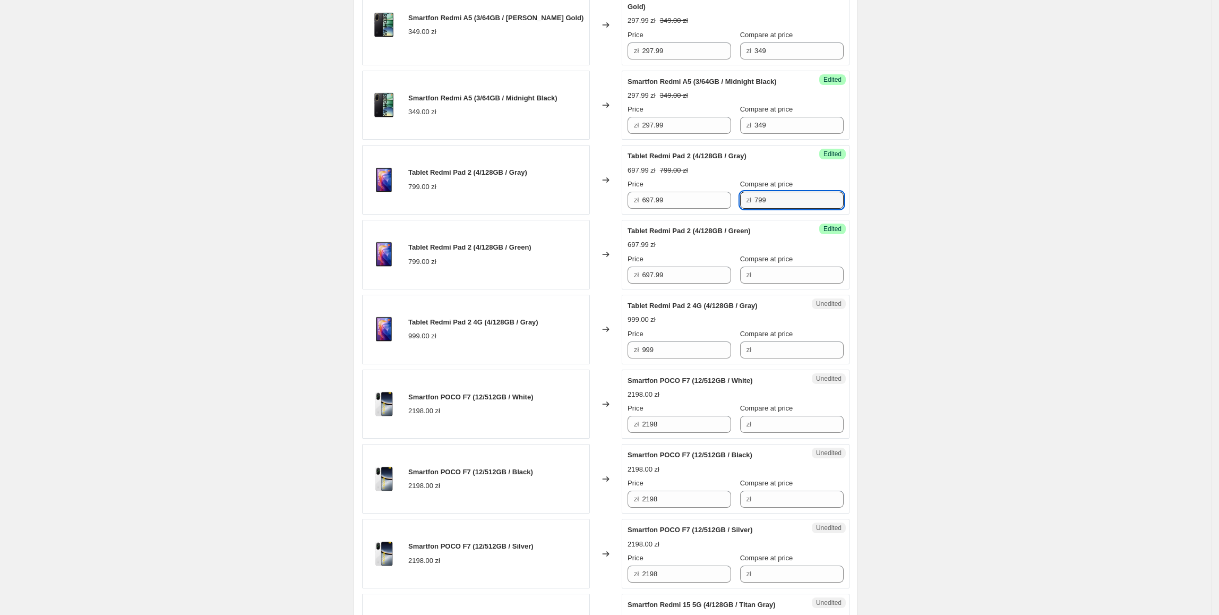
click at [715, 204] on div "Success Edited Tablet Redmi Pad 2 (4/128GB / Gray) 697.99 zł 799.00 zł Price zł…" at bounding box center [736, 180] width 228 height 70
click at [788, 267] on input "Compare at price" at bounding box center [798, 275] width 89 height 17
paste input "799"
type input "799"
click at [571, 270] on div "Tablet Redmi Pad 2 (4/128GB / Green) 799.00 zł" at bounding box center [476, 255] width 228 height 70
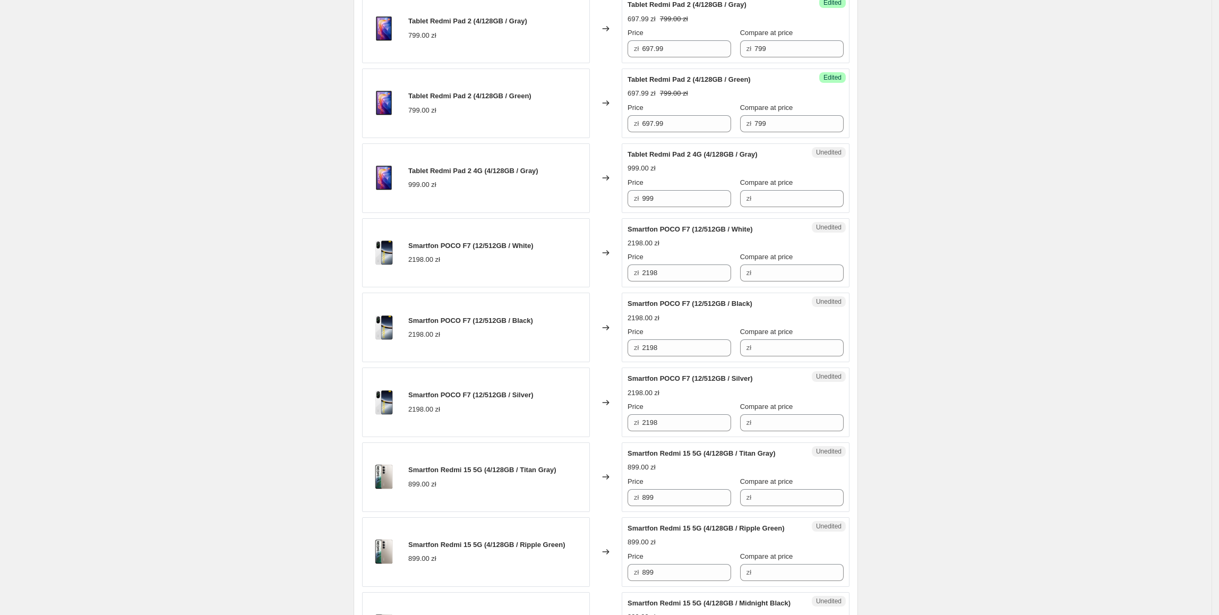
scroll to position [789, 0]
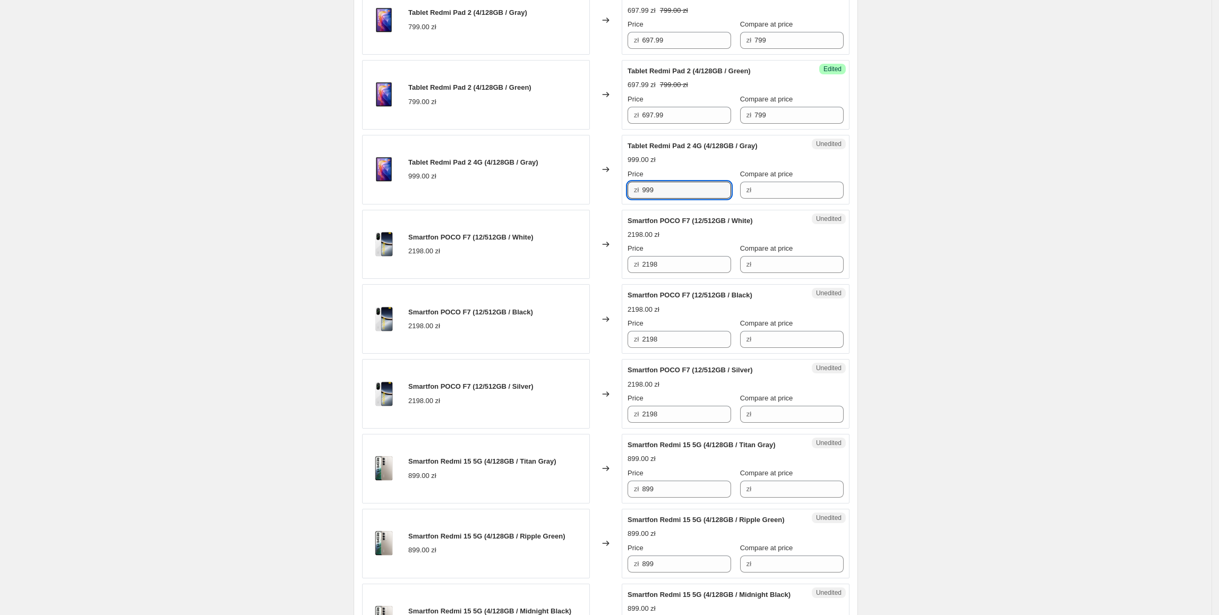
drag, startPoint x: 693, startPoint y: 179, endPoint x: 572, endPoint y: 186, distance: 121.8
click at [572, 186] on div "Tablet Redmi Pad 2 4G (4/128GB / Gray) 999.00 zł Changed to Unedited Tablet Red…" at bounding box center [605, 170] width 487 height 70
click at [797, 188] on input "Compare at price" at bounding box center [798, 190] width 89 height 17
paste input "999"
type input "999"
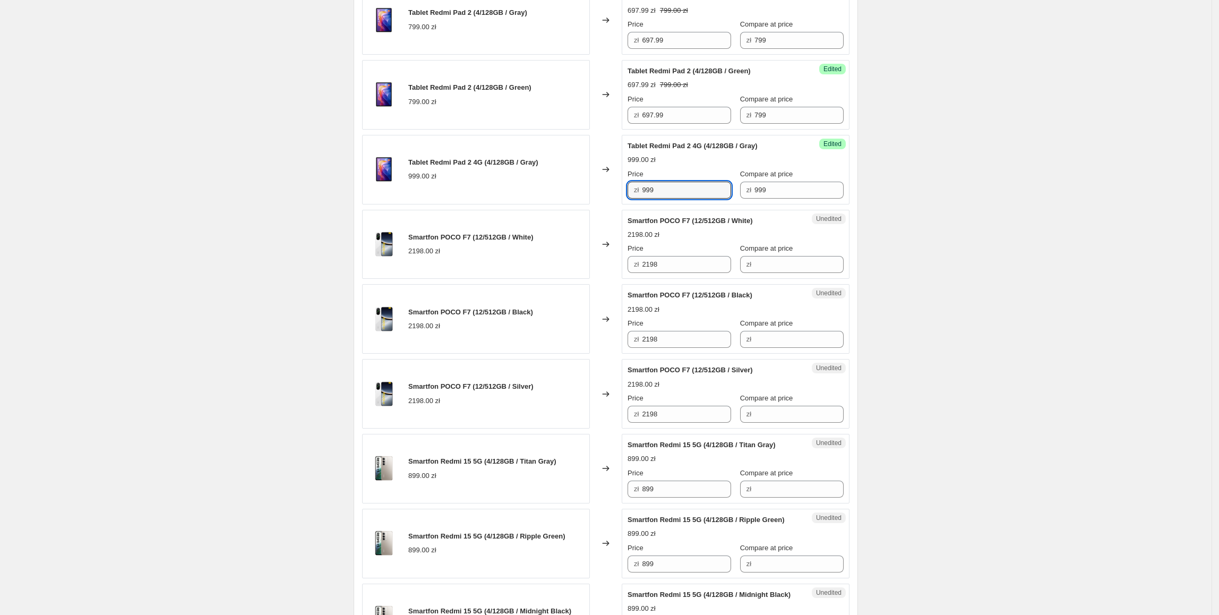
drag, startPoint x: 701, startPoint y: 182, endPoint x: 589, endPoint y: 193, distance: 112.1
click at [589, 193] on div "Tablet Redmi Pad 2 4G (4/128GB / Gray) 999.00 zł Changed to Success Edited Tabl…" at bounding box center [605, 170] width 487 height 70
type input "897.99"
click at [432, 236] on div "Smartfon POCO F7 (12/512GB / White) 2198.00 zł" at bounding box center [470, 244] width 125 height 24
drag, startPoint x: 695, startPoint y: 259, endPoint x: 627, endPoint y: 260, distance: 68.0
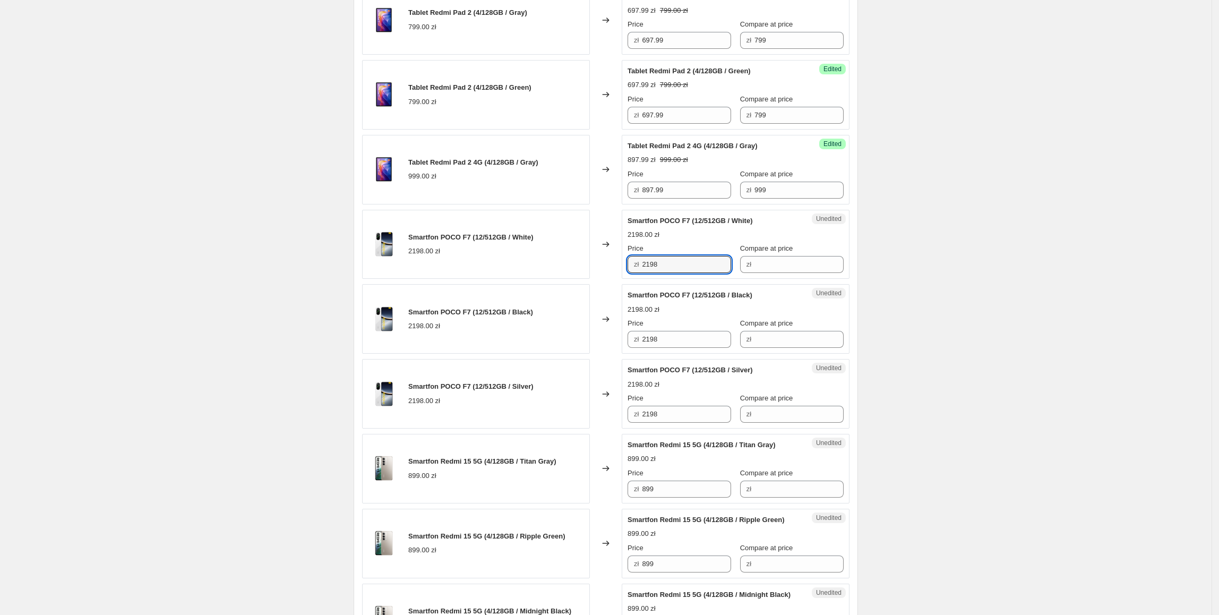
click at [621, 259] on div "Smartfon POCO F7 (12/512GB / White) 2198.00 zł Changed to Unedited Smartfon POC…" at bounding box center [605, 245] width 487 height 70
click at [786, 263] on input "Compare at price" at bounding box center [798, 264] width 89 height 17
paste input "2198"
type input "2198"
click at [669, 245] on div "Price" at bounding box center [680, 248] width 104 height 11
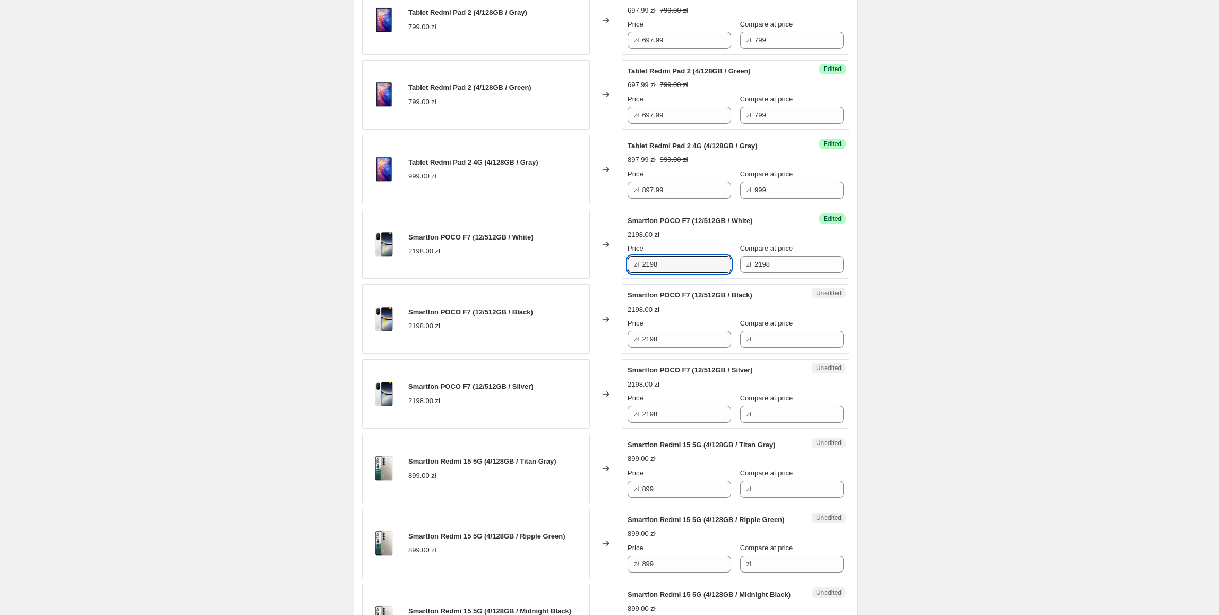
drag, startPoint x: 676, startPoint y: 253, endPoint x: 627, endPoint y: 253, distance: 49.9
click at [627, 253] on div "Success Edited Smartfon POCO F7 (12/512GB / White) 2198.00 zł Price zł 2198 Com…" at bounding box center [736, 245] width 228 height 70
type input "1997.99"
click at [500, 247] on div "2198.00 zł" at bounding box center [470, 251] width 125 height 11
drag, startPoint x: 687, startPoint y: 261, endPoint x: 597, endPoint y: 265, distance: 89.3
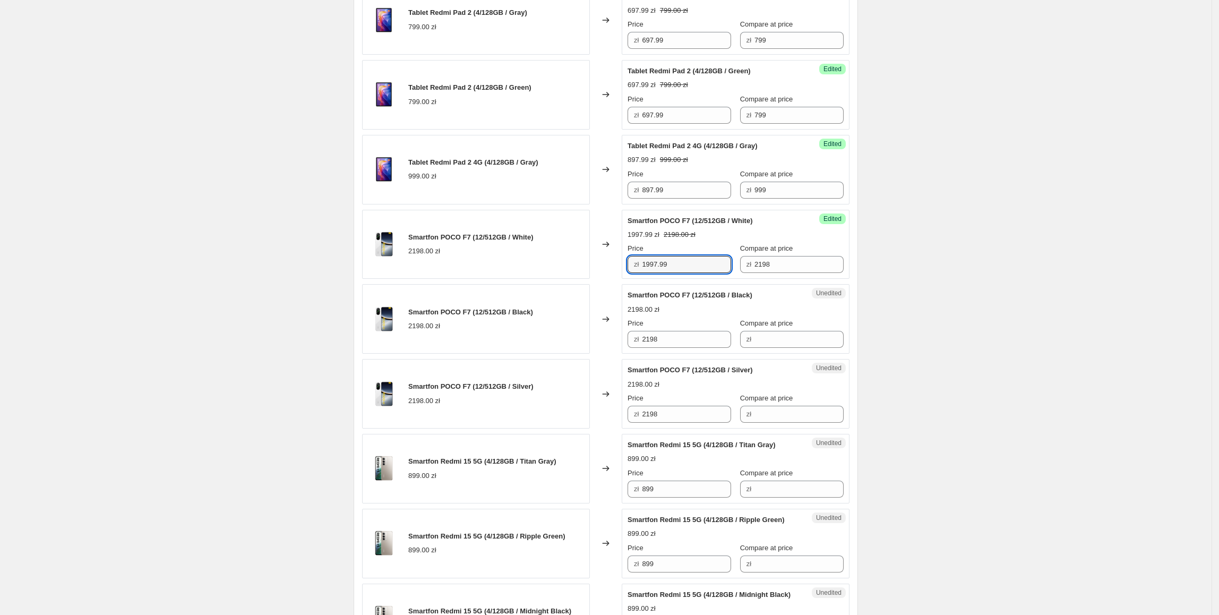
click at [593, 261] on div "Smartfon POCO F7 (12/512GB / White) 2198.00 zł Changed to Success Edited Smartf…" at bounding box center [605, 245] width 487 height 70
drag, startPoint x: 688, startPoint y: 328, endPoint x: 642, endPoint y: 337, distance: 47.0
click at [642, 336] on div "zł 2198" at bounding box center [680, 339] width 104 height 17
paste input "1997.99"
type input "1997.99"
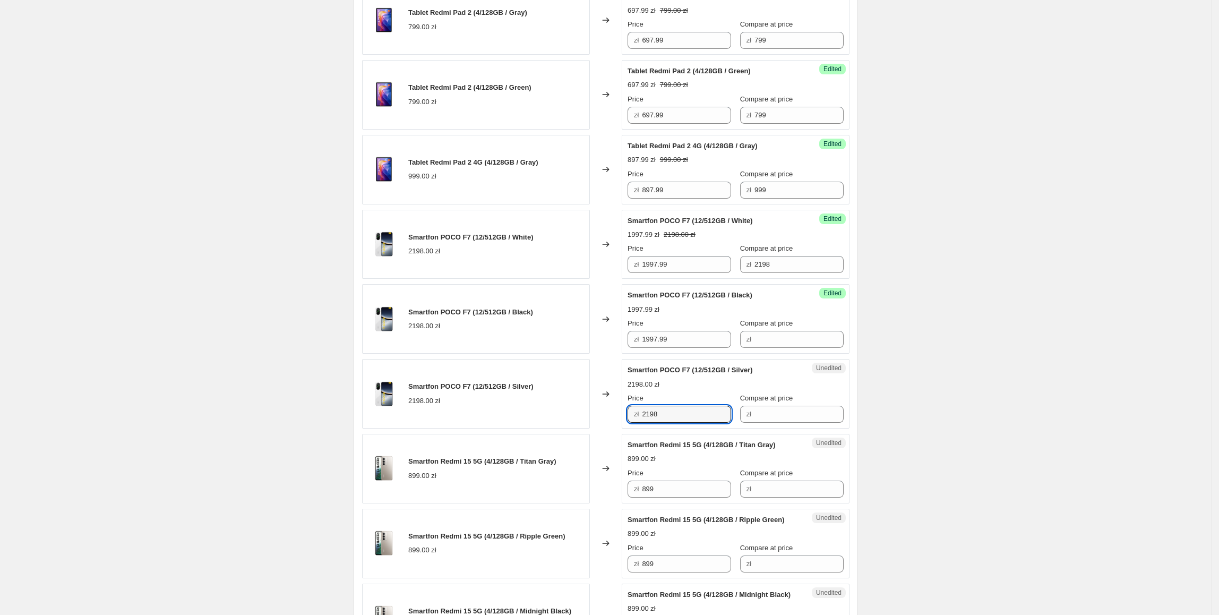
drag, startPoint x: 701, startPoint y: 409, endPoint x: 525, endPoint y: 408, distance: 176.3
click at [525, 410] on div "Smartfon POCO F7 (12/512GB / Silver) 2198.00 zł Changed to Unedited Smartfon PO…" at bounding box center [605, 394] width 487 height 70
paste input "1997.99"
type input "1997.99"
click at [527, 407] on div "Smartfon POCO F7 (12/512GB / Silver) 2198.00 zł" at bounding box center [476, 394] width 228 height 70
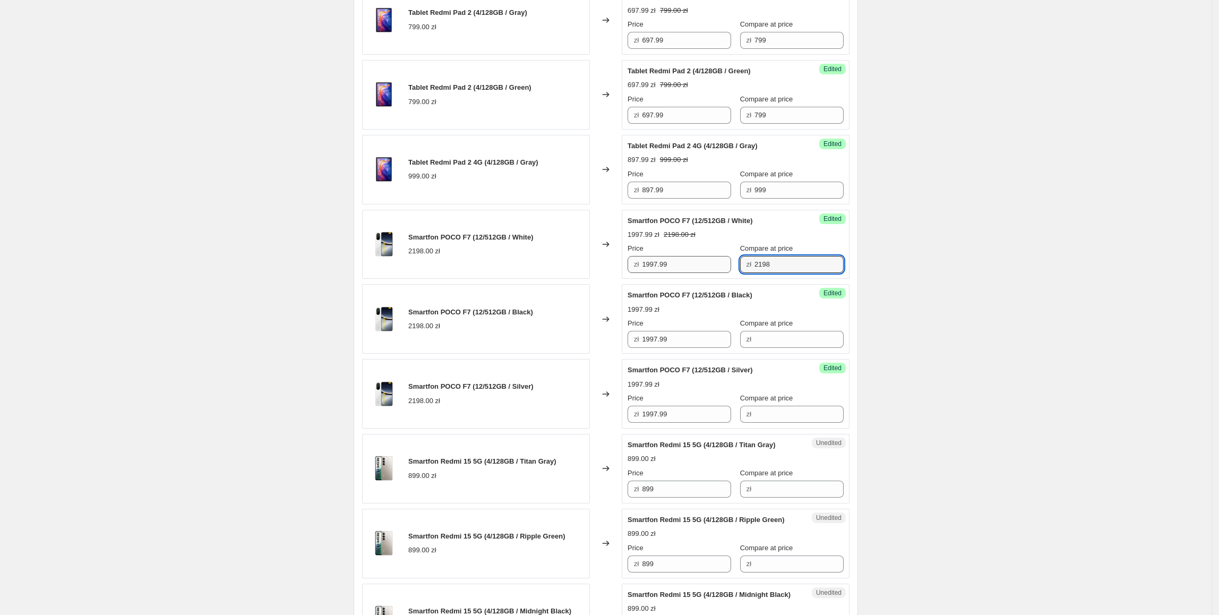
drag, startPoint x: 778, startPoint y: 265, endPoint x: 718, endPoint y: 265, distance: 60.0
click at [718, 265] on div "Price zł 1997.99 Compare at price zł 2198" at bounding box center [736, 258] width 216 height 30
click at [786, 334] on input "Compare at price" at bounding box center [798, 339] width 89 height 17
paste input "2198"
type input "2198"
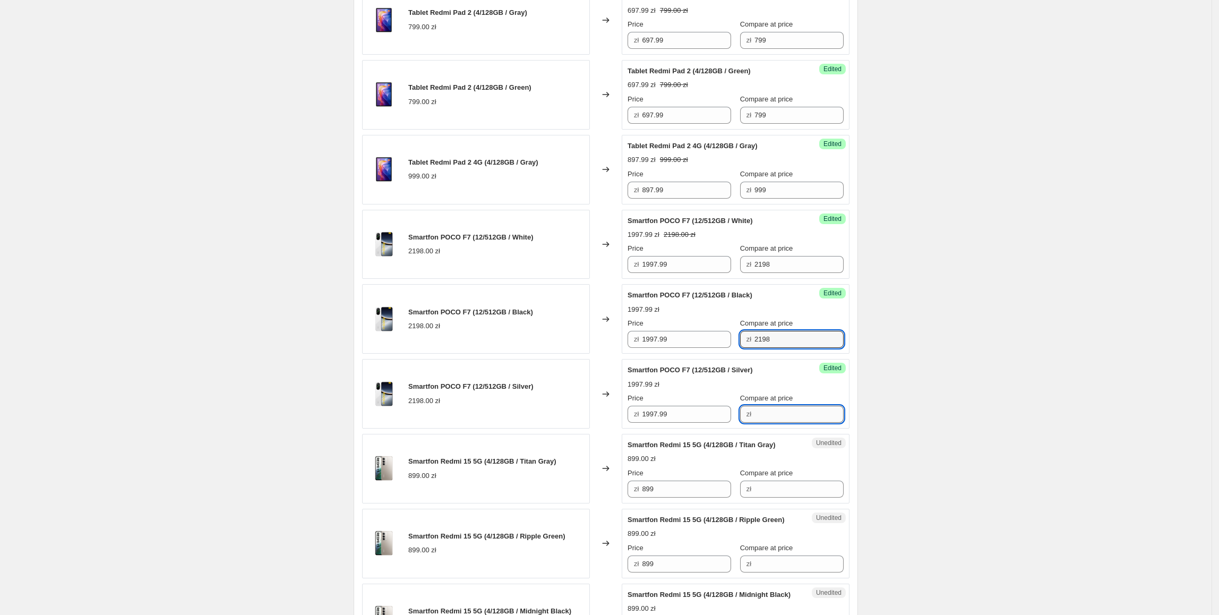
click at [775, 410] on input "Compare at price" at bounding box center [798, 414] width 89 height 17
paste input "2198"
type input "2198"
click at [490, 382] on span "Smartfon POCO F7 (12/512GB / Silver)" at bounding box center [470, 386] width 125 height 8
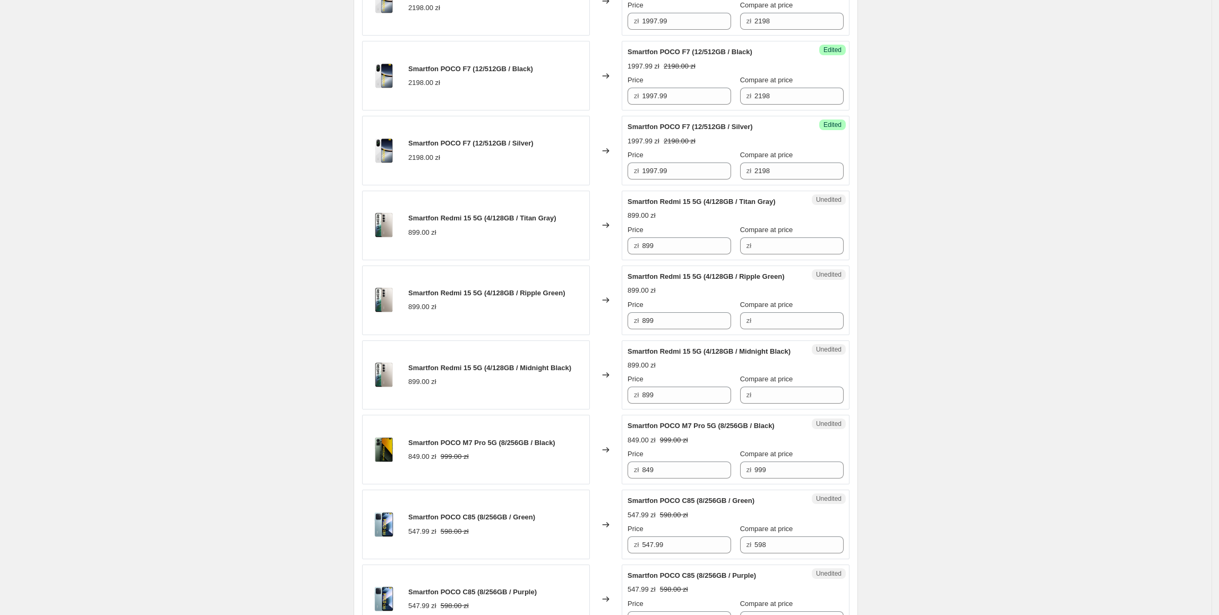
scroll to position [1034, 0]
drag, startPoint x: 687, startPoint y: 238, endPoint x: 625, endPoint y: 240, distance: 61.6
click at [625, 240] on div "Unedited Smartfon Redmi 15 5G (4/128GB / Titan Gray) 899.00 zł Price zł 899 Com…" at bounding box center [736, 223] width 228 height 70
drag, startPoint x: 835, startPoint y: 244, endPoint x: 812, endPoint y: 241, distance: 22.5
click at [831, 244] on div "Unedited Smartfon Redmi 15 5G (4/128GB / Titan Gray) 899.00 zł Price zł 899 Com…" at bounding box center [736, 223] width 228 height 70
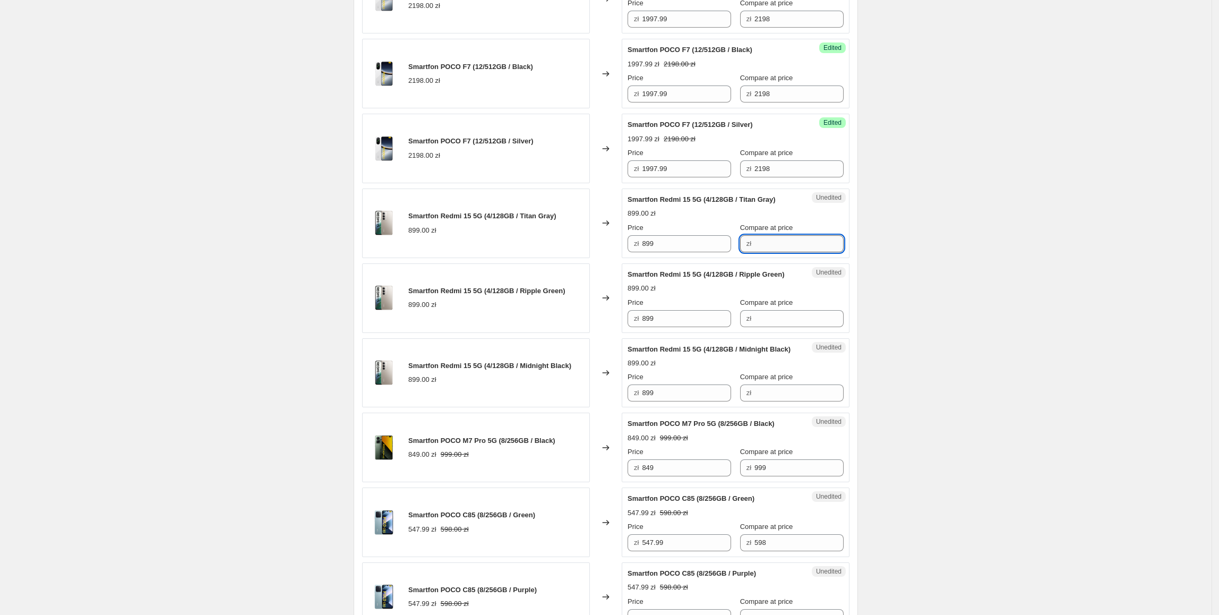
click at [812, 241] on input "Compare at price" at bounding box center [798, 243] width 89 height 17
paste input "899"
type input "899"
click at [659, 239] on input "899" at bounding box center [686, 243] width 89 height 17
drag, startPoint x: 670, startPoint y: 238, endPoint x: 636, endPoint y: 240, distance: 33.5
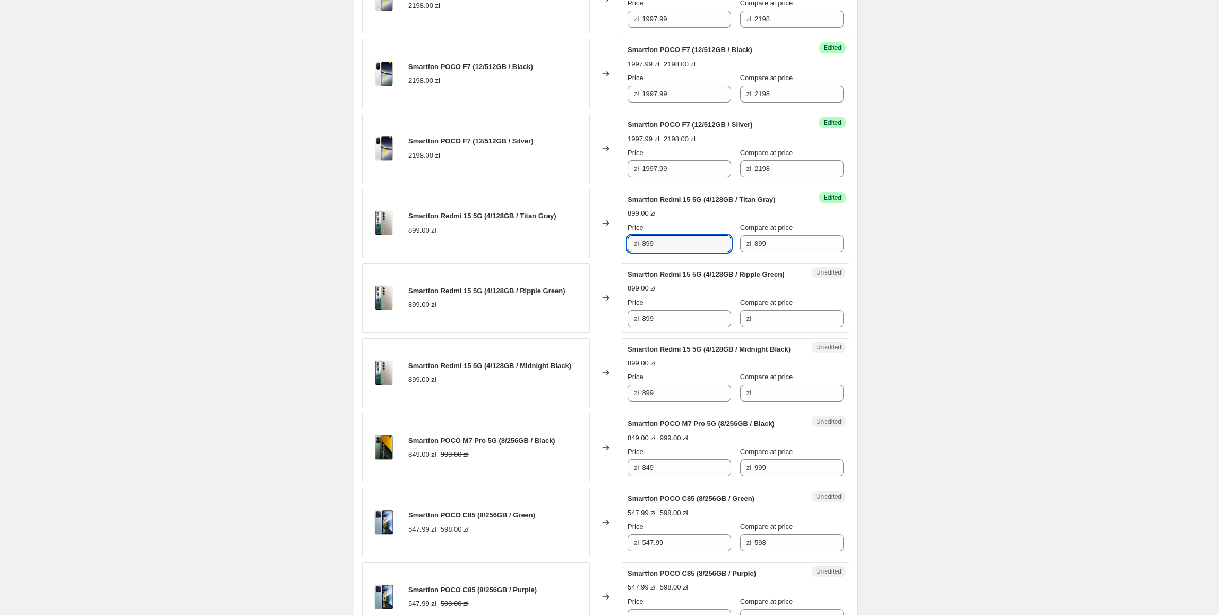
click at [634, 238] on div "zł 899" at bounding box center [680, 243] width 104 height 17
type input "797.99"
click at [593, 283] on div "Changed to" at bounding box center [606, 298] width 32 height 70
drag, startPoint x: 676, startPoint y: 234, endPoint x: 595, endPoint y: 251, distance: 83.6
click at [595, 251] on div "Smartfon Redmi 15 5G (4/128GB / Titan Gray) 899.00 zł Changed to Success Edited…" at bounding box center [605, 223] width 487 height 70
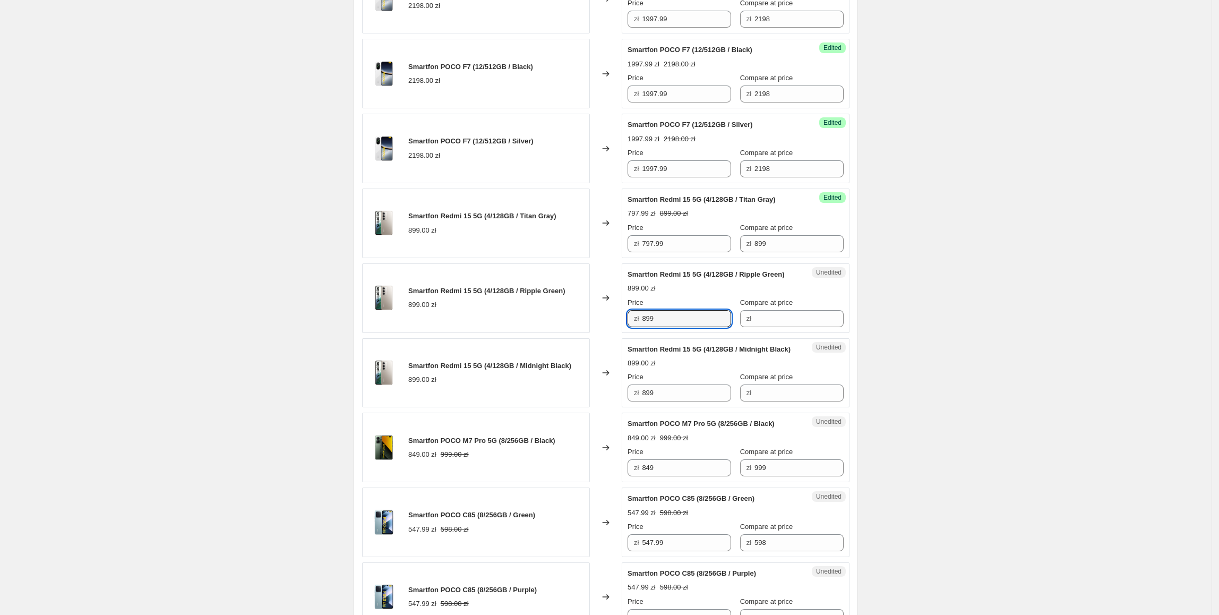
drag, startPoint x: 708, startPoint y: 320, endPoint x: 560, endPoint y: 320, distance: 148.1
click at [560, 320] on div "Smartfon Redmi 15 5G (4/128GB / Ripple Green) 899.00 zł Changed to Unedited Sma…" at bounding box center [605, 298] width 487 height 70
paste input "797."
type input "797.99"
drag, startPoint x: 560, startPoint y: 320, endPoint x: 797, endPoint y: 260, distance: 245.3
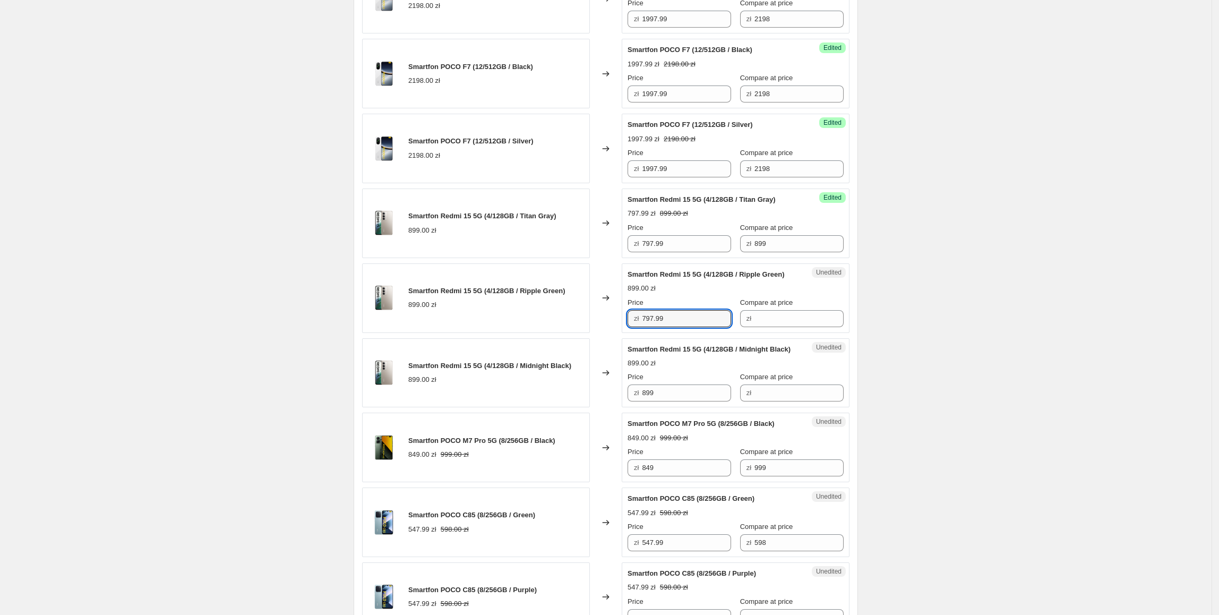
click at [561, 321] on div "Smartfon Redmi 15 5G (4/128GB / Ripple Green) 899.00 zł" at bounding box center [476, 298] width 228 height 70
drag, startPoint x: 691, startPoint y: 410, endPoint x: 561, endPoint y: 410, distance: 129.5
click at [561, 408] on div "Smartfon Redmi 15 5G (4/128GB / Midnight Black) 899.00 zł Changed to Unedited S…" at bounding box center [605, 373] width 487 height 70
paste input "797."
type input "797.99"
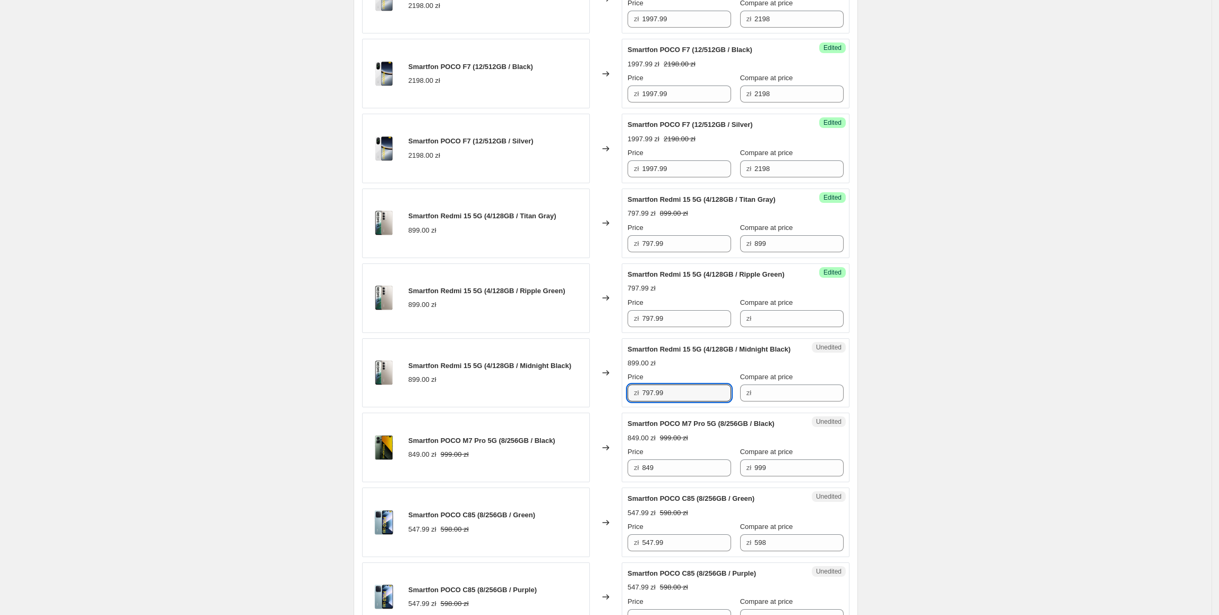
click at [560, 408] on div "Smartfon Redmi 15 5G (4/128GB / Midnight Black) 899.00 zł" at bounding box center [476, 373] width 228 height 70
drag, startPoint x: 780, startPoint y: 234, endPoint x: 726, endPoint y: 241, distance: 54.1
click at [726, 241] on div "Price zł 797.99 Compare at price zł 899" at bounding box center [736, 237] width 216 height 30
click at [791, 306] on div "Compare at price" at bounding box center [792, 302] width 104 height 11
click at [793, 318] on input "Compare at price" at bounding box center [798, 318] width 89 height 17
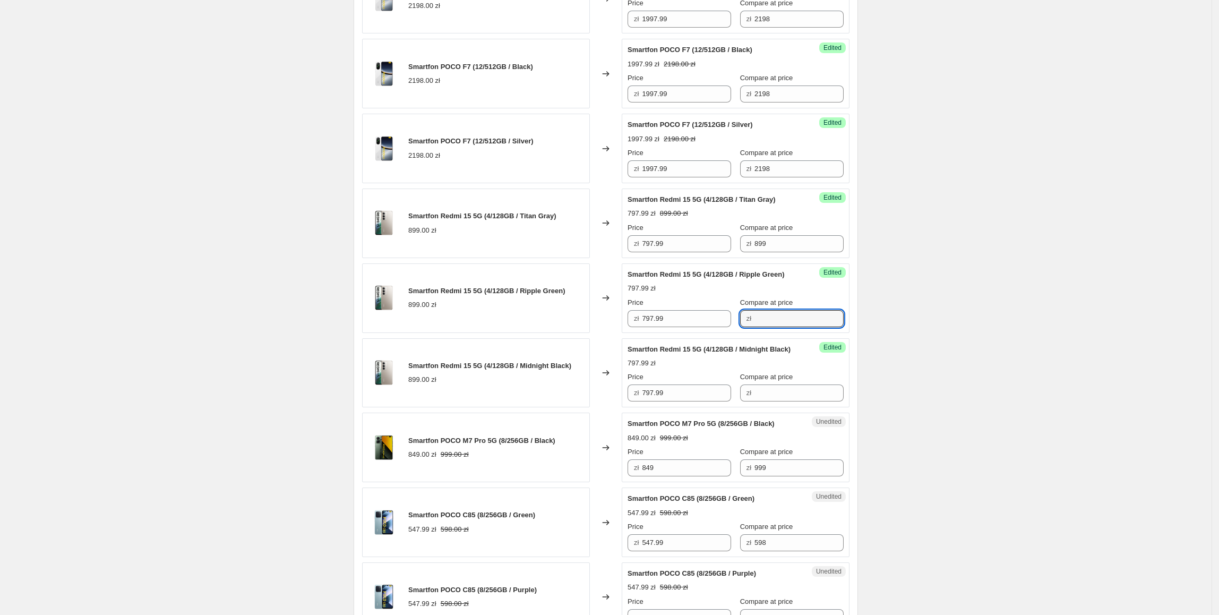
paste input "899"
type input "899"
drag, startPoint x: 774, startPoint y: 408, endPoint x: 762, endPoint y: 410, distance: 11.9
click at [774, 401] on input "Compare at price" at bounding box center [798, 392] width 89 height 17
paste input "899"
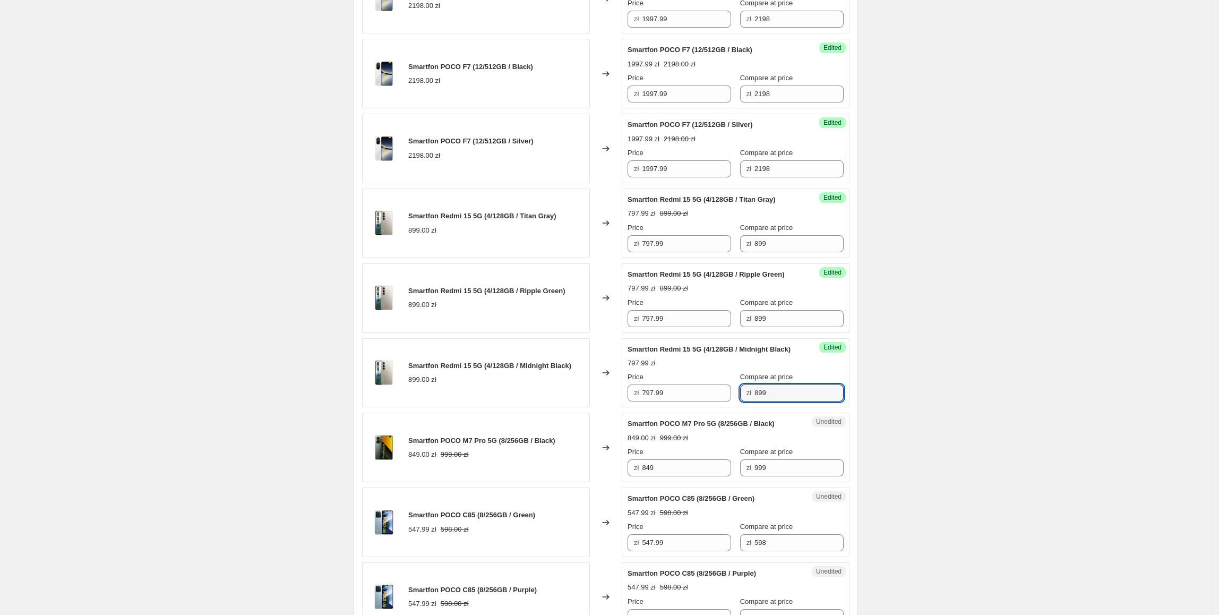
type input "899"
click at [480, 404] on div "Smartfon Redmi 15 5G (4/128GB / Midnight Black) 899.00 zł" at bounding box center [476, 373] width 228 height 70
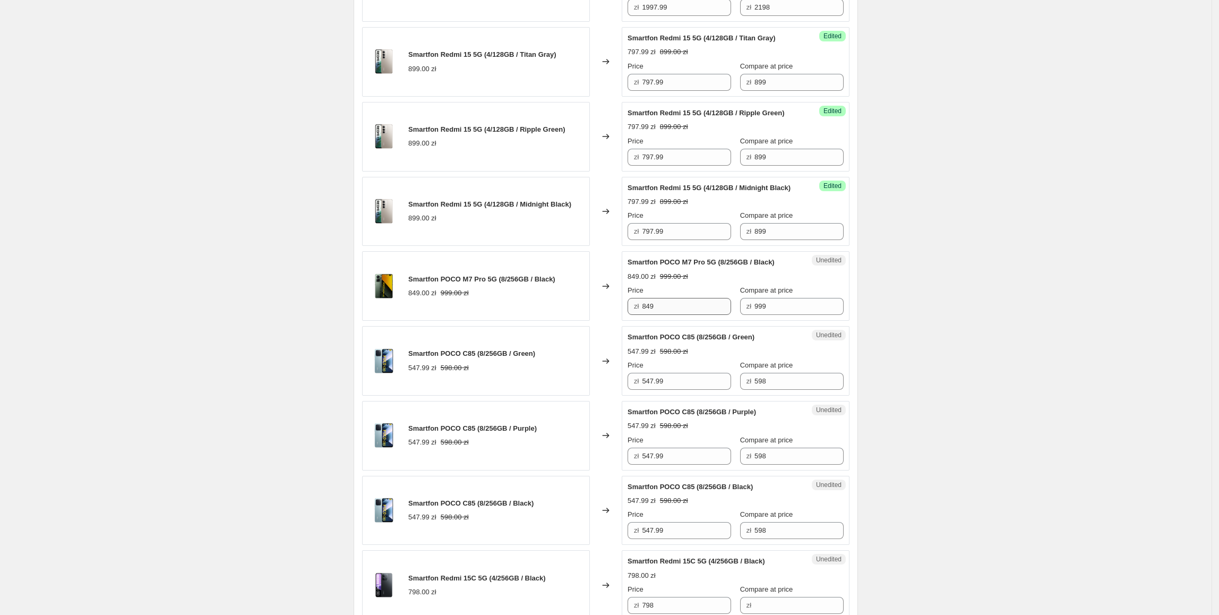
scroll to position [1200, 0]
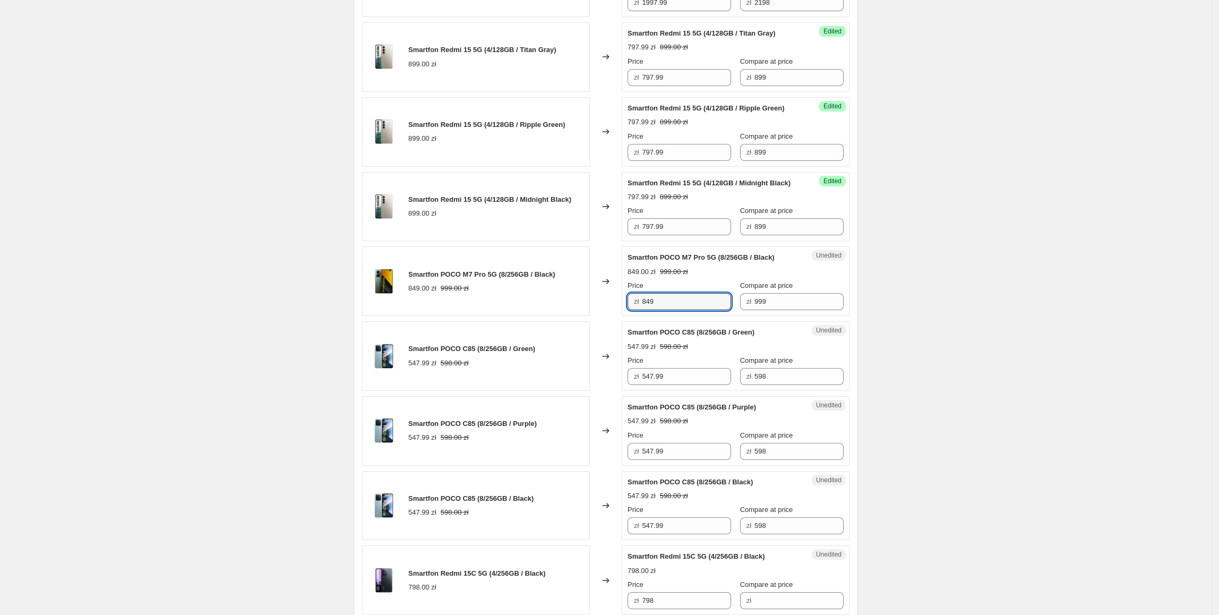
drag, startPoint x: 677, startPoint y: 321, endPoint x: 668, endPoint y: 328, distance: 11.8
click at [631, 316] on div "Unedited Smartfon POCO M7 Pro 5G (8/256GB / Black) 849.00 zł 999.00 zł Price zł…" at bounding box center [736, 281] width 228 height 70
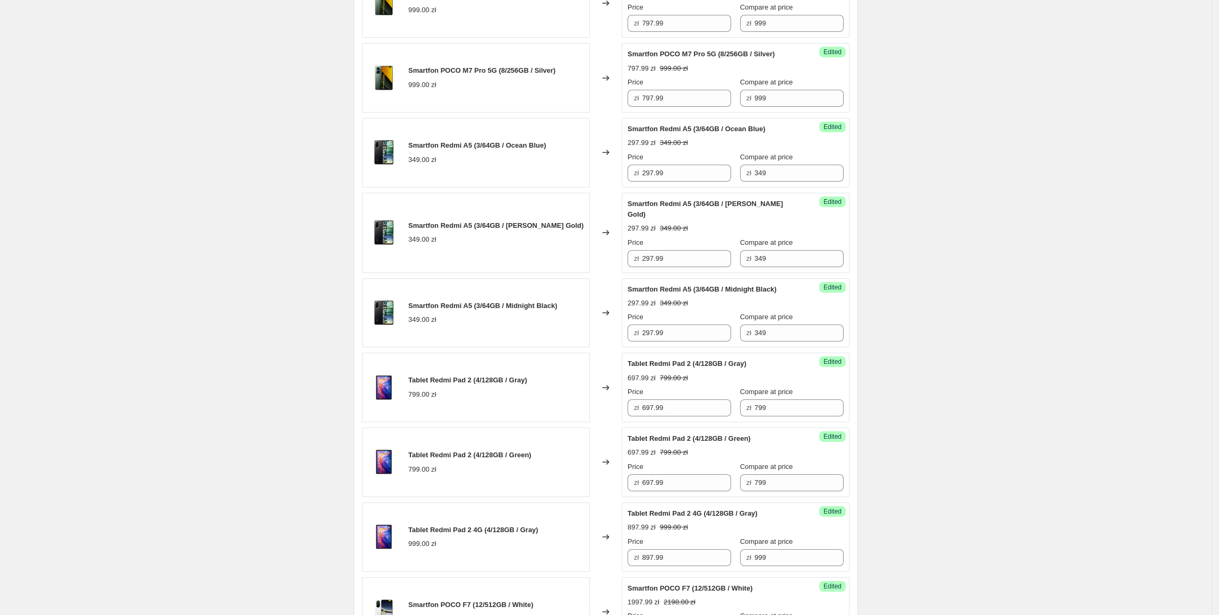
scroll to position [421, 0]
drag, startPoint x: 687, startPoint y: 101, endPoint x: 610, endPoint y: 102, distance: 77.0
click at [610, 102] on div "Smartfon POCO M7 Pro 5G (8/256GB / Silver) 999.00 zł Changed to Success Edited …" at bounding box center [605, 79] width 487 height 70
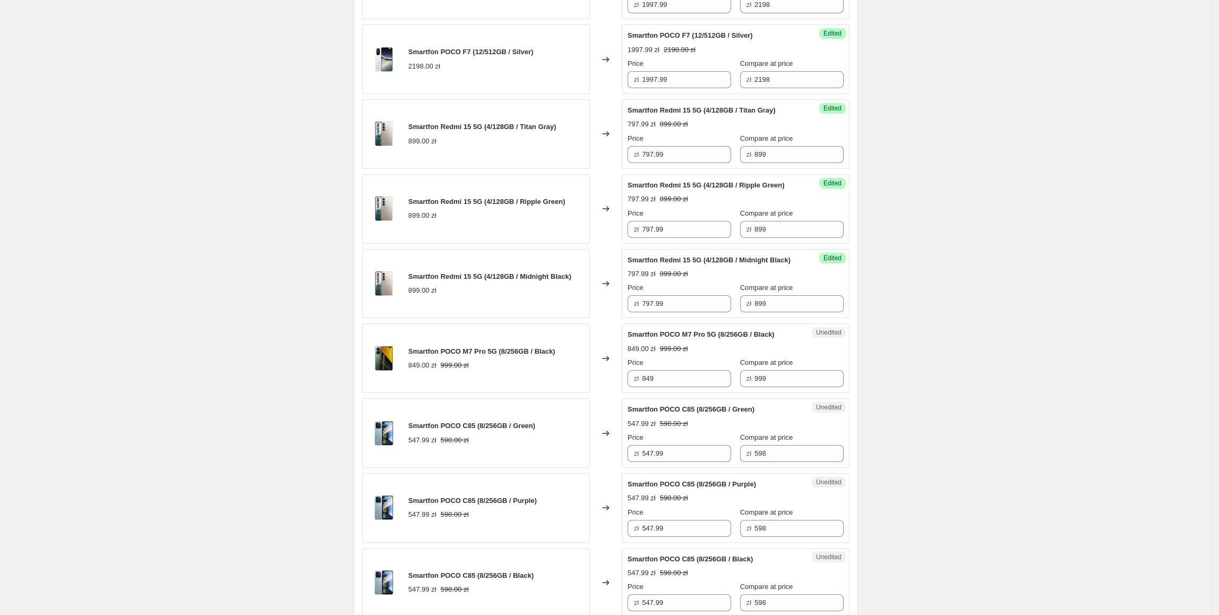
scroll to position [1131, 0]
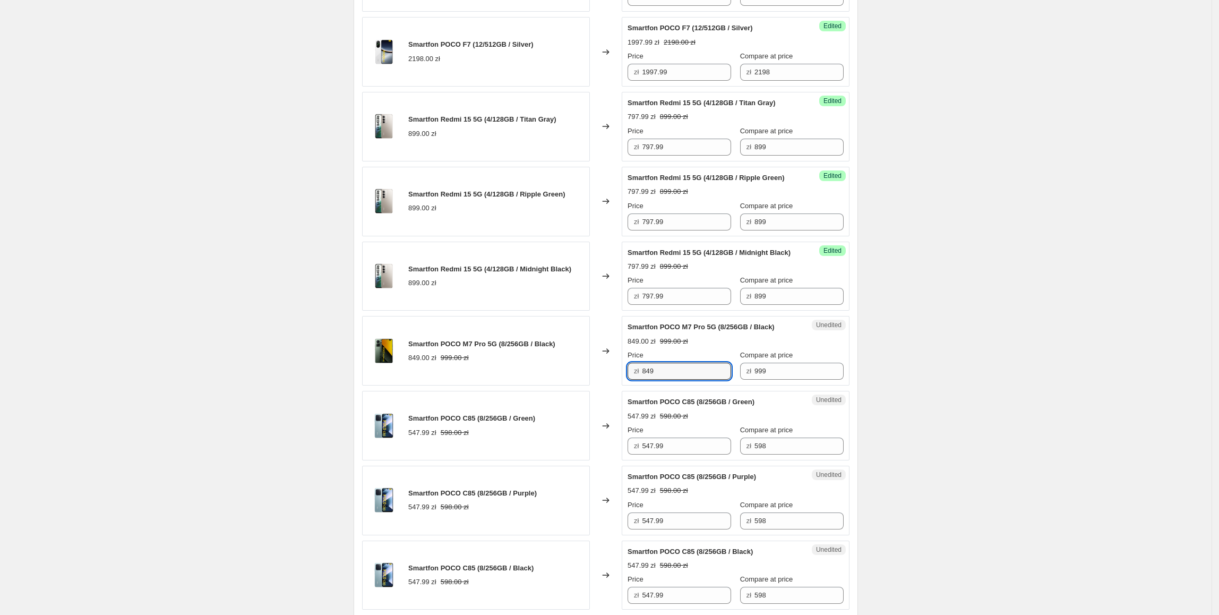
drag, startPoint x: 667, startPoint y: 393, endPoint x: 616, endPoint y: 396, distance: 50.5
click at [616, 385] on div "Smartfon POCO M7 Pro 5G (8/256GB / Black) 849.00 zł 999.00 zł Changed to Unedit…" at bounding box center [605, 351] width 487 height 70
paste input "797.9"
type input "797.99"
click at [537, 363] on div "849.00 zł 999.00 zł" at bounding box center [481, 358] width 147 height 11
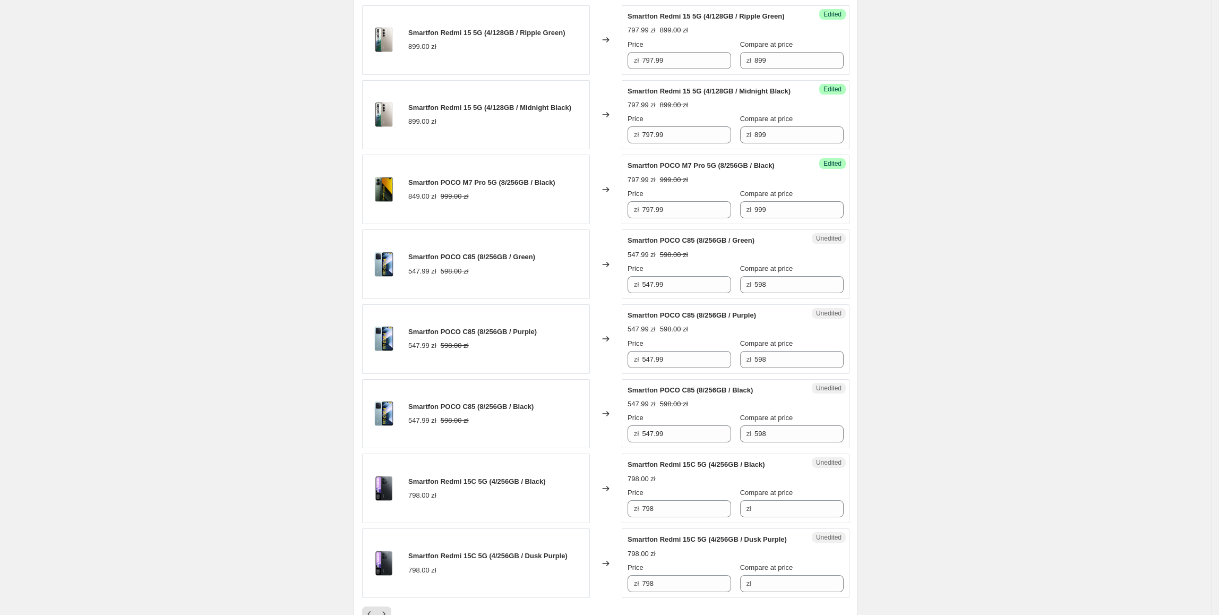
scroll to position [1293, 0]
drag, startPoint x: 691, startPoint y: 306, endPoint x: 620, endPoint y: 312, distance: 71.4
click at [620, 298] on div "Smartfon POCO C85 (8/256GB / Green) 547.99 zł 598.00 zł Changed to Unedited Sma…" at bounding box center [605, 263] width 487 height 70
click at [483, 323] on div "Smartfon POCO C85 (8/256GB / Purple) 547.99 zł 598.00 zł" at bounding box center [476, 338] width 228 height 70
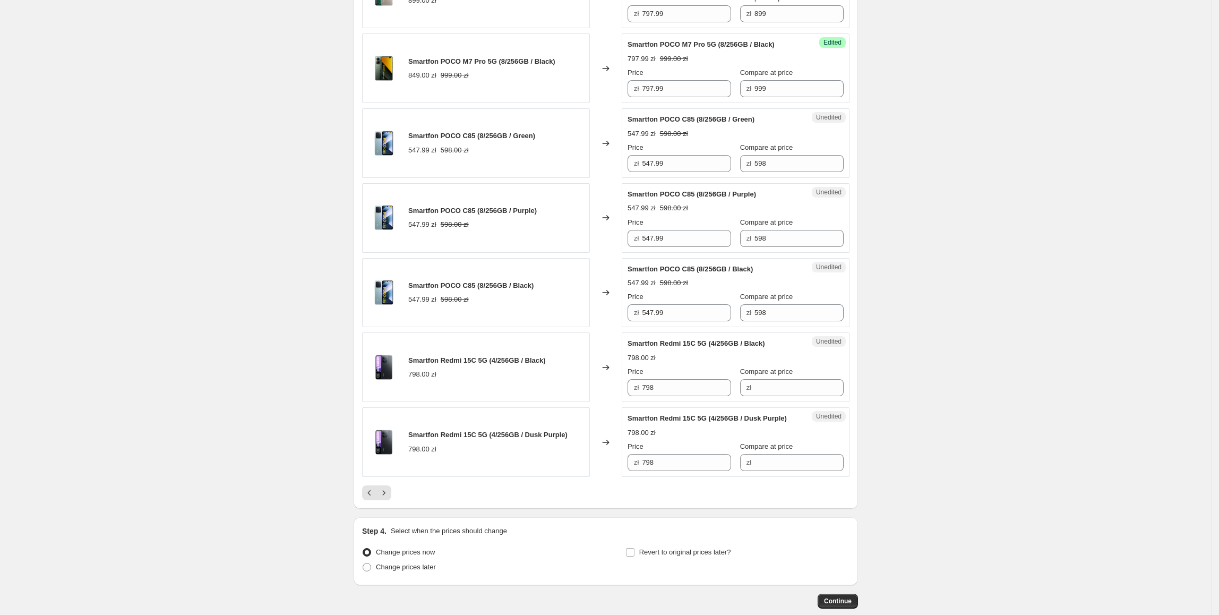
scroll to position [1447, 0]
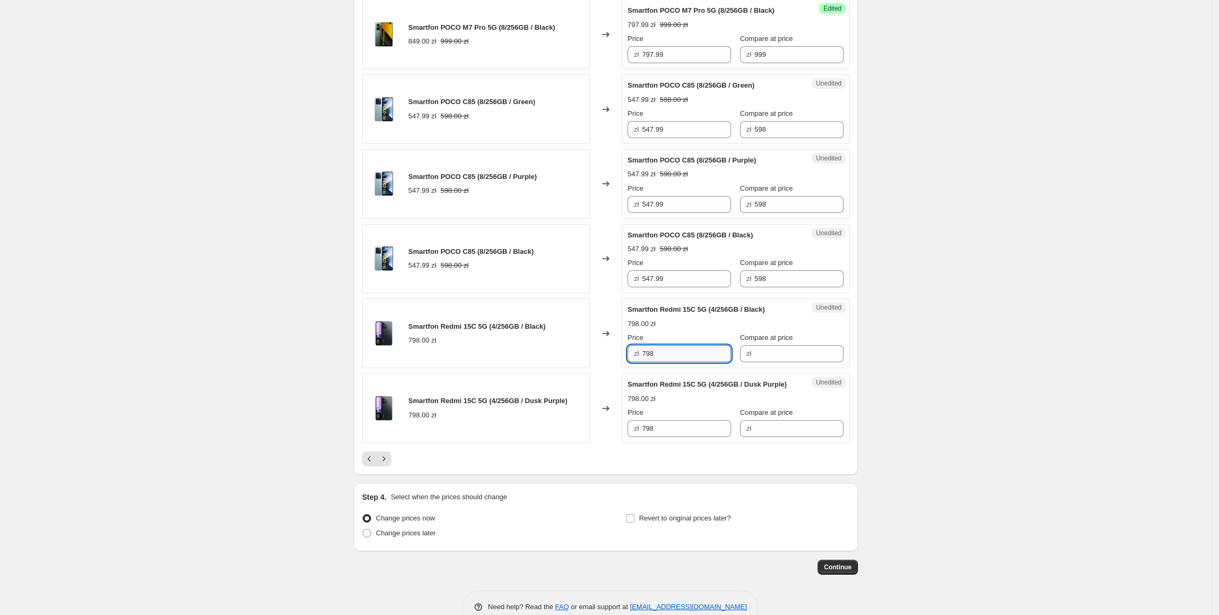
drag, startPoint x: 667, startPoint y: 370, endPoint x: 681, endPoint y: 371, distance: 13.8
click at [616, 368] on div "Smartfon Redmi 15C 5G (4/256GB / Black) 798.00 zł Changed to Unedited Smartfon …" at bounding box center [605, 333] width 487 height 70
click at [780, 362] on input "Compare at price" at bounding box center [798, 353] width 89 height 17
paste input "798"
type input "798"
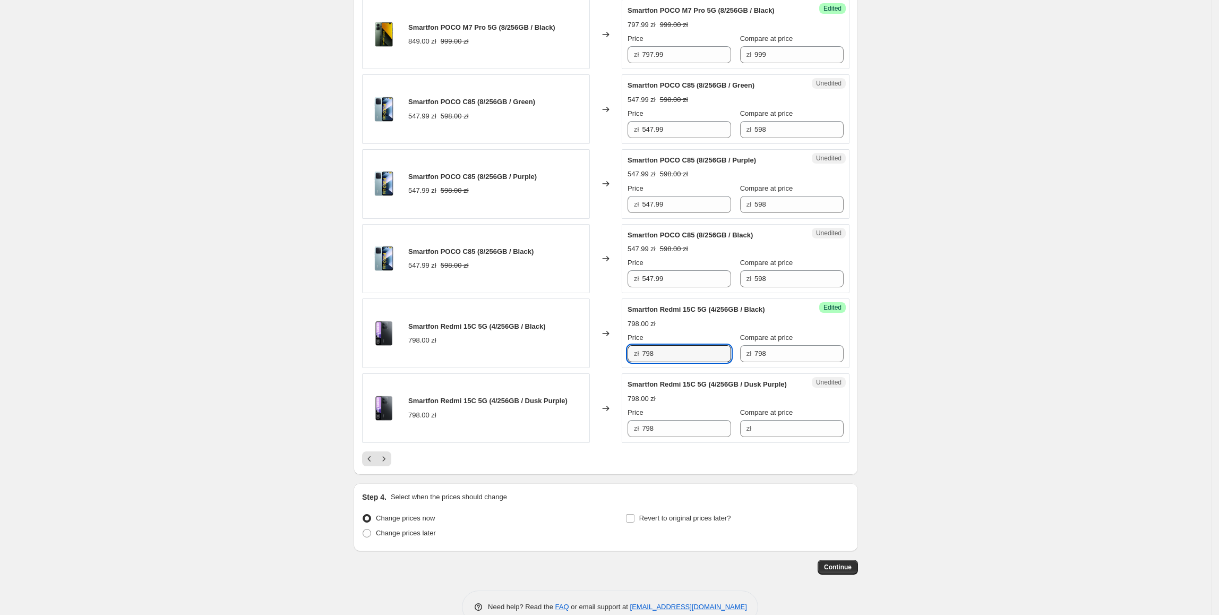
drag, startPoint x: 706, startPoint y: 372, endPoint x: 613, endPoint y: 372, distance: 93.4
click at [613, 368] on div "Smartfon Redmi 15C 5G (4/256GB / Black) 798.00 zł Changed to Success Edited Sma…" at bounding box center [605, 333] width 487 height 70
type input "697.99"
drag, startPoint x: 594, startPoint y: 423, endPoint x: 644, endPoint y: 408, distance: 52.7
click at [594, 423] on div "Changed to" at bounding box center [606, 408] width 32 height 70
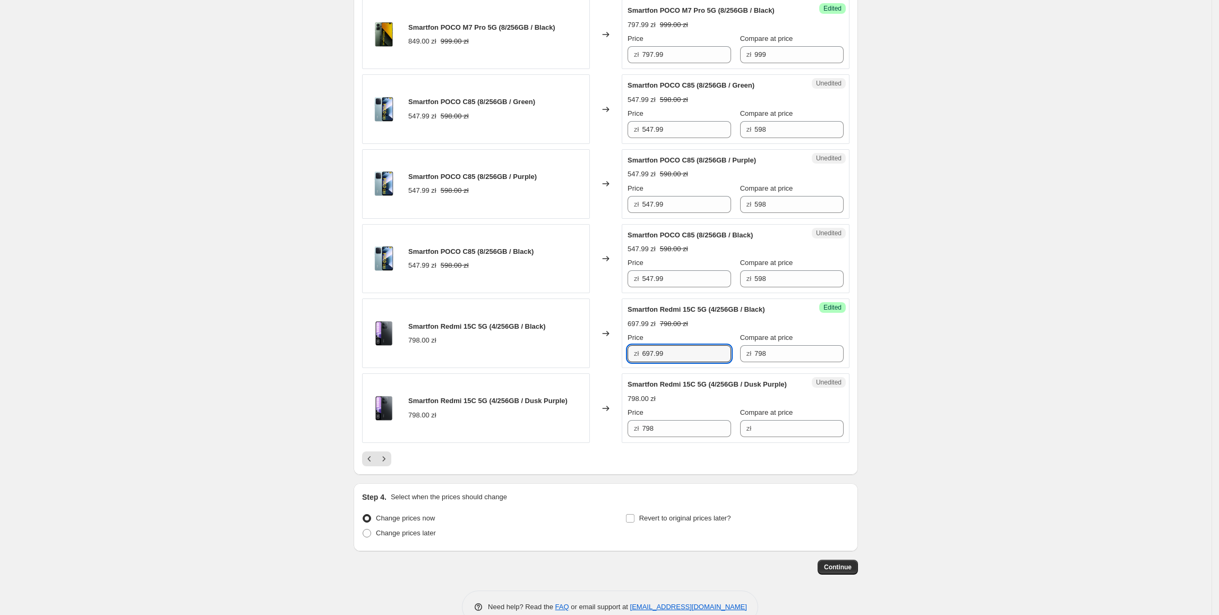
drag, startPoint x: 680, startPoint y: 376, endPoint x: 617, endPoint y: 385, distance: 63.4
click at [603, 368] on div "Smartfon Redmi 15C 5G (4/256GB / Black) 798.00 zł Changed to Success Edited Sma…" at bounding box center [605, 333] width 487 height 70
drag, startPoint x: 712, startPoint y: 460, endPoint x: 499, endPoint y: 459, distance: 212.9
click at [497, 443] on div "Smartfon Redmi 15C 5G (4/256GB / Dusk Purple) 798.00 zł Changed to Unedited Sma…" at bounding box center [605, 408] width 487 height 70
paste input "697.99"
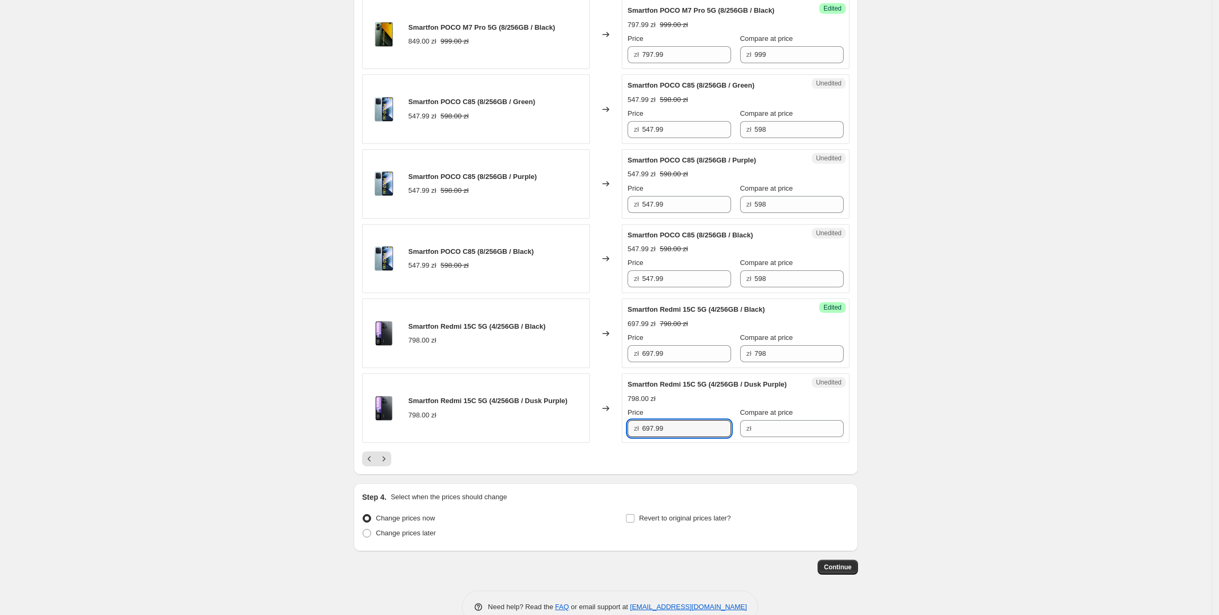
type input "697.99"
drag, startPoint x: 513, startPoint y: 450, endPoint x: 614, endPoint y: 430, distance: 102.9
click at [518, 443] on div "Smartfon Redmi 15C 5G (4/256GB / Dusk Purple) 798.00 zł" at bounding box center [476, 408] width 228 height 70
click at [830, 368] on div "Success Edited Smartfon Redmi 15C 5G (4/256GB / Black) 697.99 zł 798.00 zł Pric…" at bounding box center [736, 333] width 228 height 70
drag, startPoint x: 803, startPoint y: 373, endPoint x: 761, endPoint y: 430, distance: 70.3
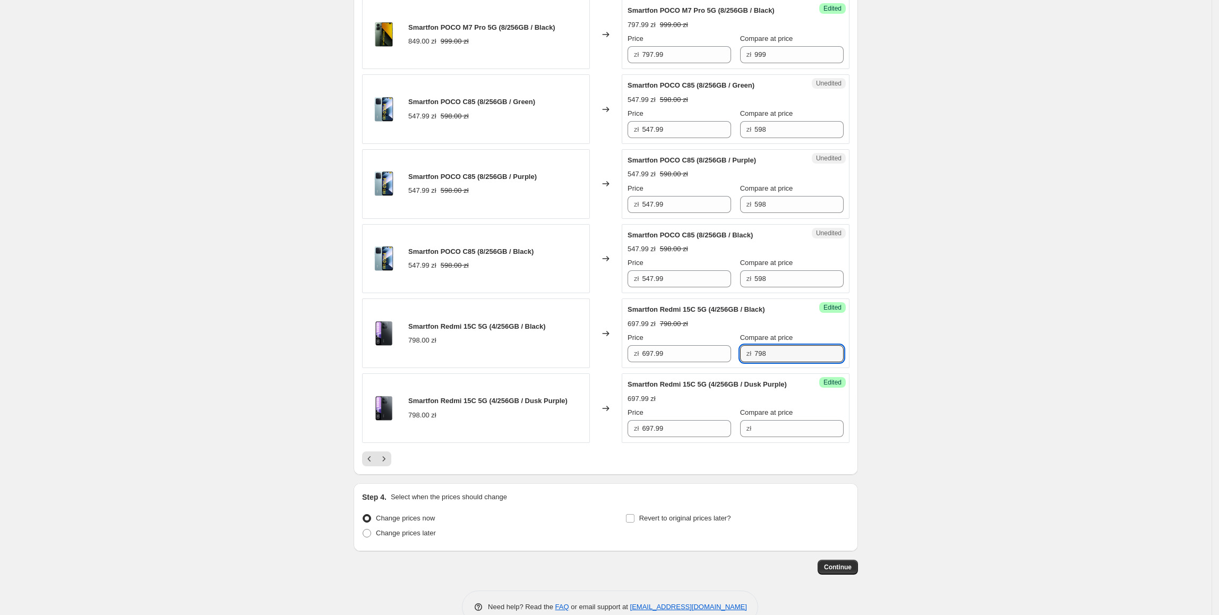
click at [707, 362] on div "Price zł 697.99 Compare at price zł 798" at bounding box center [736, 347] width 216 height 30
click at [785, 437] on input "Compare at price" at bounding box center [798, 428] width 89 height 17
paste
type input "798"
click at [590, 443] on div "Smartfon Redmi 15C 5G (4/256GB / Dusk Purple) 798.00 zł" at bounding box center [476, 408] width 228 height 70
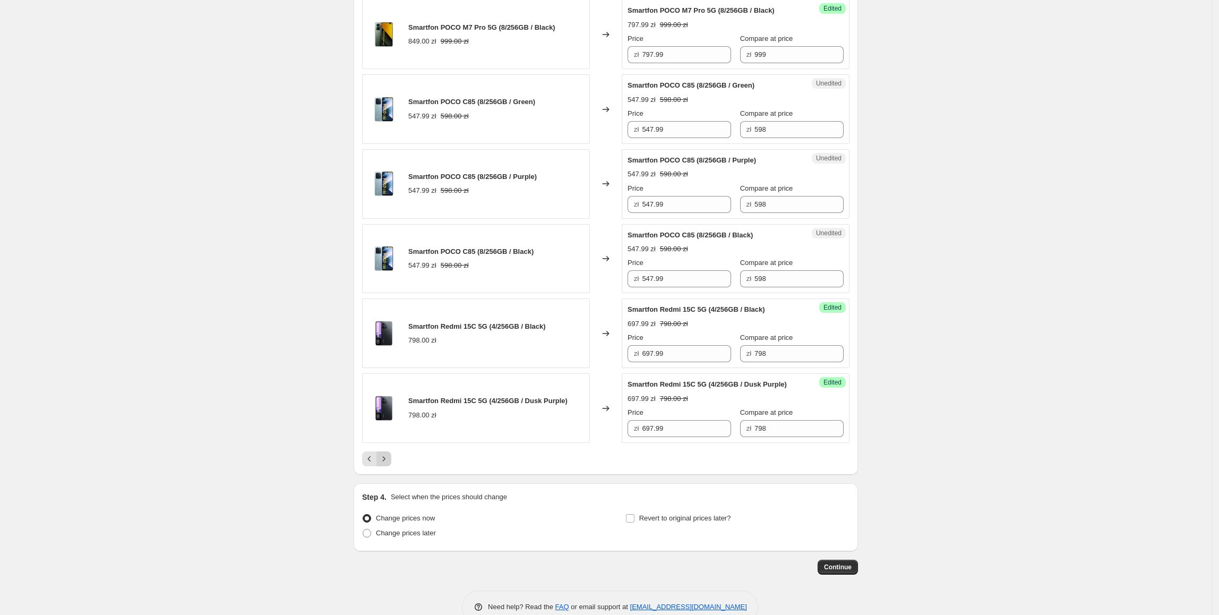
click at [389, 464] on icon "Next" at bounding box center [384, 458] width 11 height 11
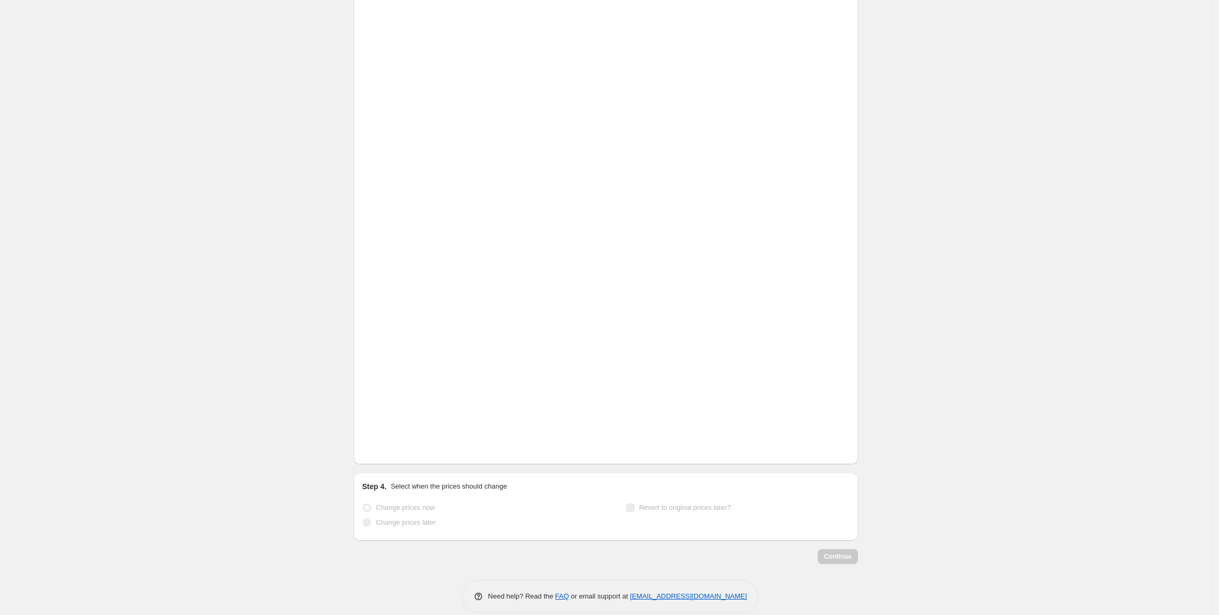
scroll to position [52, 0]
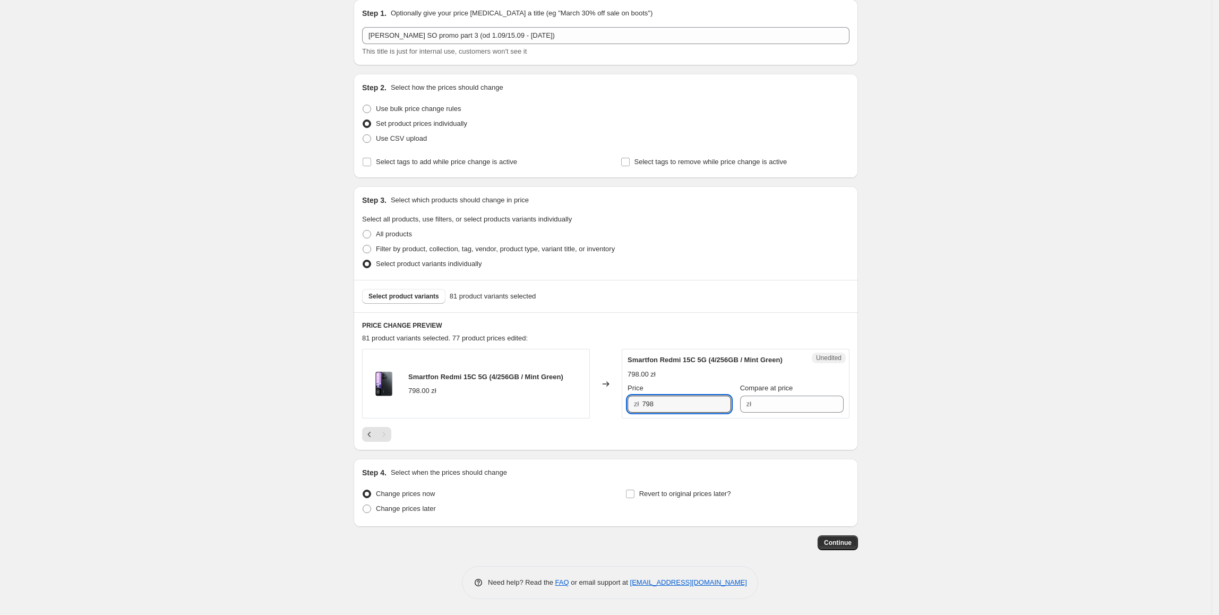
drag, startPoint x: 675, startPoint y: 406, endPoint x: 634, endPoint y: 406, distance: 41.4
click at [634, 406] on div "zł 798" at bounding box center [680, 404] width 104 height 17
click at [788, 407] on input "Compare at price" at bounding box center [798, 404] width 89 height 17
type input "798"
drag, startPoint x: 698, startPoint y: 402, endPoint x: 643, endPoint y: 409, distance: 54.5
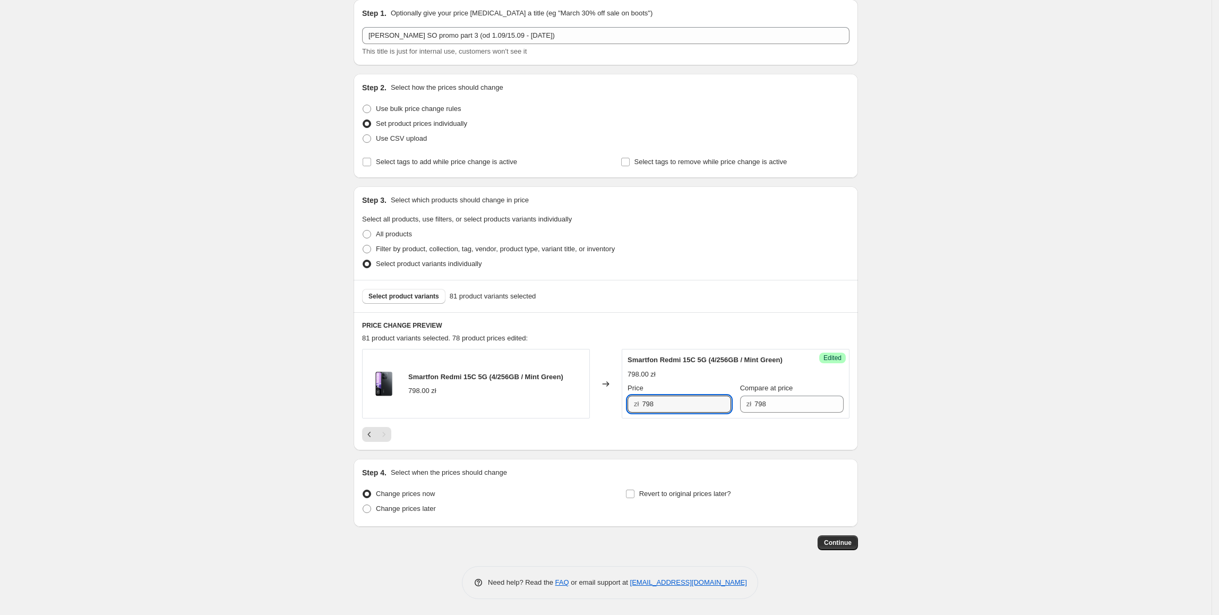
click at [643, 409] on div "zł 798" at bounding box center [680, 404] width 104 height 17
type input "697.99"
click at [629, 440] on div at bounding box center [605, 434] width 487 height 15
click at [374, 431] on icon "Previous" at bounding box center [369, 434] width 11 height 11
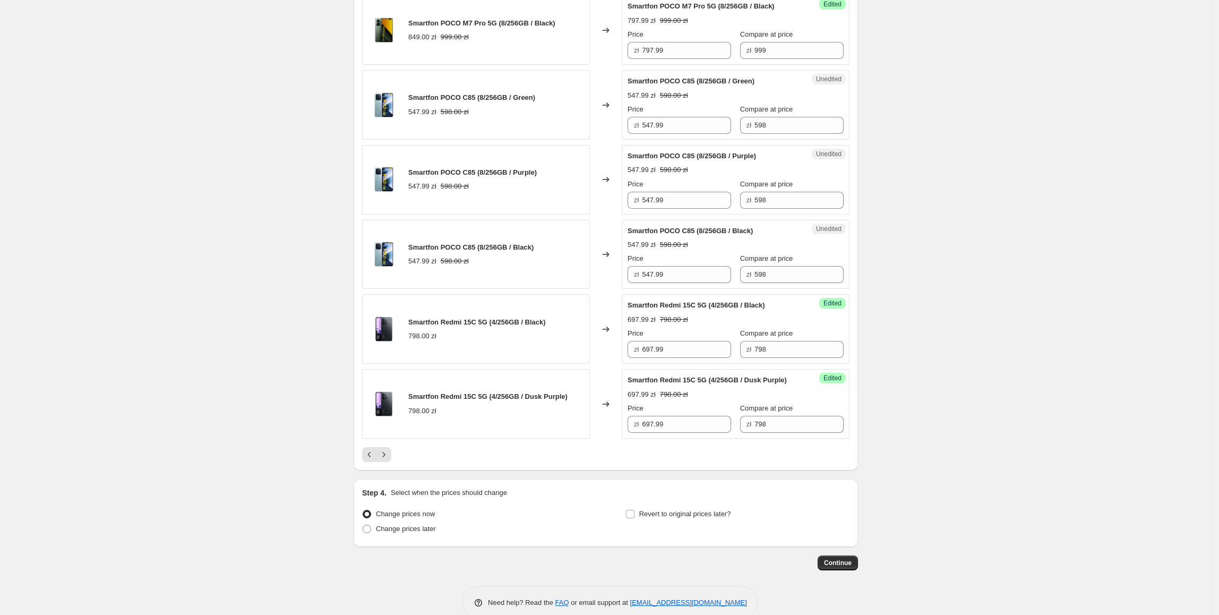
scroll to position [1500, 0]
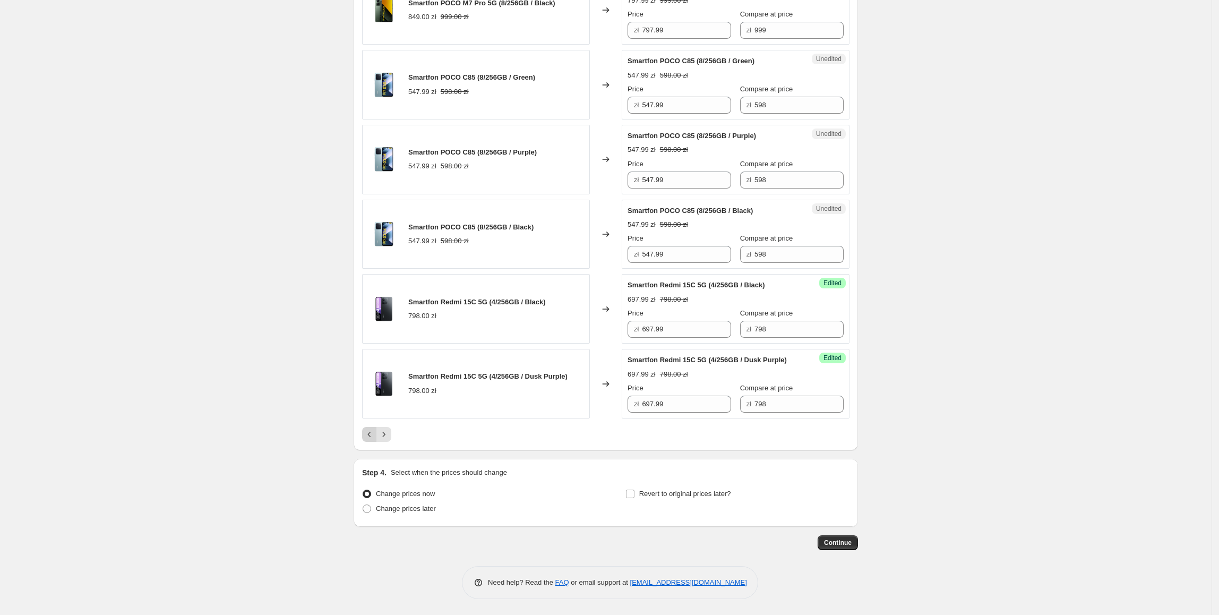
click at [370, 434] on icon "Previous" at bounding box center [369, 434] width 11 height 11
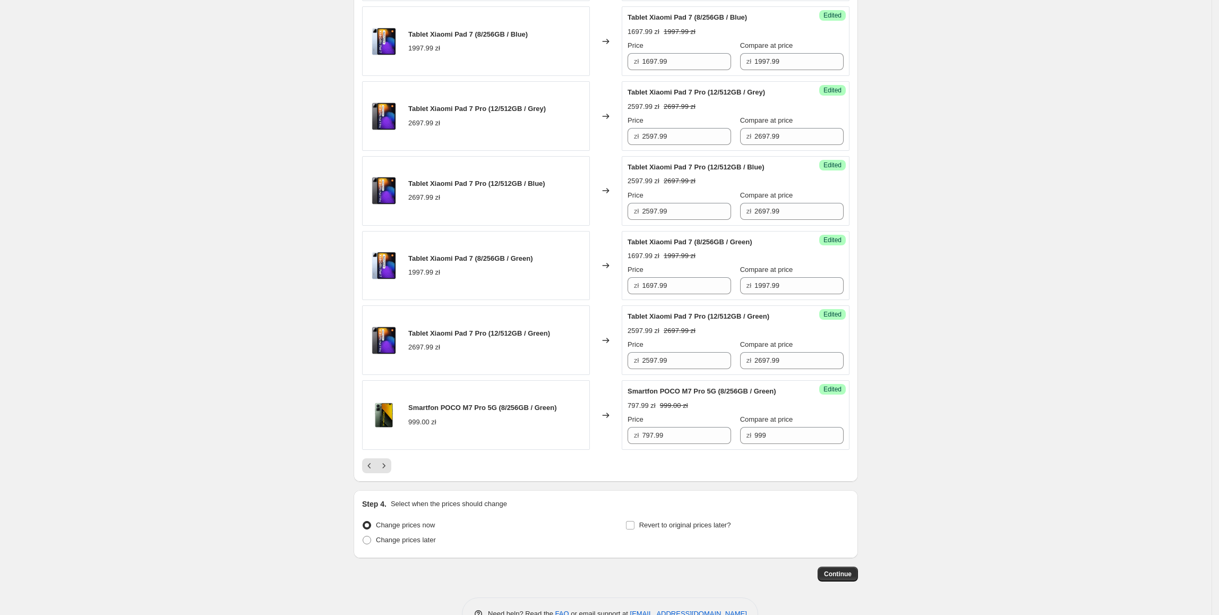
scroll to position [1543, 0]
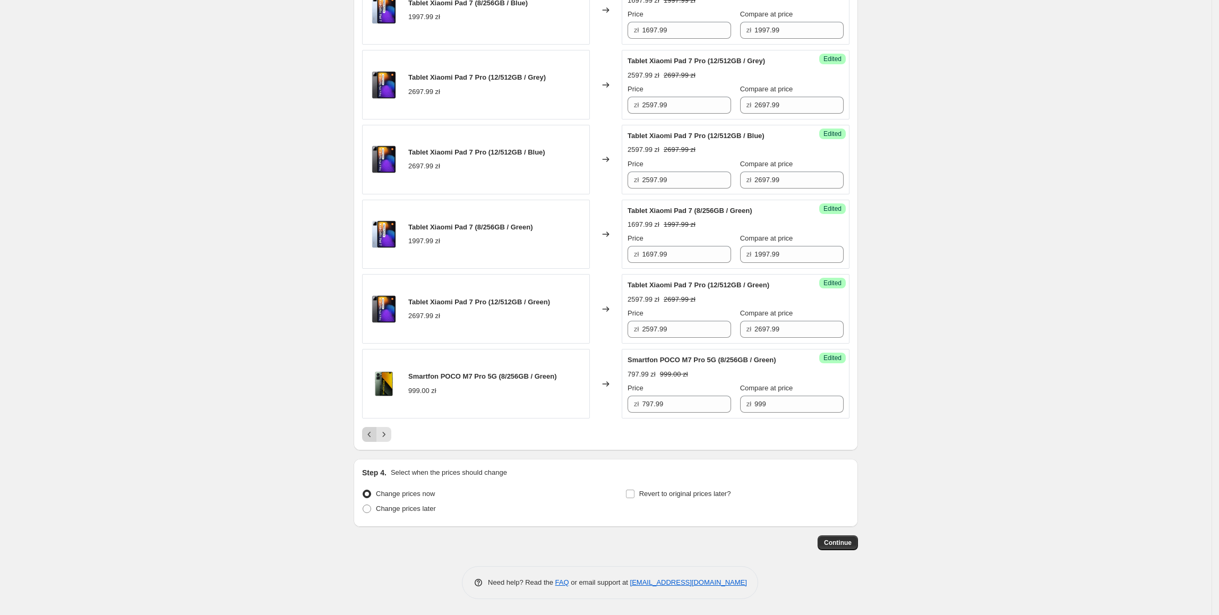
click at [366, 434] on button "Previous" at bounding box center [369, 434] width 15 height 15
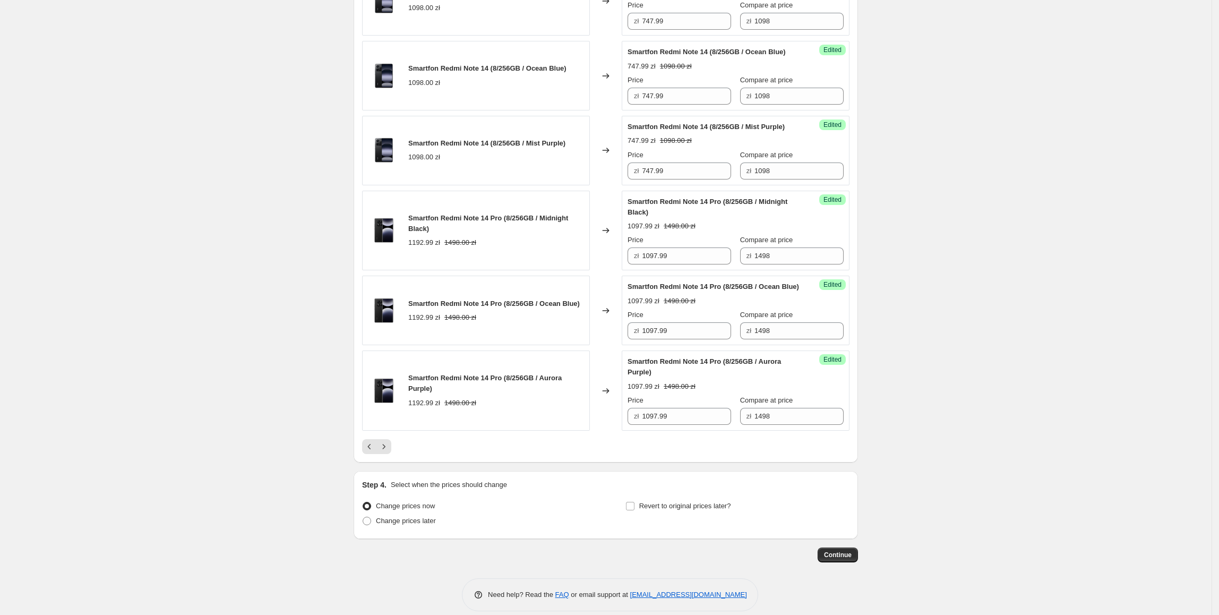
scroll to position [1575, 0]
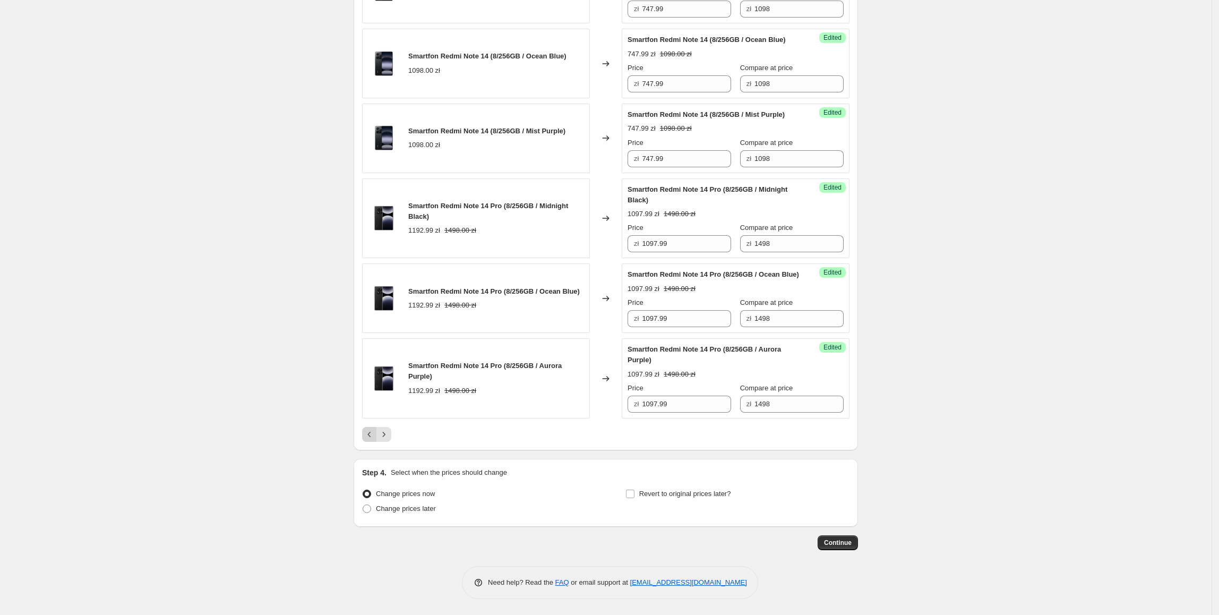
click at [373, 432] on icon "Previous" at bounding box center [369, 434] width 11 height 11
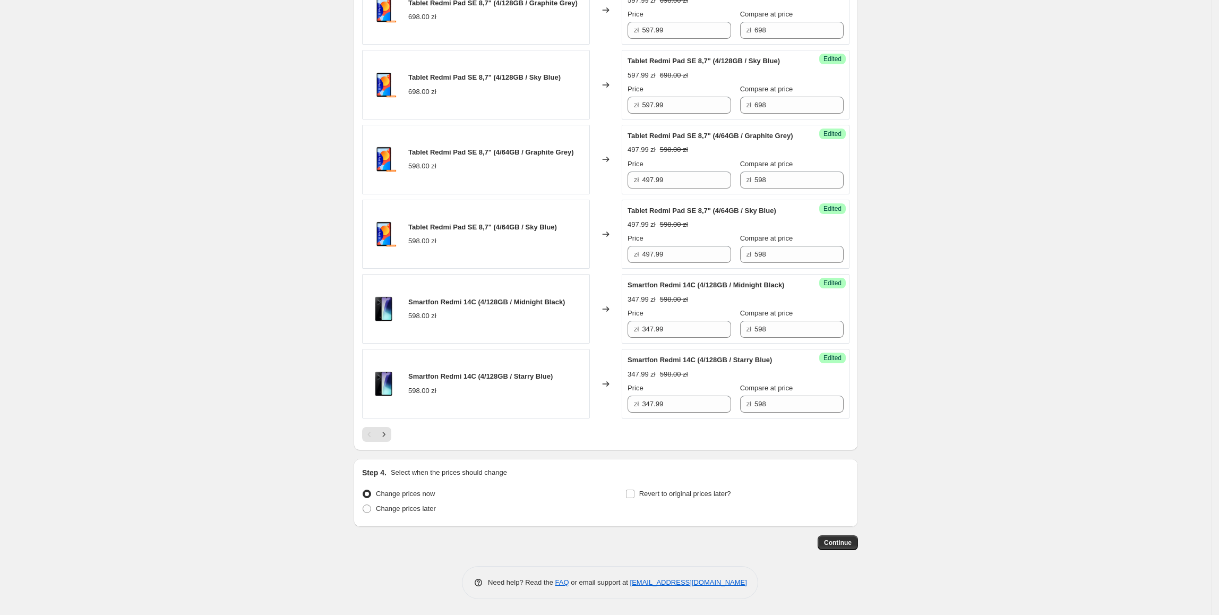
click at [389, 440] on icon "Next" at bounding box center [384, 434] width 11 height 11
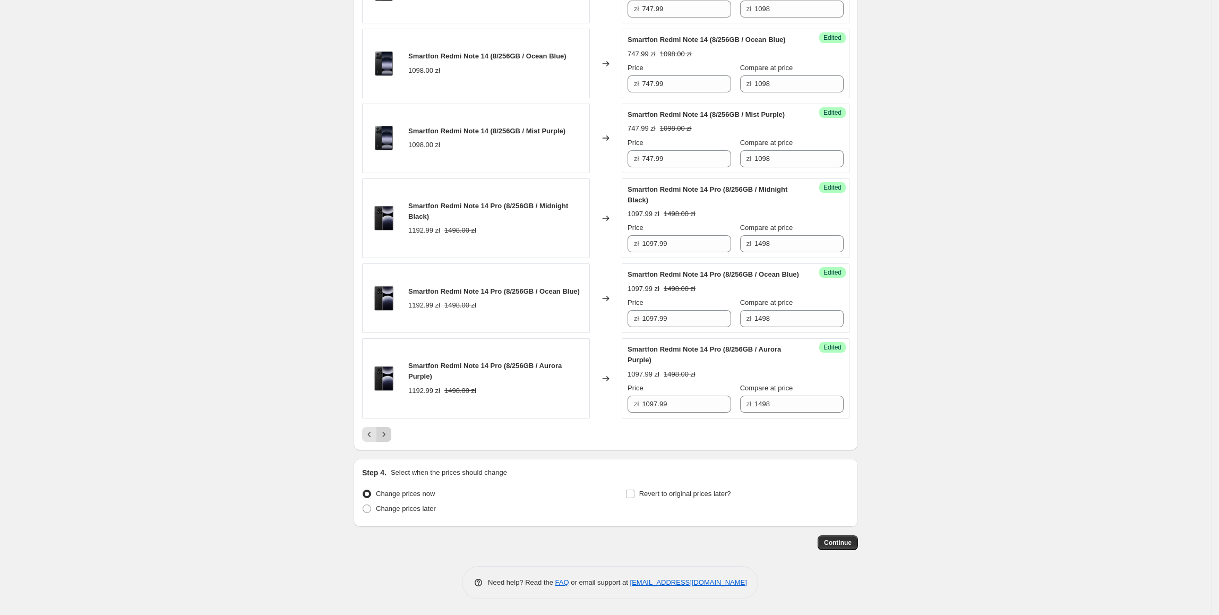
click at [387, 433] on icon "Next" at bounding box center [384, 434] width 11 height 11
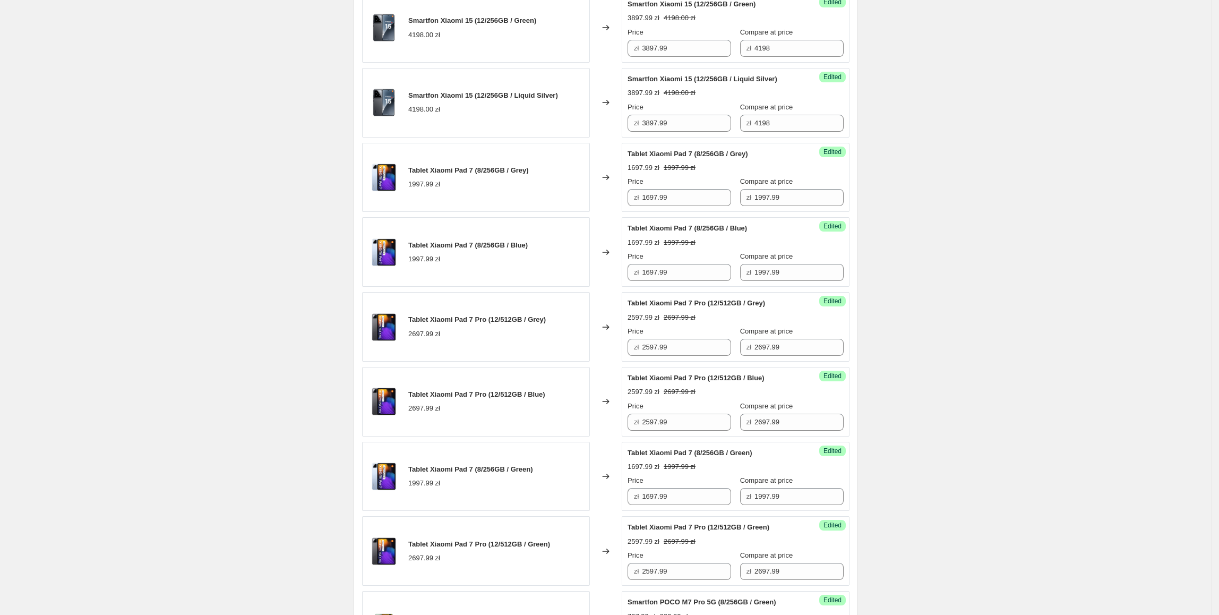
scroll to position [1543, 0]
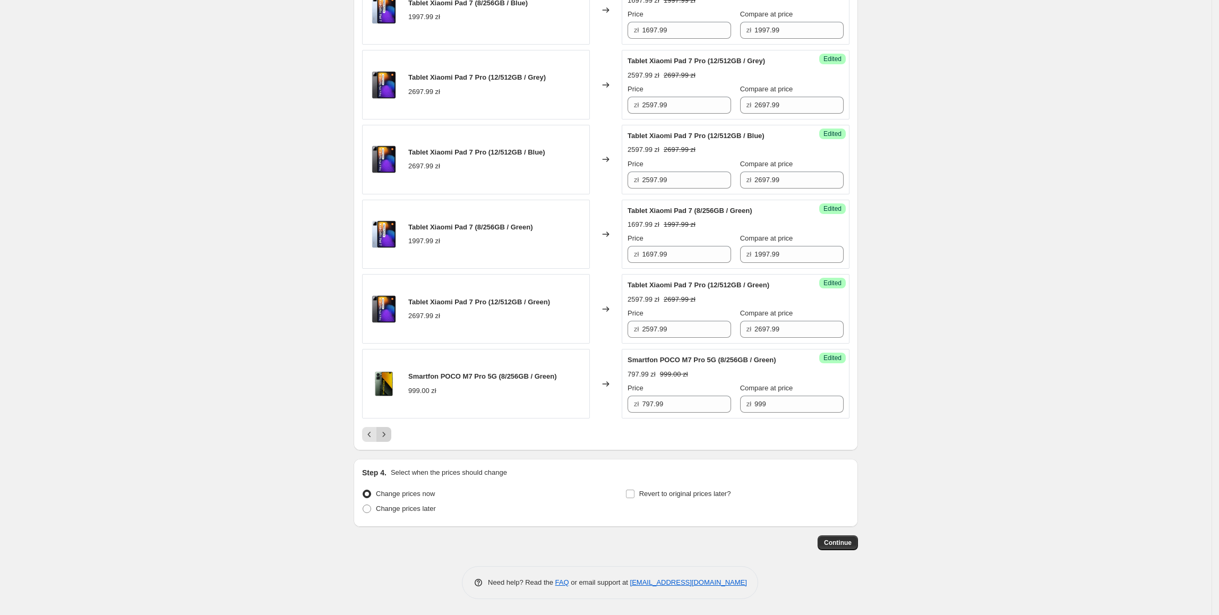
click at [389, 429] on icon "Next" at bounding box center [384, 434] width 11 height 11
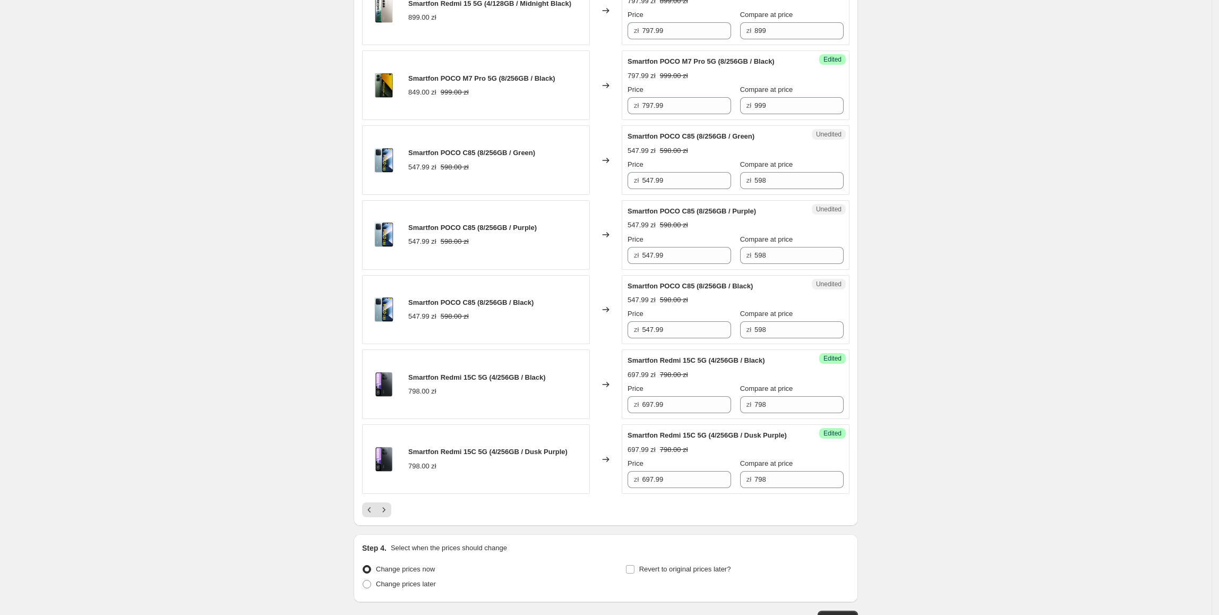
scroll to position [1500, 0]
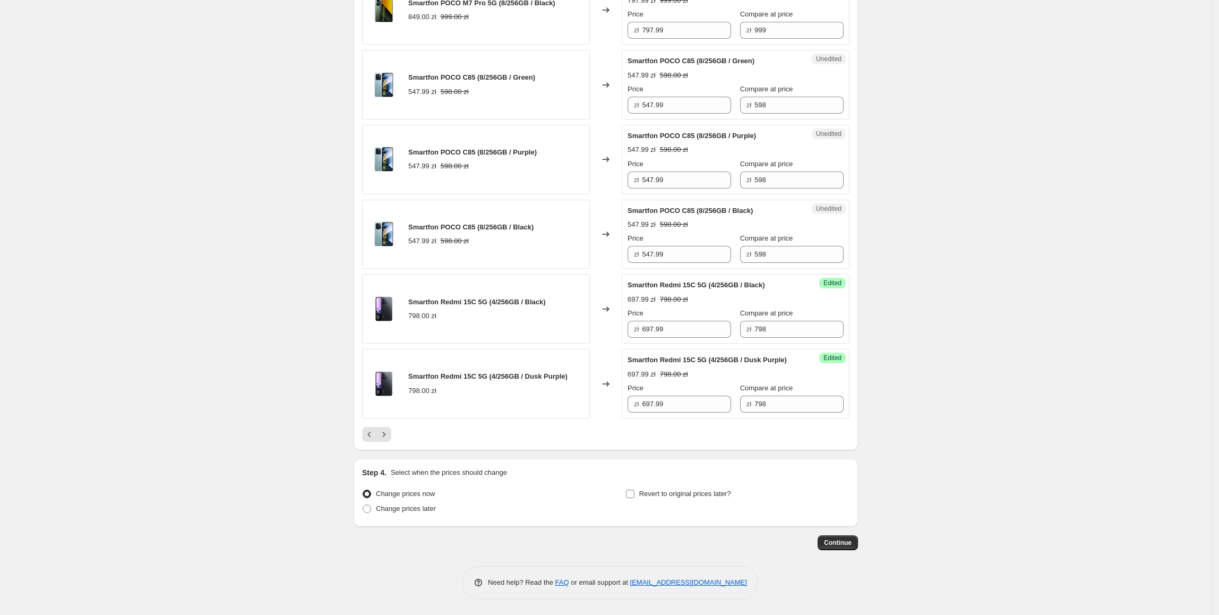
click at [683, 495] on span "Revert to original prices later?" at bounding box center [685, 494] width 92 height 8
click at [634, 495] on input "Revert to original prices later?" at bounding box center [630, 494] width 8 height 8
checkbox input "true"
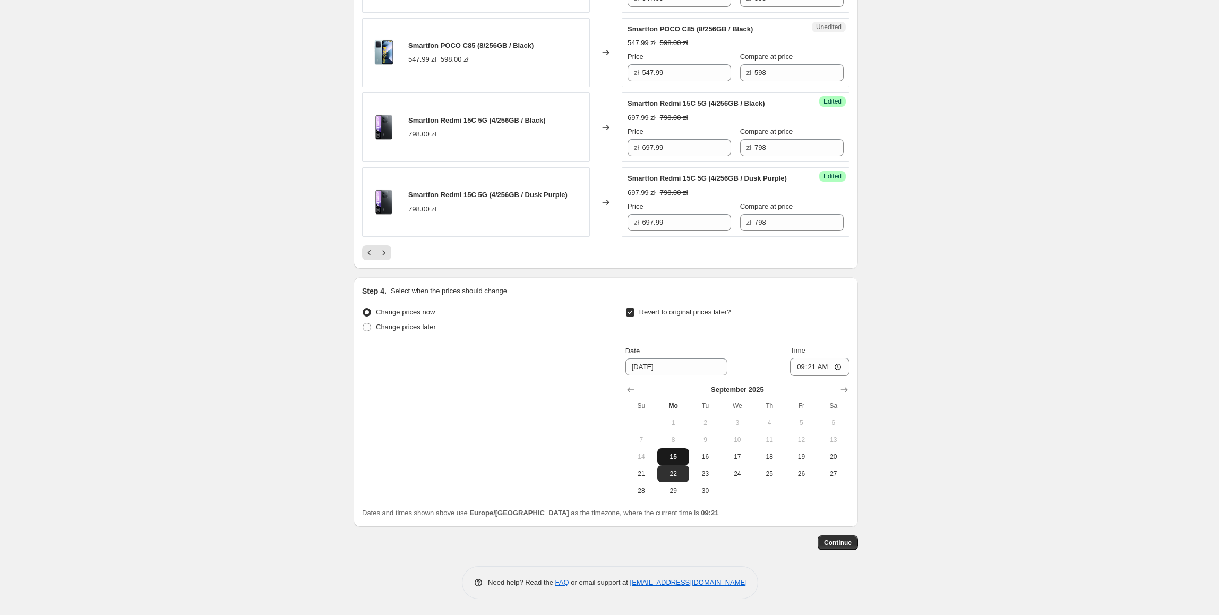
scroll to position [1682, 0]
click at [648, 470] on span "21" at bounding box center [641, 473] width 23 height 8
type input "[DATE]"
click at [817, 364] on input "09:21" at bounding box center [819, 367] width 59 height 18
type input "23:55"
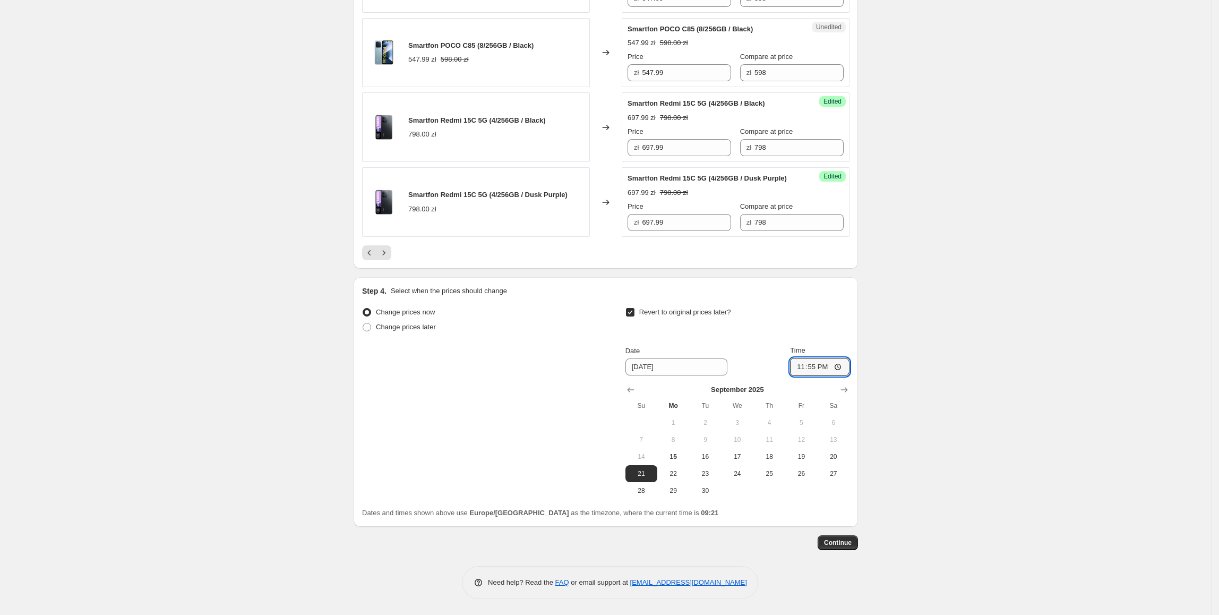
click at [837, 538] on span "Continue" at bounding box center [838, 542] width 28 height 8
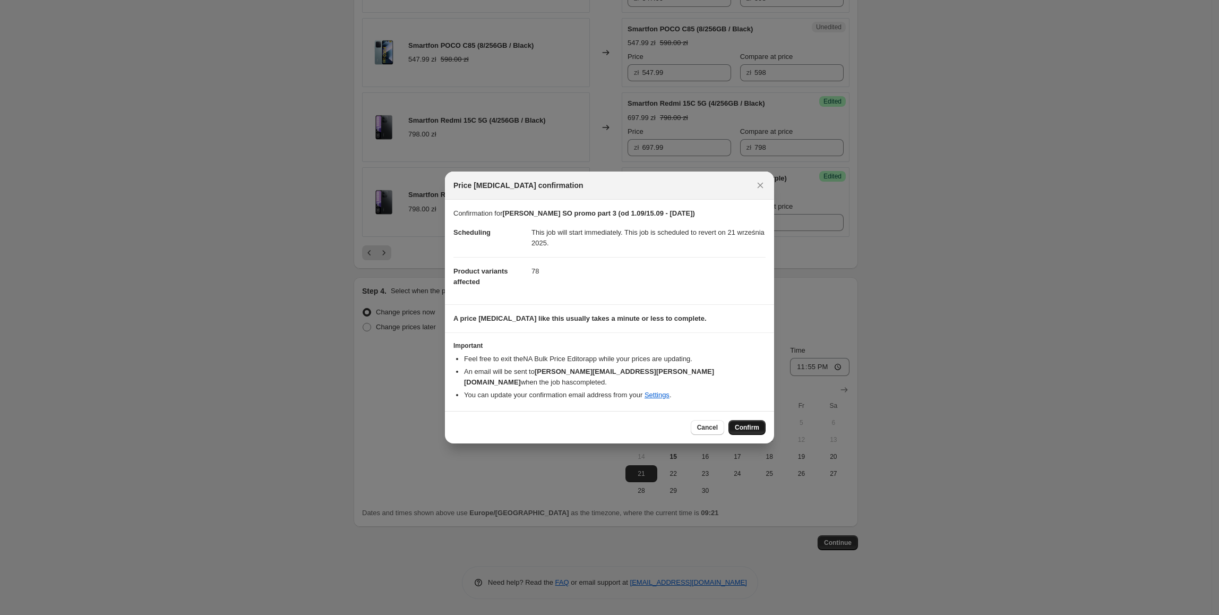
click at [746, 424] on span "Confirm" at bounding box center [747, 427] width 24 height 8
